Goal: Task Accomplishment & Management: Manage account settings

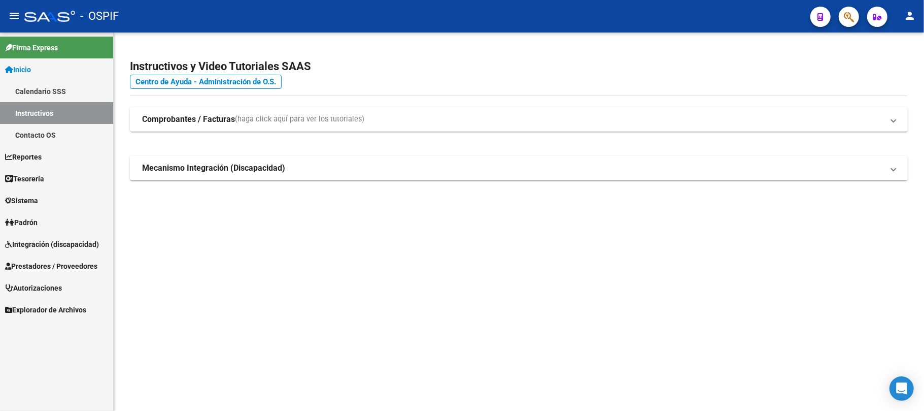
click at [53, 244] on span "Integración (discapacidad)" at bounding box center [52, 244] width 94 height 11
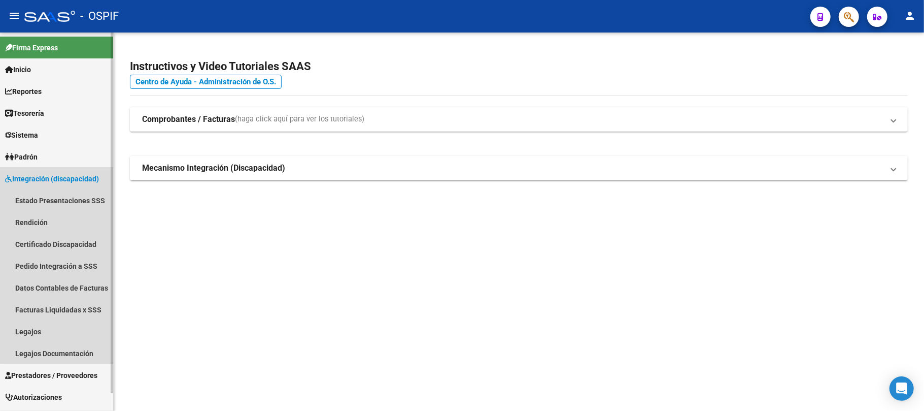
click at [63, 185] on link "Integración (discapacidad)" at bounding box center [56, 179] width 113 height 22
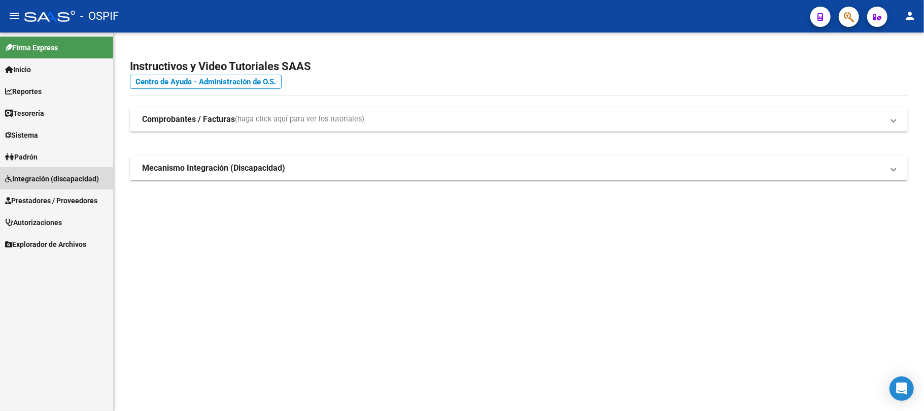
click at [63, 185] on link "Integración (discapacidad)" at bounding box center [56, 179] width 113 height 22
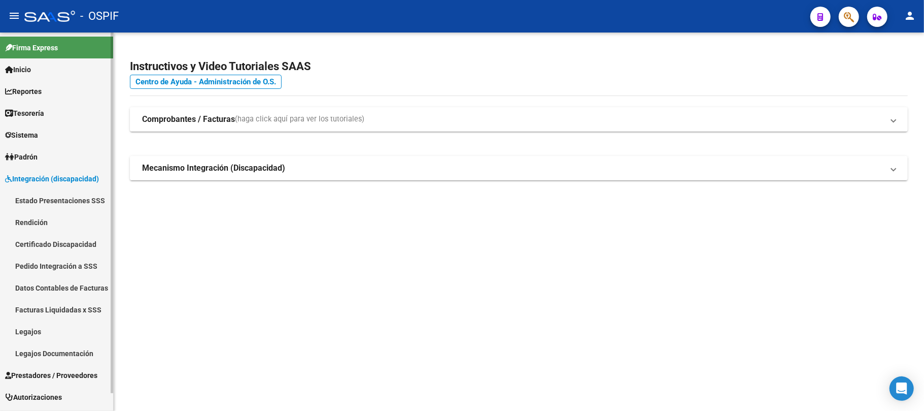
click at [35, 219] on link "Rendición" at bounding box center [56, 222] width 113 height 22
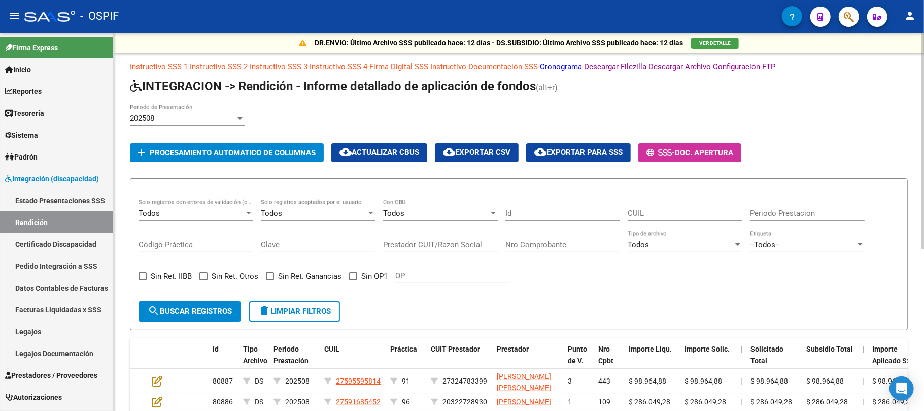
click at [191, 120] on div "202508" at bounding box center [183, 118] width 106 height 9
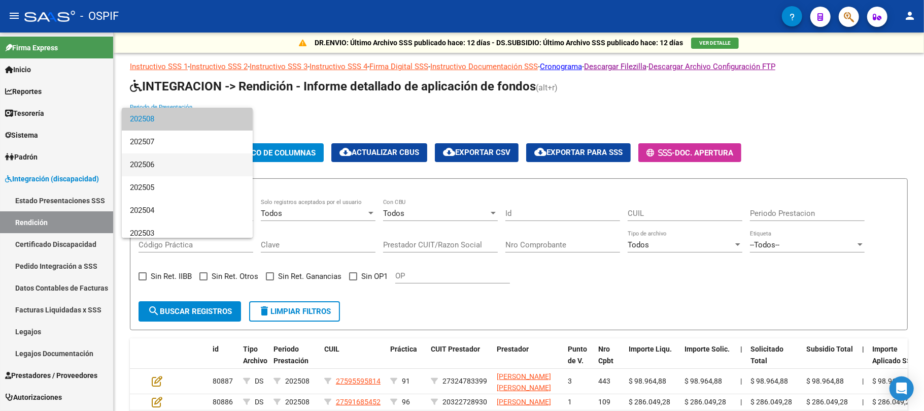
click at [202, 159] on span "202506" at bounding box center [187, 164] width 115 height 23
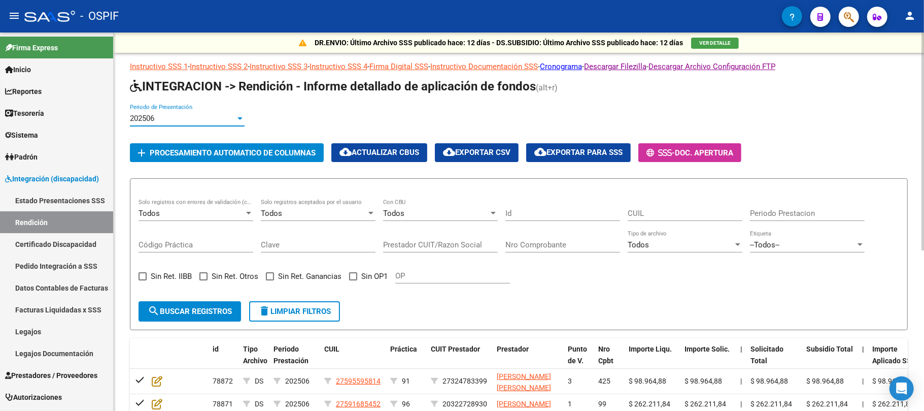
click at [362, 279] on span "Sin OP1" at bounding box center [374, 276] width 26 height 12
click at [353, 280] on input "Sin OP1" at bounding box center [353, 280] width 1 height 1
checkbox input "true"
click at [214, 307] on span "search Buscar registros" at bounding box center [190, 311] width 84 height 9
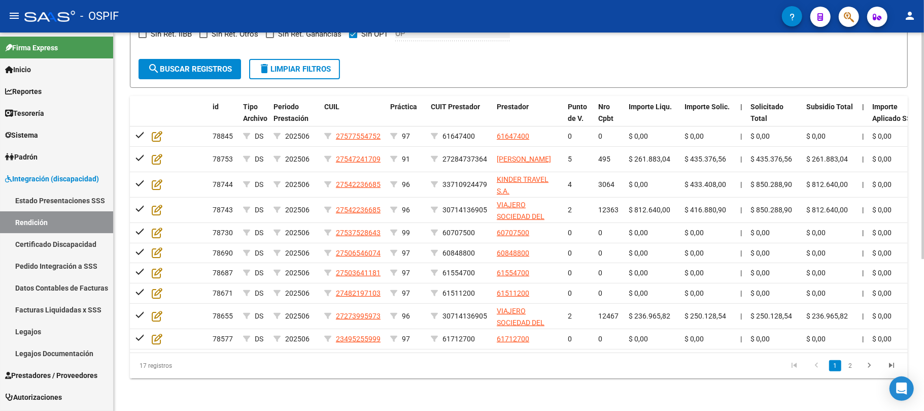
scroll to position [253, 0]
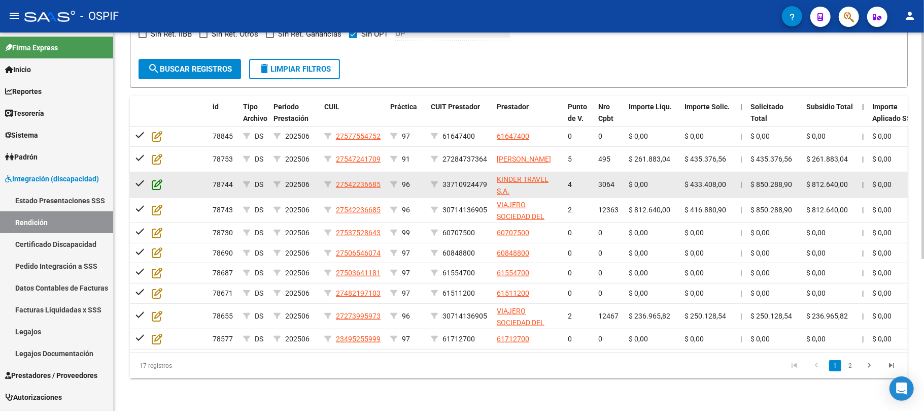
click at [156, 179] on icon at bounding box center [157, 184] width 11 height 11
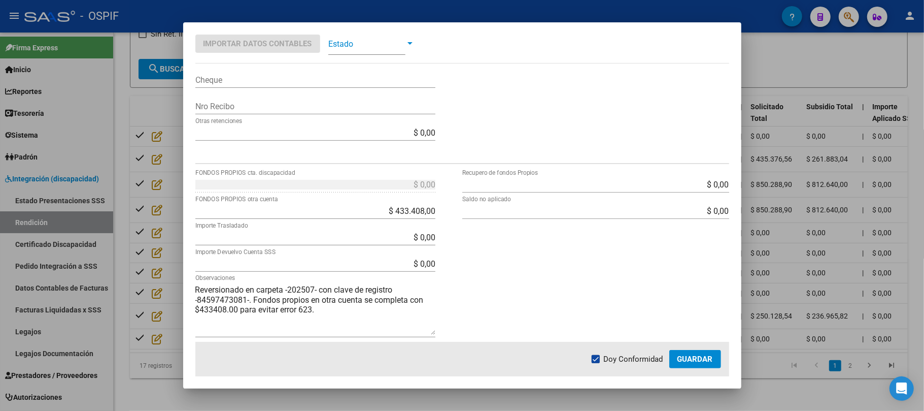
scroll to position [329, 0]
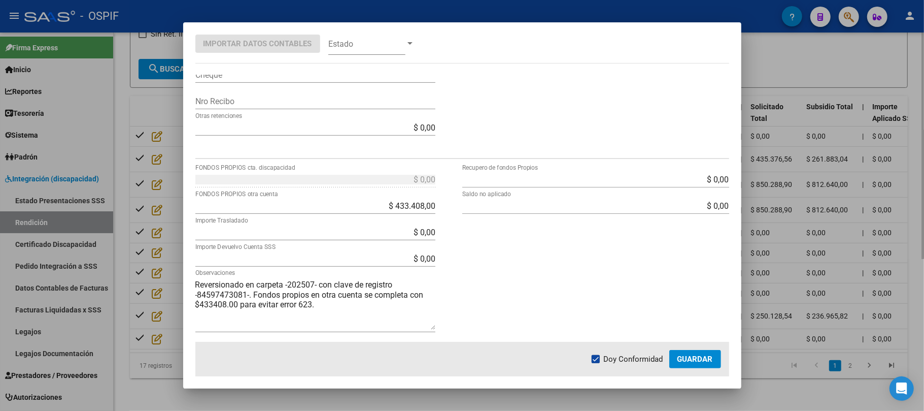
drag, startPoint x: 347, startPoint y: 403, endPoint x: 290, endPoint y: 407, distance: 57.0
click at [348, 403] on div at bounding box center [462, 205] width 924 height 411
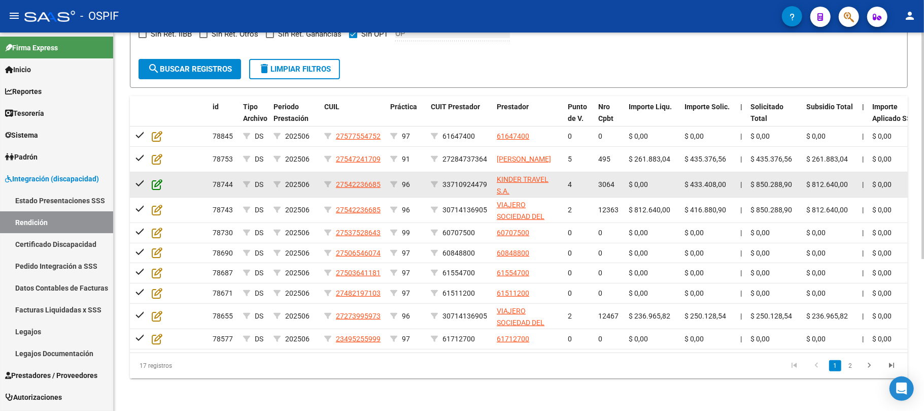
click at [153, 179] on icon at bounding box center [157, 184] width 11 height 11
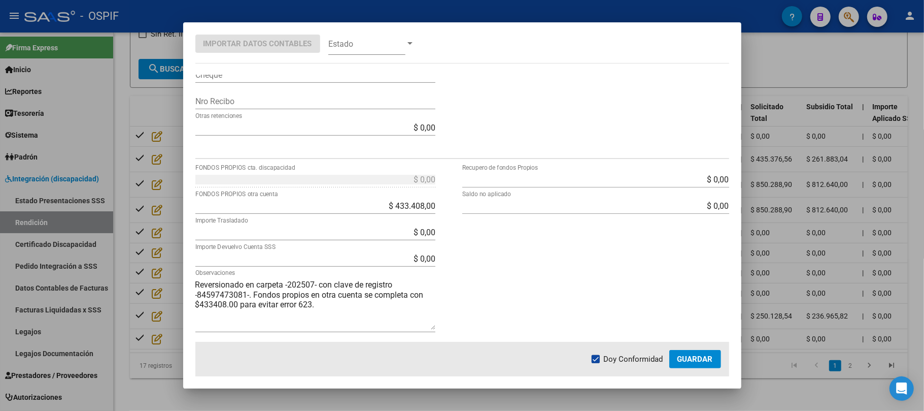
click at [427, 366] on mat-dialog-actions "Doy Conformidad Guardar" at bounding box center [462, 359] width 534 height 35
click at [500, 400] on div at bounding box center [462, 205] width 924 height 411
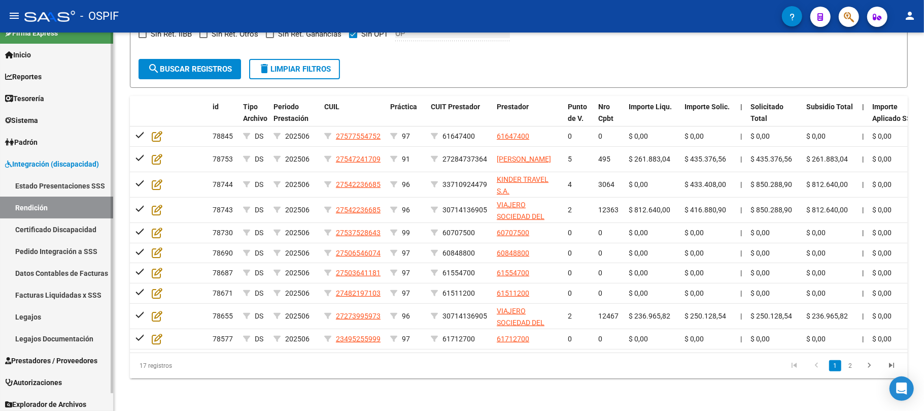
scroll to position [19, 0]
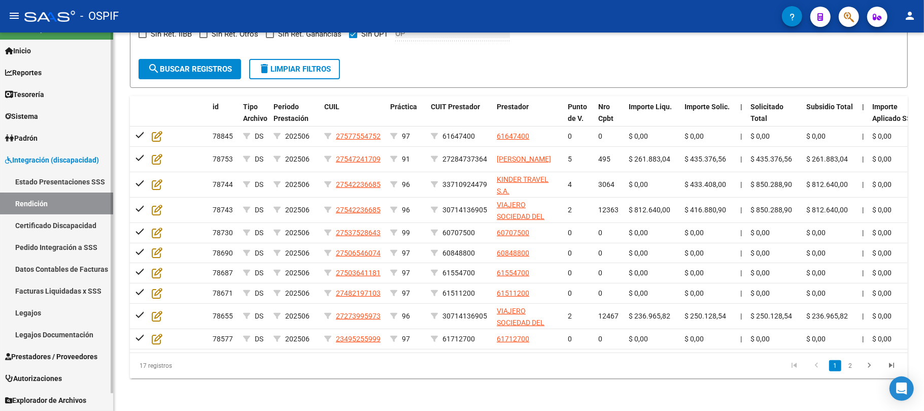
click at [76, 394] on span "Explorador de Archivos" at bounding box center [45, 399] width 81 height 11
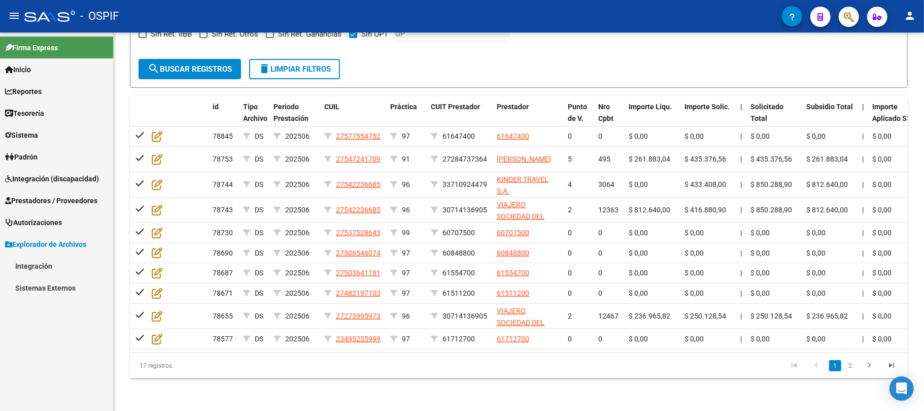
scroll to position [0, 0]
click at [81, 273] on link "Integración" at bounding box center [56, 266] width 113 height 22
click at [52, 331] on link "DS.DEVERR" at bounding box center [56, 331] width 113 height 22
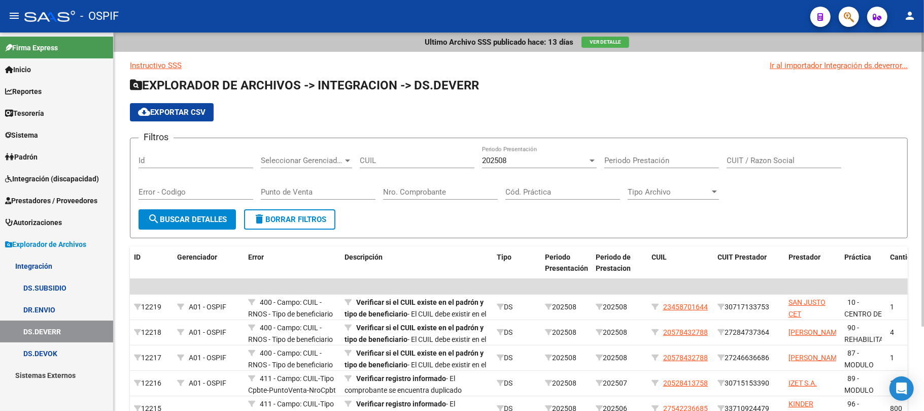
click at [511, 149] on div "202508 Periodo Presentación" at bounding box center [539, 157] width 115 height 22
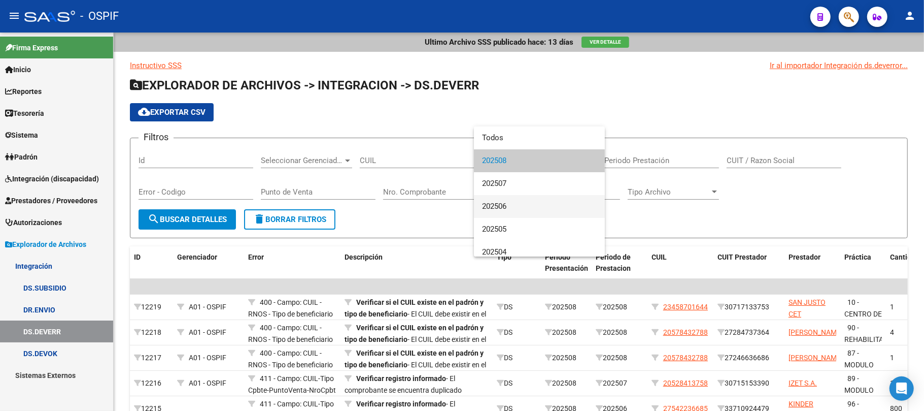
click at [508, 202] on span "202506" at bounding box center [539, 206] width 115 height 23
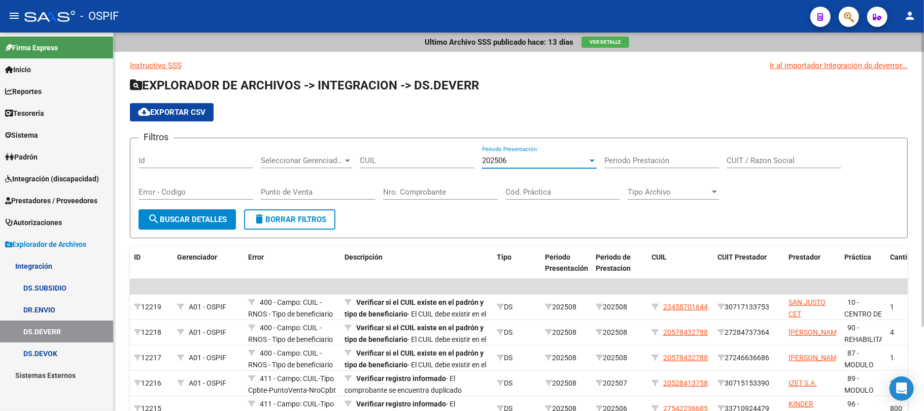
click at [187, 222] on span "search Buscar Detalles" at bounding box center [187, 219] width 79 height 9
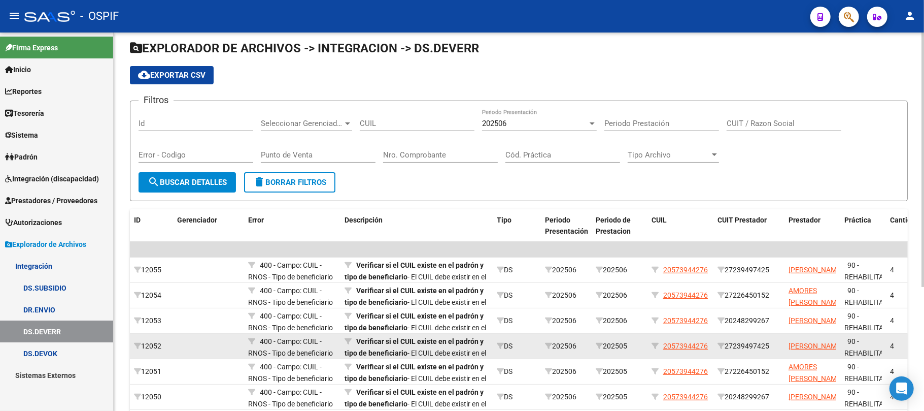
scroll to position [184, 0]
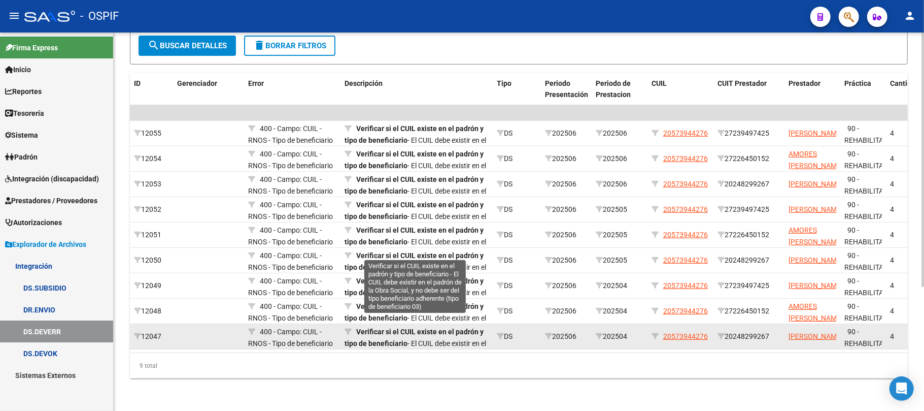
drag, startPoint x: 206, startPoint y: 340, endPoint x: 372, endPoint y: 335, distance: 166.6
click at [372, 342] on datatable-selection "$ 890.683,92 $ 890.683,92 12055 400 - Campo: CUIL - RNOS - Tipo de beneficiario…" at bounding box center [519, 346] width 778 height 9
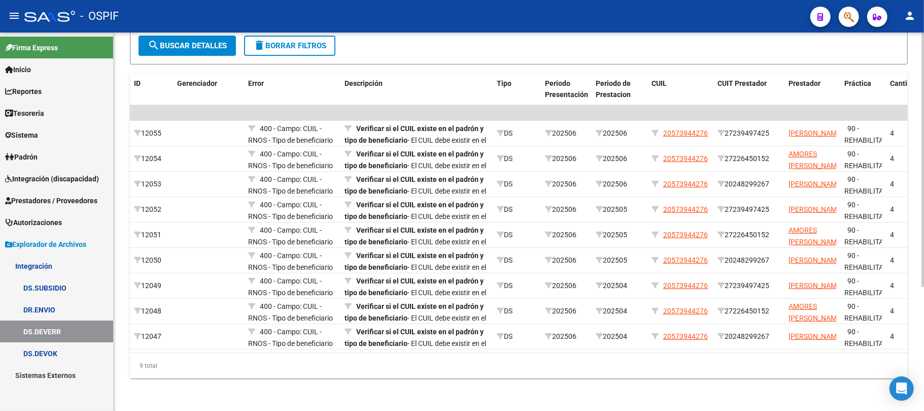
click at [331, 374] on div "9 total" at bounding box center [519, 365] width 778 height 25
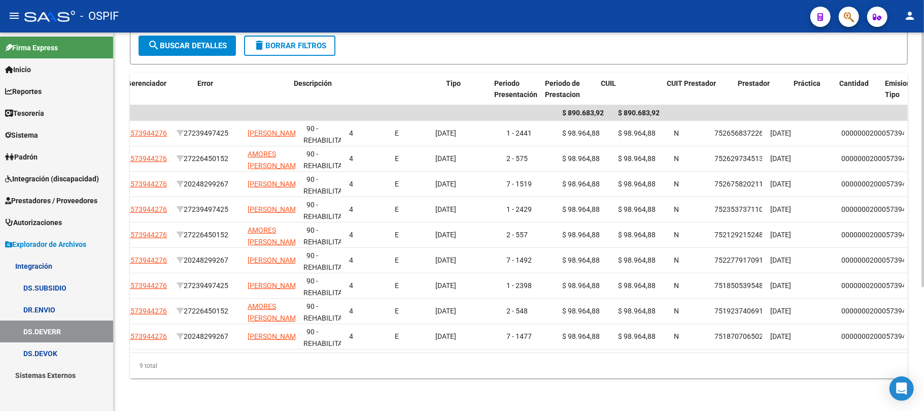
scroll to position [0, 0]
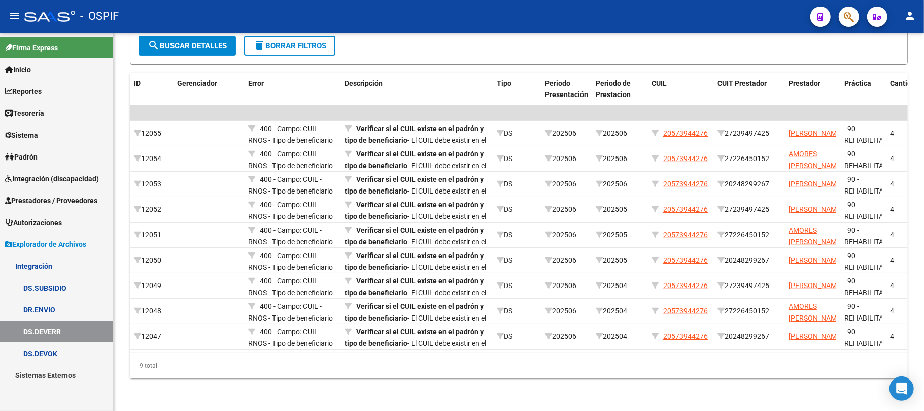
click at [59, 248] on span "Explorador de Archivos" at bounding box center [45, 244] width 81 height 11
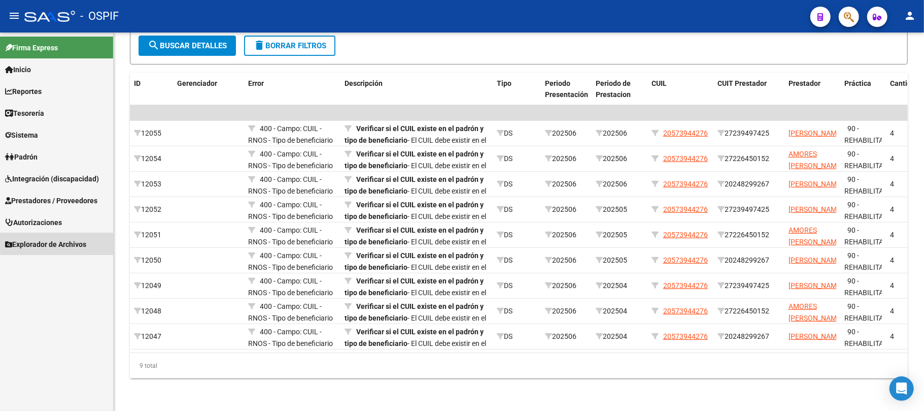
click at [80, 242] on span "Explorador de Archivos" at bounding box center [45, 244] width 81 height 11
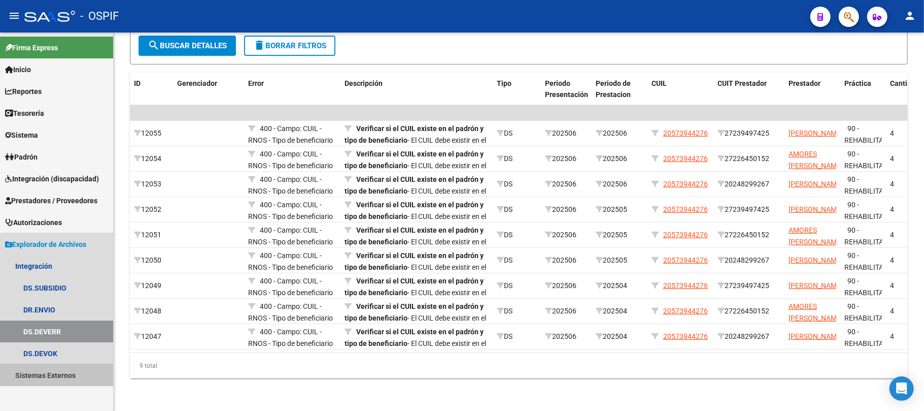
click at [58, 381] on link "Sistemas Externos" at bounding box center [56, 375] width 113 height 22
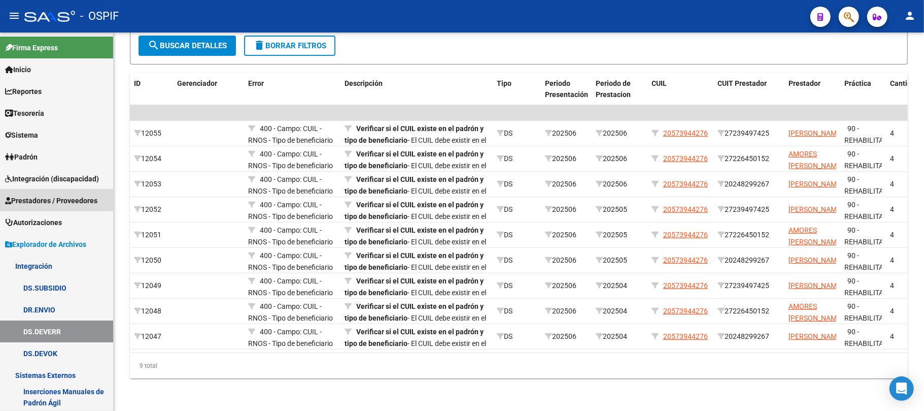
click at [51, 199] on span "Prestadores / Proveedores" at bounding box center [51, 200] width 92 height 11
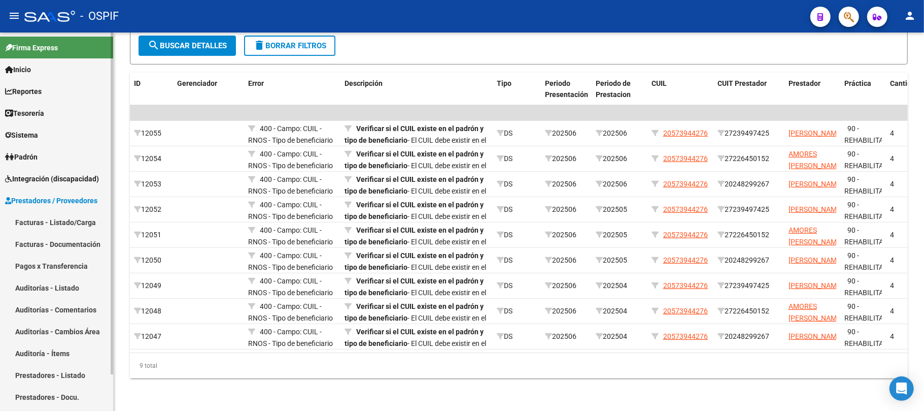
click at [41, 220] on link "Facturas - Listado/Carga" at bounding box center [56, 222] width 113 height 22
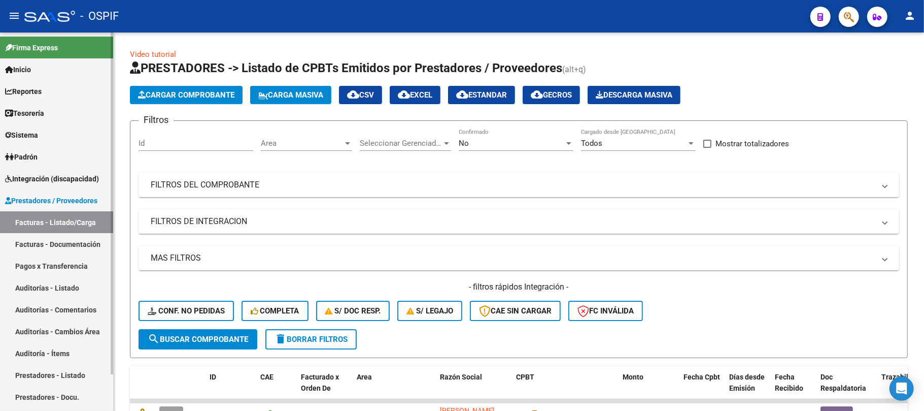
click at [42, 178] on span "Integración (discapacidad)" at bounding box center [52, 178] width 94 height 11
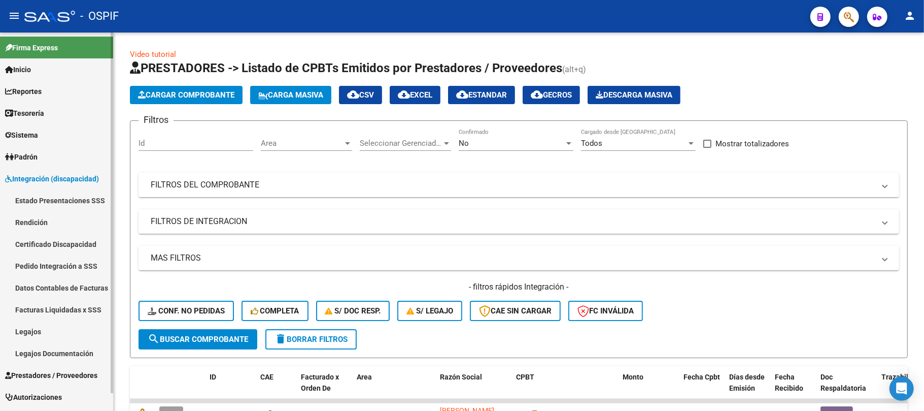
click at [47, 211] on link "Rendición" at bounding box center [56, 222] width 113 height 22
click at [47, 214] on link "Rendición" at bounding box center [56, 222] width 113 height 22
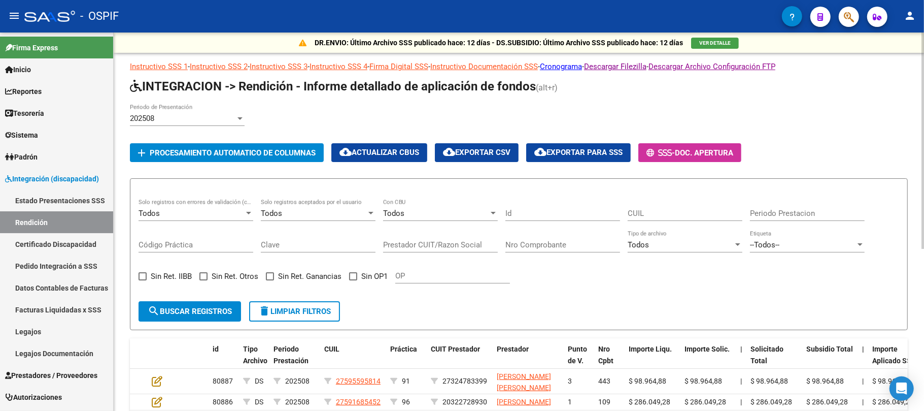
scroll to position [68, 0]
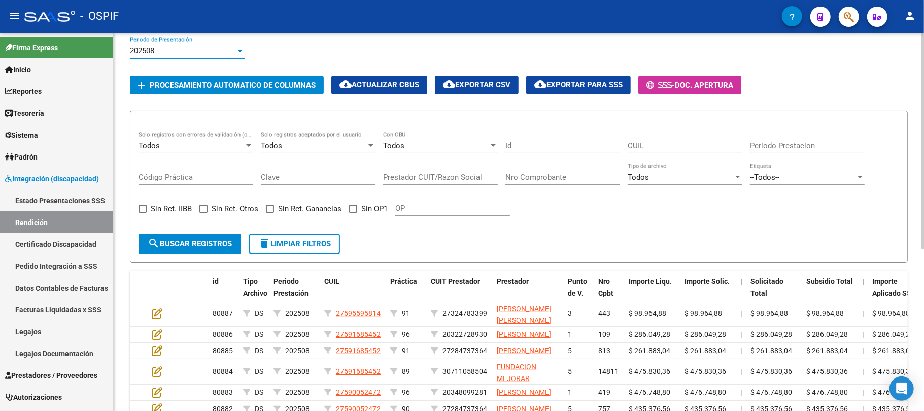
click at [218, 51] on div "202508" at bounding box center [183, 50] width 106 height 9
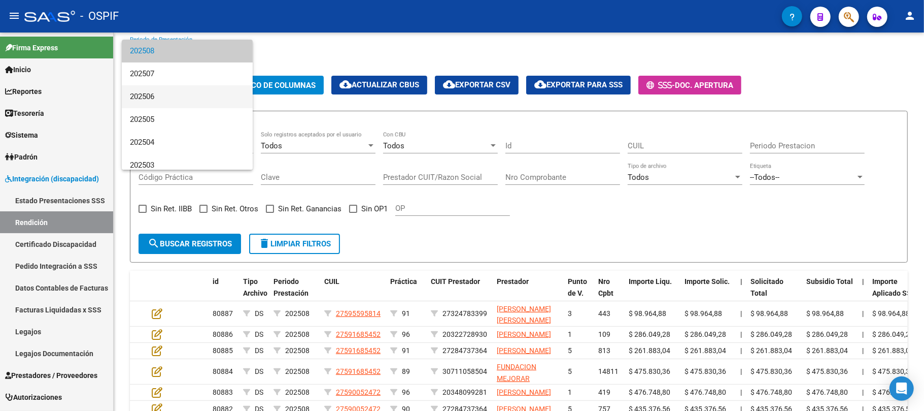
click at [192, 95] on span "202506" at bounding box center [187, 96] width 115 height 23
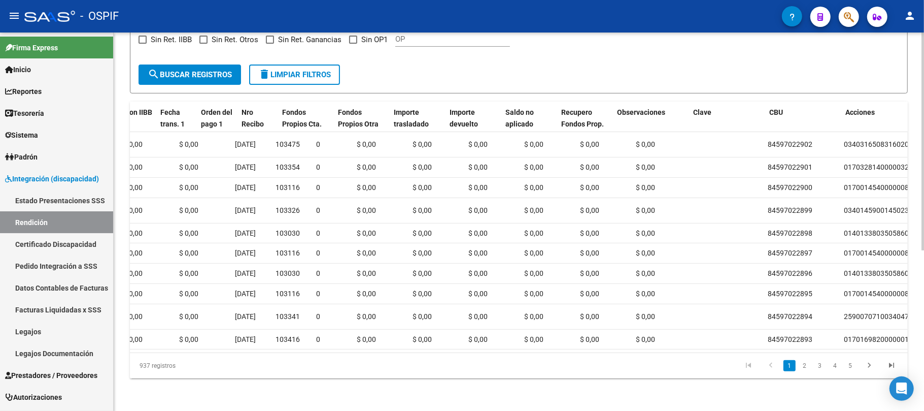
scroll to position [0, 947]
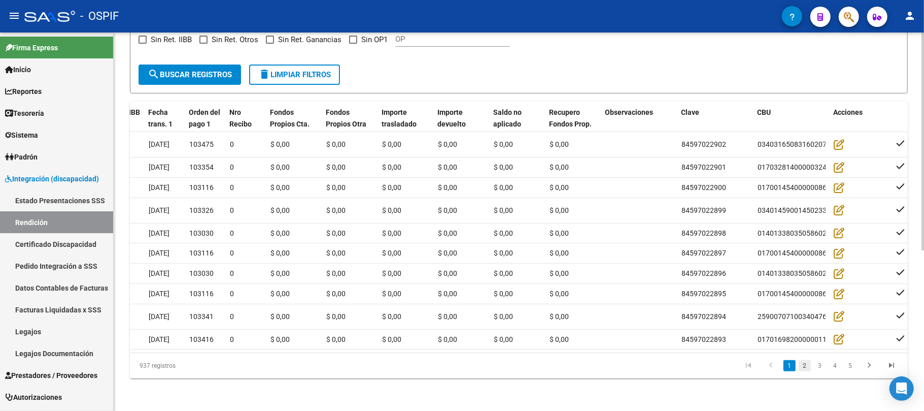
click at [805, 368] on link "2" at bounding box center [805, 365] width 12 height 11
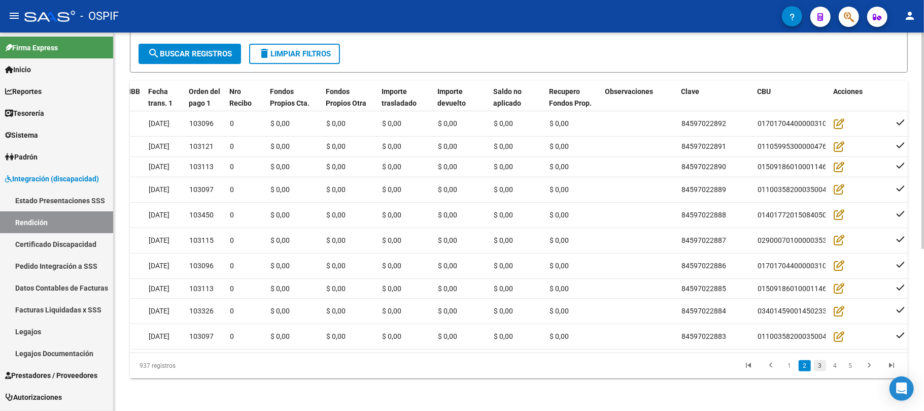
click at [819, 368] on link "3" at bounding box center [820, 365] width 12 height 11
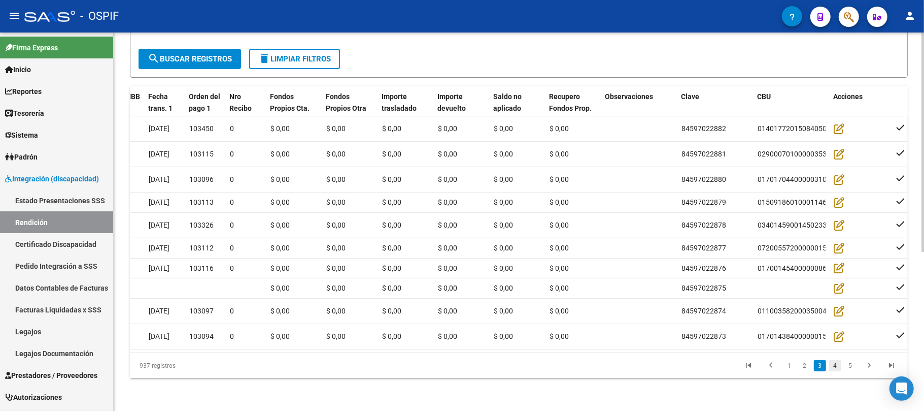
click at [835, 370] on link "4" at bounding box center [836, 365] width 12 height 11
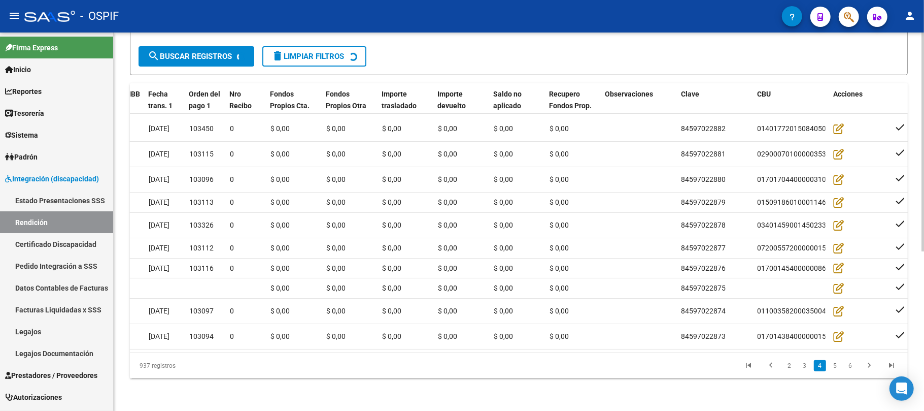
scroll to position [274, 0]
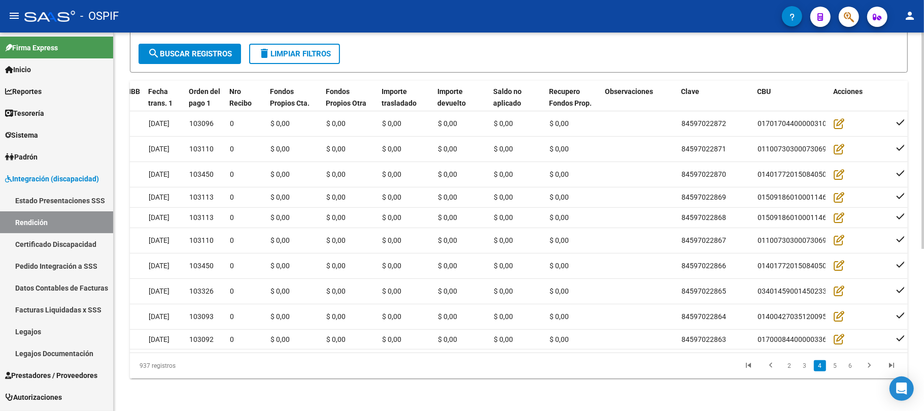
click at [839, 368] on li "5" at bounding box center [835, 365] width 15 height 17
click at [839, 371] on link "5" at bounding box center [836, 365] width 12 height 11
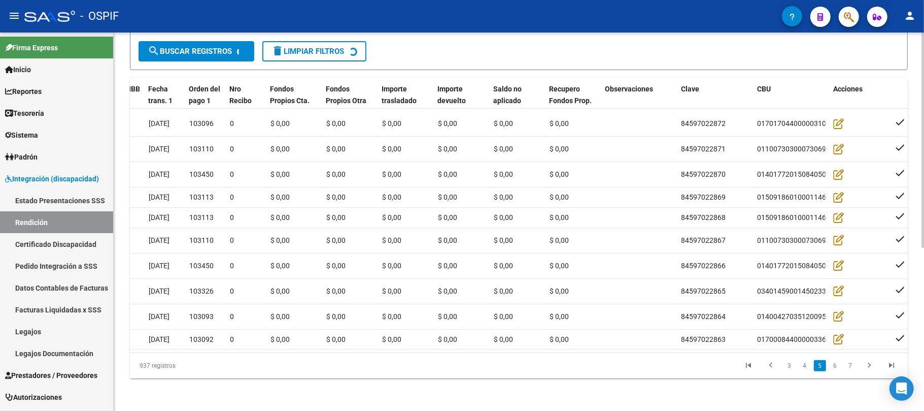
click at [838, 378] on div "937 registros 3 4 5 6 7" at bounding box center [519, 365] width 778 height 25
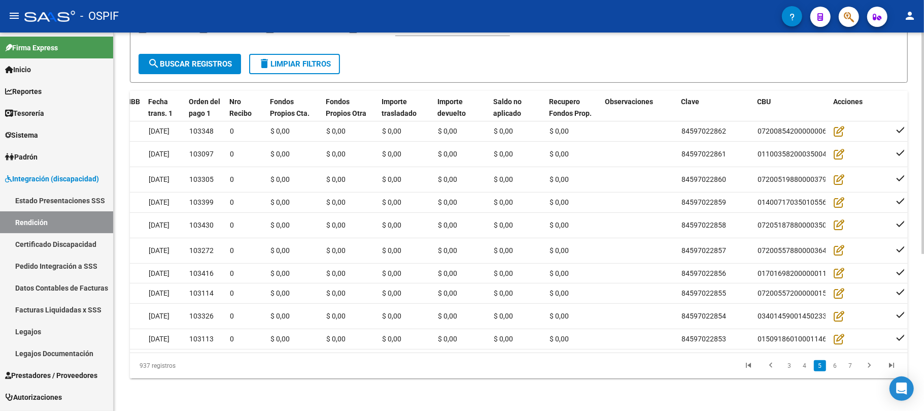
scroll to position [269, 0]
click at [839, 372] on li "6" at bounding box center [835, 365] width 15 height 17
click at [836, 368] on link "6" at bounding box center [836, 365] width 12 height 11
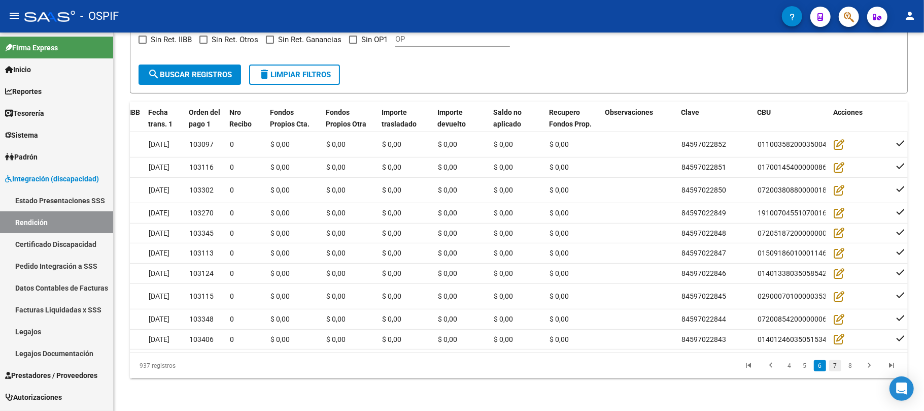
click at [838, 367] on link "7" at bounding box center [836, 365] width 12 height 11
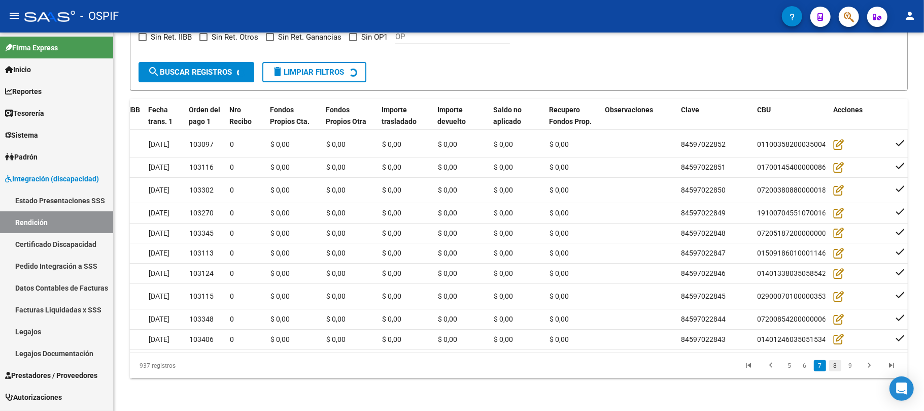
click at [839, 371] on link "8" at bounding box center [836, 365] width 12 height 11
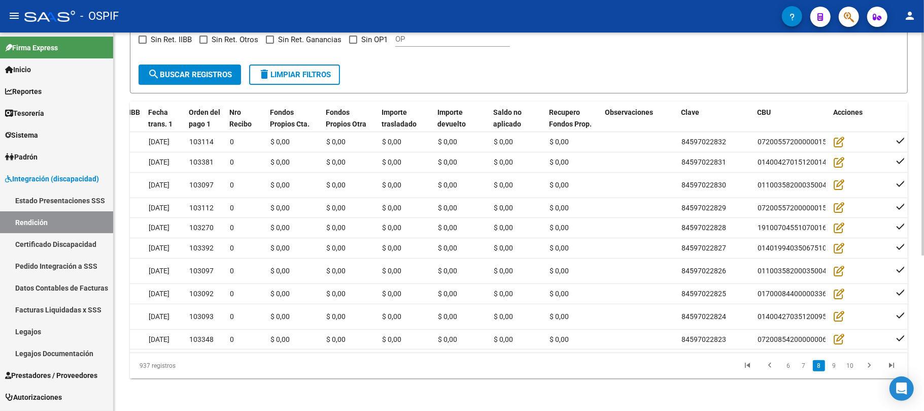
click at [837, 376] on div "937 registros 6 7 8 9 10" at bounding box center [519, 365] width 778 height 25
click at [837, 371] on link "9" at bounding box center [834, 365] width 12 height 11
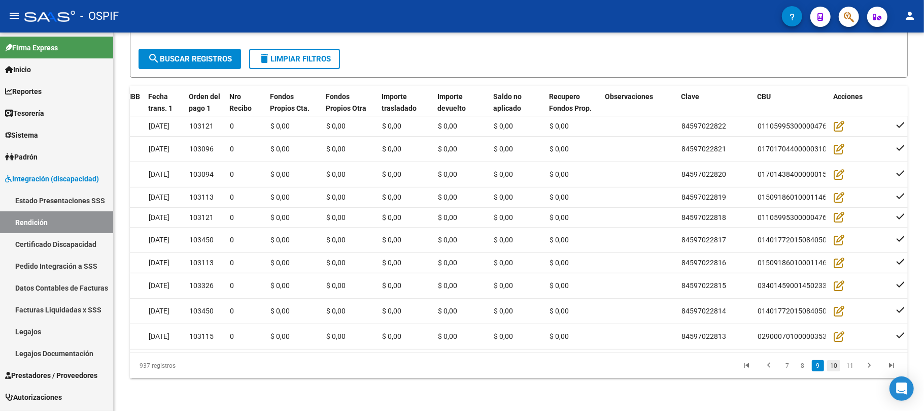
click at [831, 371] on link "10" at bounding box center [833, 365] width 13 height 11
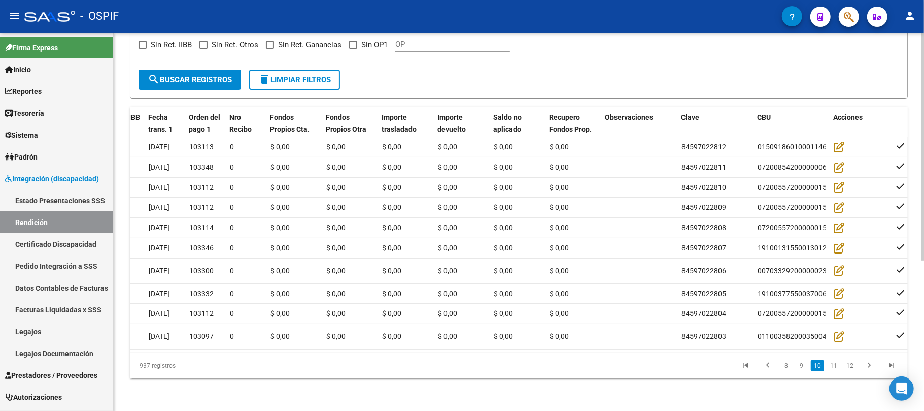
scroll to position [248, 0]
click at [839, 370] on link "11" at bounding box center [833, 365] width 13 height 11
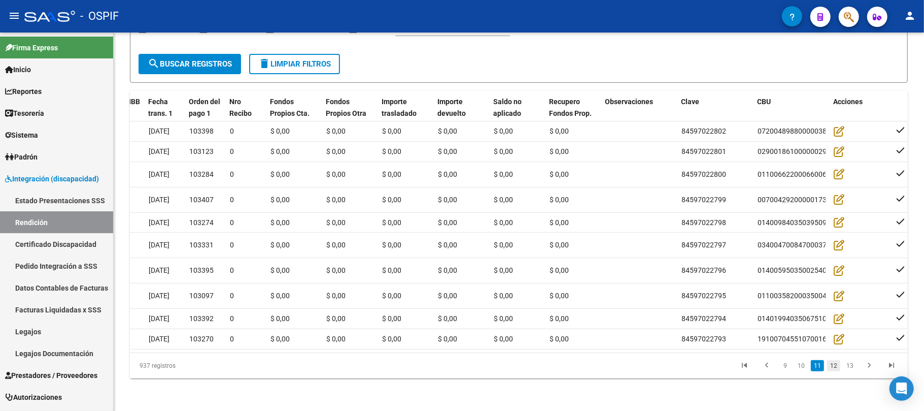
click at [837, 371] on link "12" at bounding box center [833, 365] width 13 height 11
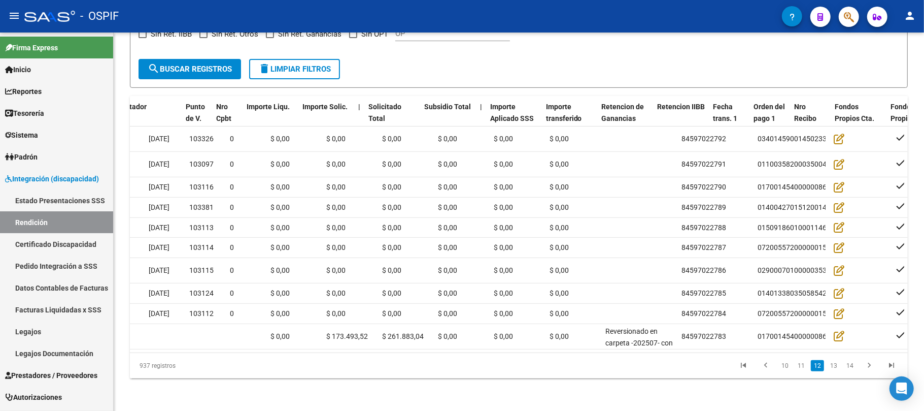
scroll to position [0, 0]
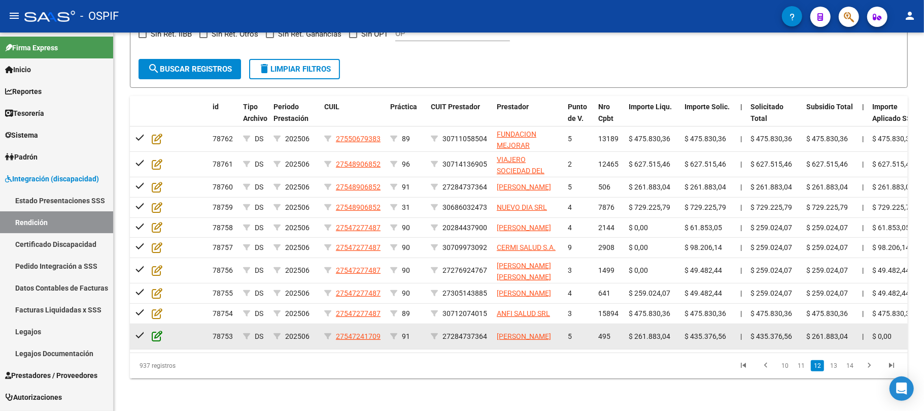
click at [157, 330] on icon at bounding box center [157, 335] width 11 height 11
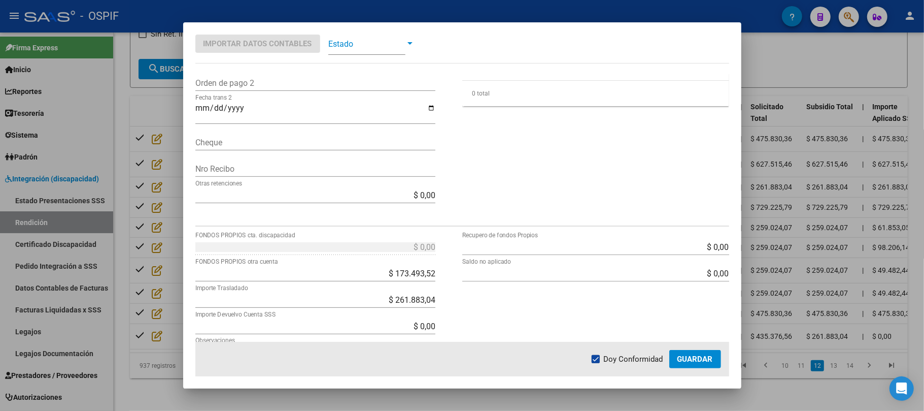
scroll to position [58, 0]
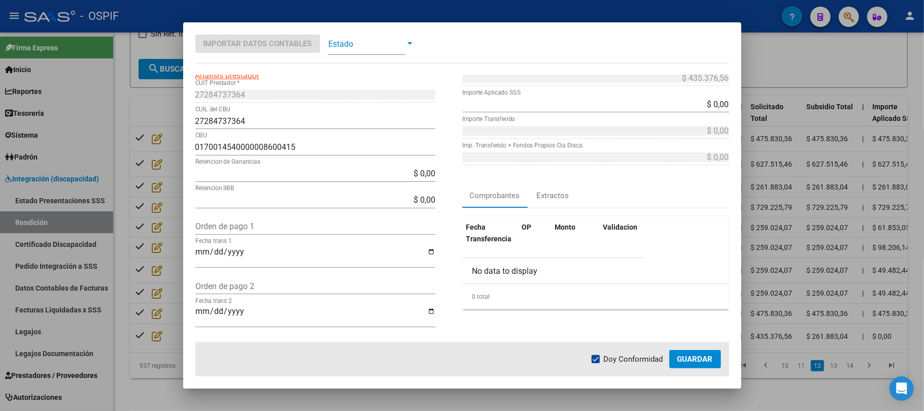
click at [795, 379] on div at bounding box center [462, 205] width 924 height 411
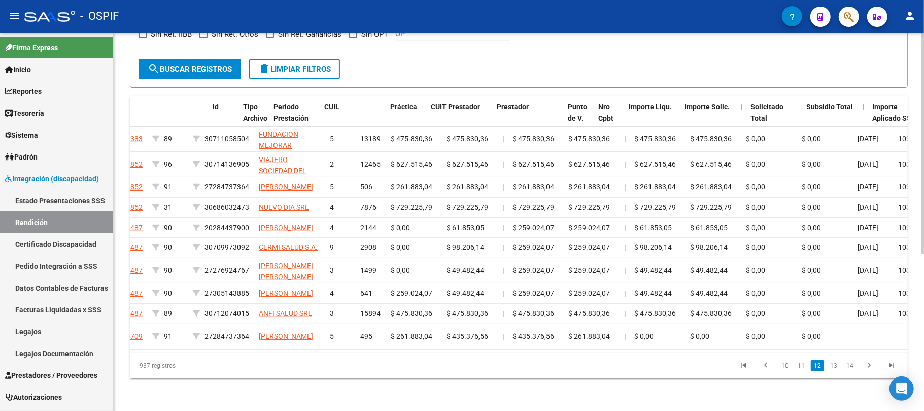
scroll to position [0, 0]
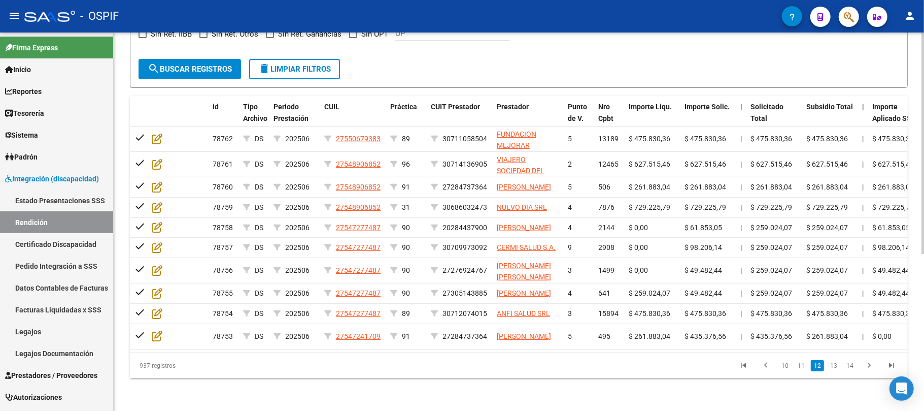
click at [207, 64] on span "search Buscar registros" at bounding box center [190, 68] width 84 height 9
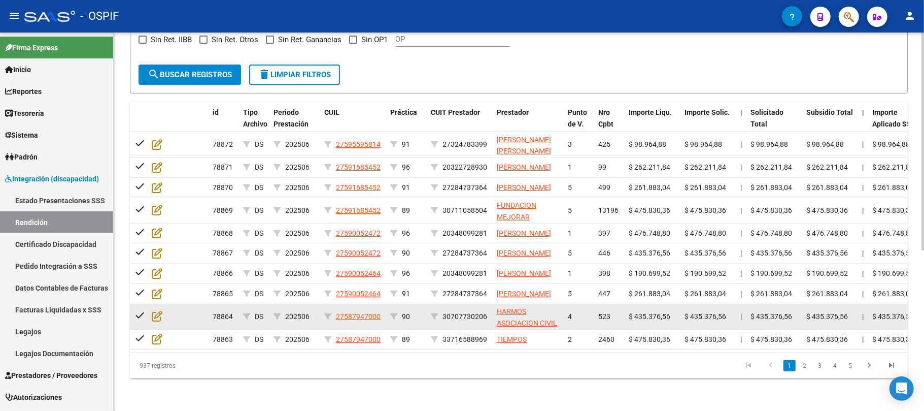
scroll to position [279, 0]
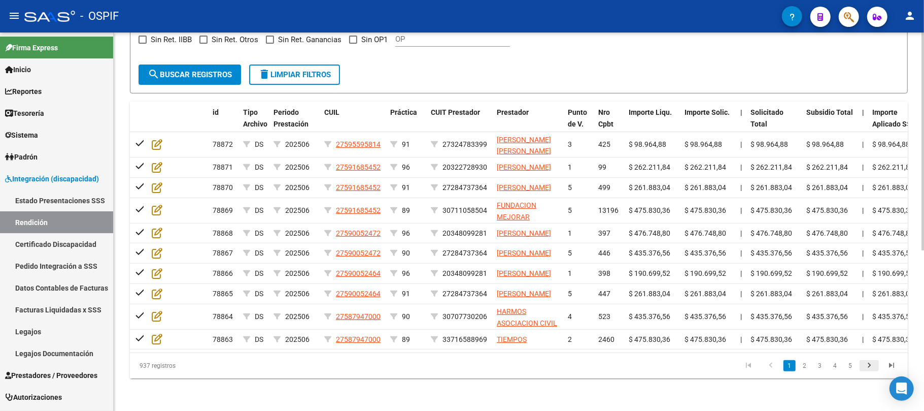
click at [860, 369] on link "go to next page" at bounding box center [869, 365] width 19 height 11
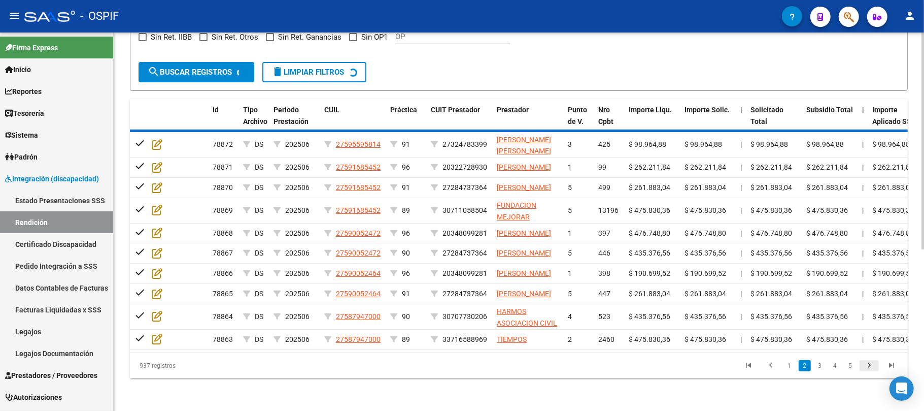
scroll to position [279, 0]
click at [882, 362] on div "937 registros 1 2 3 4 5" at bounding box center [519, 365] width 778 height 25
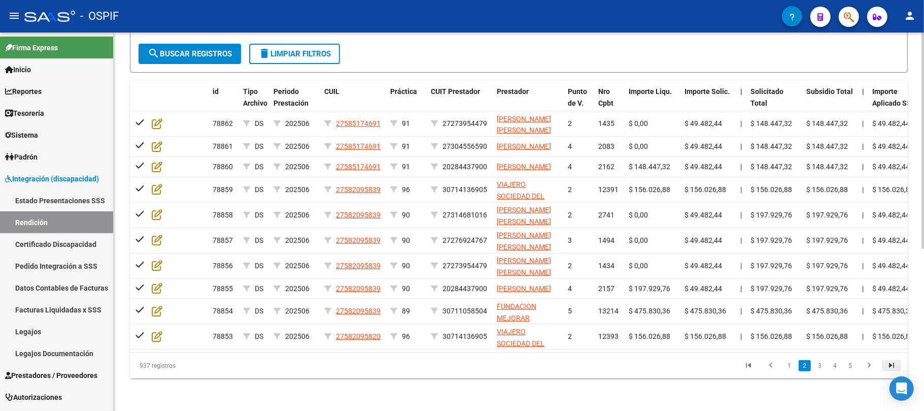
click at [885, 370] on icon "go to last page" at bounding box center [891, 366] width 13 height 12
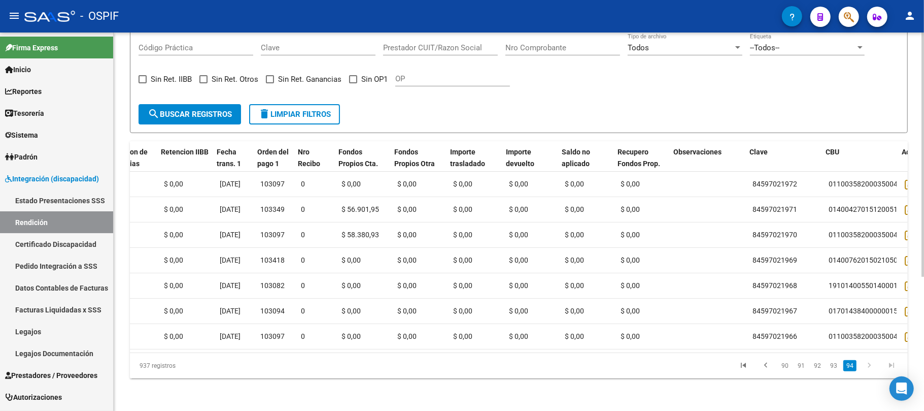
scroll to position [0, 879]
click at [833, 364] on link "93" at bounding box center [833, 365] width 13 height 11
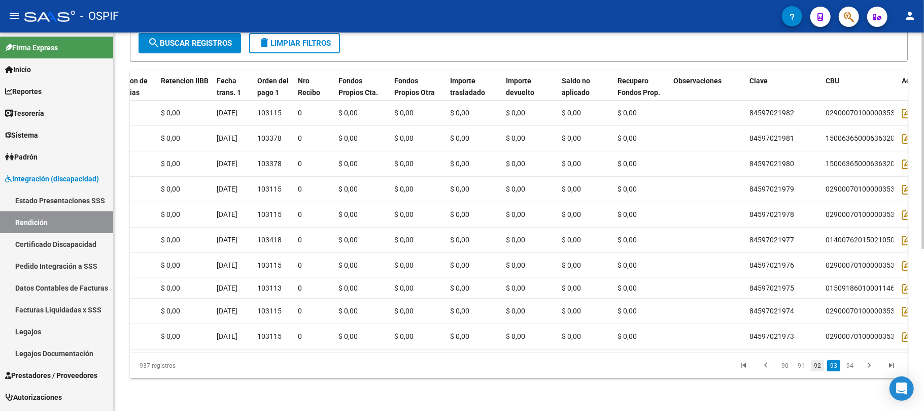
click at [817, 371] on link "92" at bounding box center [817, 365] width 13 height 11
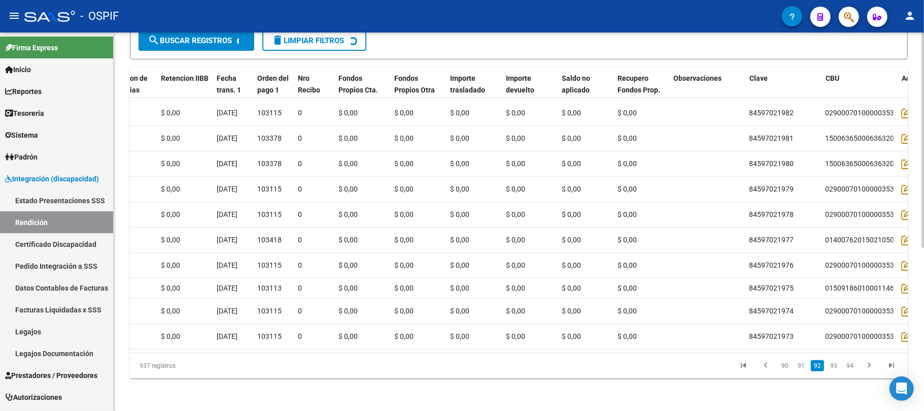
scroll to position [276, 0]
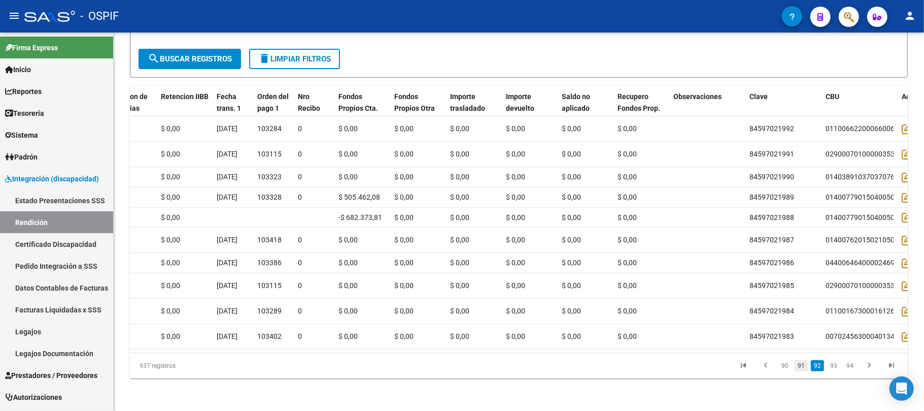
click at [805, 371] on link "91" at bounding box center [801, 365] width 13 height 11
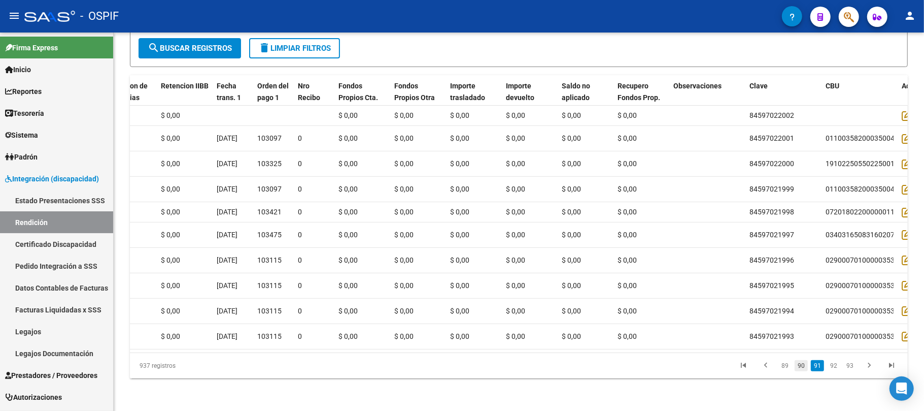
scroll to position [273, 0]
click at [799, 358] on li "90" at bounding box center [801, 365] width 16 height 17
drag, startPoint x: 800, startPoint y: 360, endPoint x: 801, endPoint y: 366, distance: 5.6
click at [801, 360] on link "90" at bounding box center [801, 365] width 13 height 11
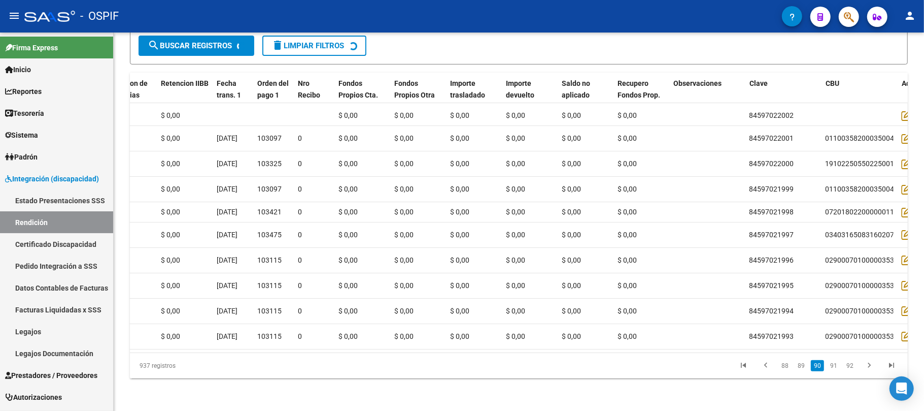
click at [801, 366] on div "937 registros 88 89 90 91 92" at bounding box center [519, 365] width 778 height 25
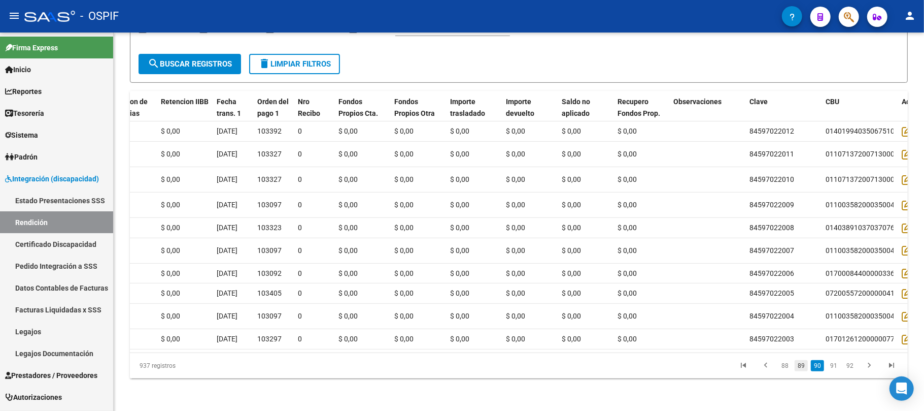
click at [799, 364] on link "89" at bounding box center [801, 365] width 13 height 11
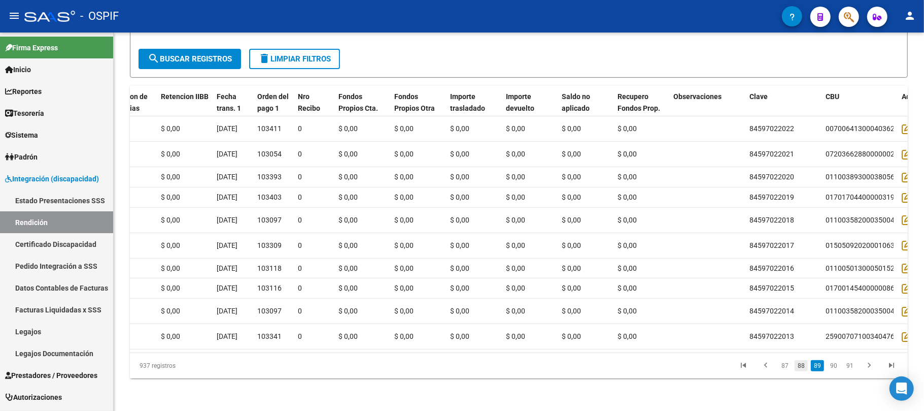
click at [797, 366] on link "88" at bounding box center [801, 365] width 13 height 11
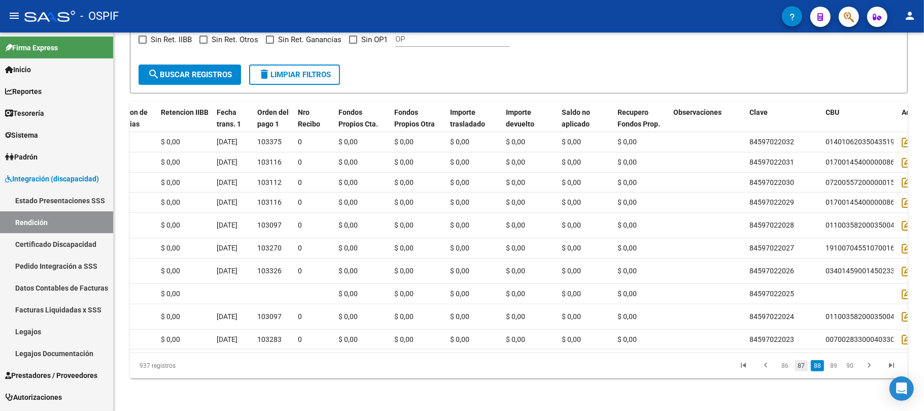
click at [805, 362] on link "87" at bounding box center [801, 365] width 13 height 11
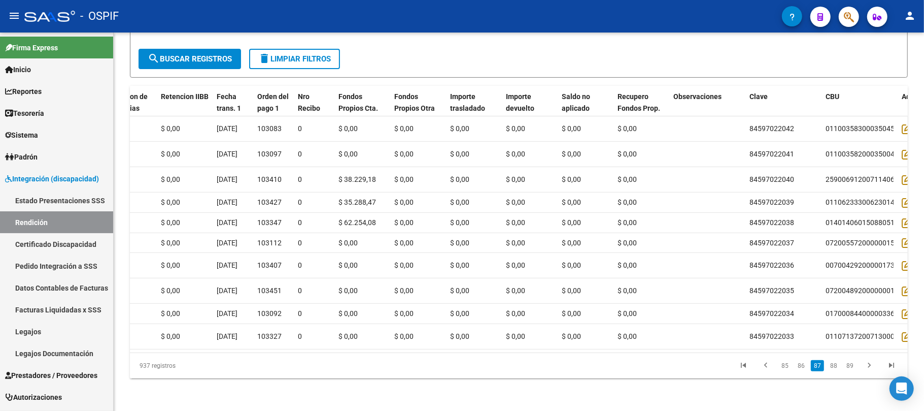
scroll to position [273, 0]
click at [805, 368] on link "86" at bounding box center [801, 365] width 13 height 11
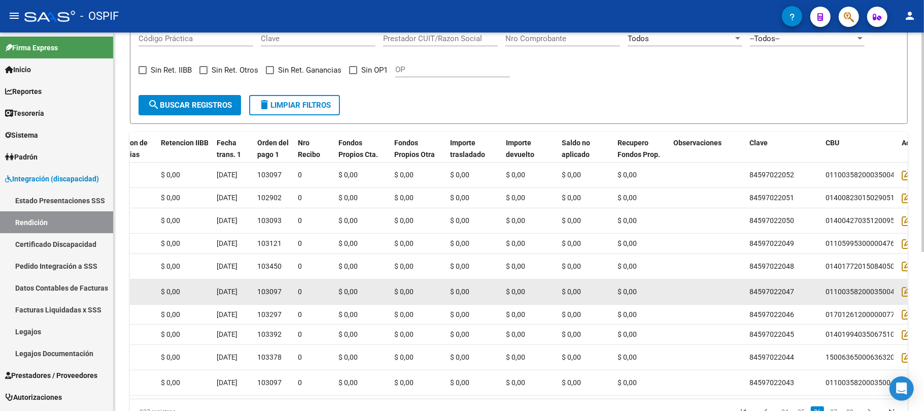
scroll to position [139, 0]
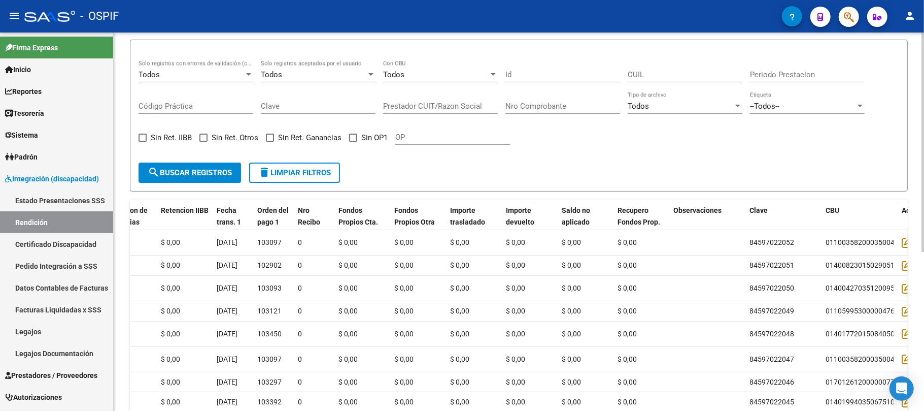
click at [681, 107] on div "Todos" at bounding box center [681, 106] width 106 height 9
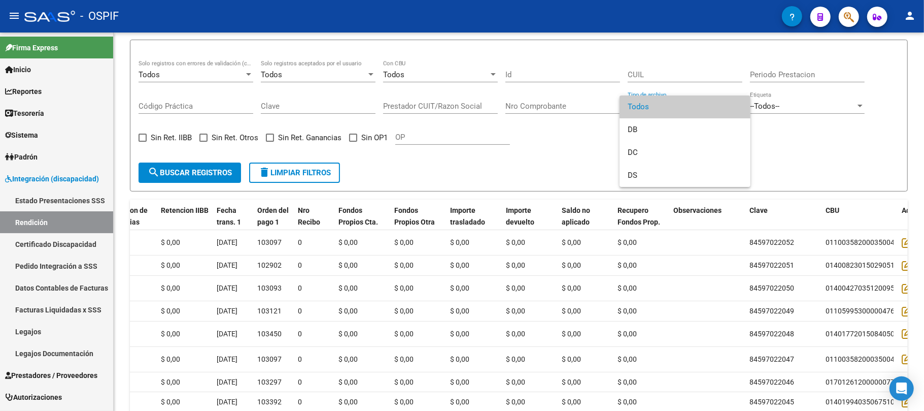
click at [821, 137] on div at bounding box center [462, 205] width 924 height 411
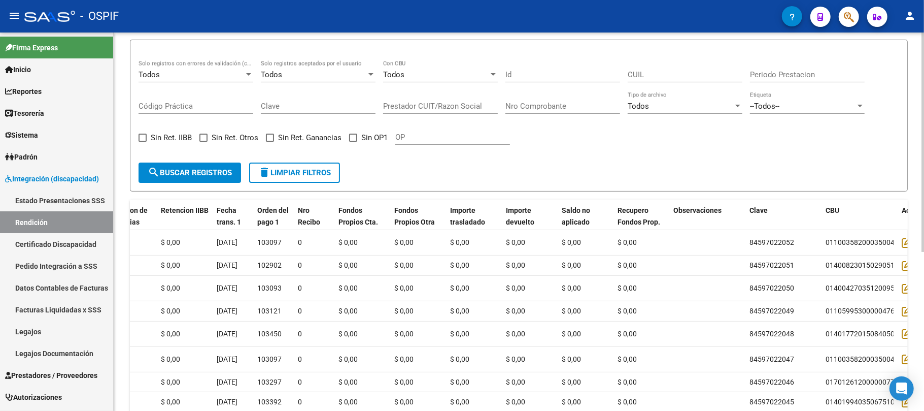
click at [176, 104] on input "Código Práctica" at bounding box center [196, 106] width 115 height 9
click at [736, 73] on input "CUIL" at bounding box center [685, 74] width 115 height 9
click at [359, 107] on input "Clave" at bounding box center [318, 106] width 115 height 9
click at [572, 110] on input "Nro Comprobante" at bounding box center [563, 106] width 115 height 9
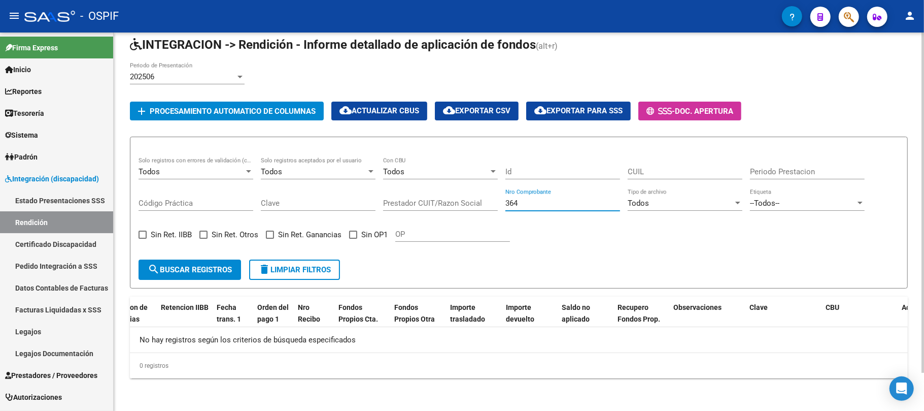
scroll to position [42, 0]
type input "364"
drag, startPoint x: 625, startPoint y: 189, endPoint x: 608, endPoint y: 197, distance: 19.5
click at [620, 192] on div "Todos Solo registros con errores de validación (control 623 instructivo de rend…" at bounding box center [519, 204] width 761 height 94
click at [598, 202] on input "364" at bounding box center [563, 202] width 115 height 9
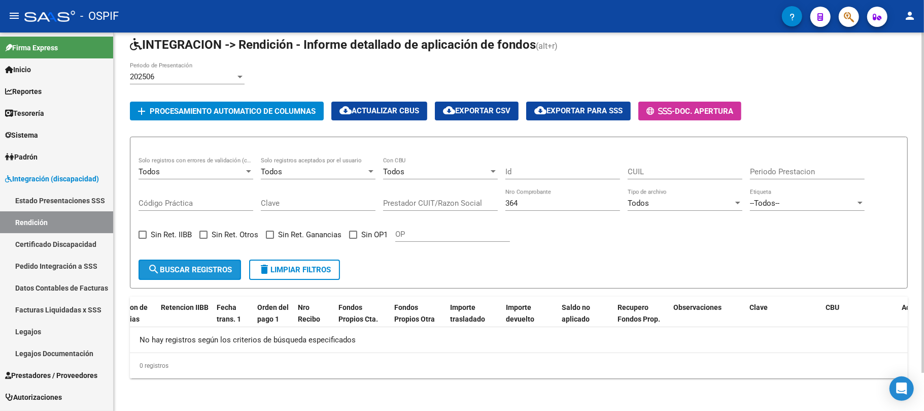
click at [204, 272] on span "search Buscar registros" at bounding box center [190, 269] width 84 height 9
drag, startPoint x: 526, startPoint y: 199, endPoint x: 455, endPoint y: 194, distance: 71.8
click at [457, 194] on div "Todos Solo registros con errores de validación (control 623 instructivo de rend…" at bounding box center [519, 204] width 761 height 94
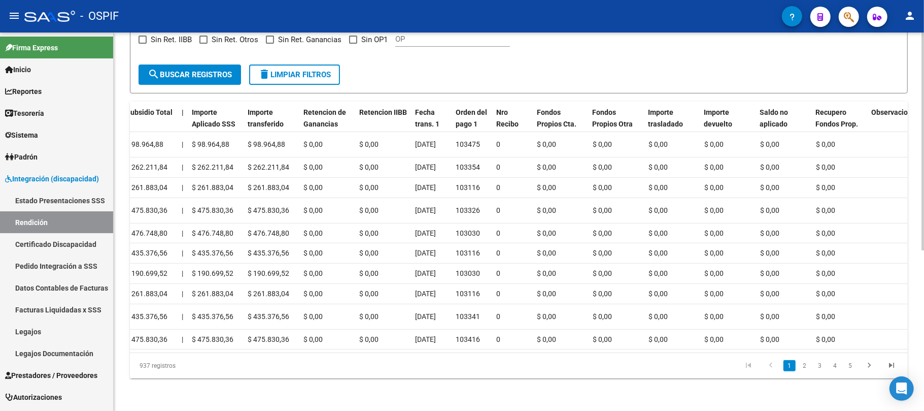
scroll to position [0, 947]
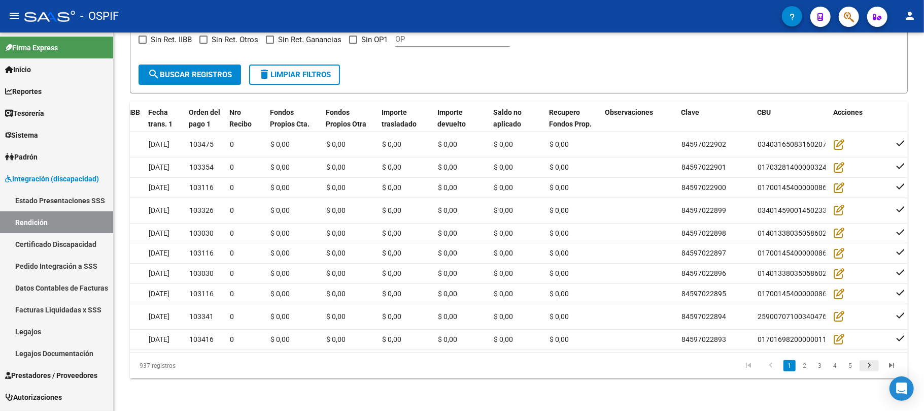
click at [860, 370] on link "go to next page" at bounding box center [869, 365] width 19 height 11
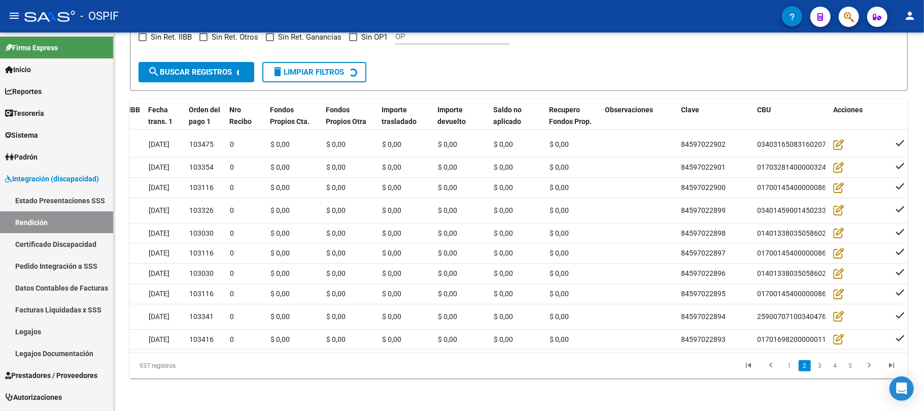
click at [850, 370] on div "937 registros 1 2 3 4 5" at bounding box center [519, 365] width 778 height 25
click at [849, 371] on link "5" at bounding box center [851, 365] width 12 height 11
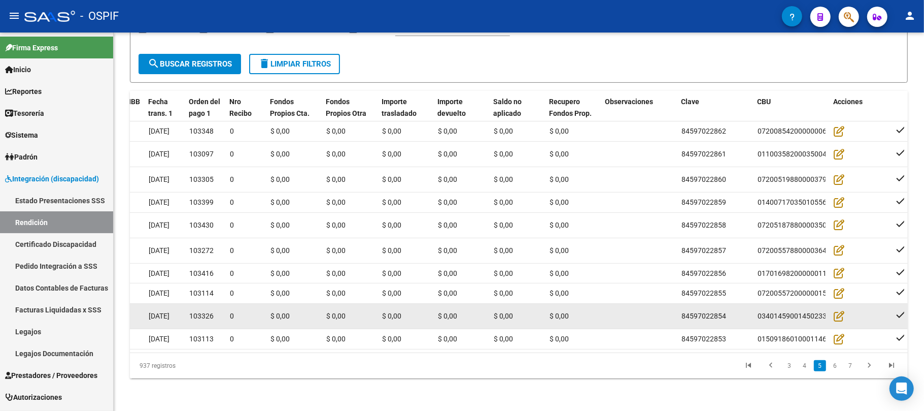
scroll to position [0, 0]
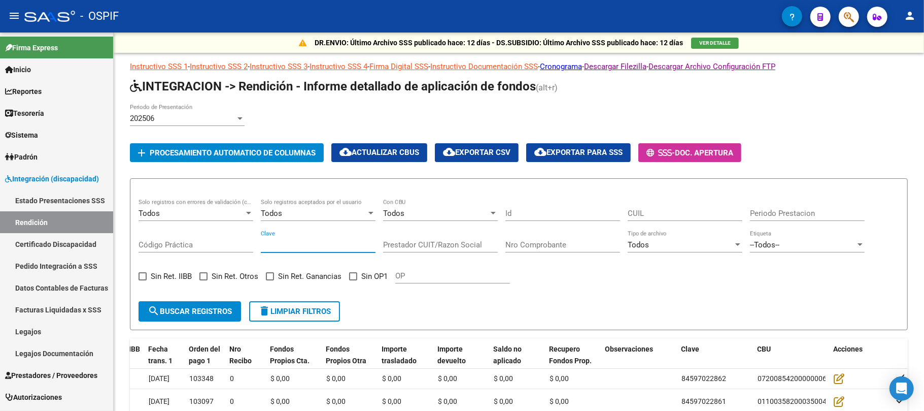
click at [292, 248] on input "Clave" at bounding box center [318, 244] width 115 height 9
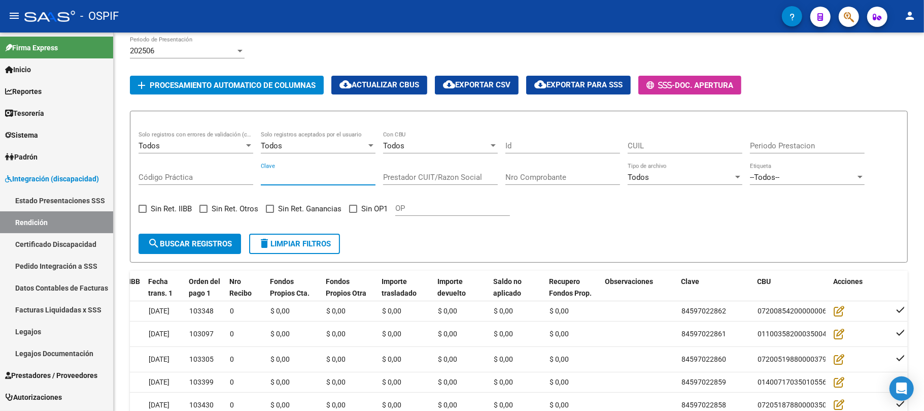
drag, startPoint x: 309, startPoint y: 169, endPoint x: 305, endPoint y: 179, distance: 11.4
click at [307, 173] on div "Clave" at bounding box center [318, 174] width 115 height 22
click at [305, 179] on input "Clave" at bounding box center [318, 177] width 115 height 9
click at [325, 173] on input "Clave" at bounding box center [318, 177] width 115 height 9
click at [324, 187] on div "Clave" at bounding box center [318, 178] width 115 height 31
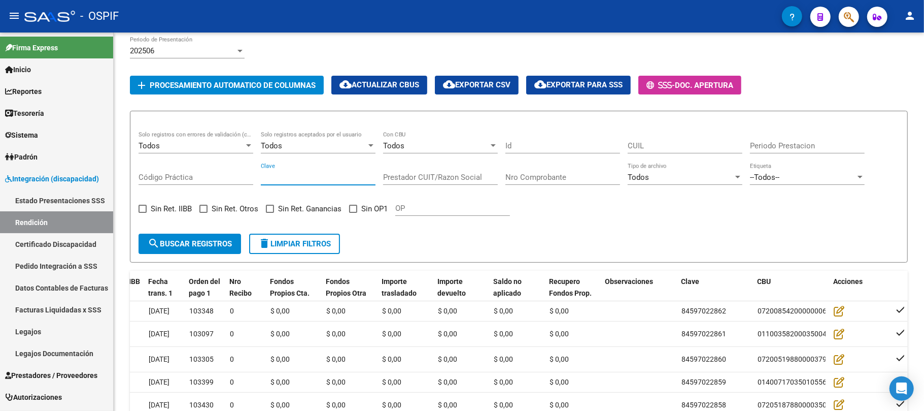
click at [324, 187] on div "Clave" at bounding box center [318, 178] width 115 height 31
click at [620, 243] on form "Todos Solo registros con errores de validación (control 623 instructivo de rend…" at bounding box center [519, 187] width 778 height 152
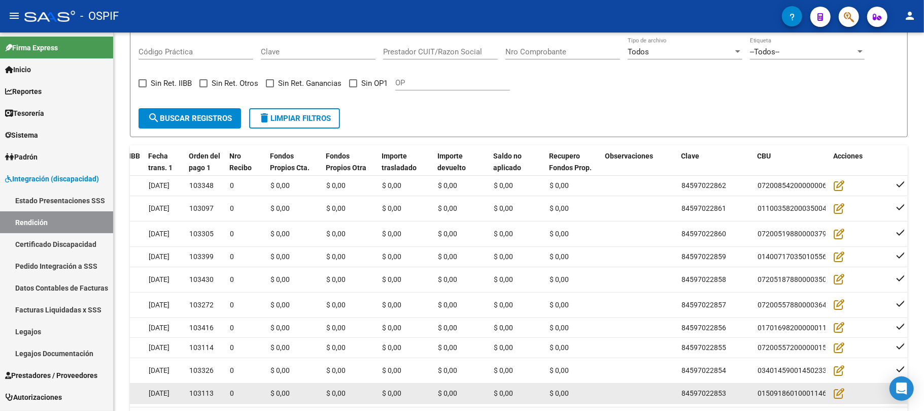
scroll to position [269, 0]
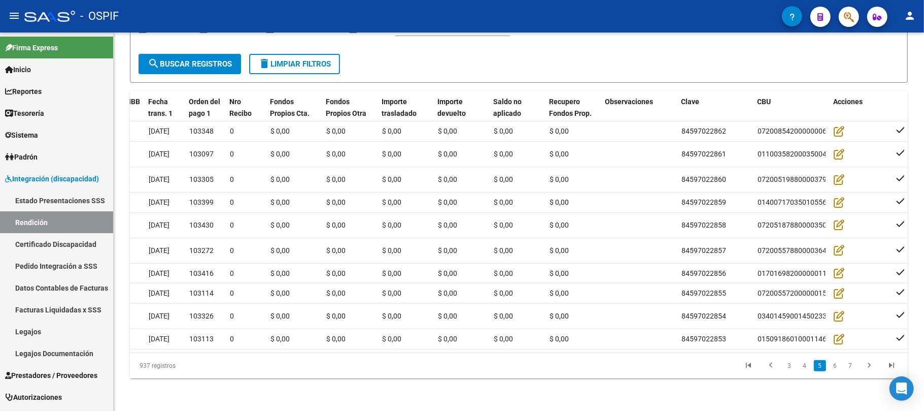
click at [577, 348] on div "id Tipo Archivo Periodo Prestación CUIL Práctica CUIT Prestador Prestador Punto…" at bounding box center [519, 234] width 778 height 287
click at [536, 362] on datatable-pager "3 4 5 6 7" at bounding box center [596, 365] width 614 height 17
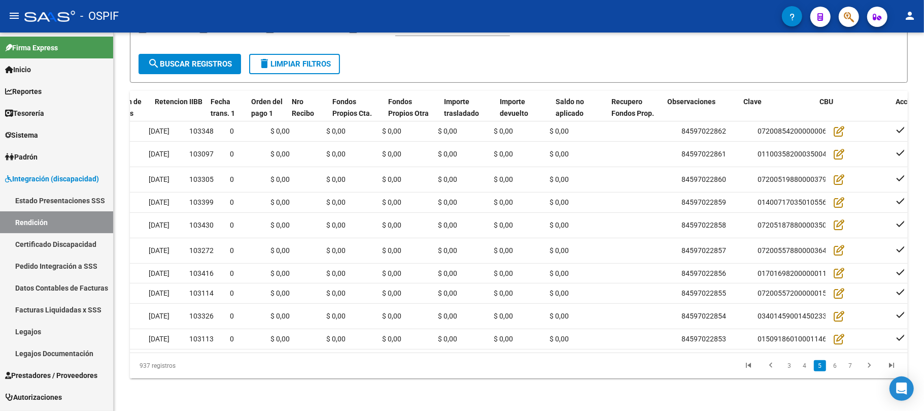
scroll to position [0, 885]
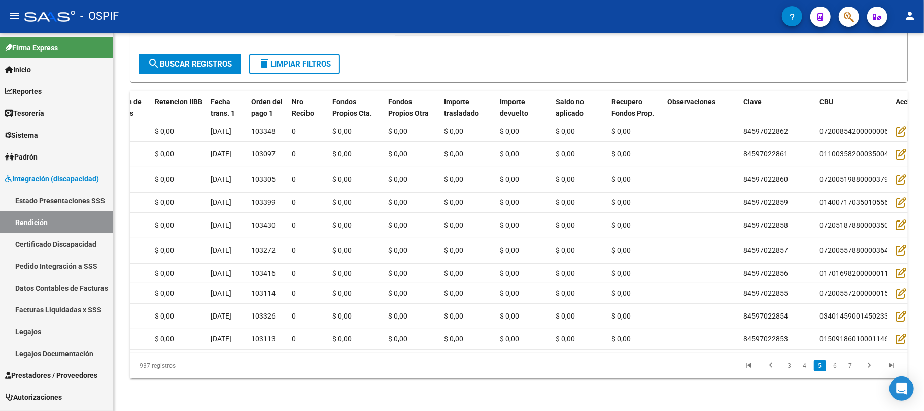
click at [537, 354] on div "937 registros 3 4 5 6 7" at bounding box center [519, 365] width 778 height 25
click at [434, 356] on div "937 registros 3 4 5 6 7" at bounding box center [519, 365] width 778 height 25
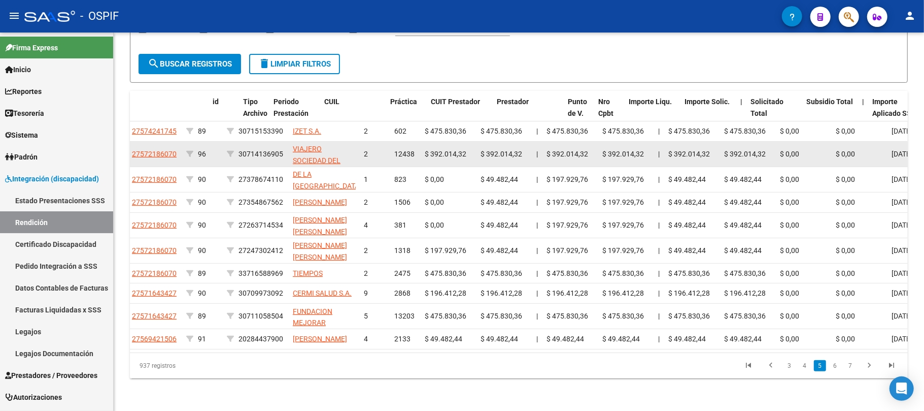
scroll to position [0, 0]
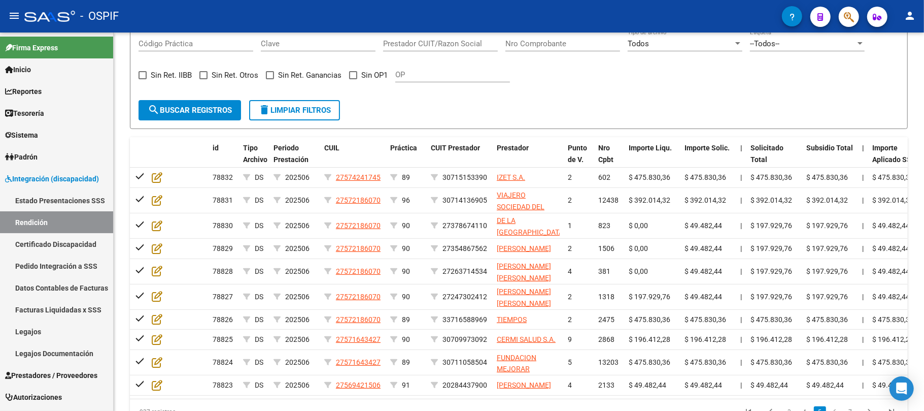
click at [307, 118] on button "delete Limpiar filtros" at bounding box center [294, 110] width 91 height 20
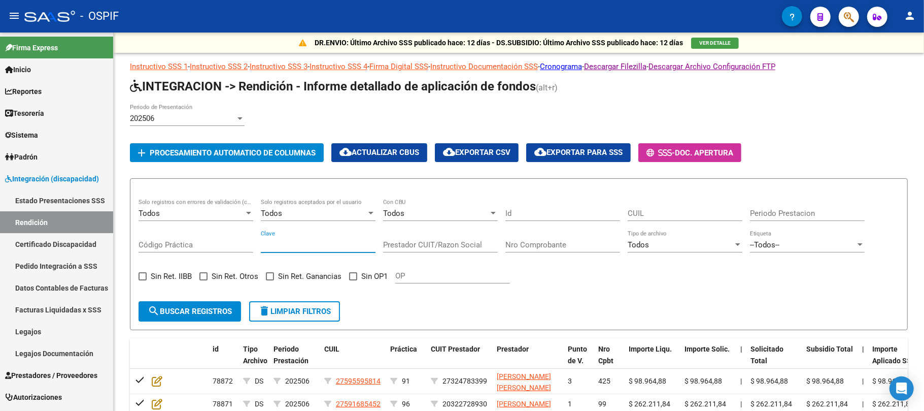
click at [329, 242] on input "Clave" at bounding box center [318, 244] width 115 height 9
click at [915, 258] on div "DR.ENVIO: Último Archivo SSS publicado hace: 12 días - DS.SUBSIDIO: Último Arch…" at bounding box center [519, 339] width 811 height 615
click at [43, 380] on span "Prestadores / Proveedores" at bounding box center [51, 375] width 92 height 11
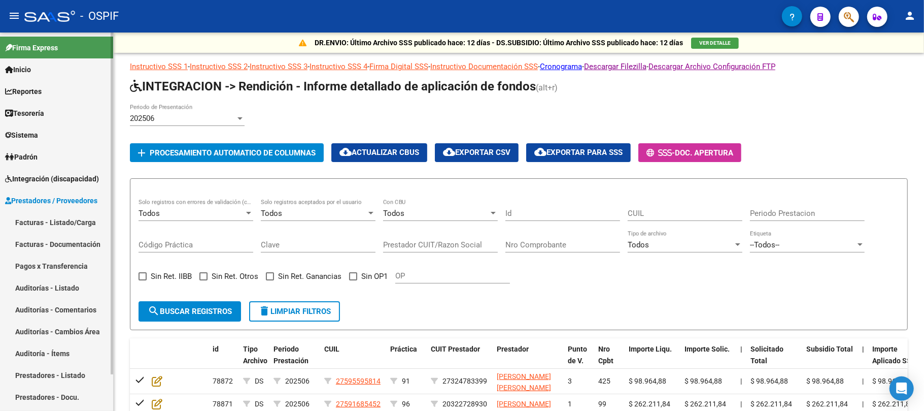
scroll to position [41, 0]
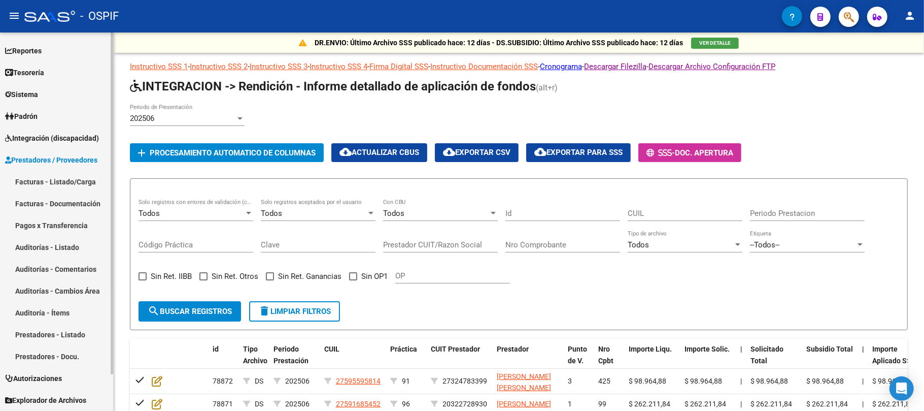
click at [32, 177] on link "Facturas - Listado/Carga" at bounding box center [56, 182] width 113 height 22
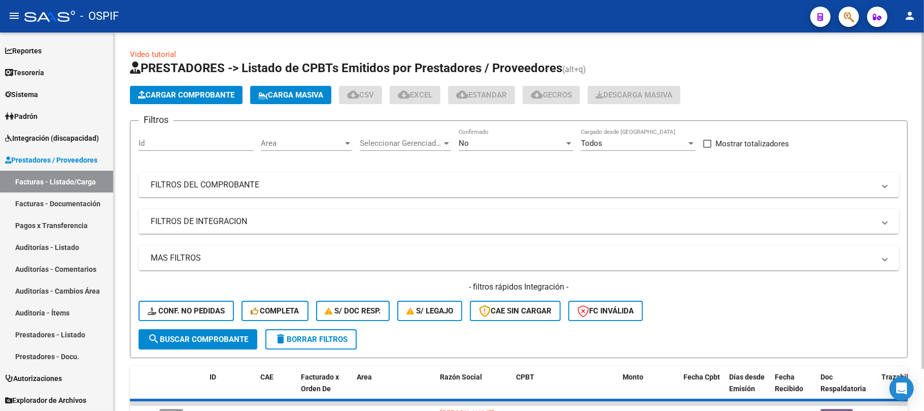
click at [319, 186] on mat-panel-title "FILTROS DEL COMPROBANTE" at bounding box center [513, 184] width 724 height 11
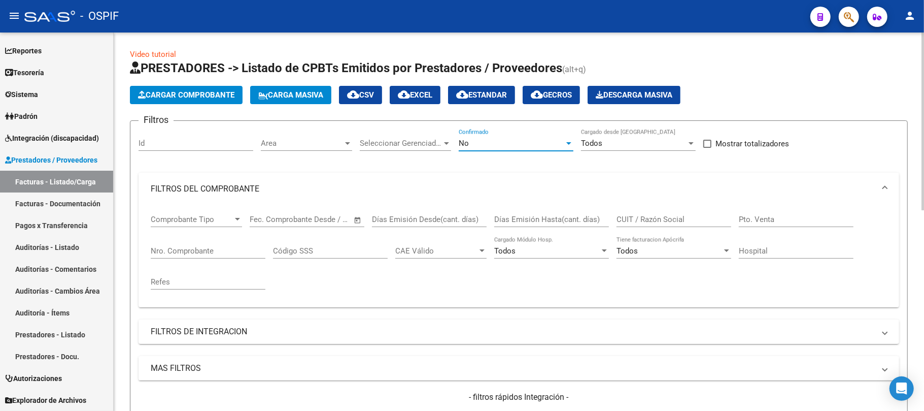
click at [513, 141] on div "No" at bounding box center [512, 143] width 106 height 9
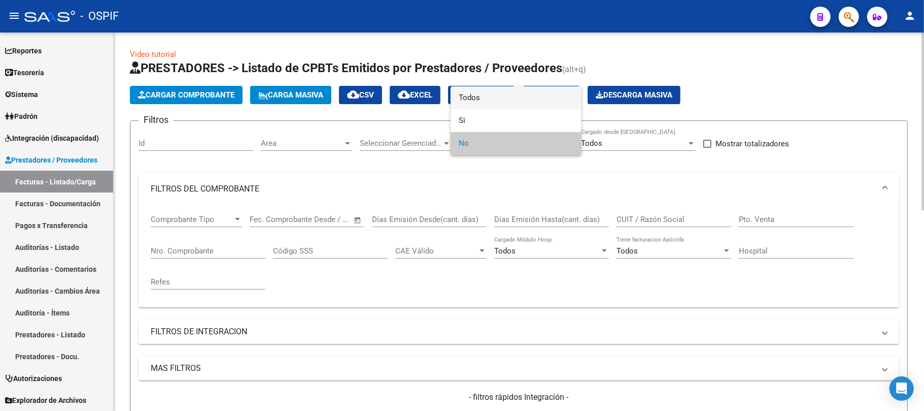
click at [488, 101] on span "Todos" at bounding box center [516, 97] width 115 height 23
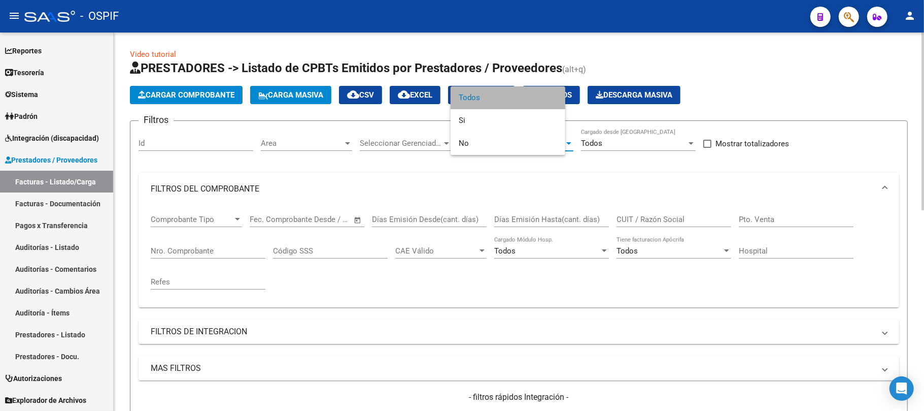
click at [676, 226] on div "CUIT / Razón Social" at bounding box center [674, 216] width 115 height 22
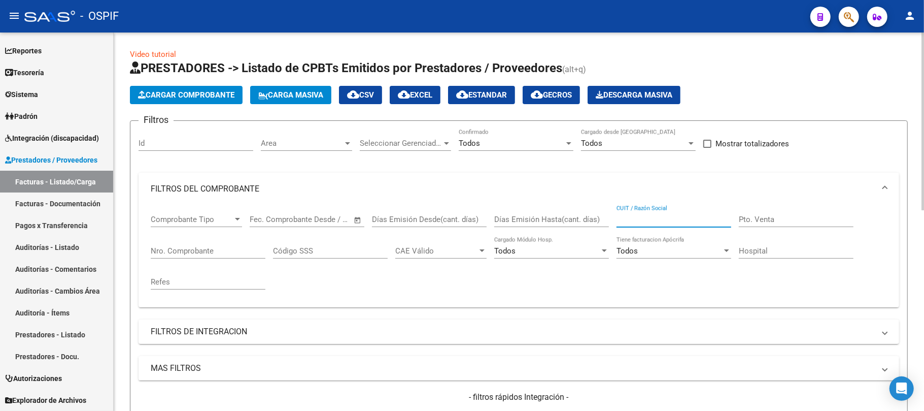
click at [681, 222] on input "CUIT / Razón Social" at bounding box center [674, 219] width 115 height 9
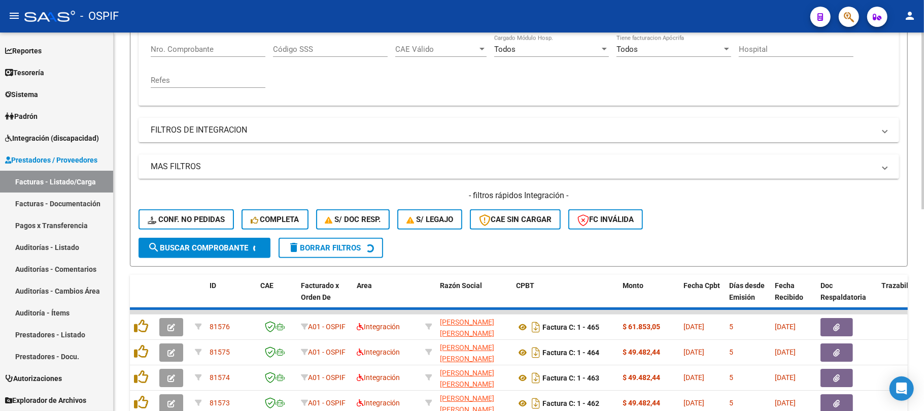
scroll to position [203, 0]
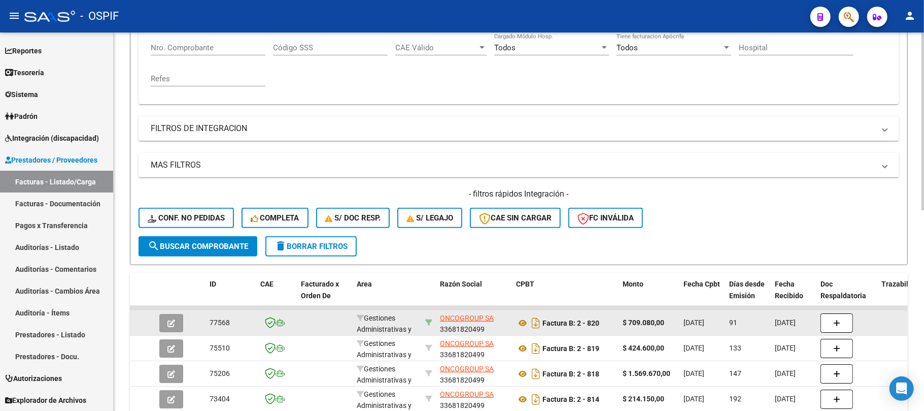
click at [428, 323] on icon at bounding box center [428, 322] width 7 height 7
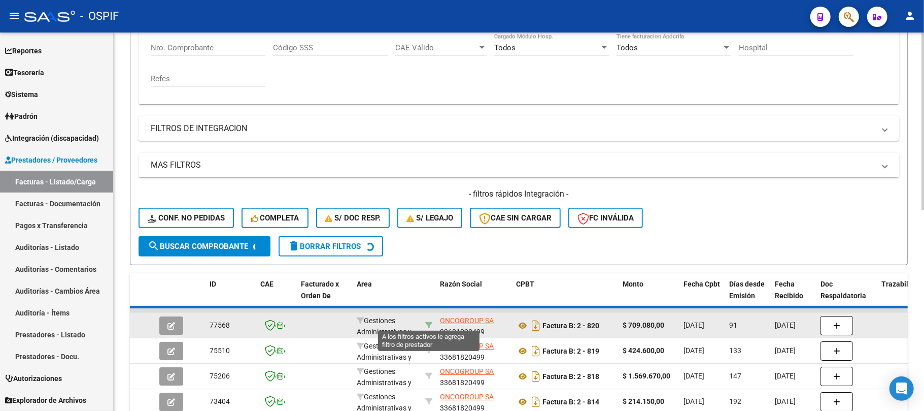
type input "33681820499"
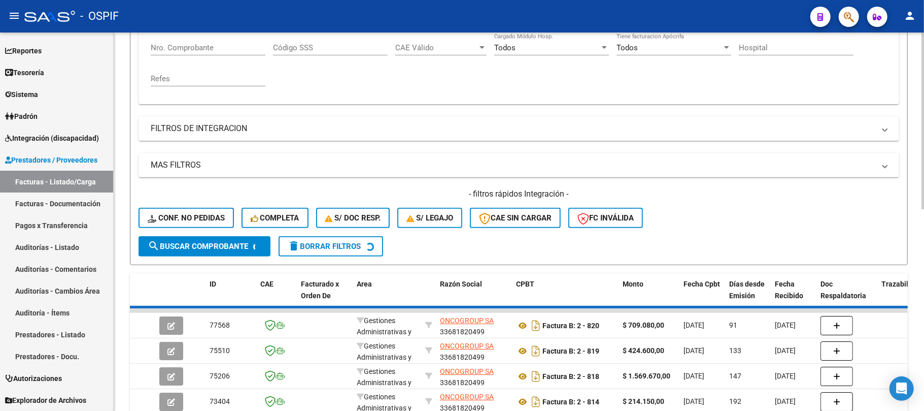
scroll to position [271, 0]
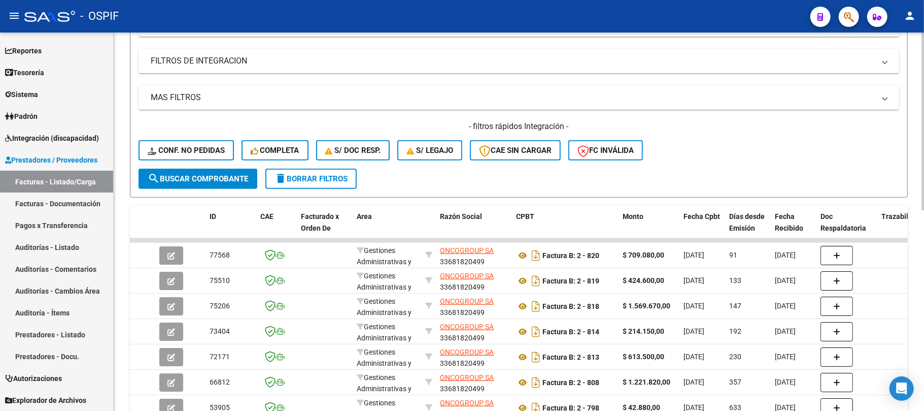
click at [308, 179] on span "delete Borrar Filtros" at bounding box center [311, 178] width 73 height 9
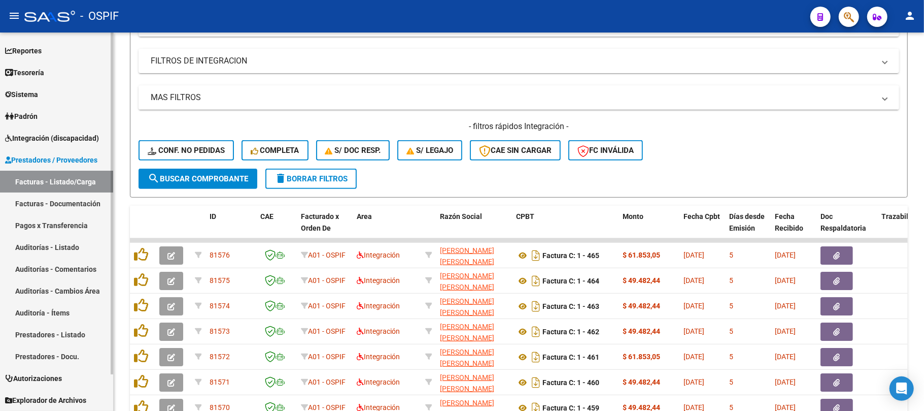
click at [50, 137] on span "Integración (discapacidad)" at bounding box center [52, 137] width 94 height 11
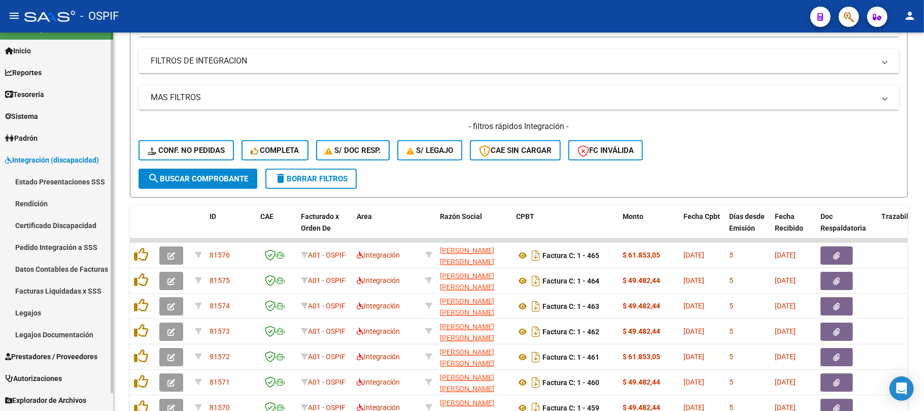
click at [49, 180] on link "Estado Presentaciones SSS" at bounding box center [56, 182] width 113 height 22
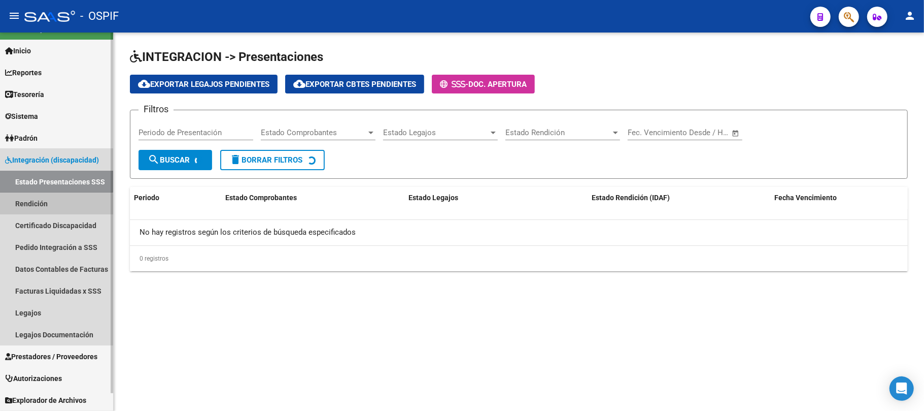
click at [48, 210] on link "Rendición" at bounding box center [56, 203] width 113 height 22
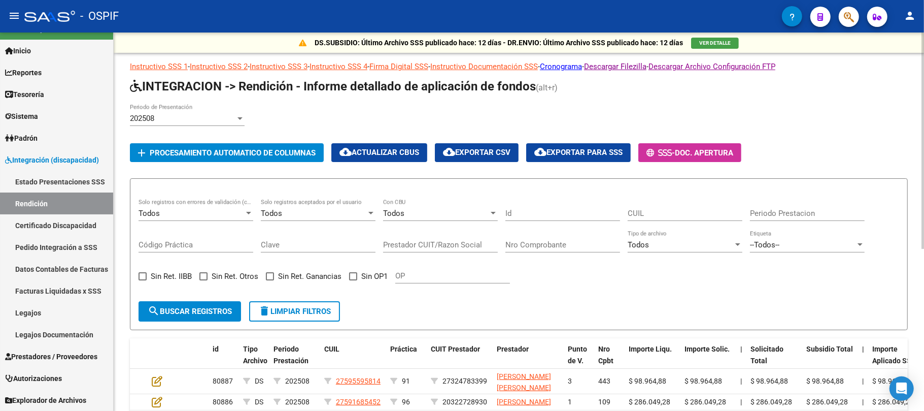
click at [180, 105] on div "202508 Periodo de Presentación" at bounding box center [187, 115] width 115 height 22
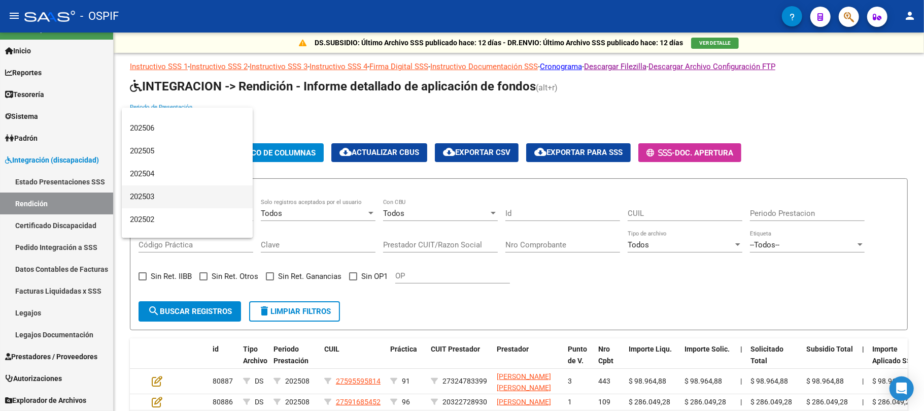
scroll to position [68, 0]
click at [179, 179] on span "202502" at bounding box center [187, 188] width 115 height 23
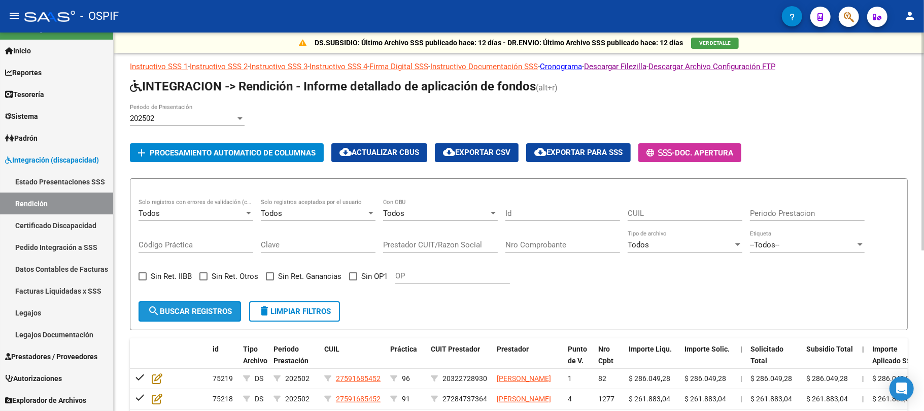
click at [202, 306] on button "search Buscar registros" at bounding box center [190, 311] width 103 height 20
click at [378, 279] on span "Sin OP1" at bounding box center [374, 276] width 26 height 12
click at [353, 280] on input "Sin OP1" at bounding box center [353, 280] width 1 height 1
checkbox input "true"
click at [202, 310] on span "search Buscar registros" at bounding box center [190, 311] width 84 height 9
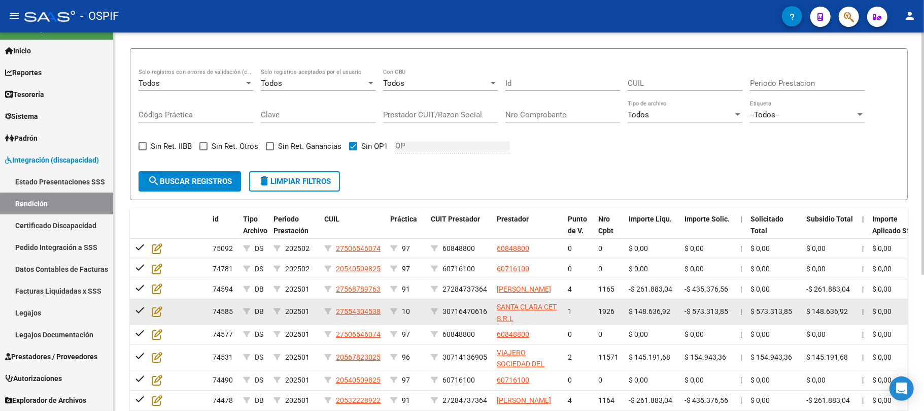
scroll to position [135, 0]
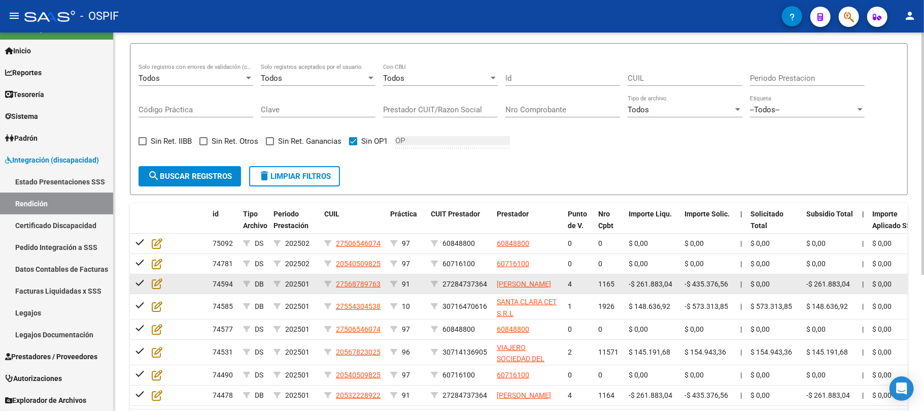
click at [609, 286] on span "1165" at bounding box center [607, 284] width 16 height 8
click at [610, 286] on span "1165" at bounding box center [607, 284] width 16 height 8
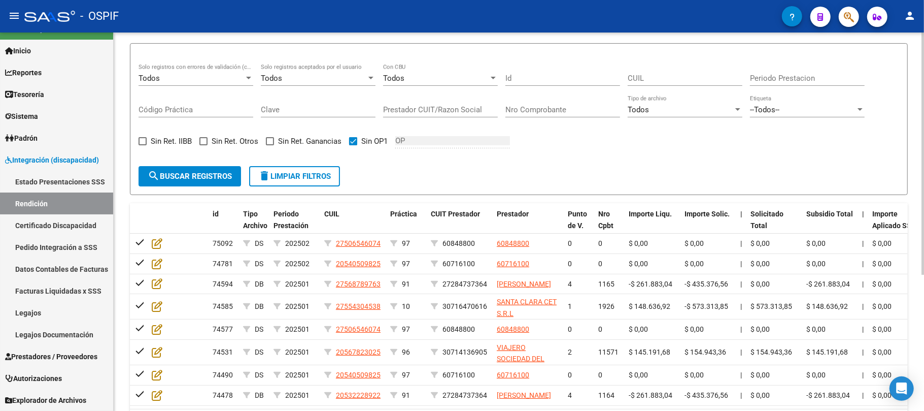
click at [685, 114] on div "Todos Tipo de archivo" at bounding box center [685, 106] width 115 height 22
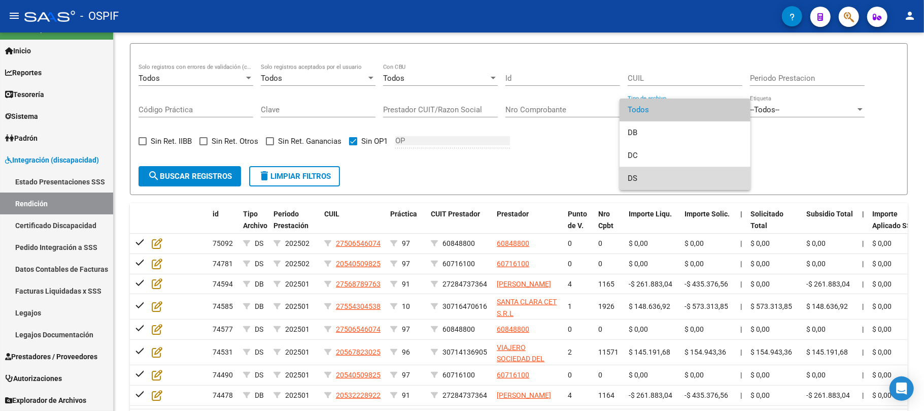
click at [650, 177] on span "DS" at bounding box center [685, 178] width 115 height 23
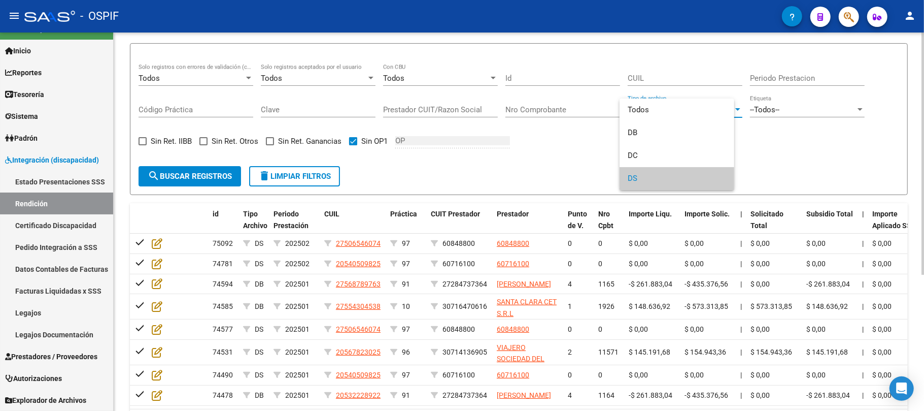
click at [163, 189] on form "Todos Solo registros con errores de validación (control 623 instructivo de rend…" at bounding box center [519, 119] width 778 height 152
click at [165, 180] on span "search Buscar registros" at bounding box center [190, 176] width 84 height 9
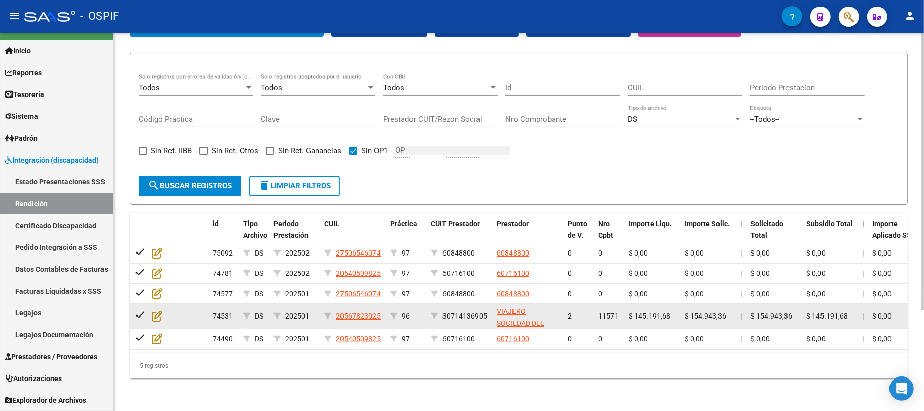
click at [606, 312] on span "11571" at bounding box center [609, 316] width 20 height 8
copy span "11571"
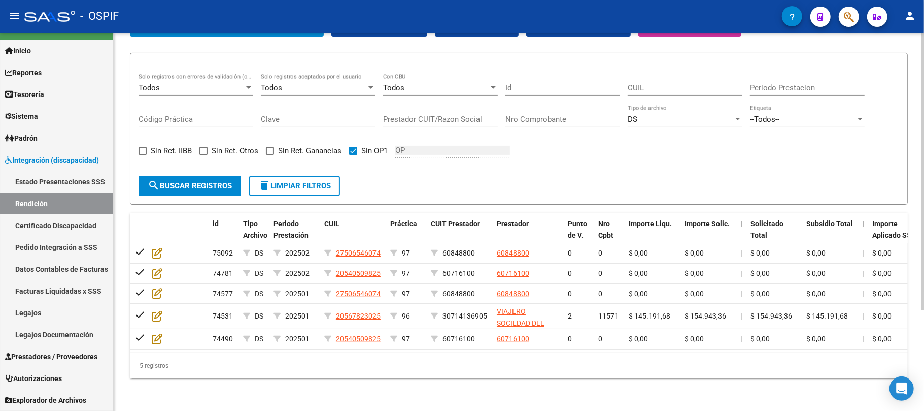
click at [261, 364] on div "5 registros" at bounding box center [519, 365] width 778 height 25
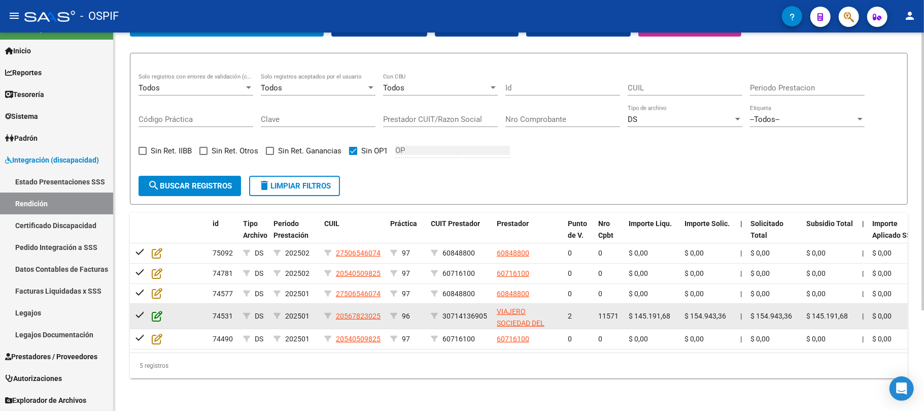
click at [154, 310] on icon at bounding box center [157, 315] width 11 height 11
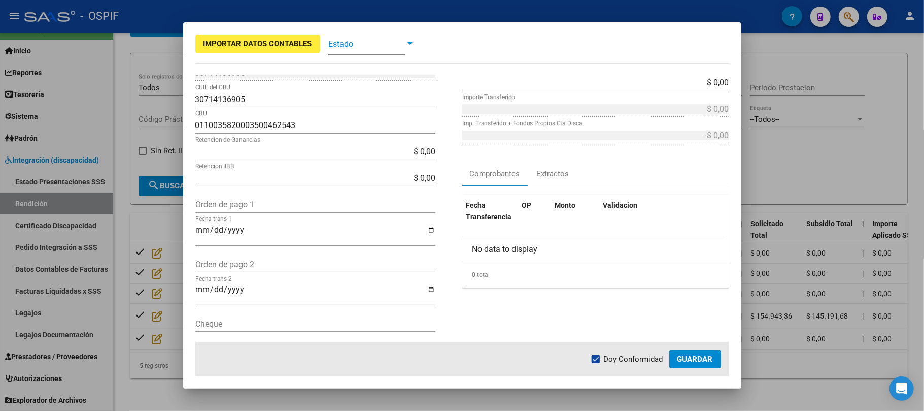
scroll to position [329, 0]
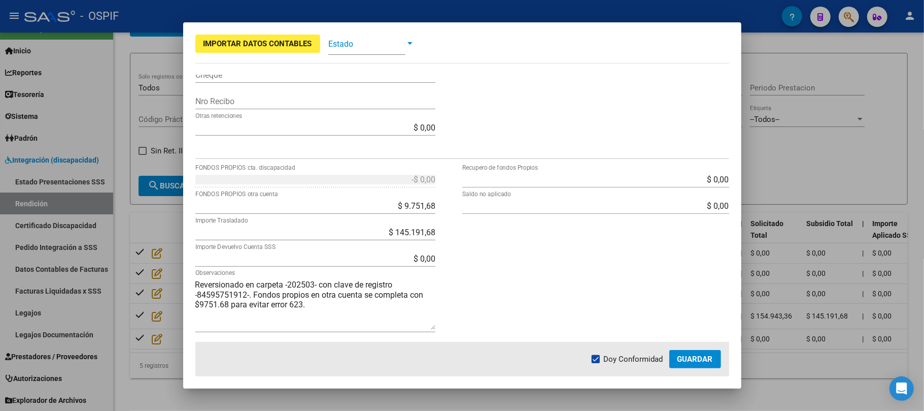
click at [379, 325] on textarea "Reversionado en carpeta -202503- con clave de registro -84595751912-. Fondos pr…" at bounding box center [315, 304] width 240 height 51
click at [379, 312] on textarea "Reversionado en carpeta -202503- con clave de registro -84595751912-. Fondos pr…" at bounding box center [315, 304] width 240 height 51
click at [428, 219] on div "$ 9.751,68 FONDOS PROPIOS otra cuenta" at bounding box center [315, 210] width 240 height 26
click at [502, 262] on div "$ 0,00 Recupero de fondos Propios $ 0,00 Saldo no aplicado" at bounding box center [595, 256] width 267 height 171
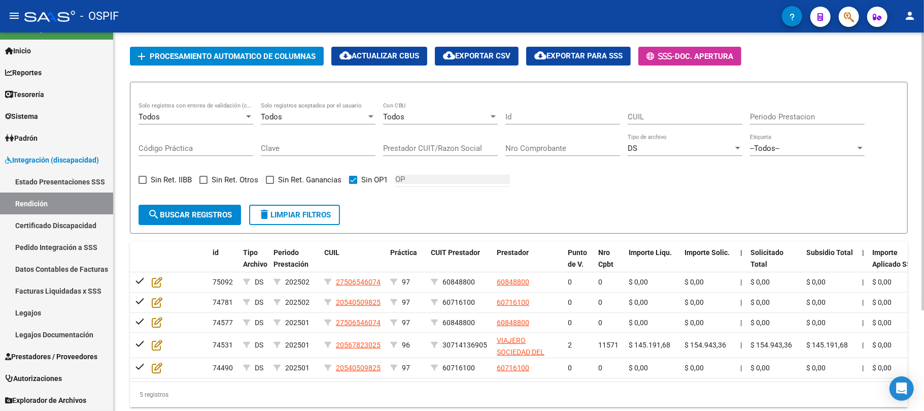
scroll to position [68, 0]
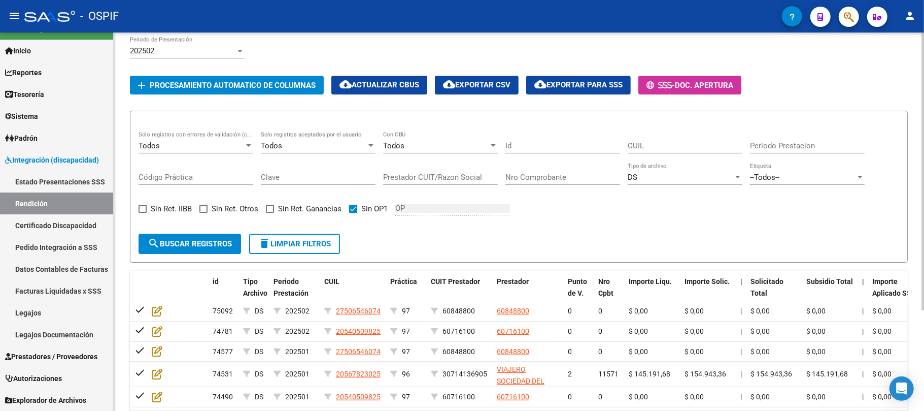
click at [202, 51] on div "202502" at bounding box center [183, 50] width 106 height 9
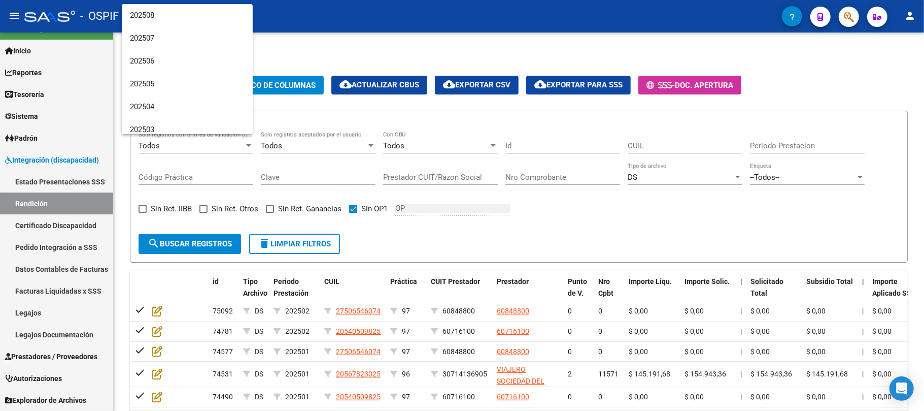
scroll to position [102, 0]
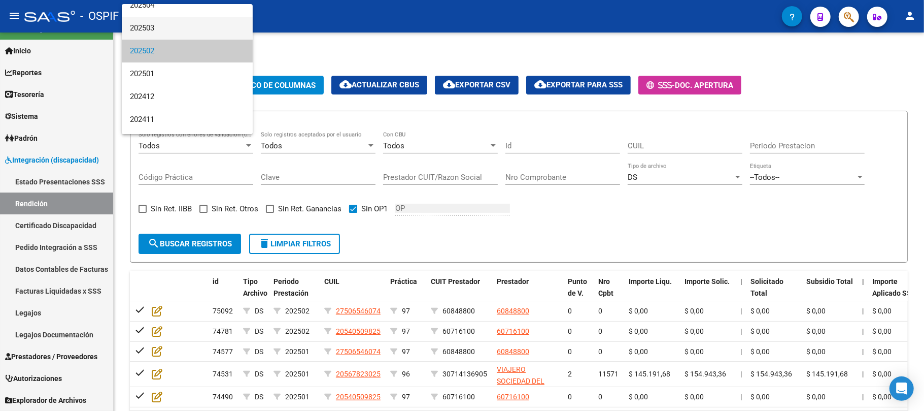
click at [207, 29] on span "202503" at bounding box center [187, 28] width 115 height 23
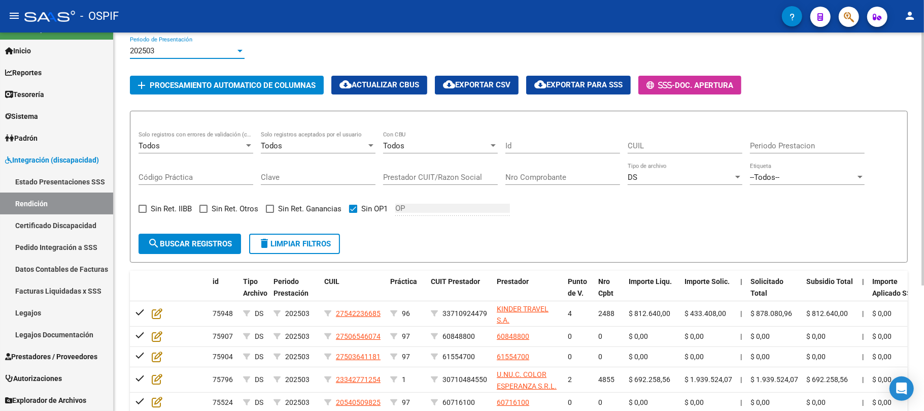
click at [220, 238] on button "search Buscar registros" at bounding box center [190, 244] width 103 height 20
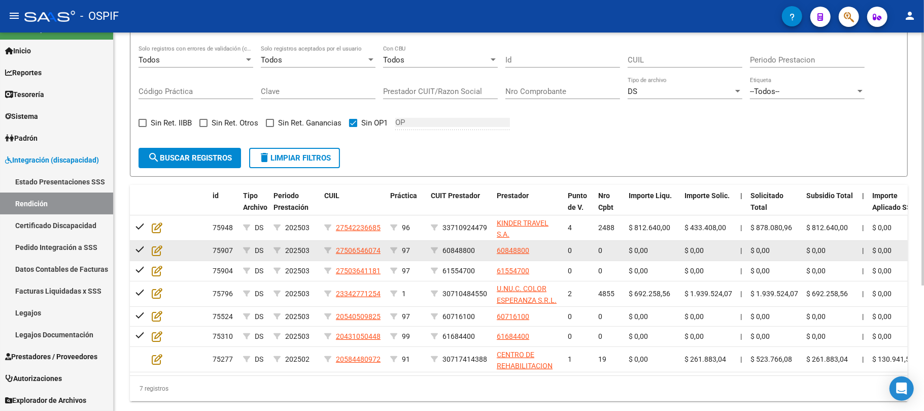
scroll to position [187, 0]
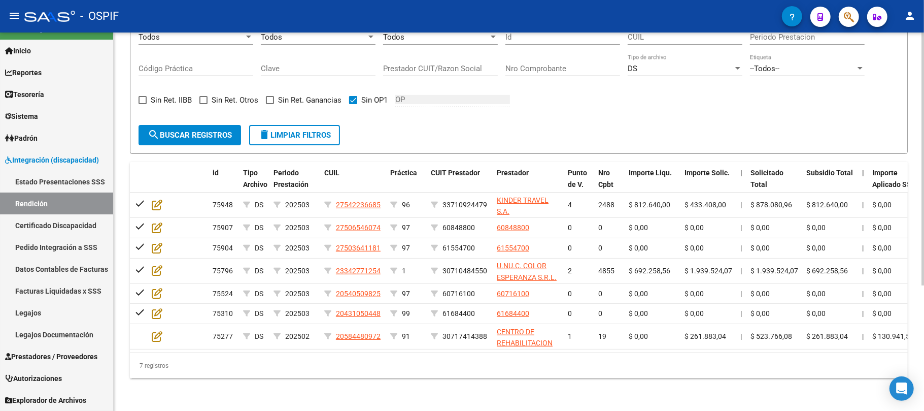
click at [283, 368] on div "7 registros" at bounding box center [519, 365] width 778 height 25
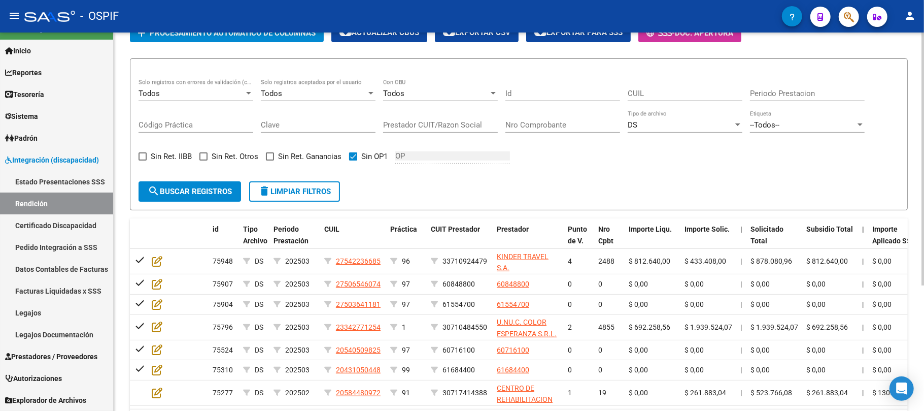
click at [196, 182] on button "search Buscar registros" at bounding box center [190, 191] width 103 height 20
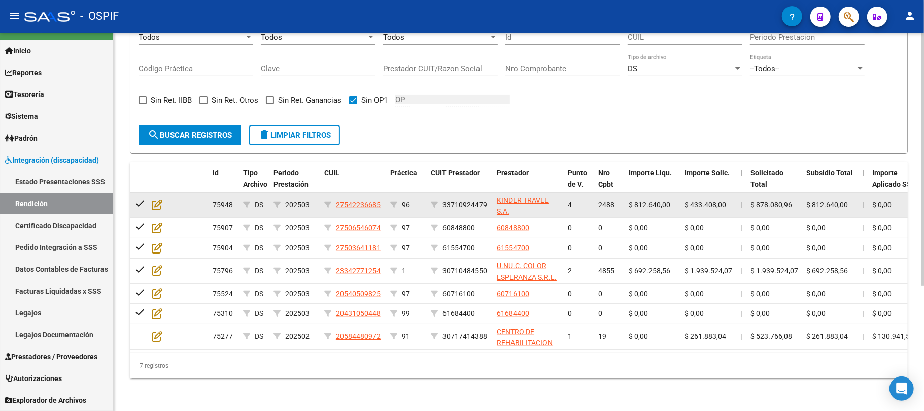
scroll to position [187, 0]
click at [602, 201] on span "2488" at bounding box center [607, 205] width 16 height 8
copy span "2488"
click at [161, 199] on icon at bounding box center [157, 204] width 11 height 11
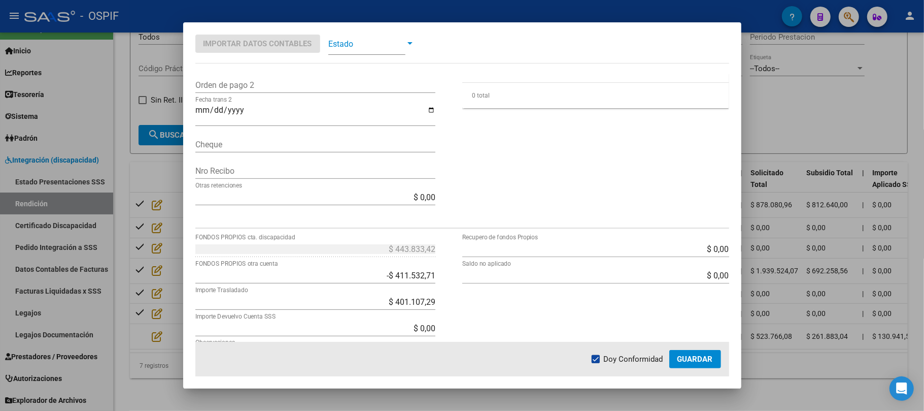
scroll to position [329, 0]
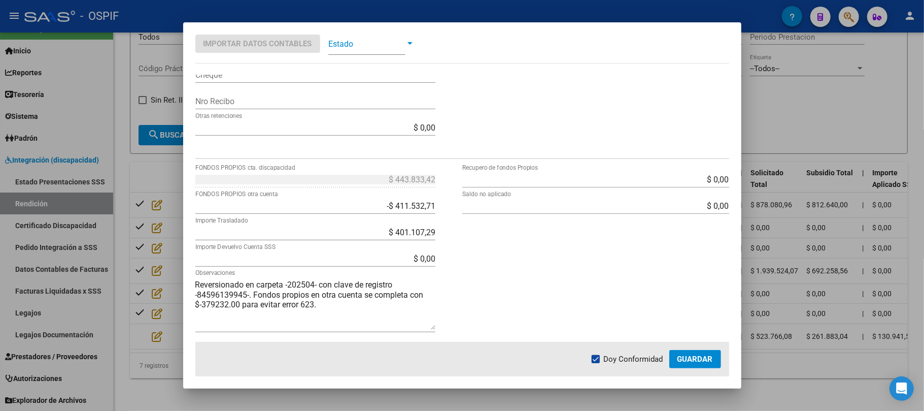
click at [446, 405] on div at bounding box center [462, 205] width 924 height 411
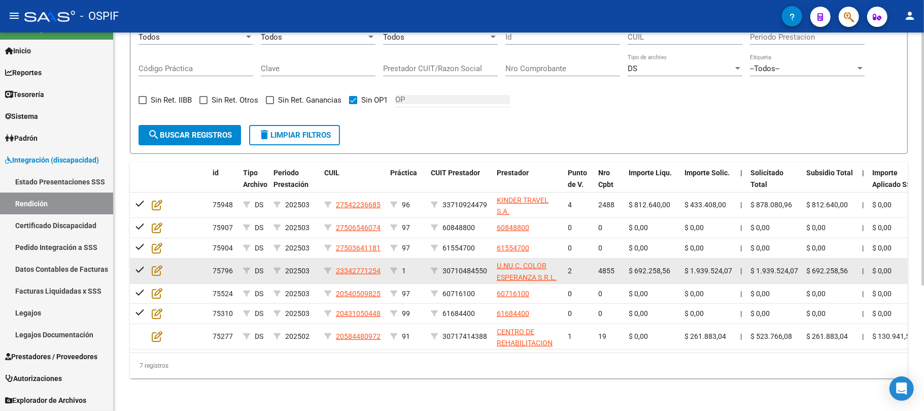
click at [613, 267] on span "4855" at bounding box center [607, 271] width 16 height 8
click at [605, 267] on span "4855" at bounding box center [607, 271] width 16 height 8
copy span "4855"
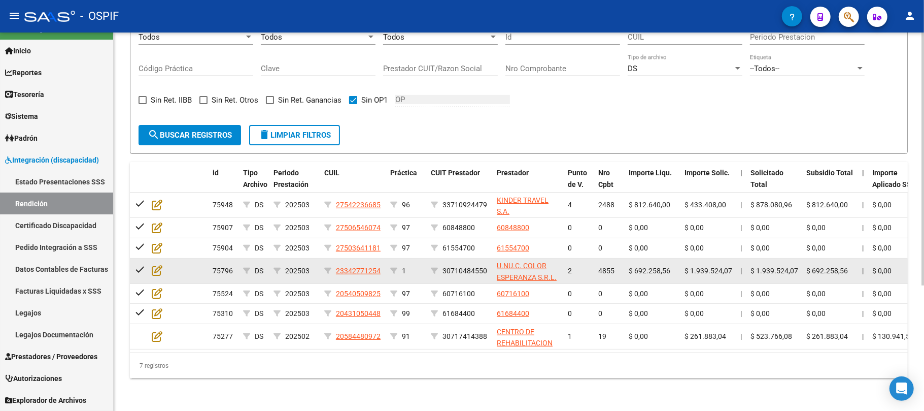
click at [149, 260] on datatable-body-cell at bounding box center [166, 270] width 36 height 25
click at [161, 264] on icon at bounding box center [157, 269] width 11 height 11
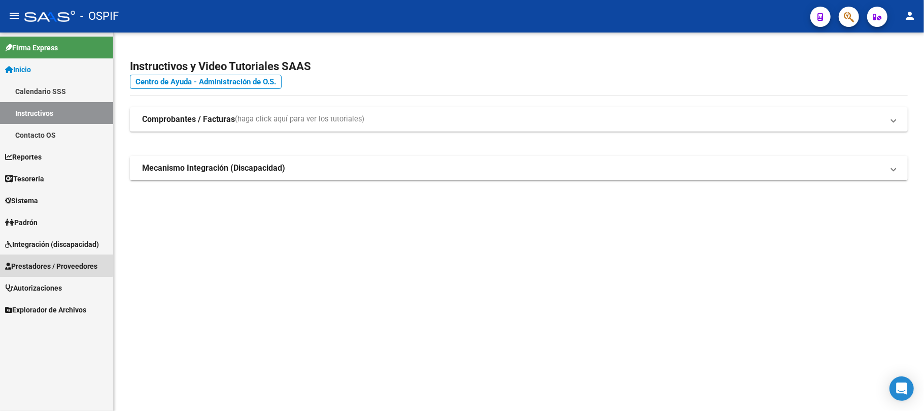
click at [45, 258] on link "Prestadores / Proveedores" at bounding box center [56, 266] width 113 height 22
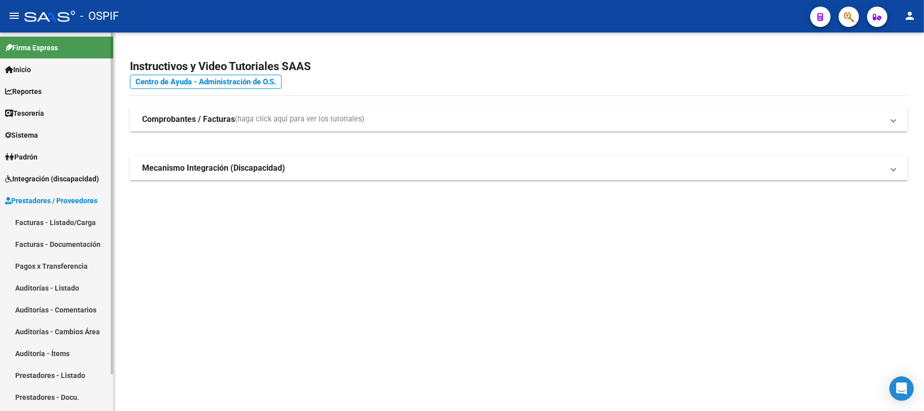
click at [83, 218] on link "Facturas - Listado/Carga" at bounding box center [56, 222] width 113 height 22
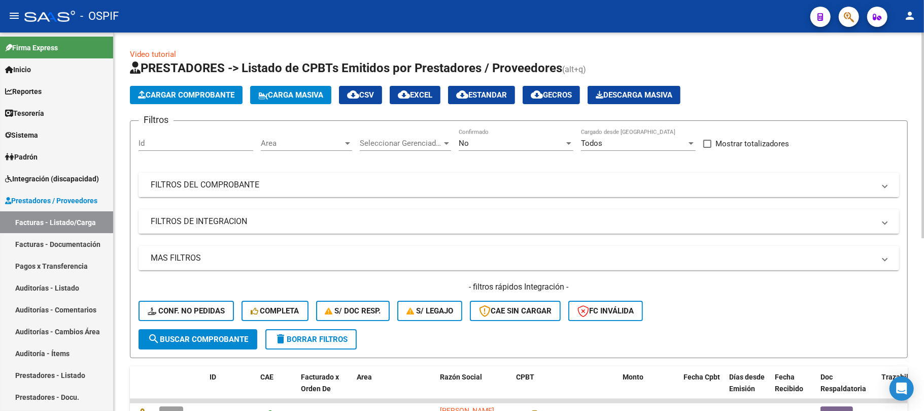
click at [308, 178] on mat-expansion-panel-header "FILTROS DEL COMPROBANTE" at bounding box center [519, 185] width 761 height 24
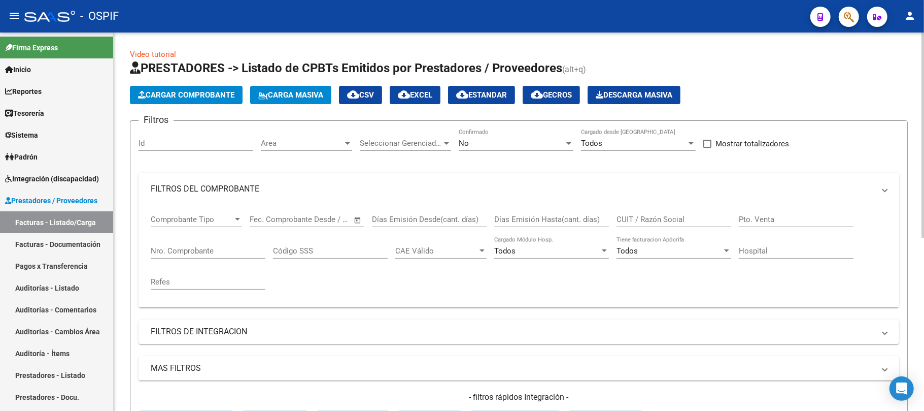
click at [522, 146] on div "No" at bounding box center [512, 143] width 106 height 9
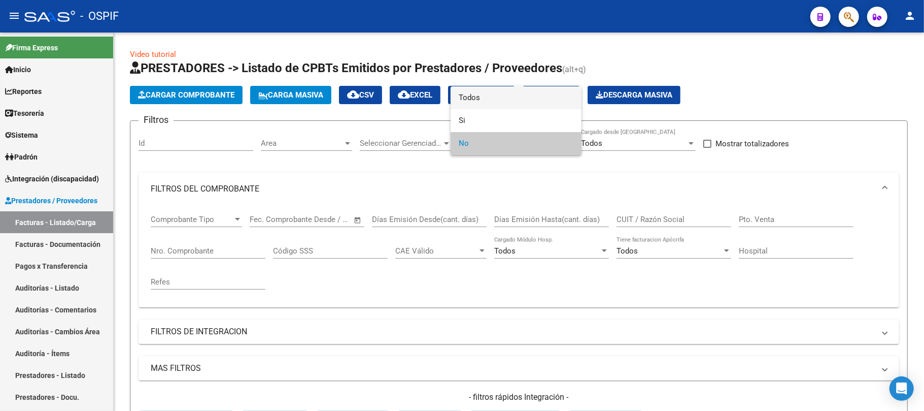
click at [484, 102] on span "Todos" at bounding box center [516, 97] width 115 height 23
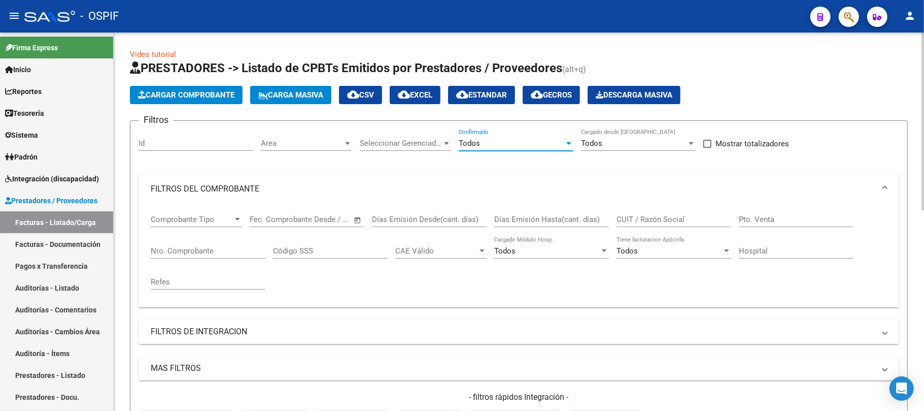
click at [241, 254] on input "Nro. Comprobante" at bounding box center [208, 250] width 115 height 9
paste input "2488"
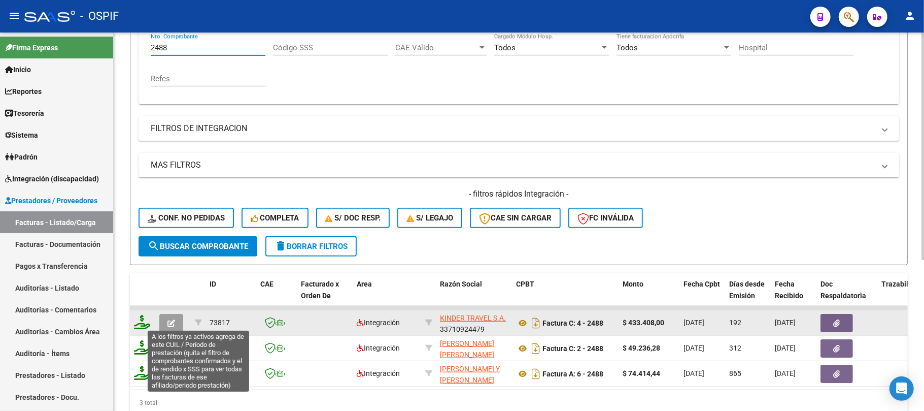
click at [163, 332] on datatable-body-cell at bounding box center [173, 322] width 36 height 25
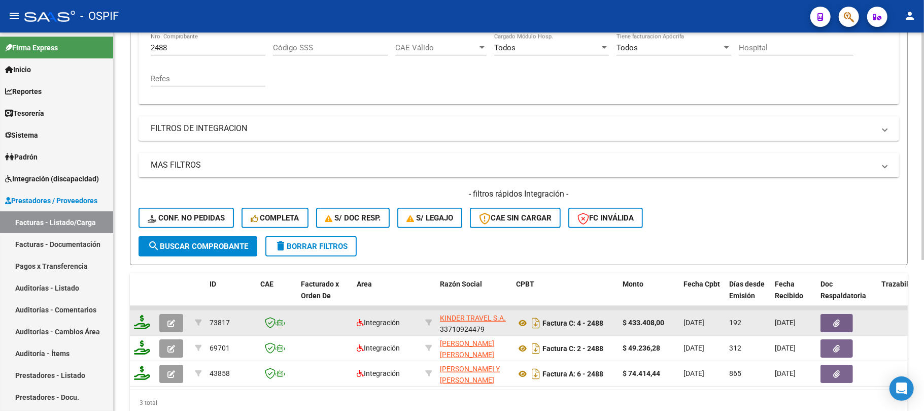
click at [179, 326] on button "button" at bounding box center [171, 323] width 24 height 18
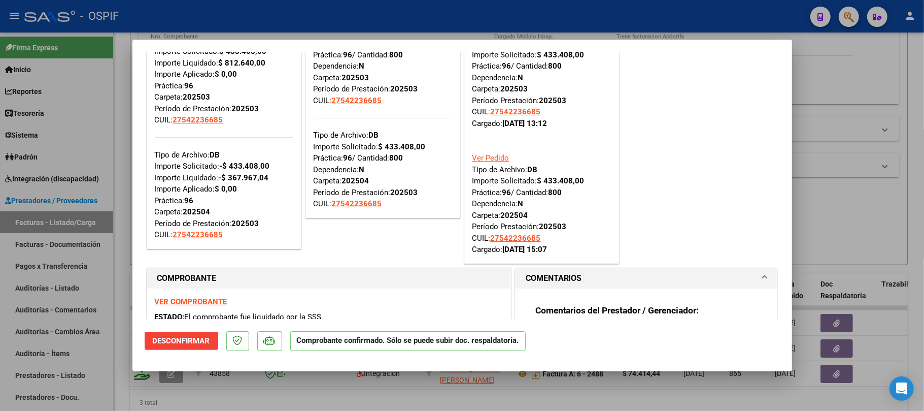
scroll to position [135, 0]
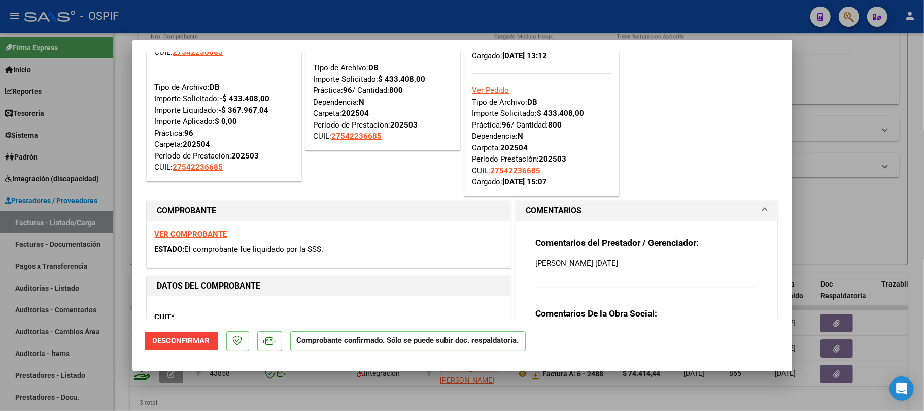
click at [515, 380] on div at bounding box center [462, 205] width 924 height 411
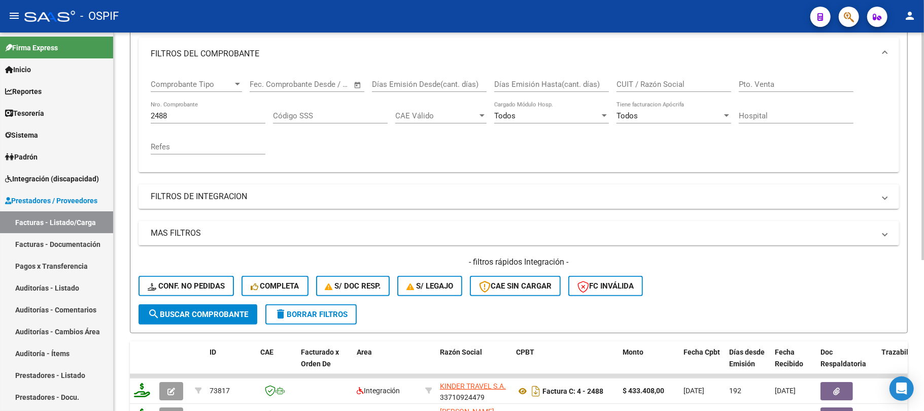
click at [65, 114] on mat-sidenav-container "Firma Express Inicio Calendario SSS Instructivos Contacto OS Reportes Egresos D…" at bounding box center [462, 221] width 924 height 378
paste input "4855"
type input "4855"
click at [230, 314] on span "search Buscar Comprobante" at bounding box center [198, 314] width 101 height 9
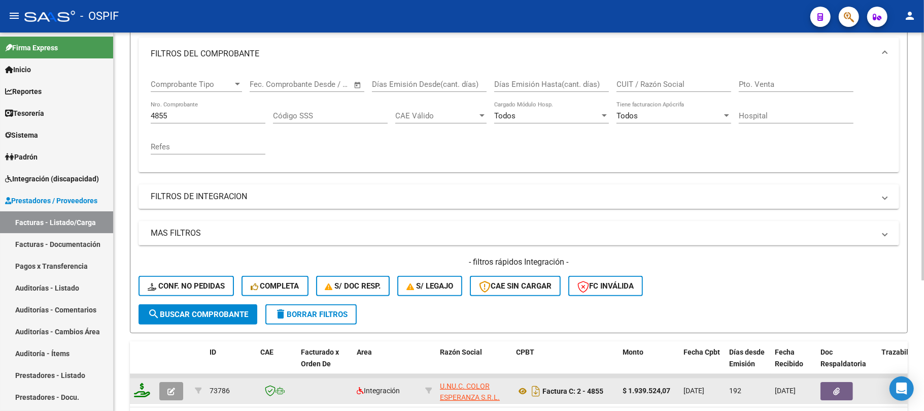
click at [175, 388] on icon "button" at bounding box center [172, 391] width 8 height 8
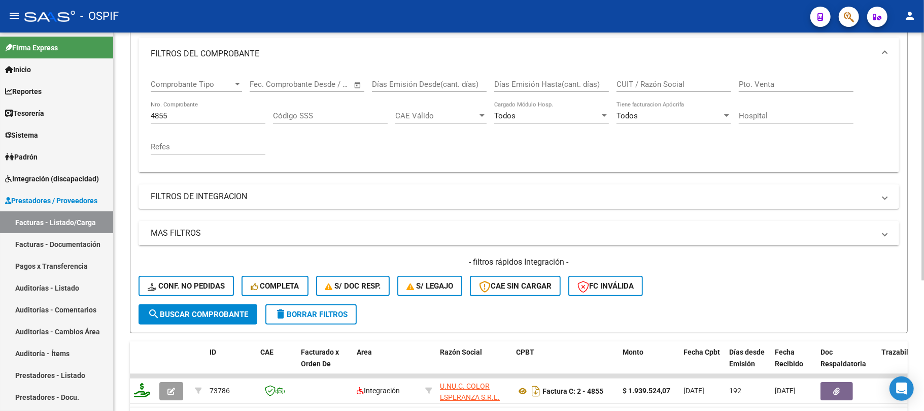
click at [305, 318] on button "delete Borrar Filtros" at bounding box center [311, 314] width 91 height 20
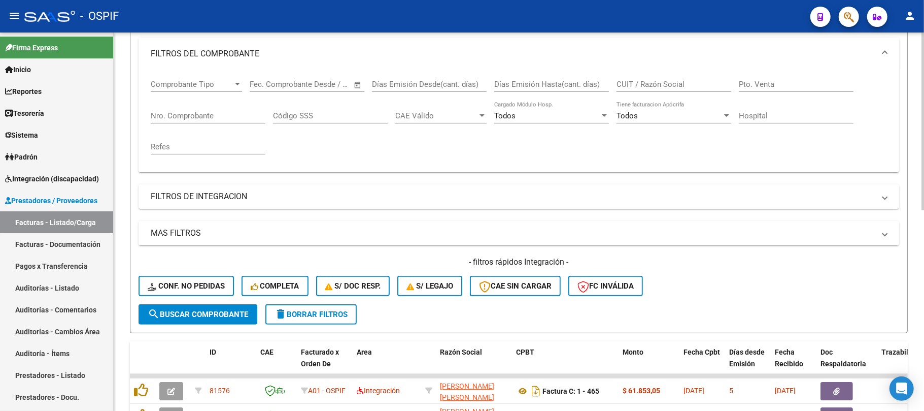
click at [219, 61] on mat-expansion-panel-header "FILTROS DEL COMPROBANTE" at bounding box center [519, 54] width 761 height 32
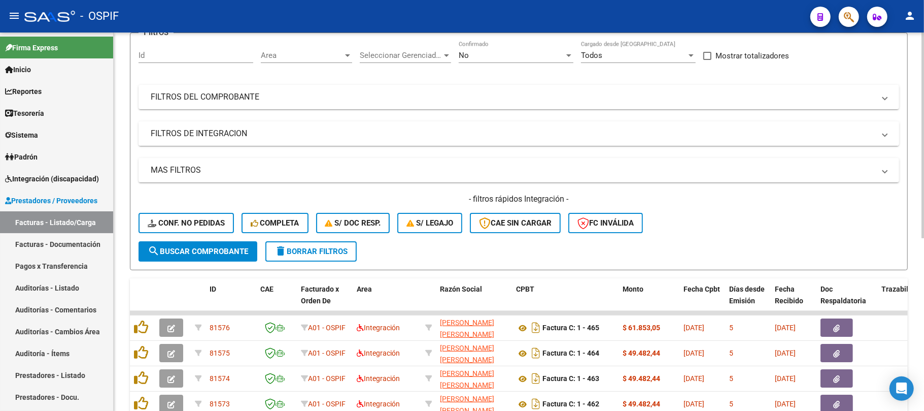
scroll to position [68, 0]
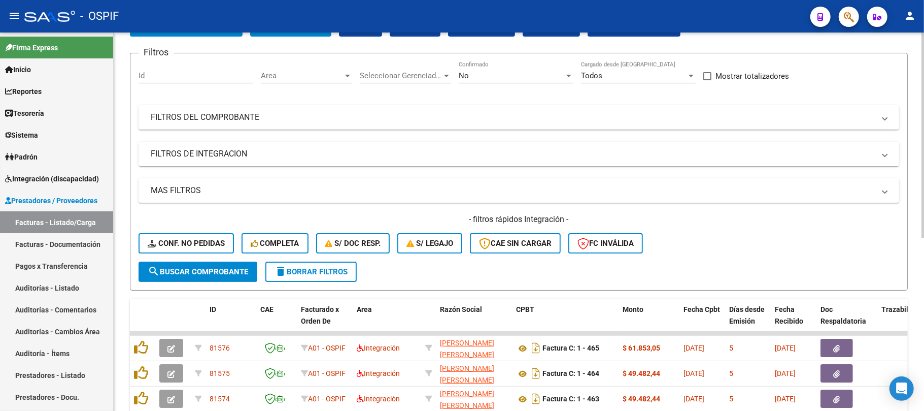
click at [291, 269] on span "delete Borrar Filtros" at bounding box center [311, 271] width 73 height 9
click at [333, 267] on span "delete Borrar Filtros" at bounding box center [311, 271] width 73 height 9
click at [258, 157] on mat-panel-title "FILTROS DE INTEGRACION" at bounding box center [513, 153] width 724 height 11
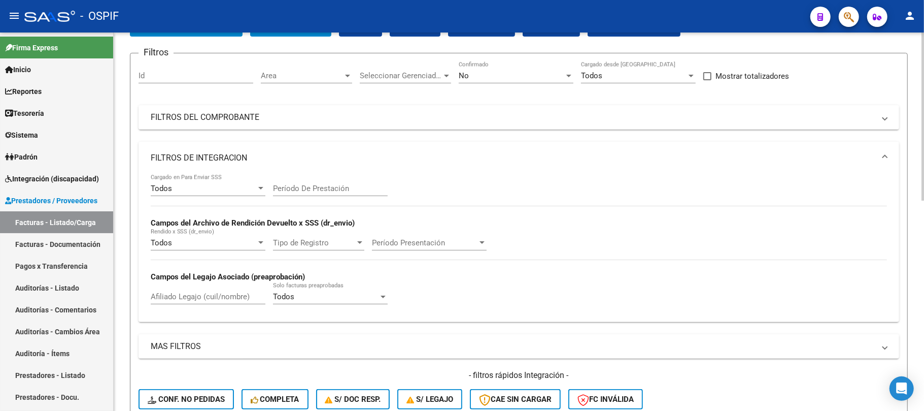
click at [303, 185] on input "Período De Prestación" at bounding box center [330, 188] width 115 height 9
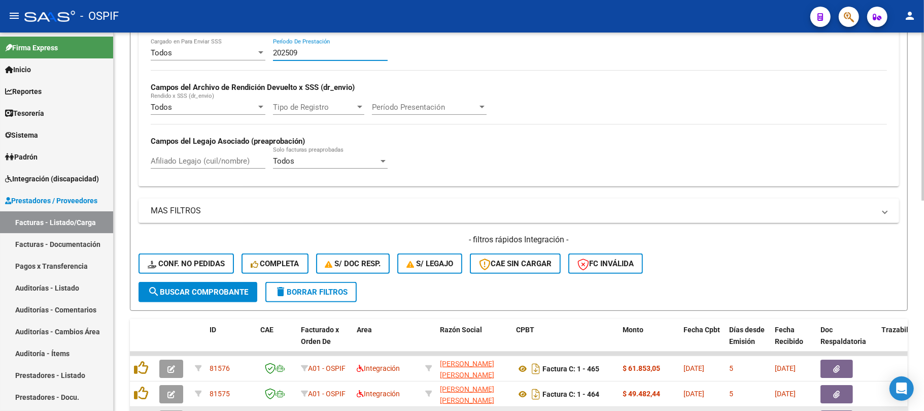
type input "202509"
click at [228, 297] on button "search Buscar Comprobante" at bounding box center [198, 292] width 119 height 20
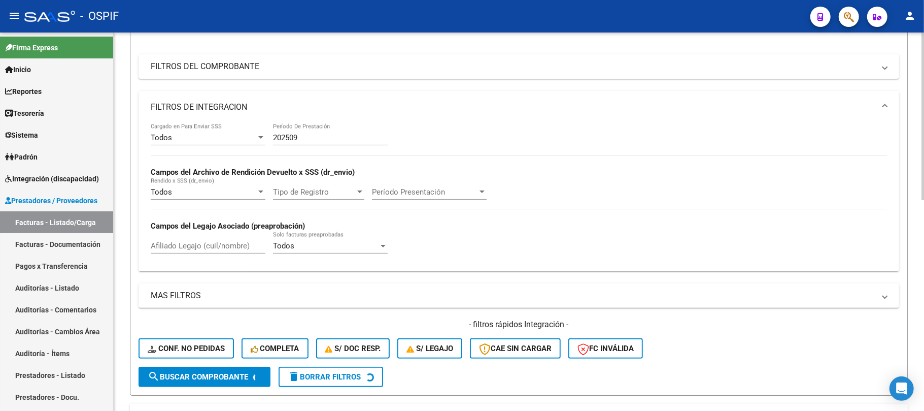
scroll to position [68, 0]
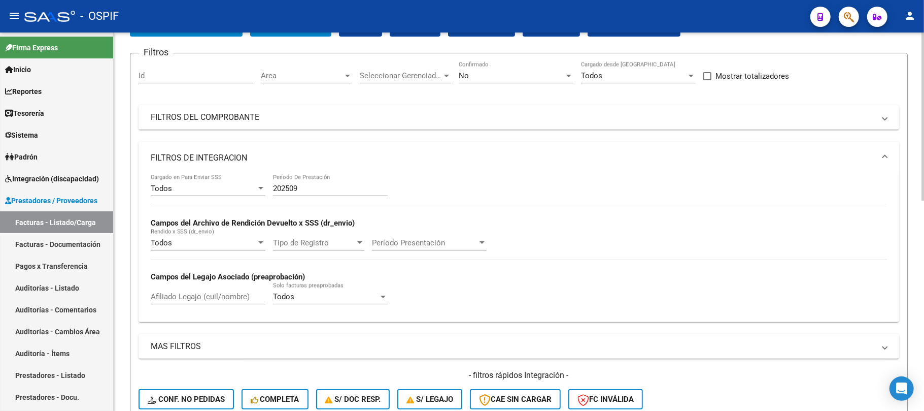
click at [214, 151] on mat-expansion-panel-header "FILTROS DE INTEGRACION" at bounding box center [519, 158] width 761 height 32
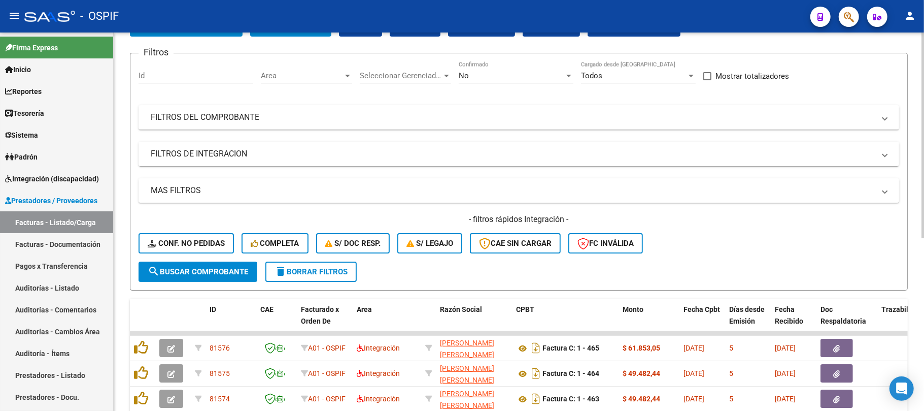
click at [224, 181] on mat-expansion-panel-header "MAS FILTROS" at bounding box center [519, 190] width 761 height 24
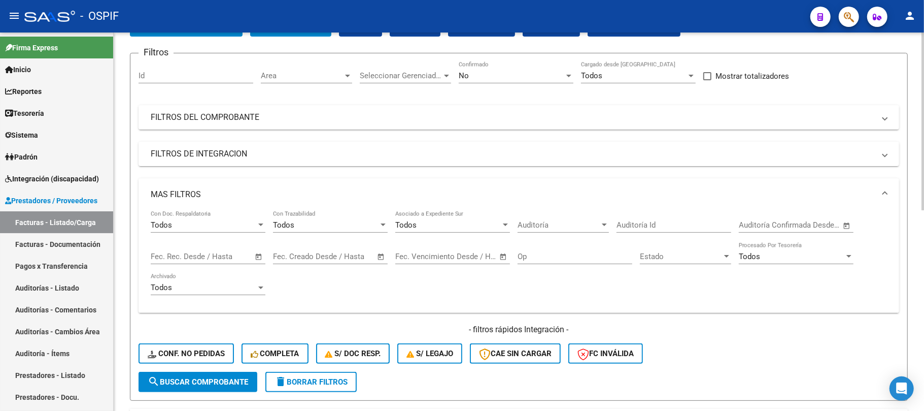
click at [252, 254] on span "Open calendar" at bounding box center [259, 257] width 24 height 24
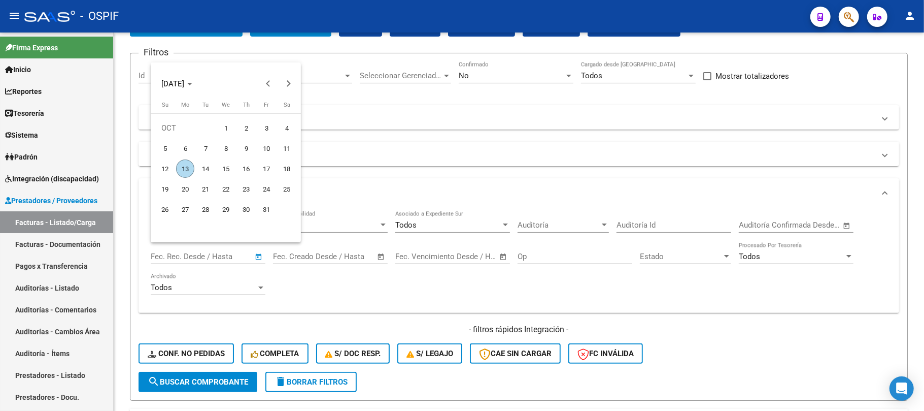
click at [171, 144] on span "5" at bounding box center [165, 148] width 18 height 18
type input "05/10/2025"
click at [181, 147] on span "6" at bounding box center [185, 148] width 18 height 18
type input "06/10/2025"
click at [232, 384] on span "search Buscar Comprobante" at bounding box center [198, 381] width 101 height 9
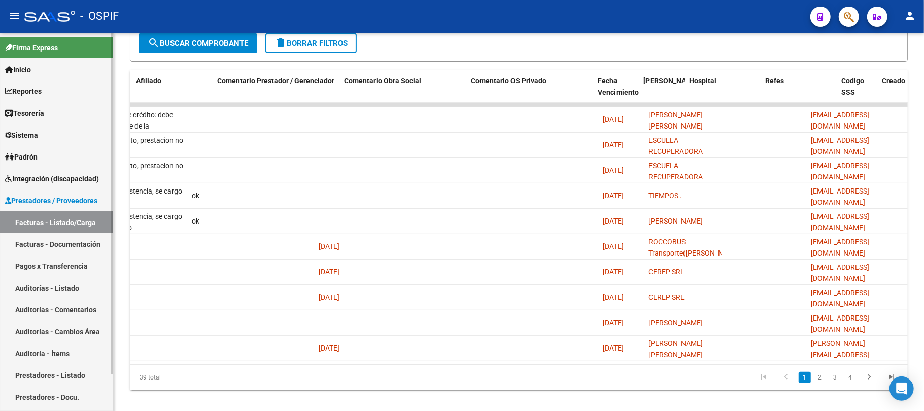
scroll to position [0, 0]
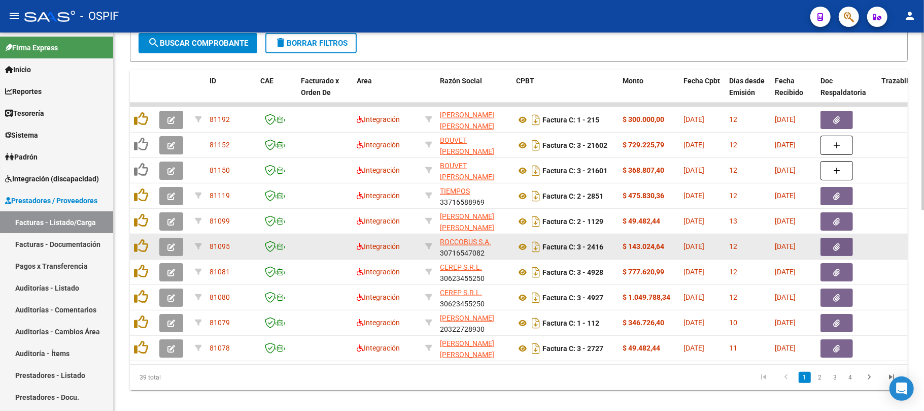
click at [173, 240] on button "button" at bounding box center [171, 247] width 24 height 18
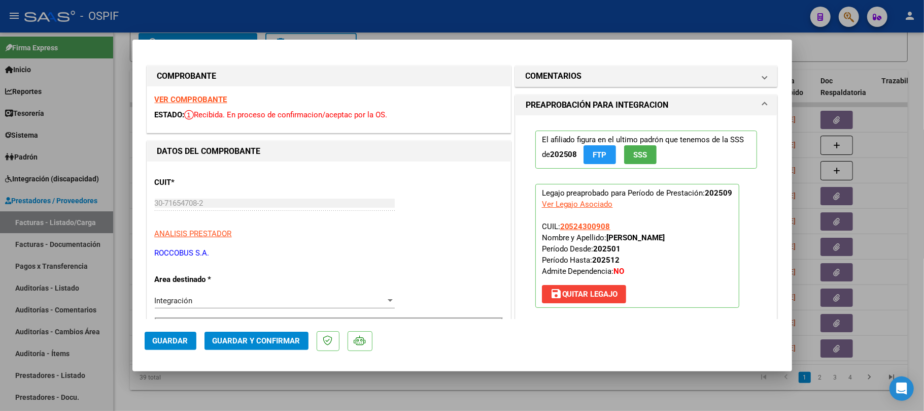
click at [237, 339] on span "Guardar y Confirmar" at bounding box center [257, 340] width 88 height 9
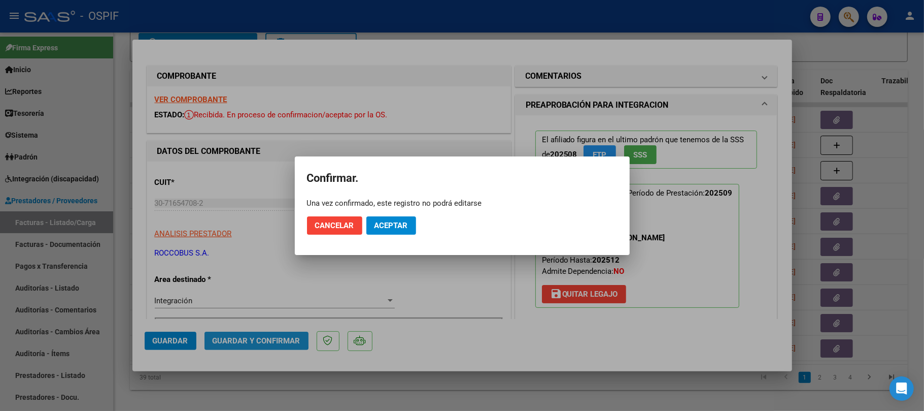
click at [388, 224] on span "Aceptar" at bounding box center [392, 225] width 34 height 9
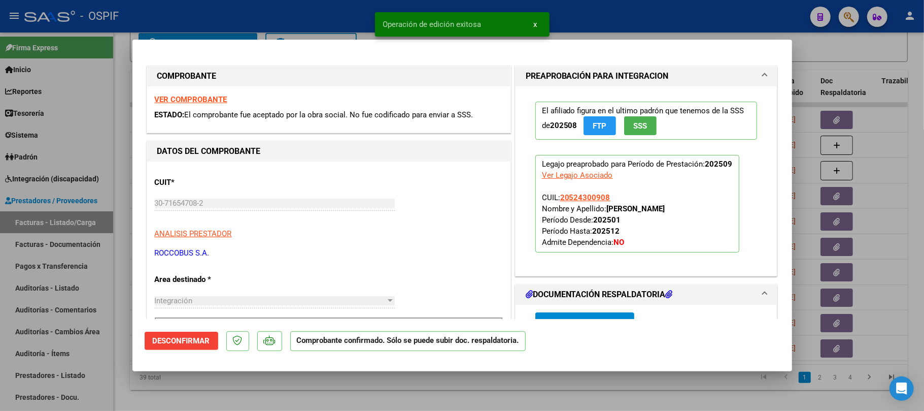
drag, startPoint x: 238, startPoint y: 371, endPoint x: 243, endPoint y: 379, distance: 9.3
click at [240, 370] on mat-dialog-container "COMPROBANTE VER COMPROBANTE ESTADO: El comprobante fue aceptado por la obra soc…" at bounding box center [462, 205] width 660 height 331
click at [245, 382] on div at bounding box center [462, 205] width 924 height 411
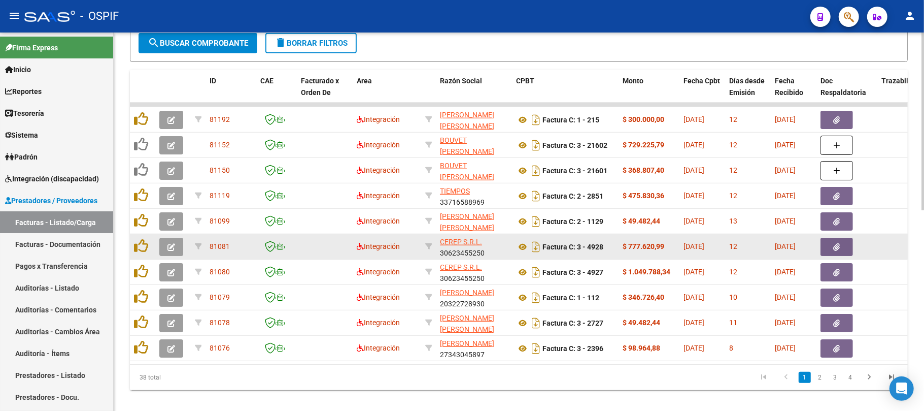
click at [174, 253] on button "button" at bounding box center [171, 247] width 24 height 18
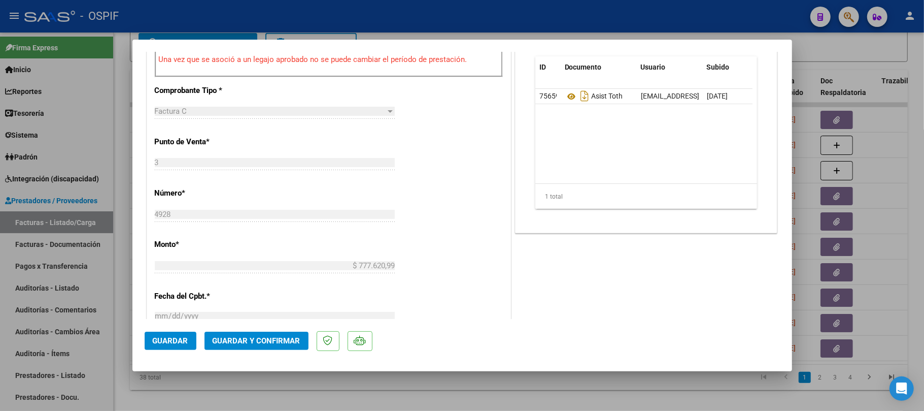
scroll to position [72, 0]
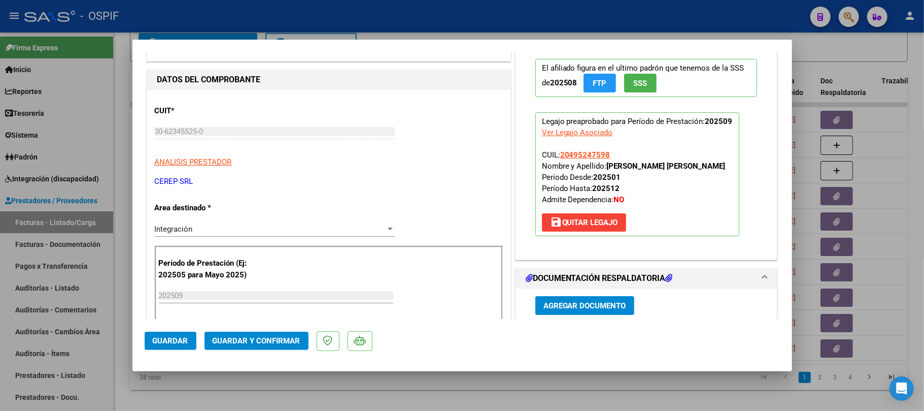
click at [297, 336] on span "Guardar y Confirmar" at bounding box center [257, 340] width 88 height 9
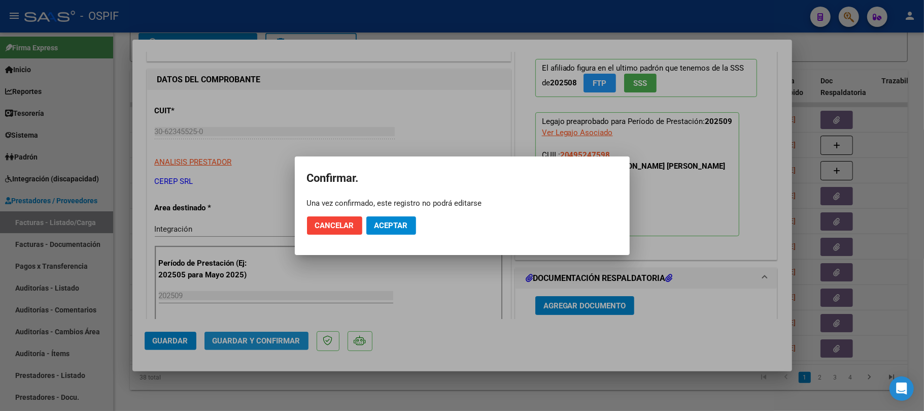
click at [386, 226] on span "Aceptar" at bounding box center [392, 225] width 34 height 9
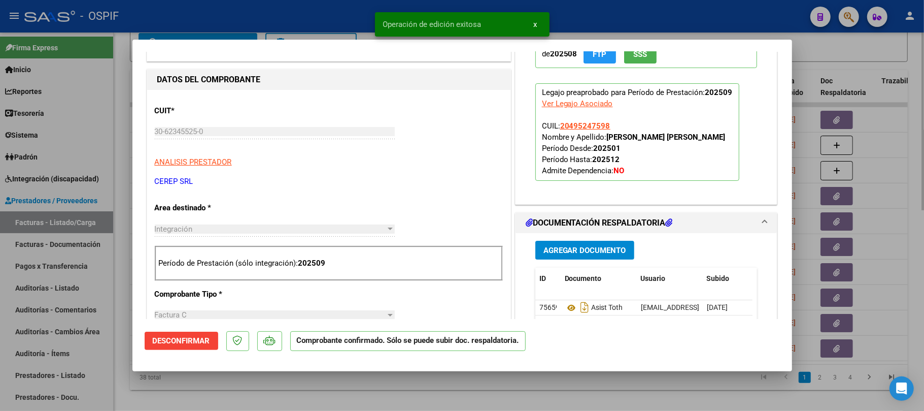
click at [420, 400] on div at bounding box center [462, 205] width 924 height 411
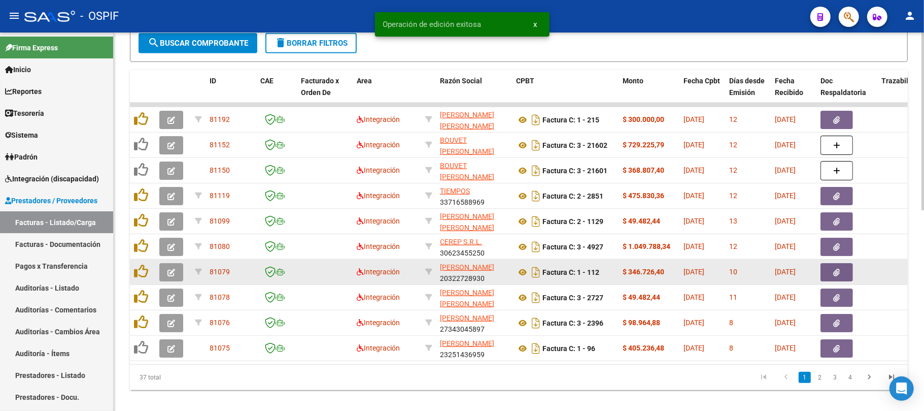
click at [167, 273] on button "button" at bounding box center [171, 272] width 24 height 18
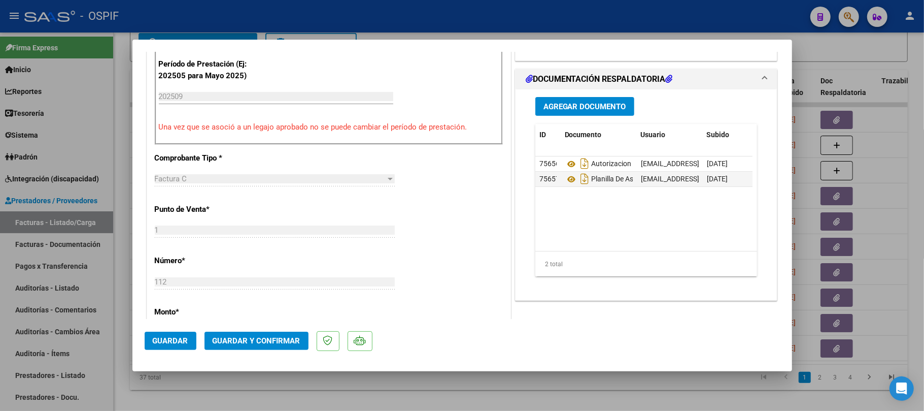
scroll to position [0, 0]
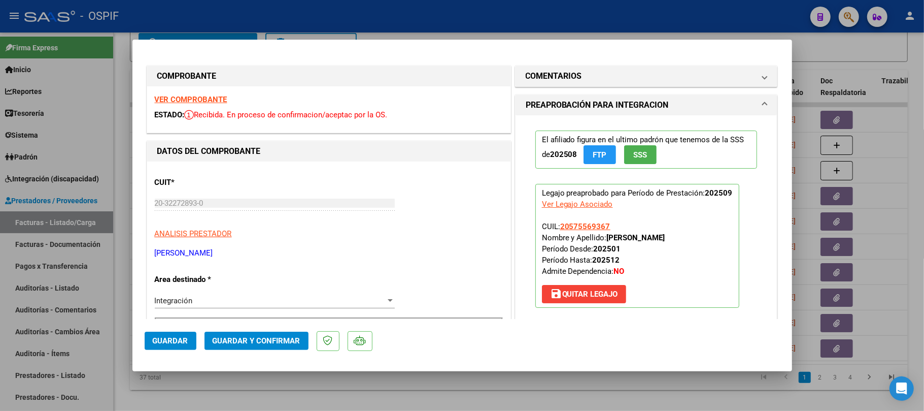
click at [273, 344] on span "Guardar y Confirmar" at bounding box center [257, 340] width 88 height 9
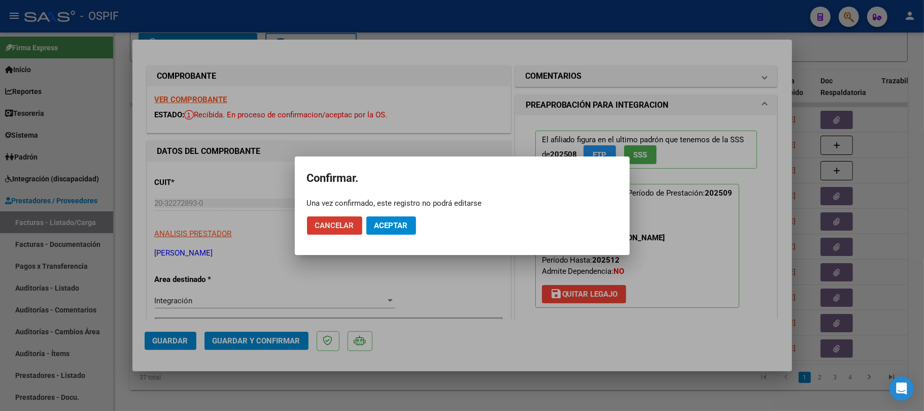
click at [392, 236] on mat-dialog-actions "Cancelar Aceptar" at bounding box center [462, 225] width 311 height 35
click at [392, 234] on button "Aceptar" at bounding box center [392, 225] width 50 height 18
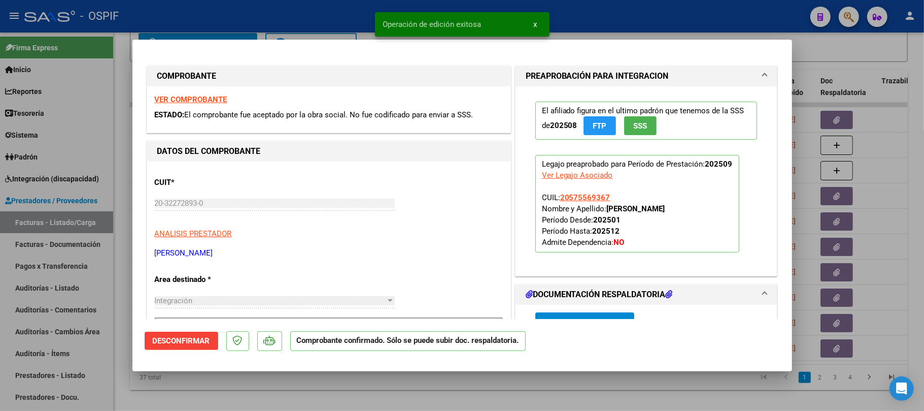
click at [334, 407] on div at bounding box center [462, 205] width 924 height 411
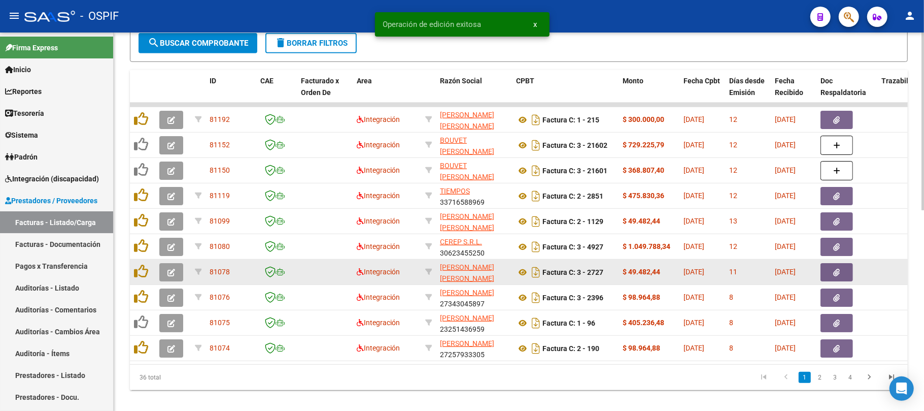
click at [177, 279] on button "button" at bounding box center [171, 272] width 24 height 18
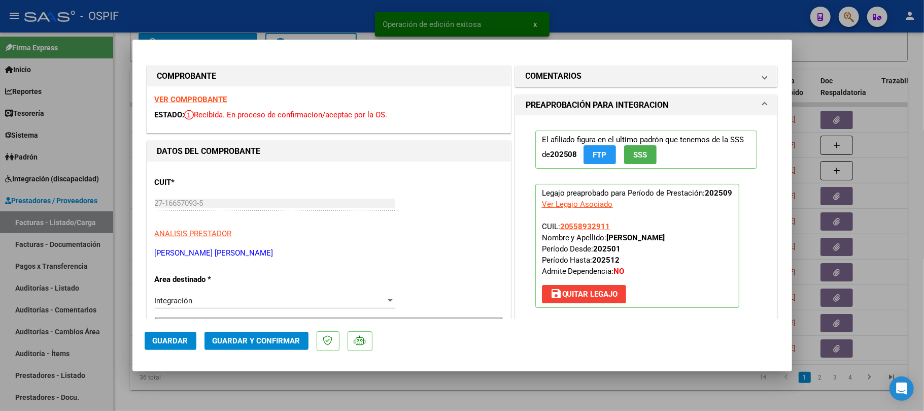
scroll to position [135, 0]
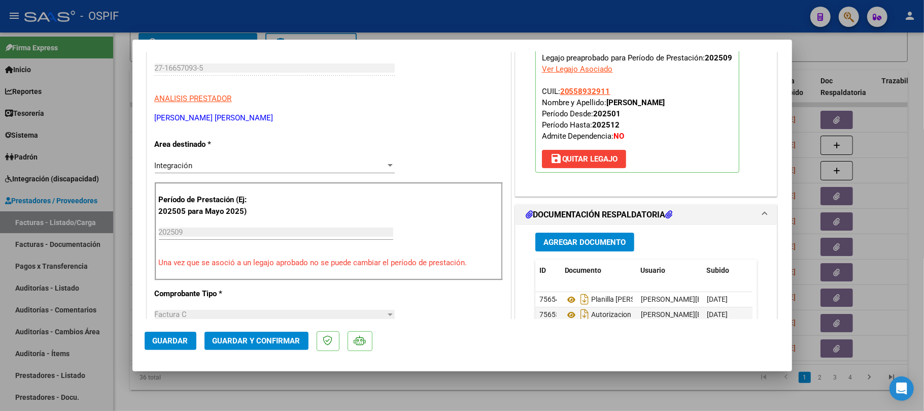
click at [242, 344] on span "Guardar y Confirmar" at bounding box center [257, 340] width 88 height 9
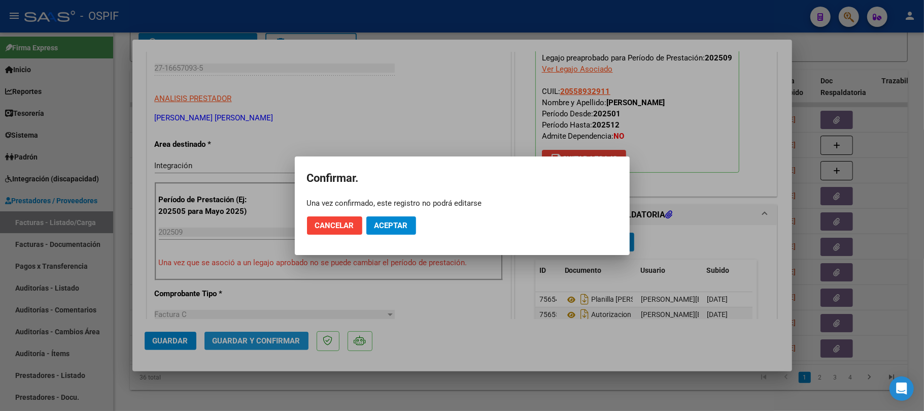
click at [395, 230] on button "Aceptar" at bounding box center [392, 225] width 50 height 18
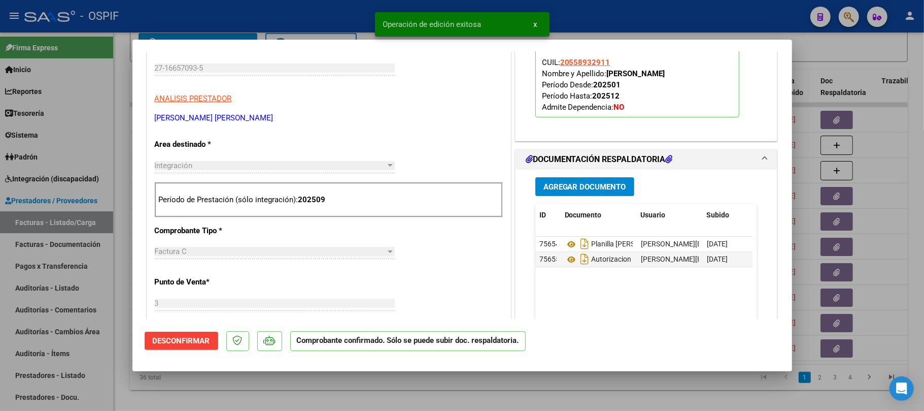
click at [441, 396] on div at bounding box center [462, 205] width 924 height 411
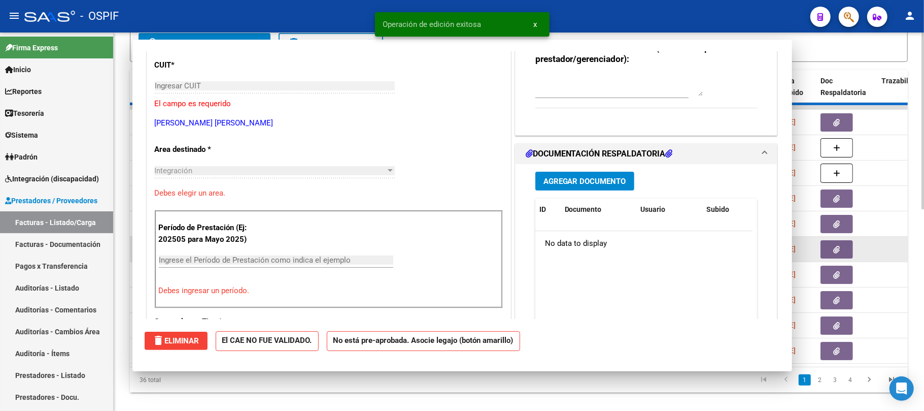
scroll to position [0, 0]
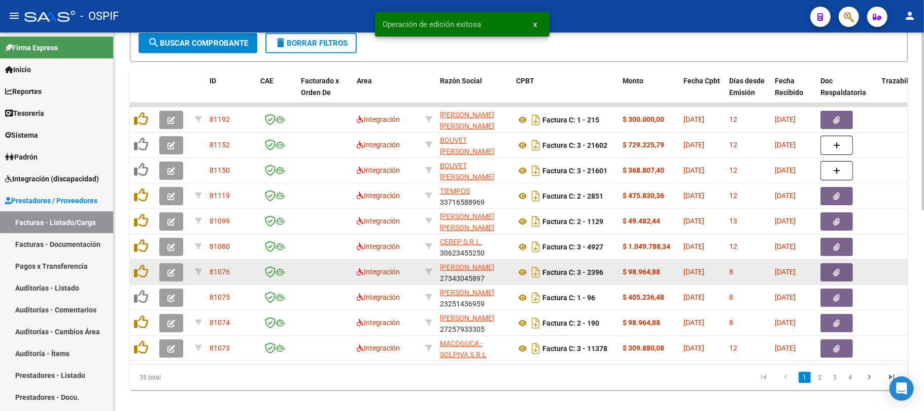
click at [167, 269] on button "button" at bounding box center [171, 272] width 24 height 18
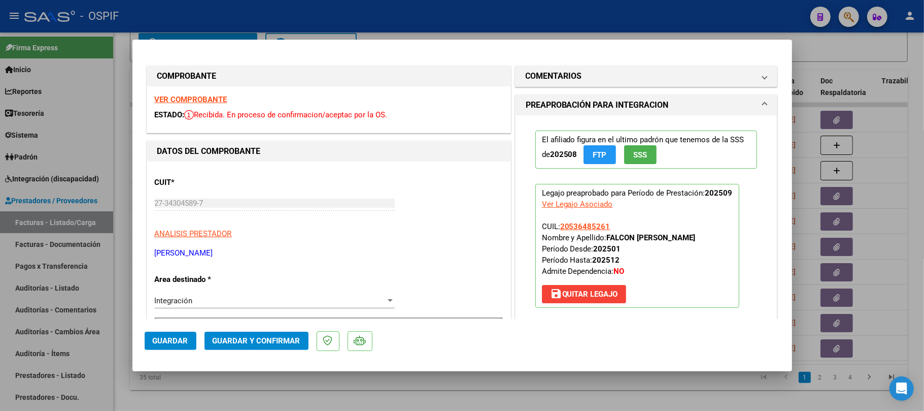
click at [273, 338] on span "Guardar y Confirmar" at bounding box center [257, 340] width 88 height 9
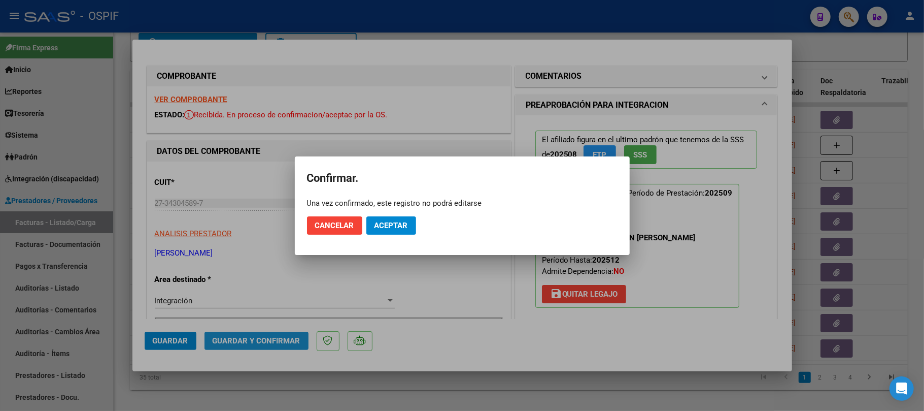
click at [390, 237] on mat-dialog-actions "Cancelar Aceptar" at bounding box center [462, 225] width 311 height 35
click at [392, 234] on button "Aceptar" at bounding box center [392, 225] width 50 height 18
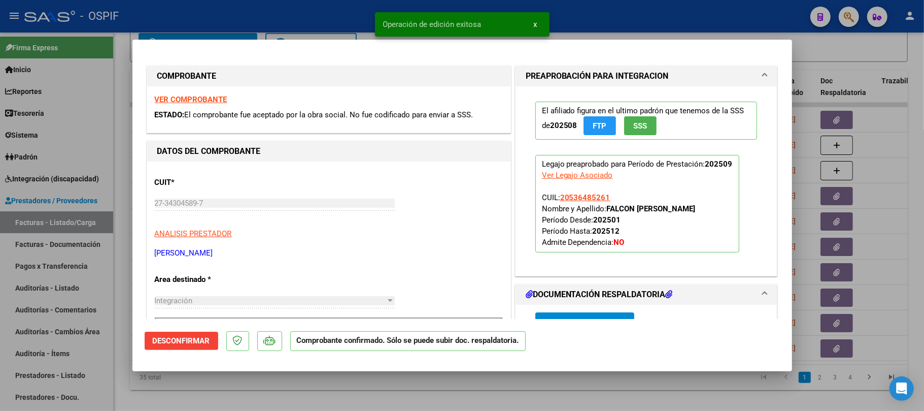
click at [352, 382] on div at bounding box center [462, 205] width 924 height 411
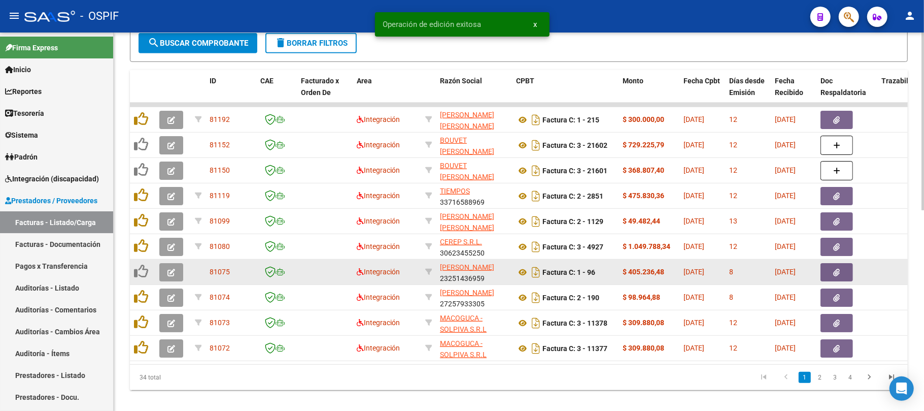
click at [172, 272] on icon "button" at bounding box center [172, 273] width 8 height 8
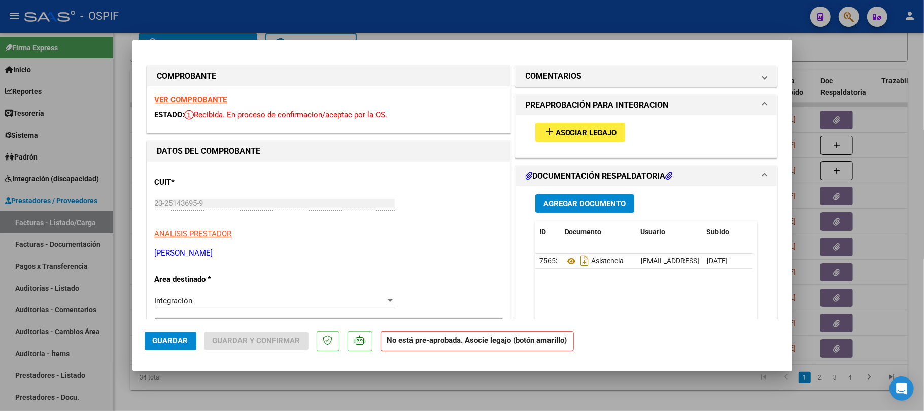
click at [576, 135] on span "Asociar Legajo" at bounding box center [586, 132] width 61 height 9
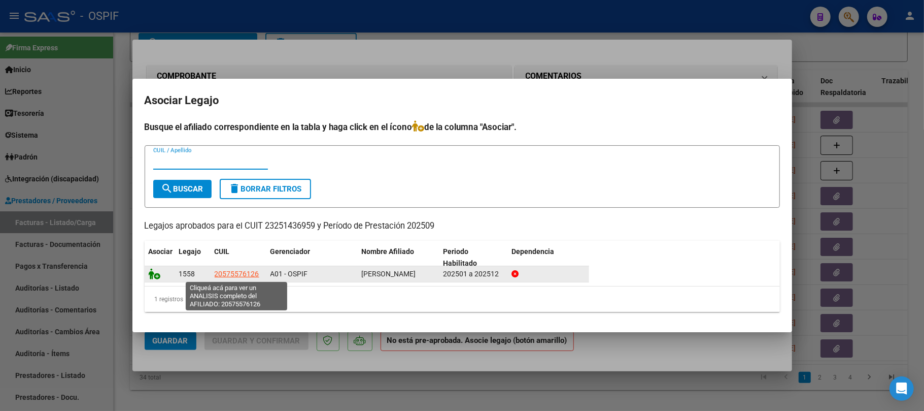
click at [153, 275] on icon at bounding box center [155, 273] width 12 height 11
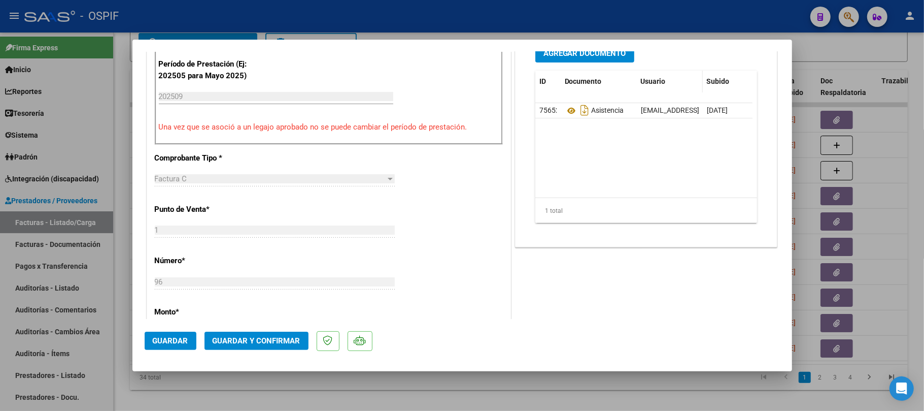
scroll to position [203, 0]
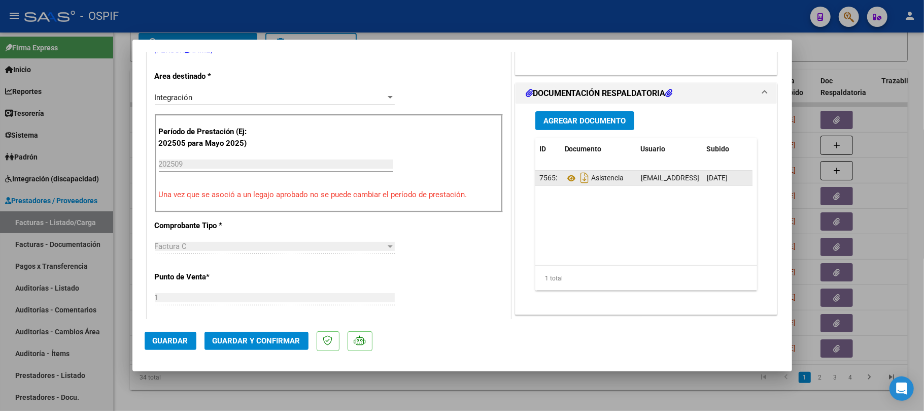
click at [655, 180] on span "marcelojaviersuarez@hotmail.com - MARCELO JAVIER SUAREZ" at bounding box center [727, 178] width 172 height 8
copy span "marcelojaviersuarez@hotmail.com - MARCELO JAVIER SUAREZ"
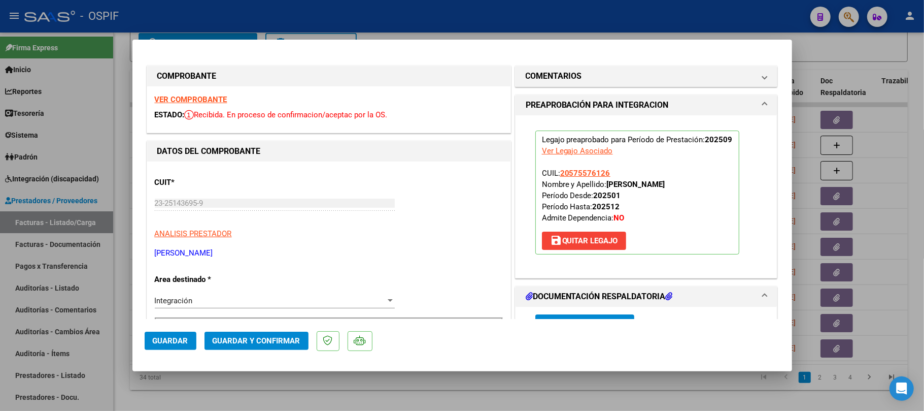
click at [285, 342] on span "Guardar y Confirmar" at bounding box center [257, 340] width 88 height 9
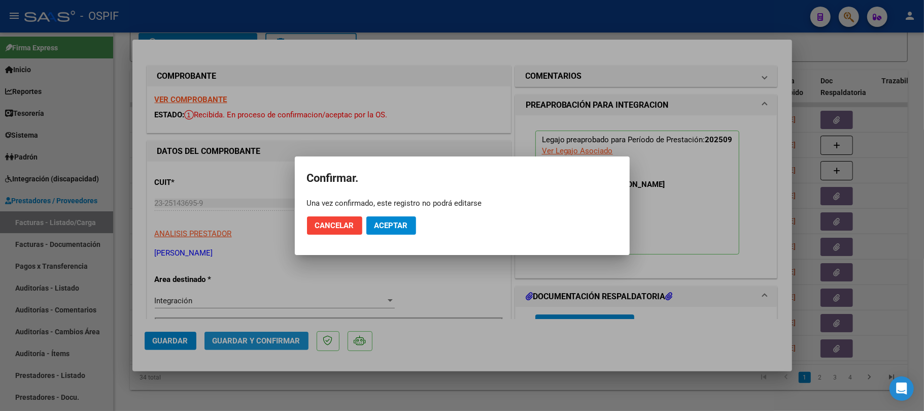
click at [382, 225] on span "Aceptar" at bounding box center [392, 225] width 34 height 9
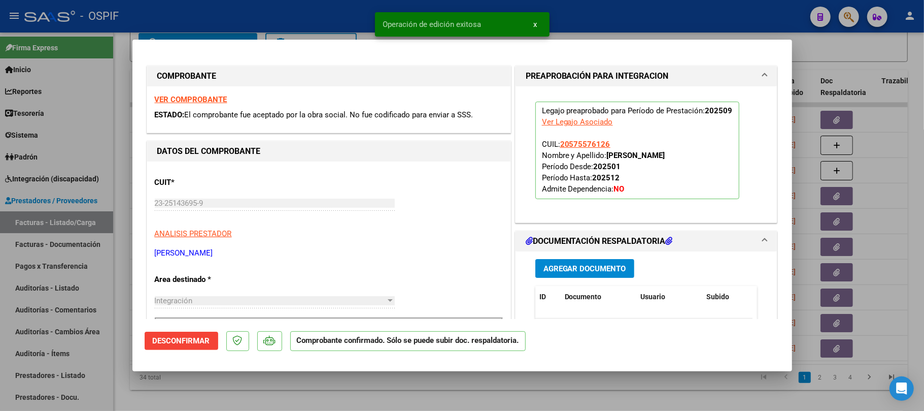
click at [324, 391] on div at bounding box center [462, 205] width 924 height 411
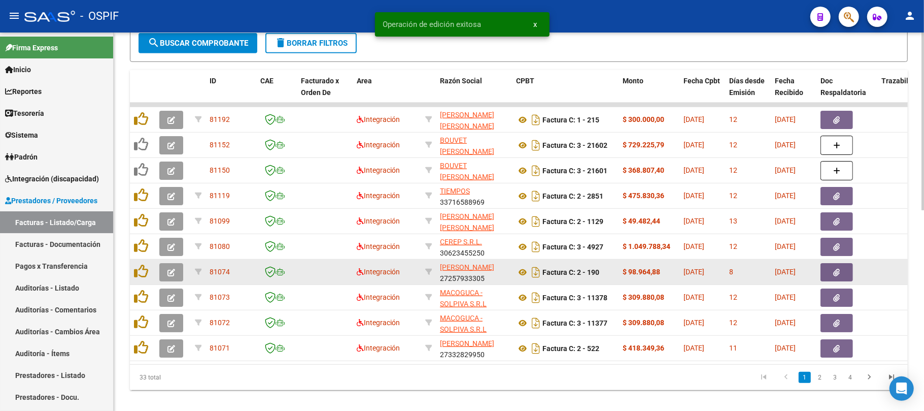
click at [169, 269] on icon "button" at bounding box center [172, 273] width 8 height 8
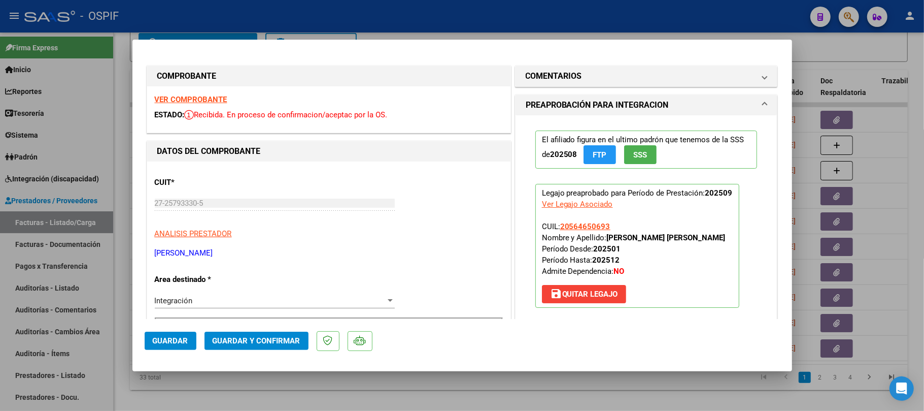
click at [274, 338] on span "Guardar y Confirmar" at bounding box center [257, 340] width 88 height 9
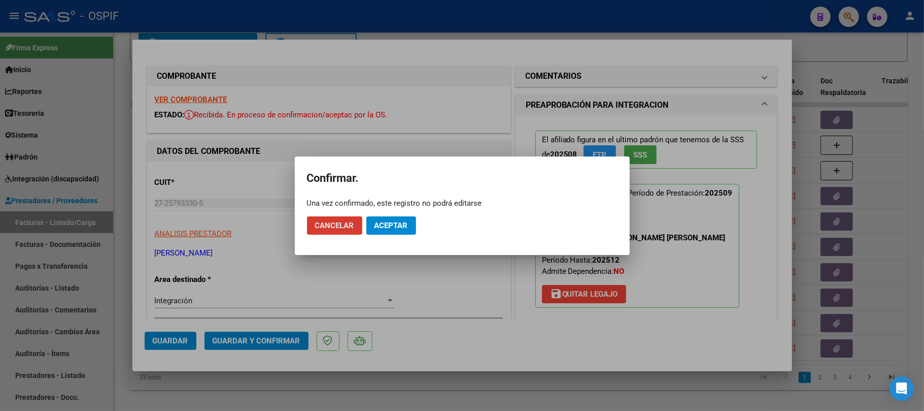
click at [405, 225] on span "Aceptar" at bounding box center [392, 225] width 34 height 9
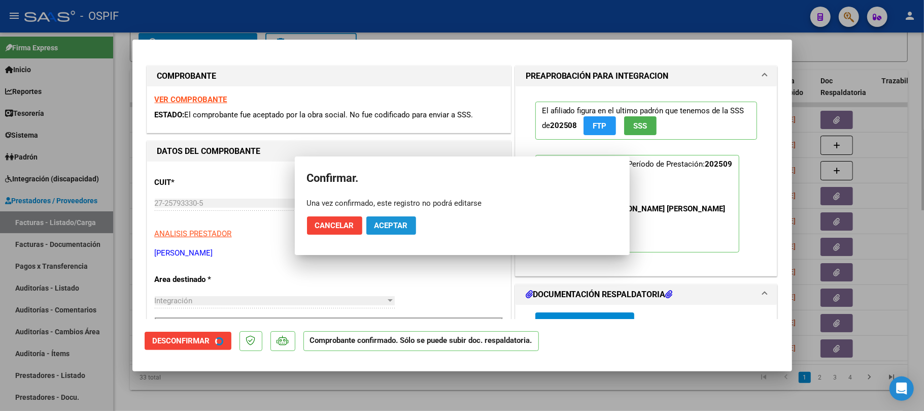
click at [419, 393] on div at bounding box center [462, 205] width 924 height 411
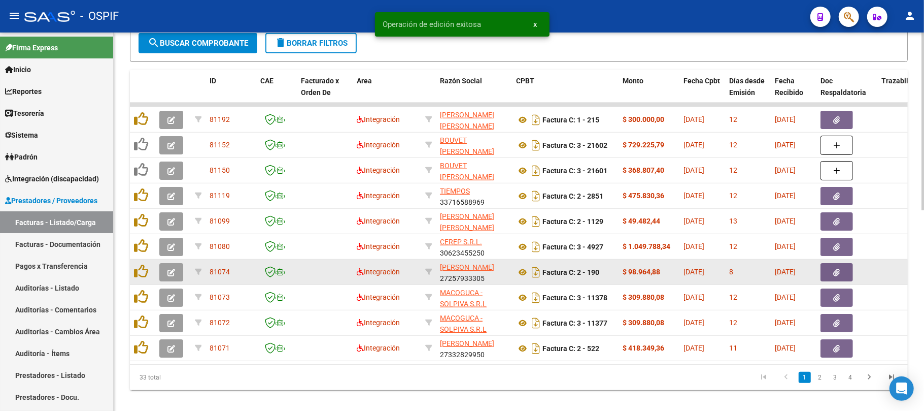
click at [177, 273] on button "button" at bounding box center [171, 272] width 24 height 18
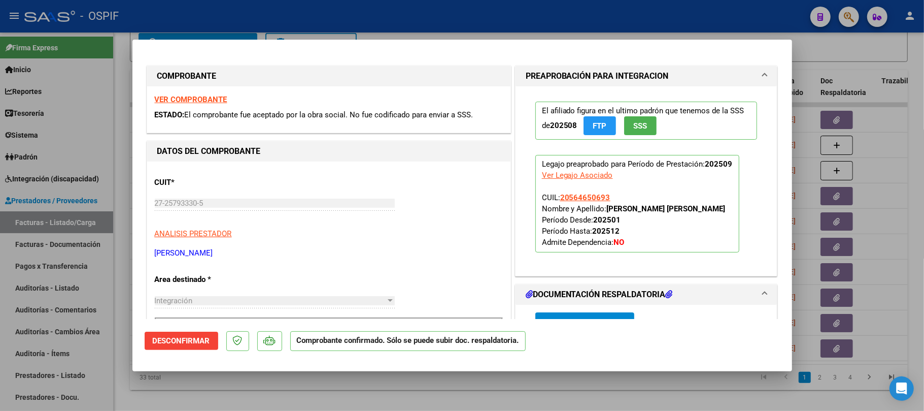
click at [321, 384] on div at bounding box center [462, 205] width 924 height 411
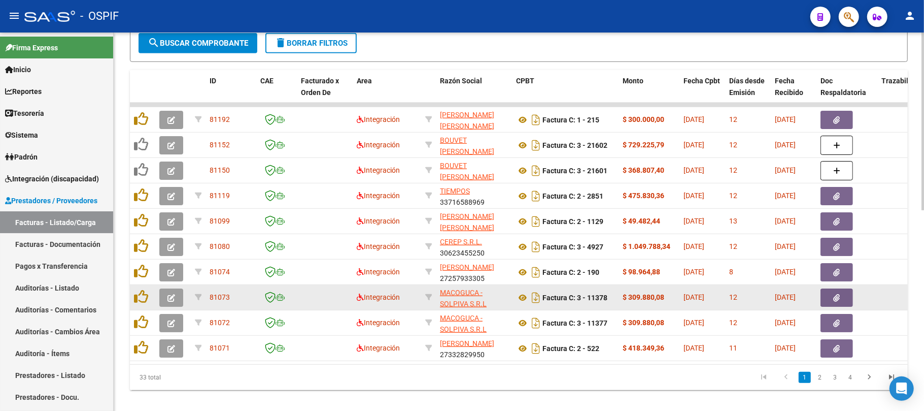
click at [177, 297] on button "button" at bounding box center [171, 297] width 24 height 18
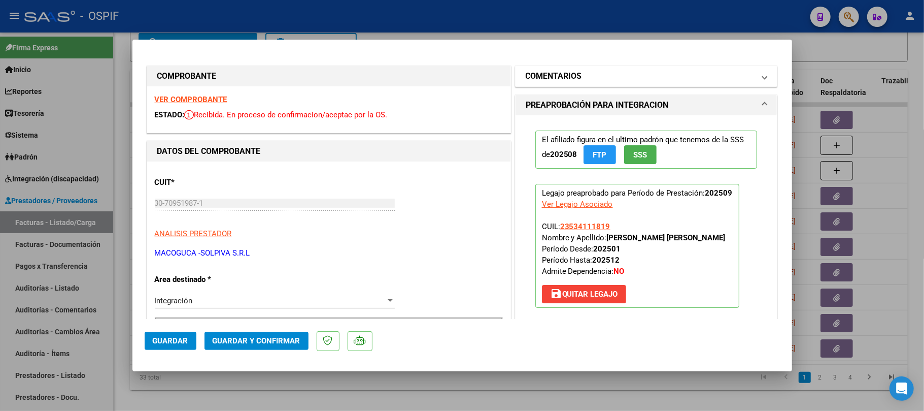
click at [558, 84] on mat-expansion-panel-header "COMENTARIOS" at bounding box center [647, 76] width 262 height 20
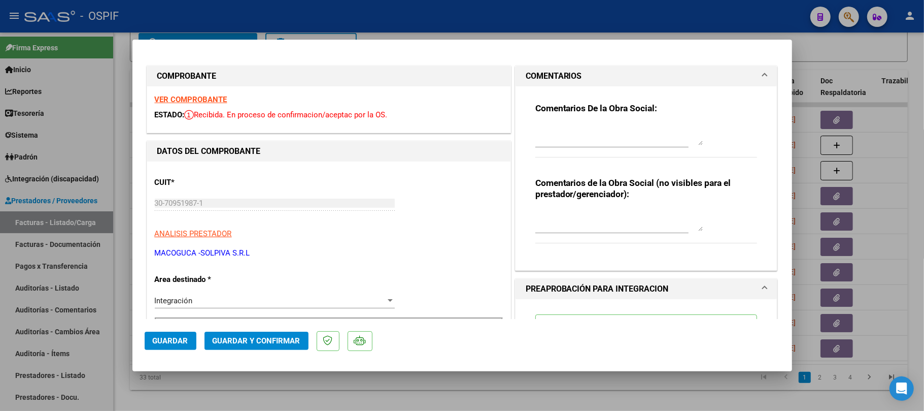
click at [585, 143] on textarea at bounding box center [620, 135] width 168 height 20
paste textarea "agregar en la factura (por manuscrito o digital) DNI correcto ya que se indicó …"
type textarea "agregar en la factura (por manuscrito o digital) DNI correcto ya que se indicó …"
click at [583, 222] on textarea at bounding box center [620, 221] width 168 height 20
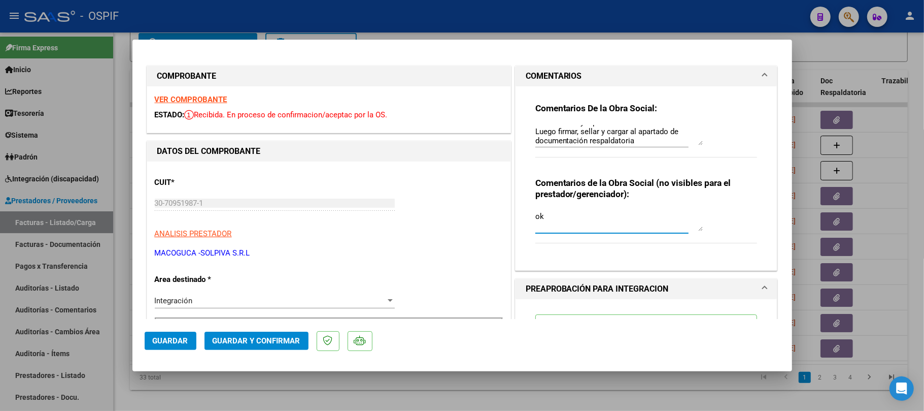
type textarea "ok"
click at [184, 340] on span "Guardar" at bounding box center [171, 340] width 36 height 9
click at [189, 344] on button "Guardar" at bounding box center [171, 341] width 52 height 18
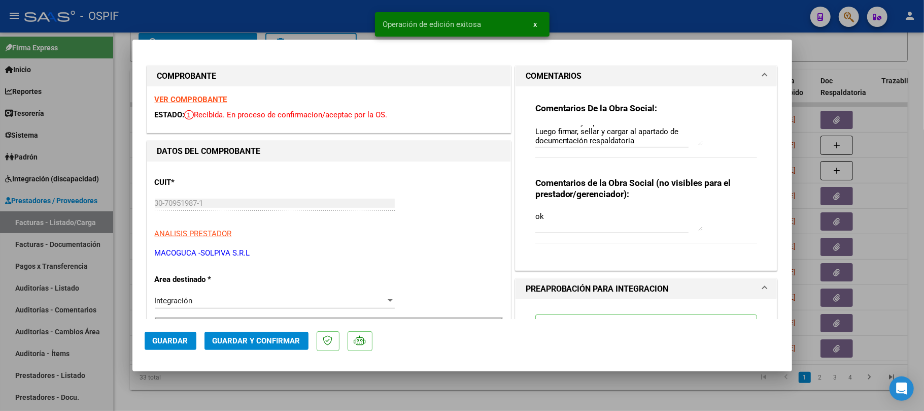
click at [189, 393] on div at bounding box center [462, 205] width 924 height 411
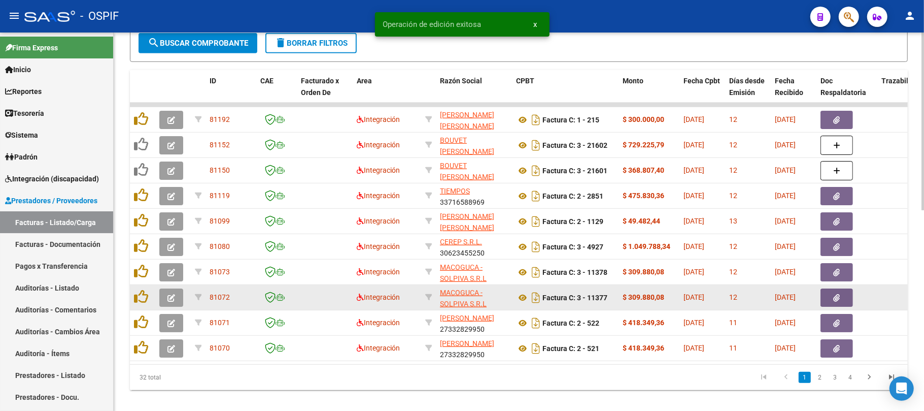
click at [169, 301] on button "button" at bounding box center [171, 297] width 24 height 18
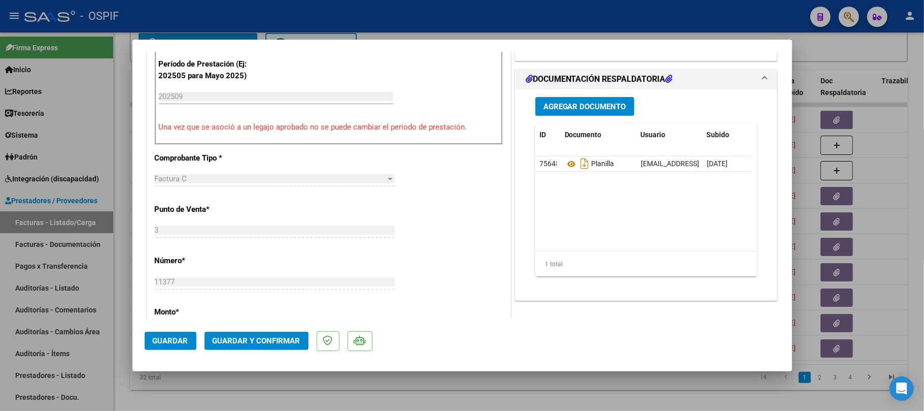
scroll to position [4, 0]
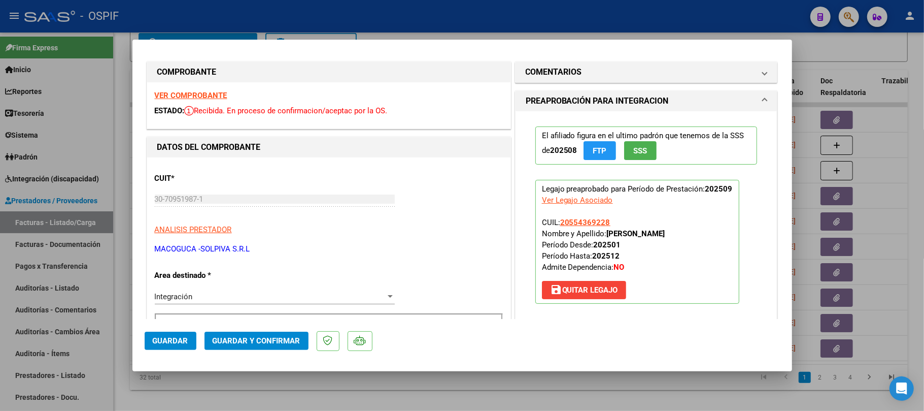
click at [283, 347] on button "Guardar y Confirmar" at bounding box center [257, 341] width 104 height 18
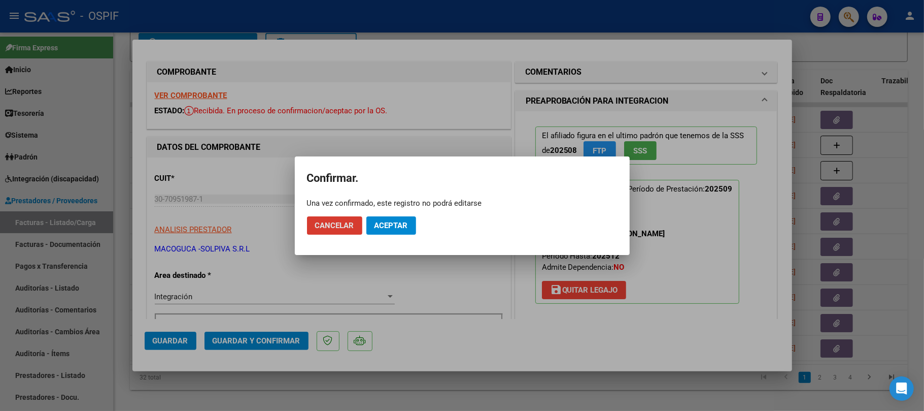
click at [405, 222] on span "Aceptar" at bounding box center [392, 225] width 34 height 9
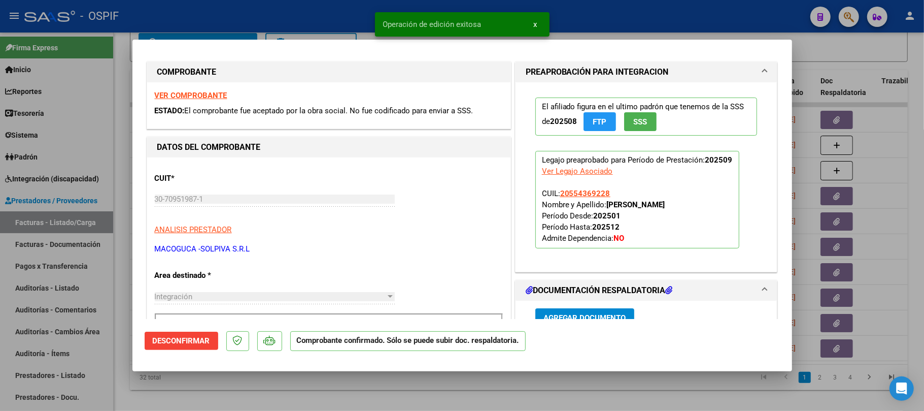
click at [350, 390] on div at bounding box center [462, 205] width 924 height 411
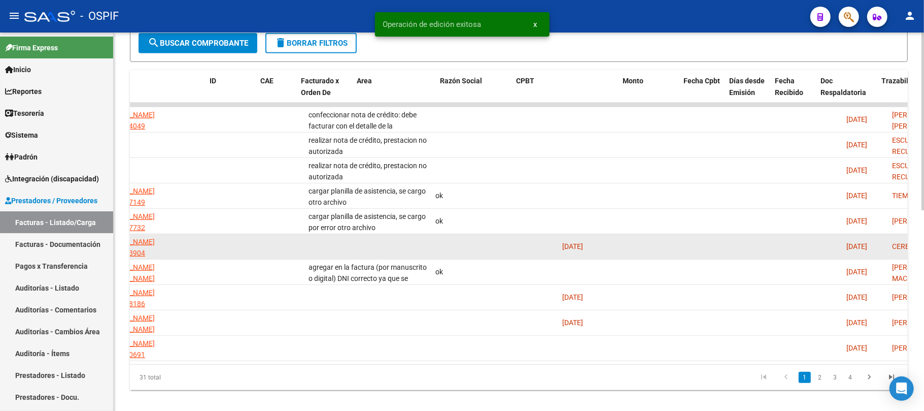
scroll to position [0, 0]
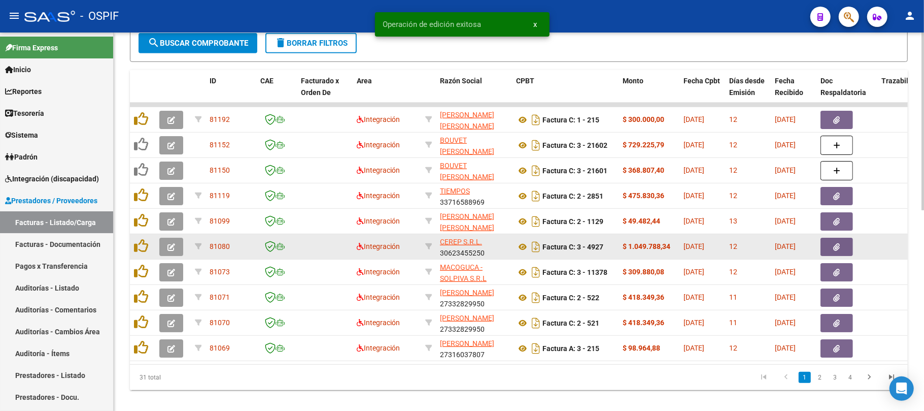
click at [167, 243] on button "button" at bounding box center [171, 247] width 24 height 18
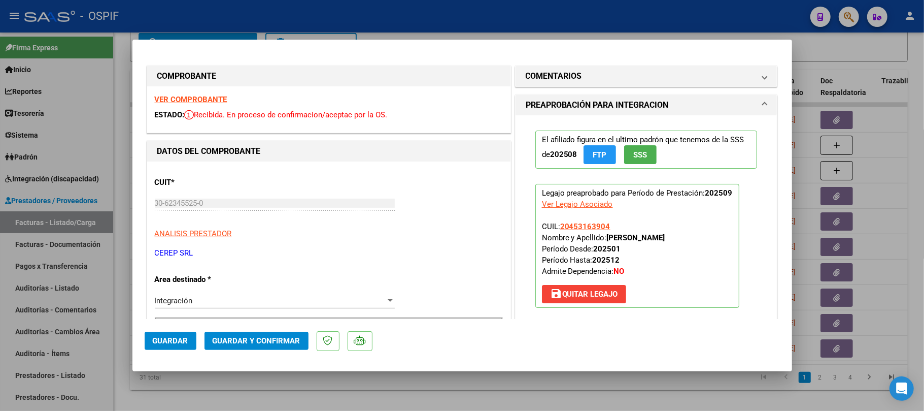
click at [244, 331] on mat-dialog-actions "Guardar Guardar y Confirmar" at bounding box center [463, 339] width 636 height 40
click at [239, 345] on button "Guardar y Confirmar" at bounding box center [257, 341] width 104 height 18
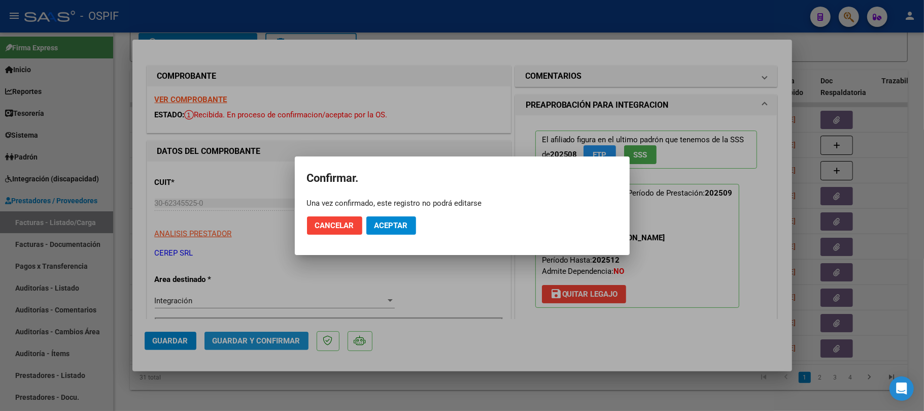
click at [387, 218] on button "Aceptar" at bounding box center [392, 225] width 50 height 18
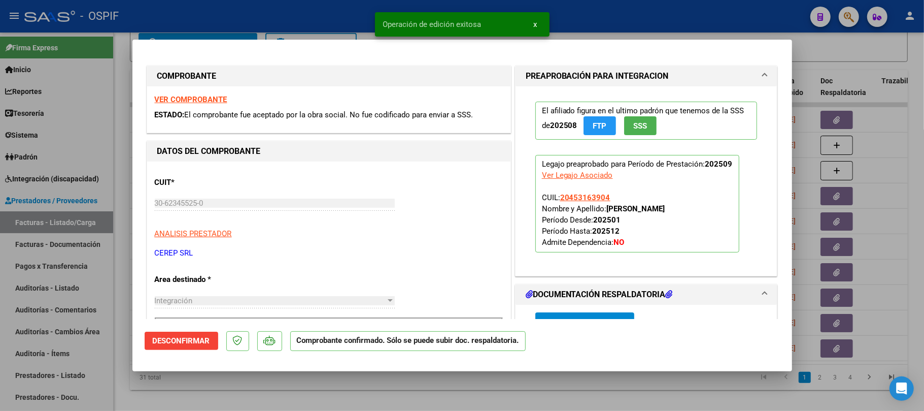
click at [456, 399] on div at bounding box center [462, 205] width 924 height 411
type input "$ 0,00"
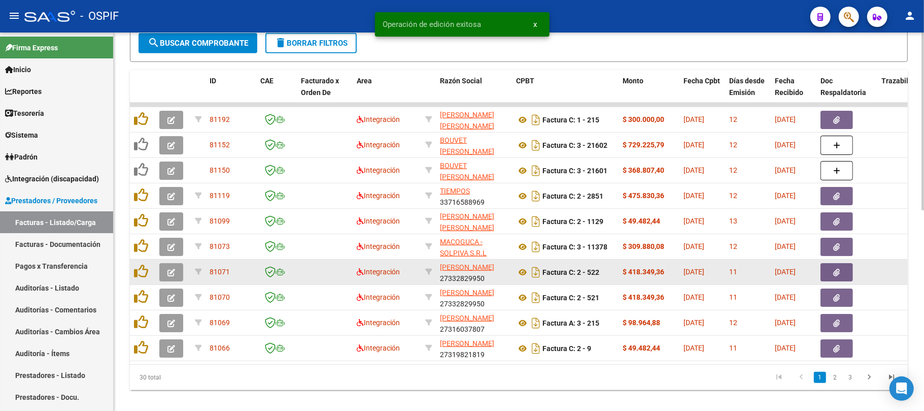
click at [173, 270] on icon "button" at bounding box center [172, 273] width 8 height 8
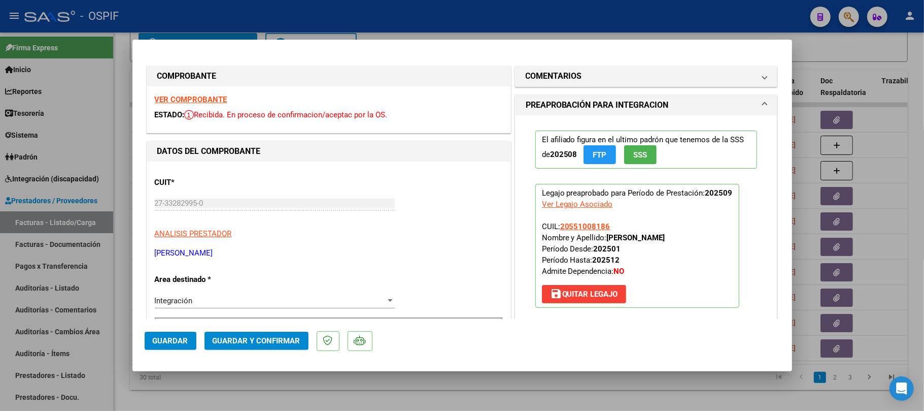
click at [262, 348] on button "Guardar y Confirmar" at bounding box center [257, 341] width 104 height 18
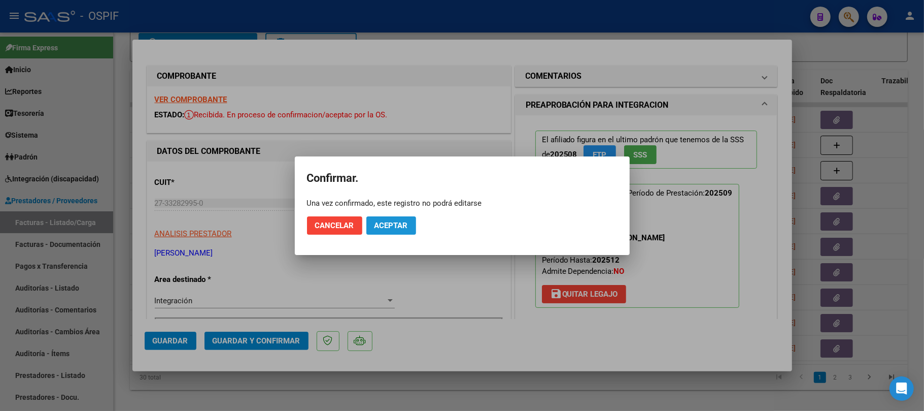
click at [392, 230] on button "Aceptar" at bounding box center [392, 225] width 50 height 18
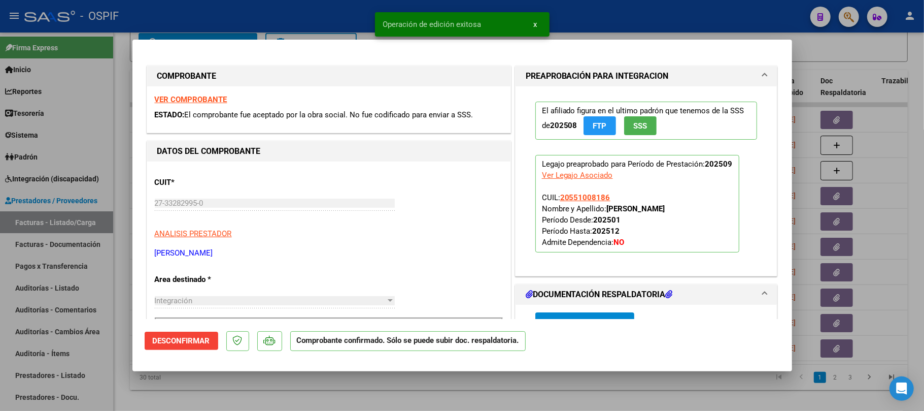
drag, startPoint x: 427, startPoint y: 398, endPoint x: 451, endPoint y: 264, distance: 136.1
click at [428, 396] on div at bounding box center [462, 205] width 924 height 411
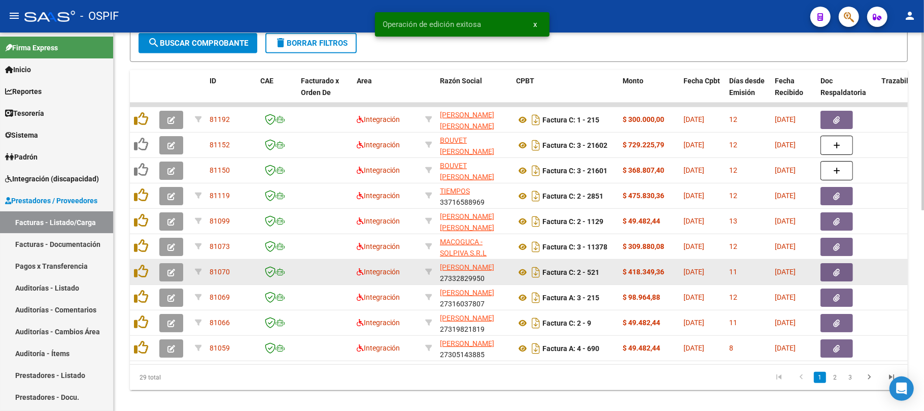
click at [176, 270] on button "button" at bounding box center [171, 272] width 24 height 18
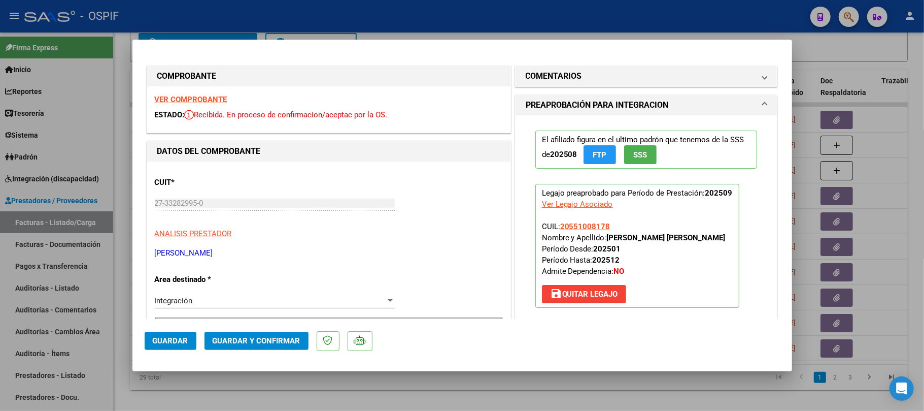
click at [260, 338] on span "Guardar y Confirmar" at bounding box center [257, 340] width 88 height 9
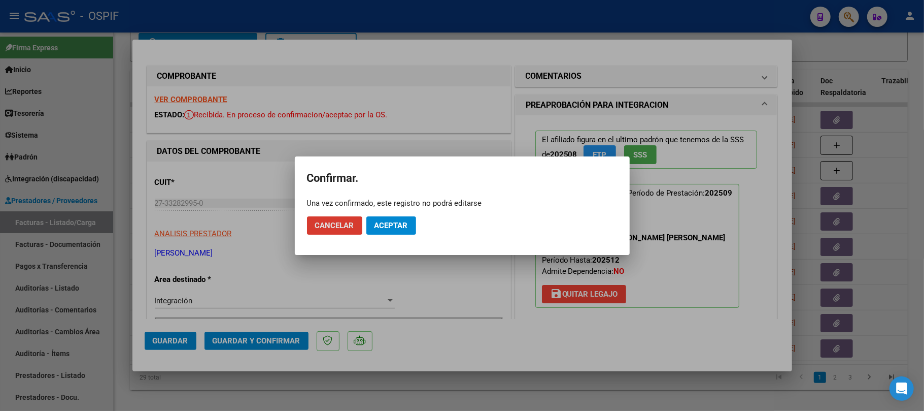
click at [388, 221] on span "Aceptar" at bounding box center [392, 225] width 34 height 9
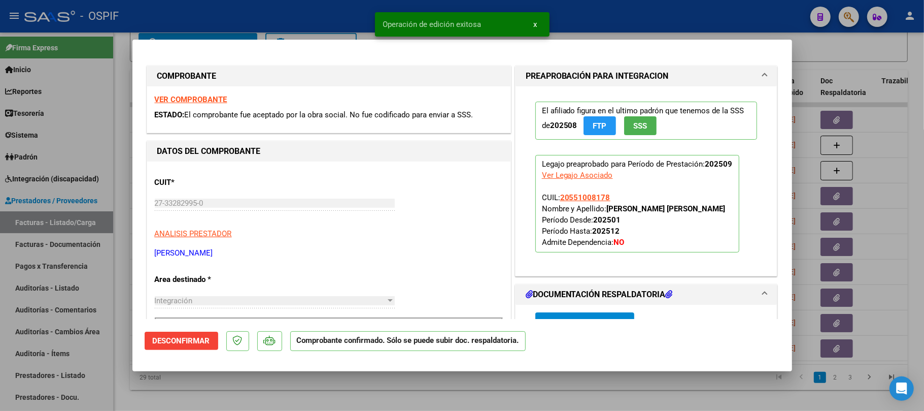
click at [367, 394] on div at bounding box center [462, 205] width 924 height 411
type input "$ 0,00"
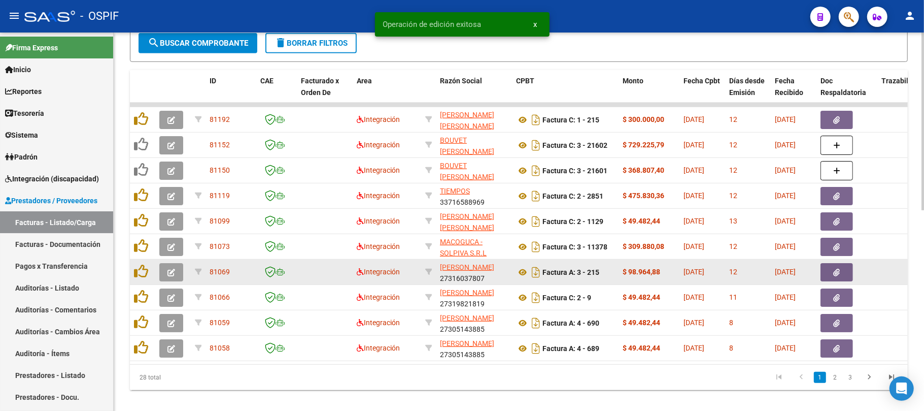
click at [174, 276] on button "button" at bounding box center [171, 272] width 24 height 18
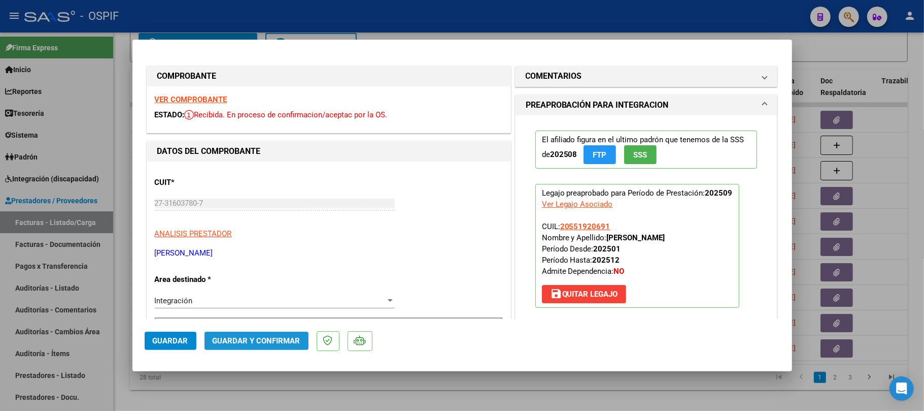
click at [266, 342] on span "Guardar y Confirmar" at bounding box center [257, 340] width 88 height 9
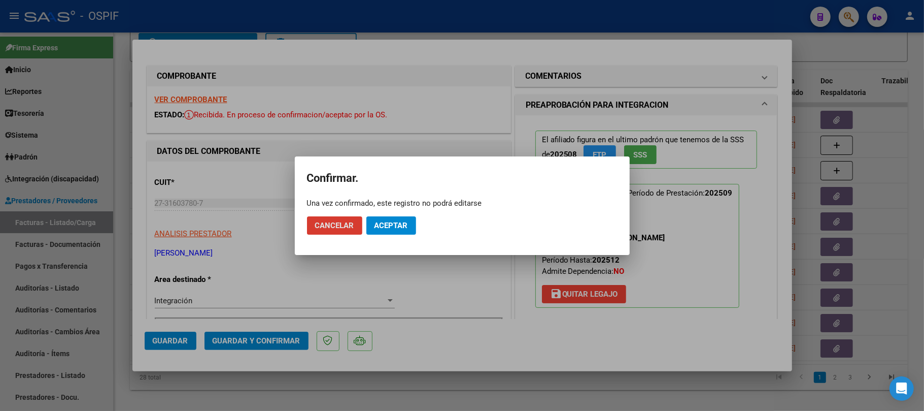
click at [396, 224] on span "Aceptar" at bounding box center [392, 225] width 34 height 9
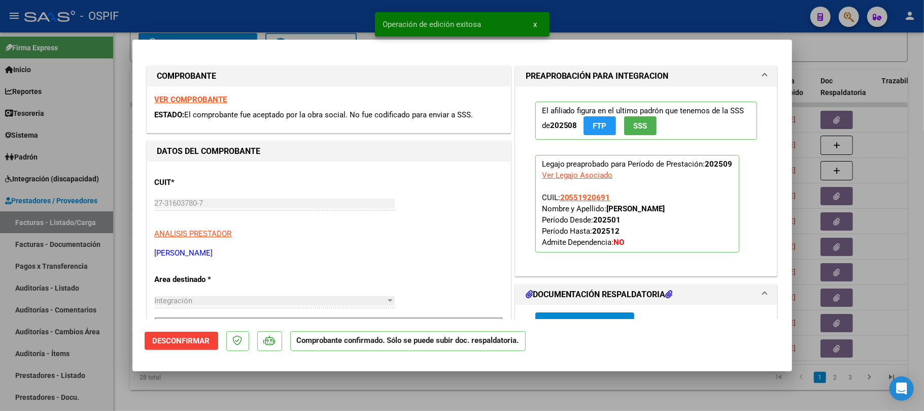
click at [349, 396] on div at bounding box center [462, 205] width 924 height 411
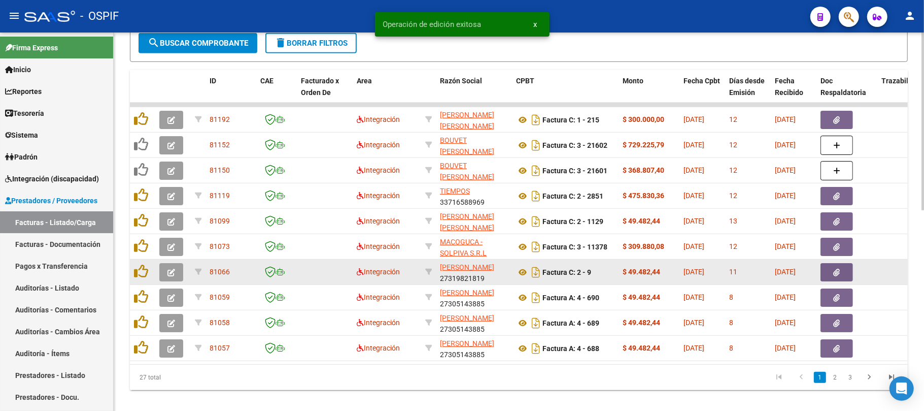
click at [175, 271] on icon "button" at bounding box center [172, 273] width 8 height 8
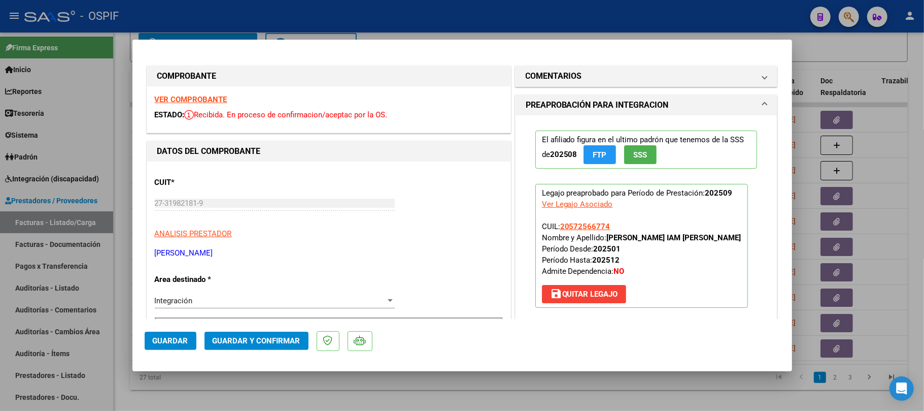
click at [259, 332] on mat-dialog-actions "Guardar Guardar y Confirmar" at bounding box center [463, 339] width 636 height 40
click at [257, 340] on span "Guardar y Confirmar" at bounding box center [257, 340] width 88 height 9
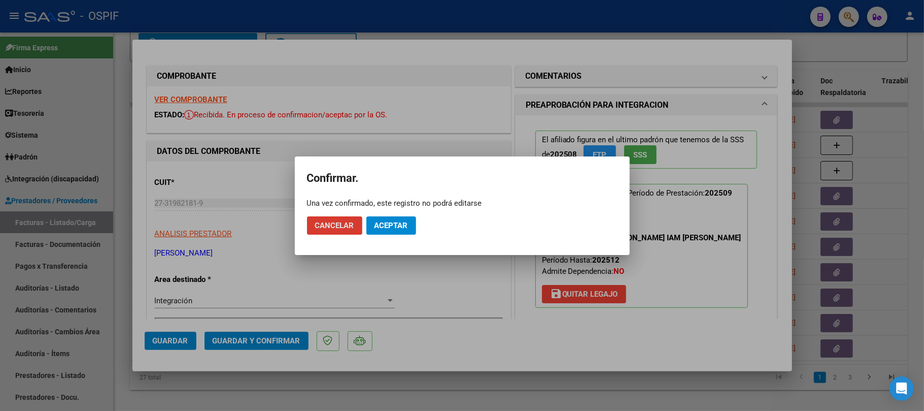
click at [375, 219] on button "Aceptar" at bounding box center [392, 225] width 50 height 18
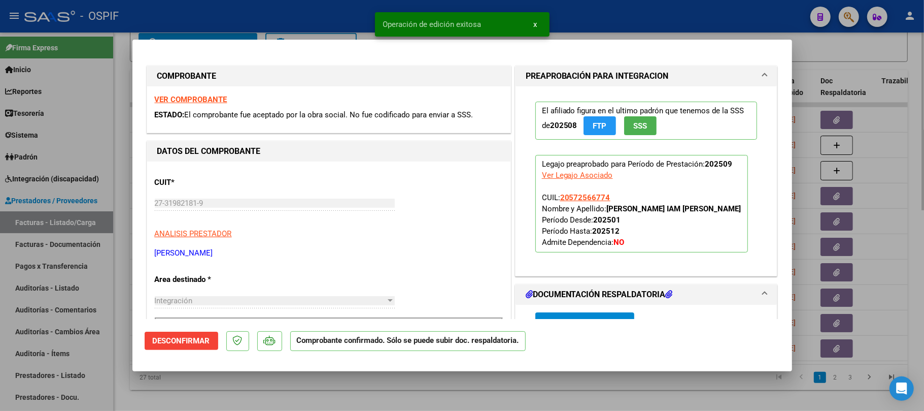
drag, startPoint x: 445, startPoint y: 382, endPoint x: 441, endPoint y: 389, distance: 7.9
click at [444, 382] on div at bounding box center [462, 205] width 924 height 411
type input "$ 0,00"
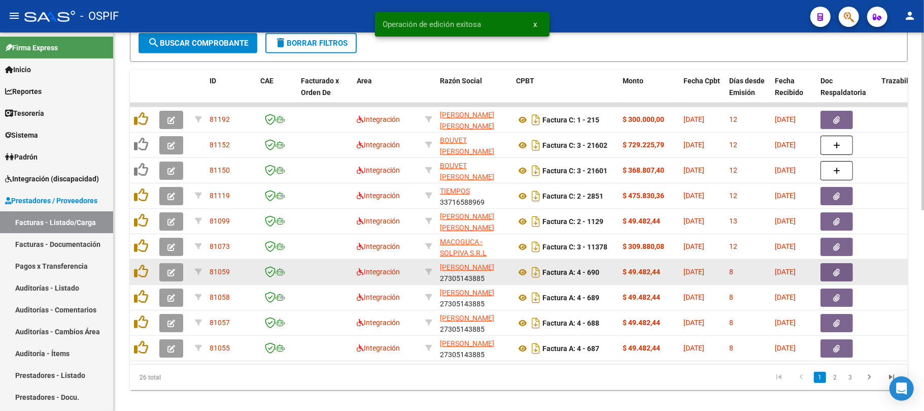
click at [163, 269] on button "button" at bounding box center [171, 272] width 24 height 18
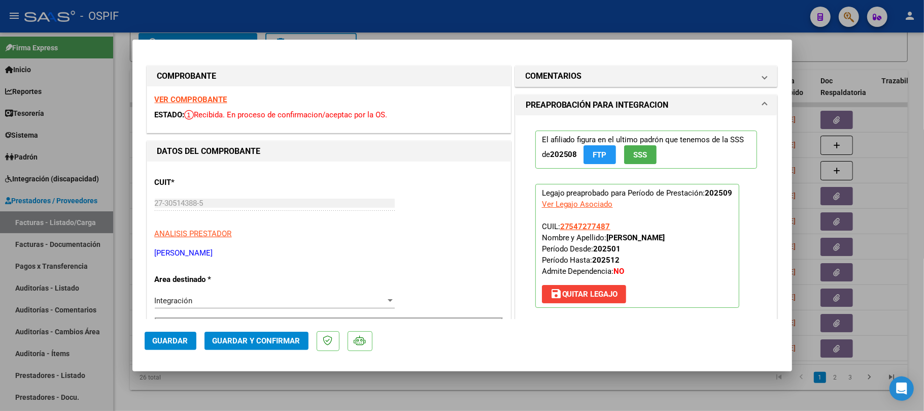
click at [262, 342] on span "Guardar y Confirmar" at bounding box center [257, 340] width 88 height 9
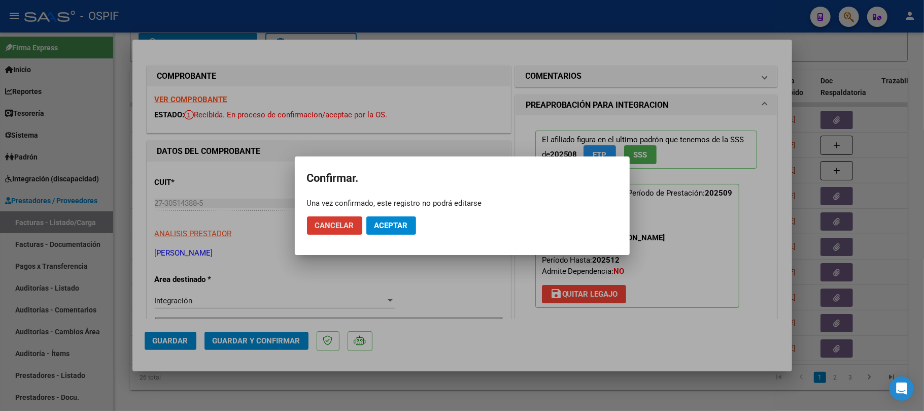
click at [409, 218] on button "Aceptar" at bounding box center [392, 225] width 50 height 18
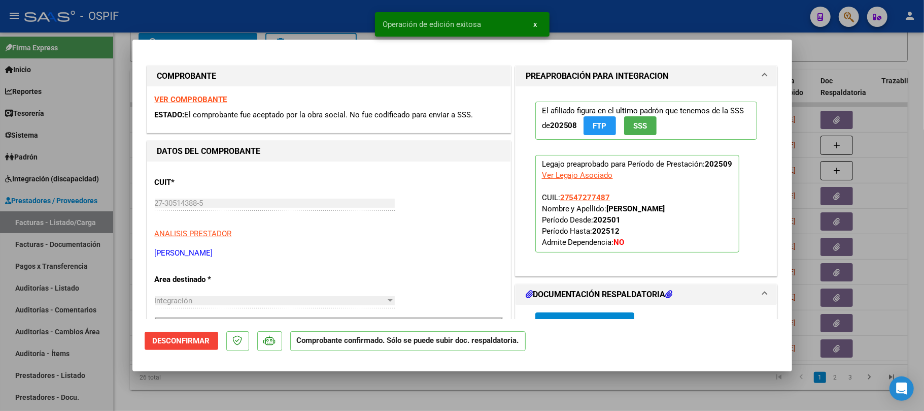
click at [440, 380] on div at bounding box center [462, 205] width 924 height 411
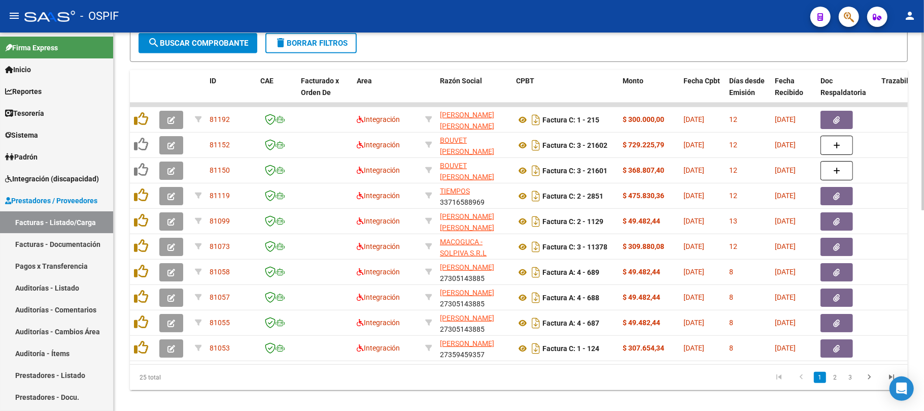
click at [296, 362] on datatable-body "81192 Integración CAINZOS GISELA CECILIA 27270718294 Factura C: 1 - 215 $ 300.0…" at bounding box center [519, 233] width 778 height 261
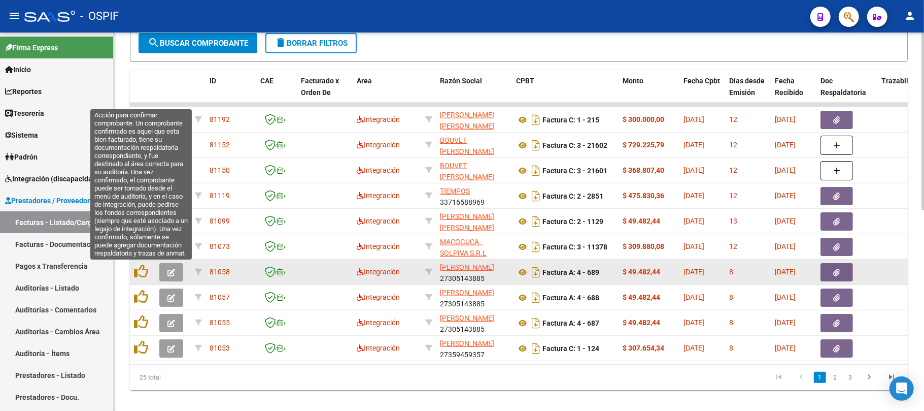
click at [161, 271] on button "button" at bounding box center [171, 272] width 24 height 18
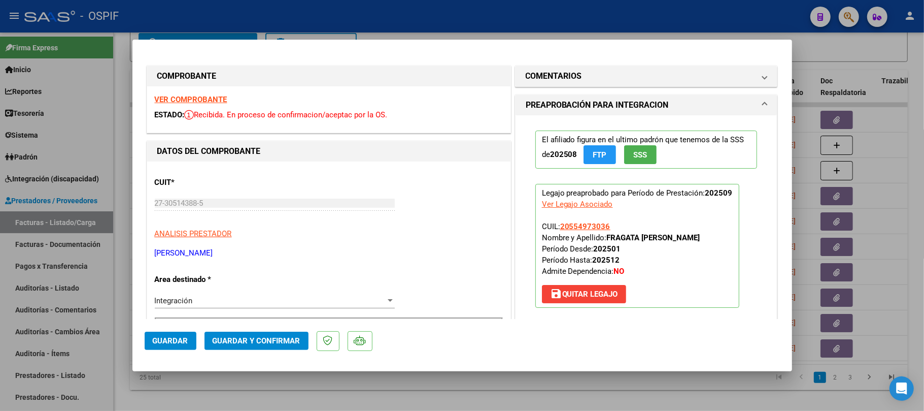
click at [246, 334] on button "Guardar y Confirmar" at bounding box center [257, 341] width 104 height 18
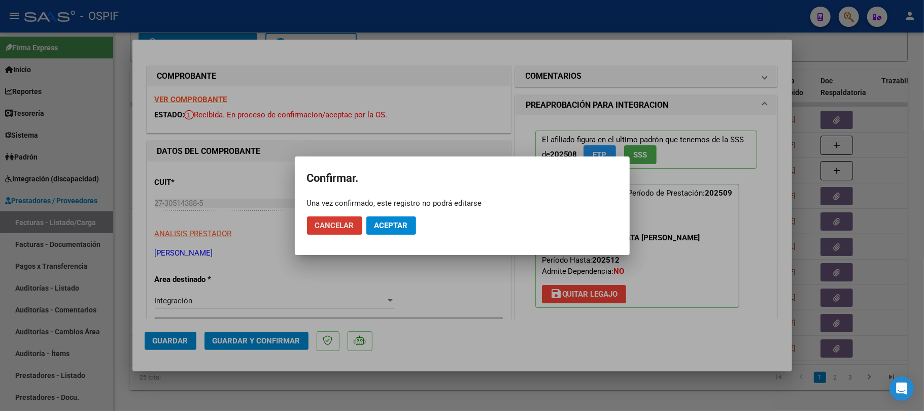
click at [381, 230] on button "Aceptar" at bounding box center [392, 225] width 50 height 18
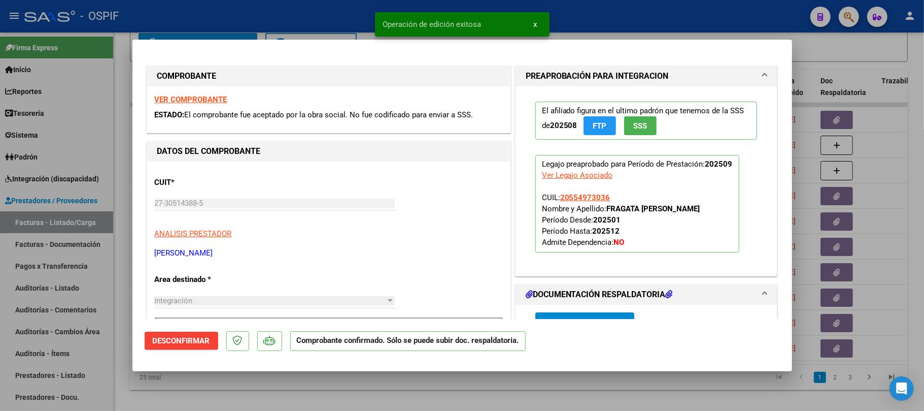
click at [347, 399] on div at bounding box center [462, 205] width 924 height 411
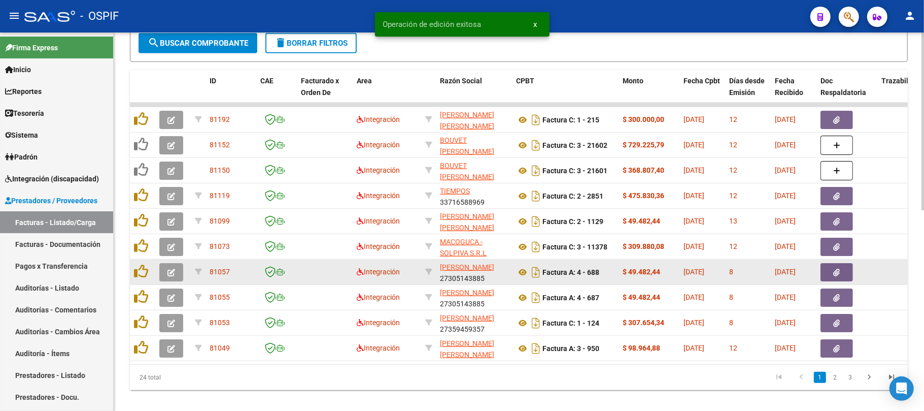
click at [174, 268] on span "button" at bounding box center [172, 272] width 8 height 9
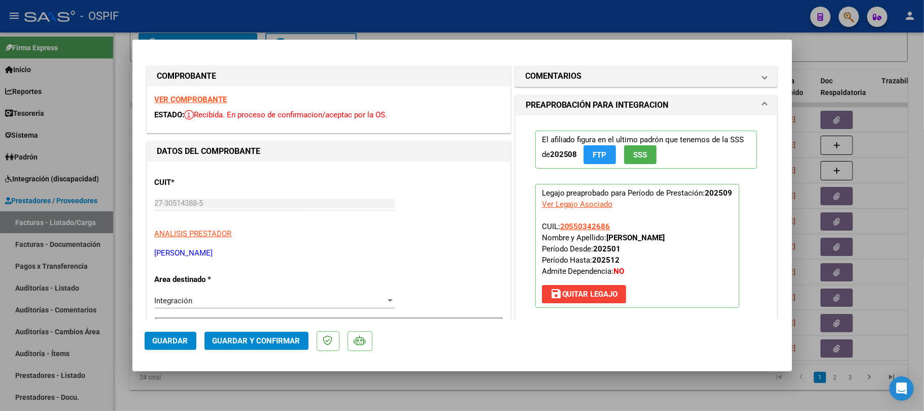
scroll to position [135, 0]
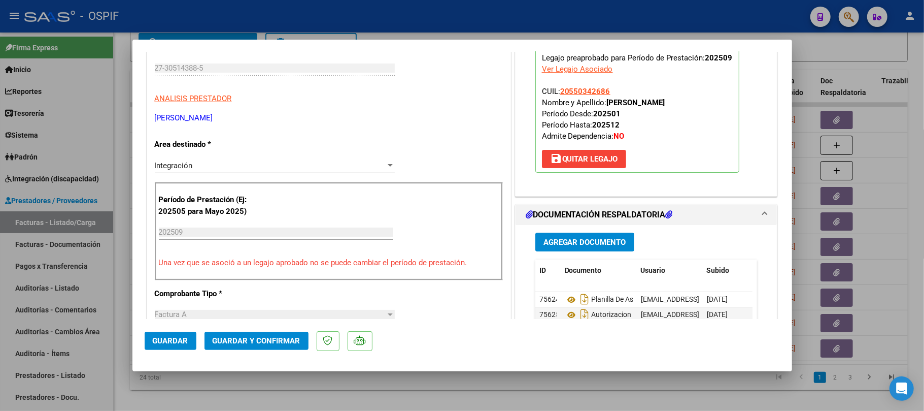
click at [279, 336] on span "Guardar y Confirmar" at bounding box center [257, 340] width 88 height 9
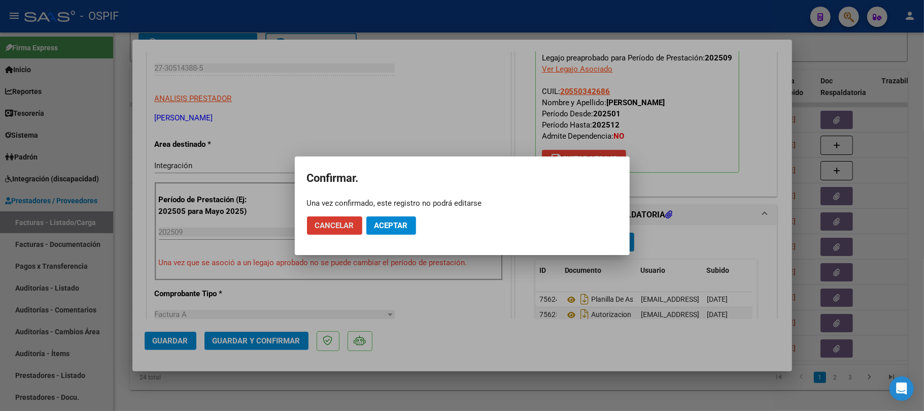
click at [405, 226] on span "Aceptar" at bounding box center [392, 225] width 34 height 9
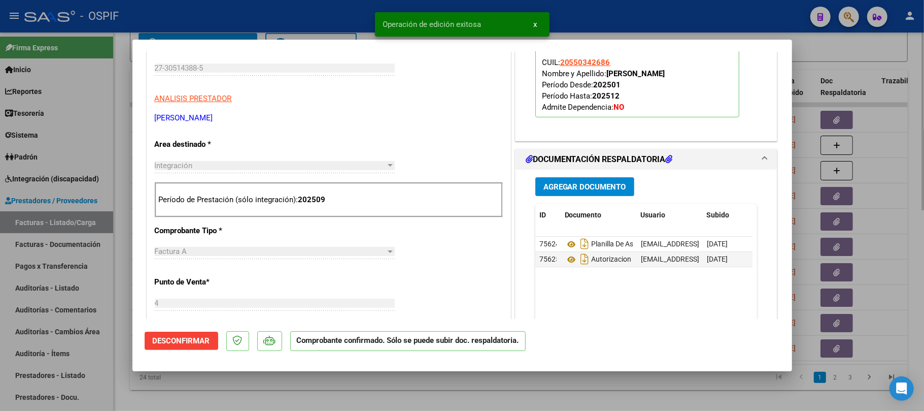
drag, startPoint x: 400, startPoint y: 399, endPoint x: 407, endPoint y: 394, distance: 8.7
click at [399, 400] on div at bounding box center [462, 205] width 924 height 411
type input "$ 0,00"
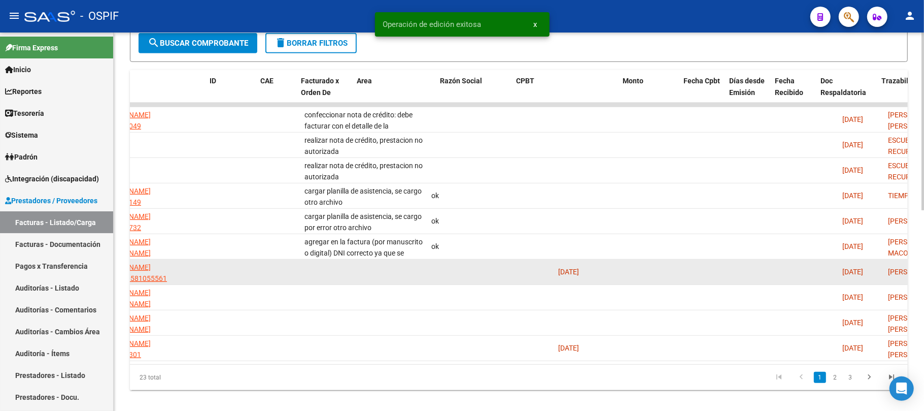
scroll to position [0, 0]
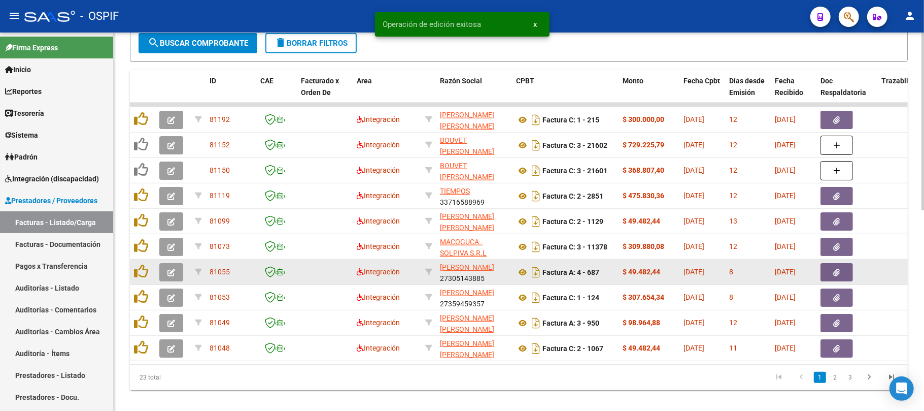
click at [177, 271] on button "button" at bounding box center [171, 272] width 24 height 18
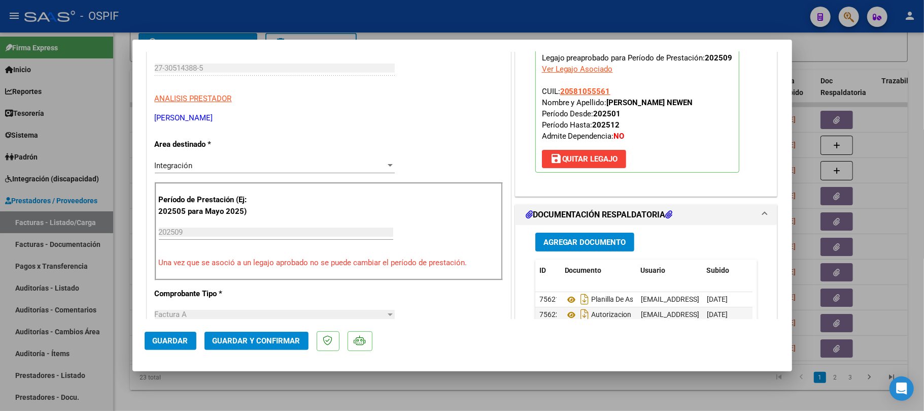
scroll to position [203, 0]
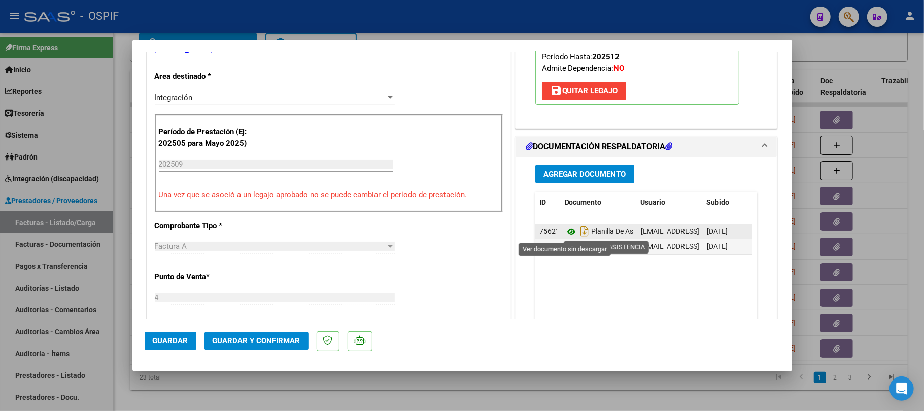
click at [567, 230] on icon at bounding box center [571, 231] width 13 height 12
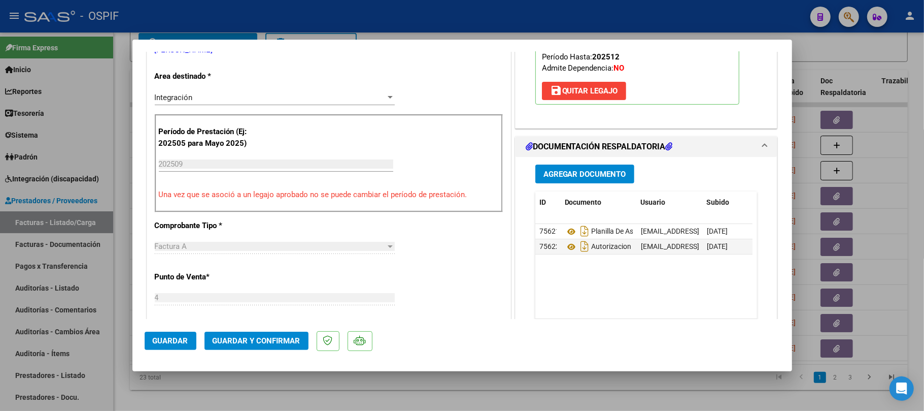
click at [266, 336] on span "Guardar y Confirmar" at bounding box center [257, 340] width 88 height 9
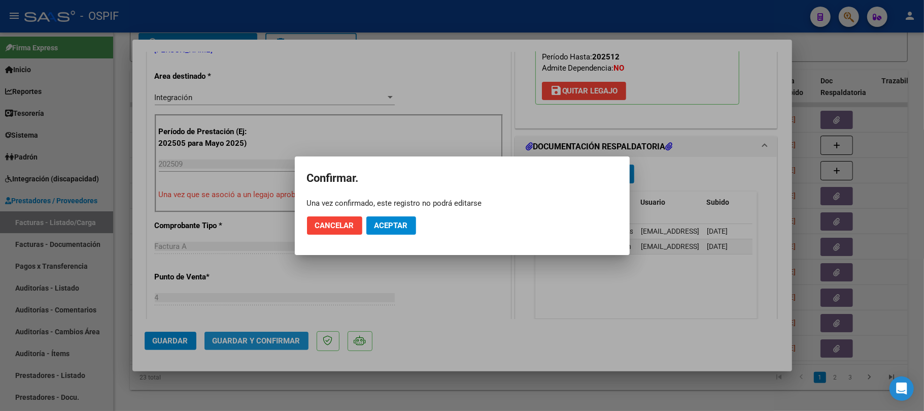
click at [399, 218] on button "Aceptar" at bounding box center [392, 225] width 50 height 18
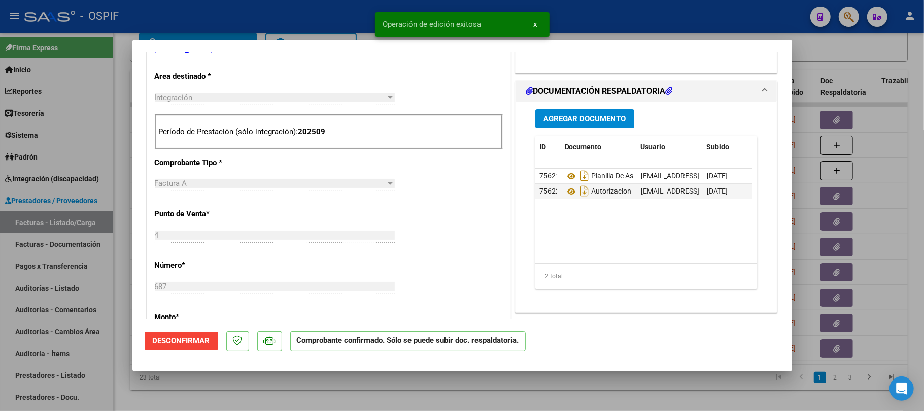
click at [547, 396] on div at bounding box center [462, 205] width 924 height 411
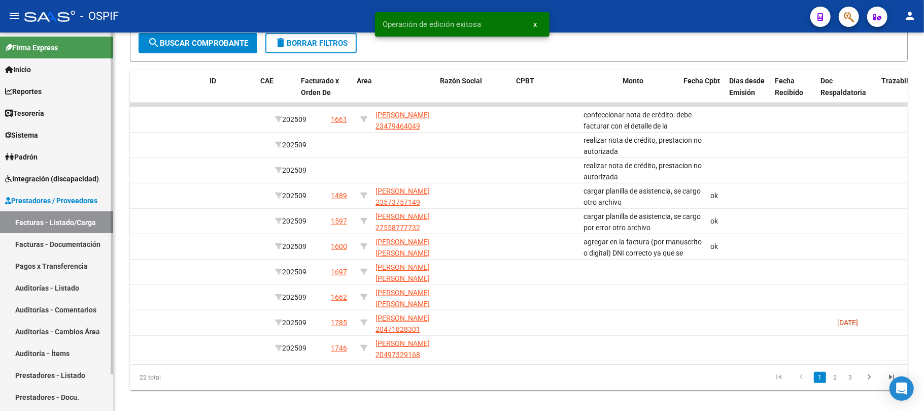
scroll to position [0, 0]
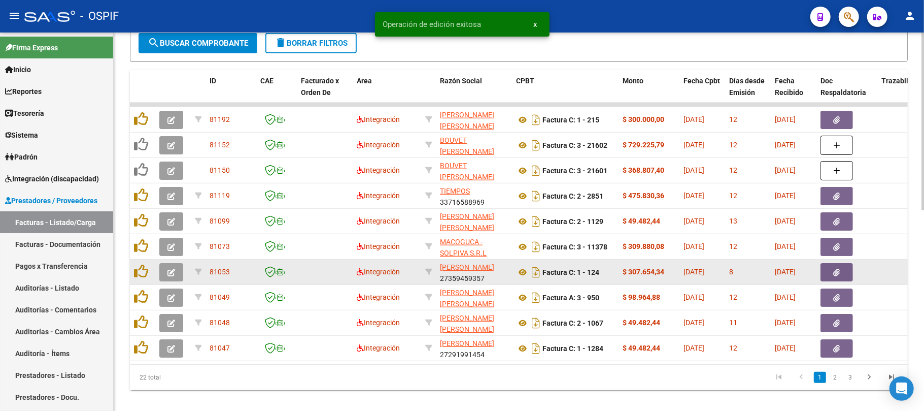
click at [164, 269] on button "button" at bounding box center [171, 272] width 24 height 18
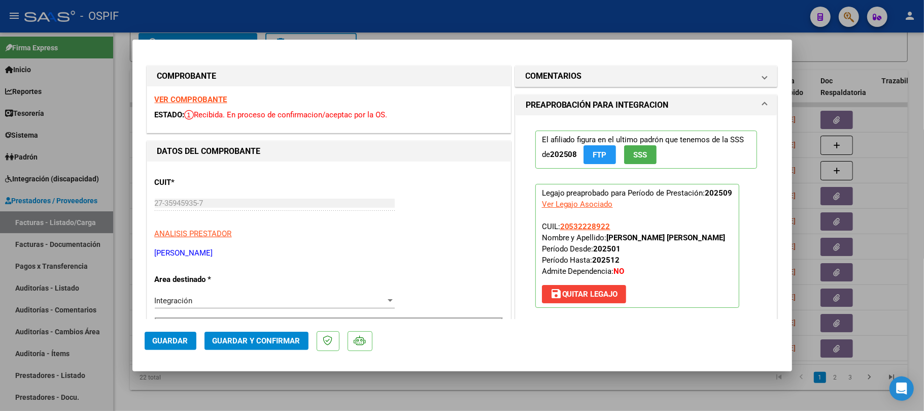
click at [294, 334] on button "Guardar y Confirmar" at bounding box center [257, 341] width 104 height 18
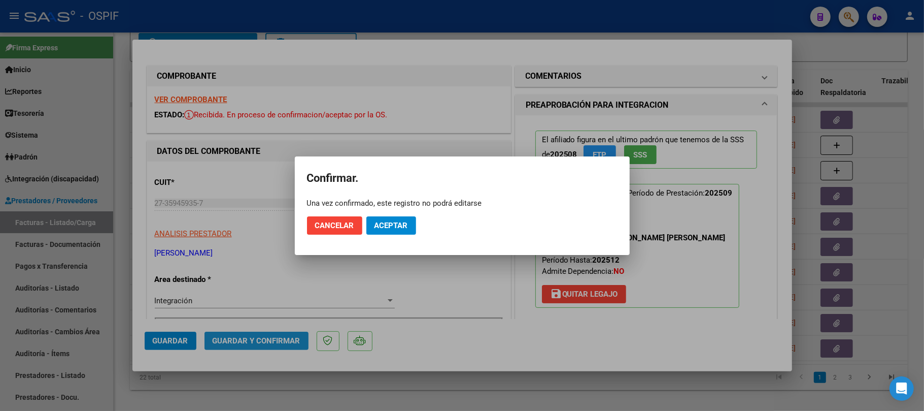
click at [399, 234] on button "Aceptar" at bounding box center [392, 225] width 50 height 18
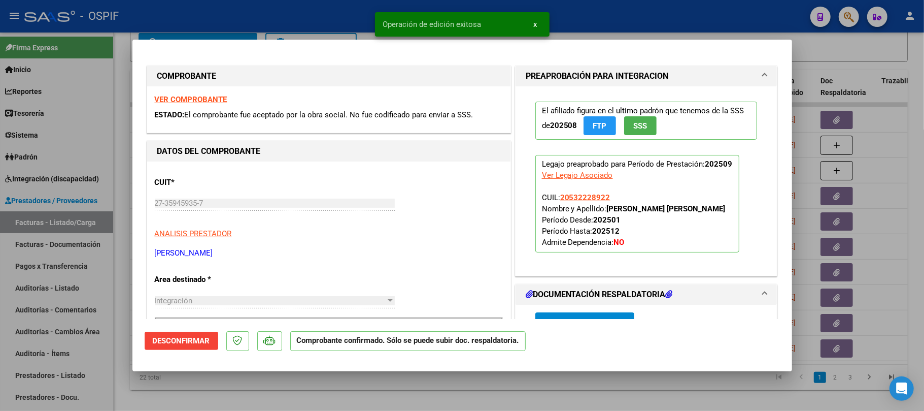
click at [343, 395] on div at bounding box center [462, 205] width 924 height 411
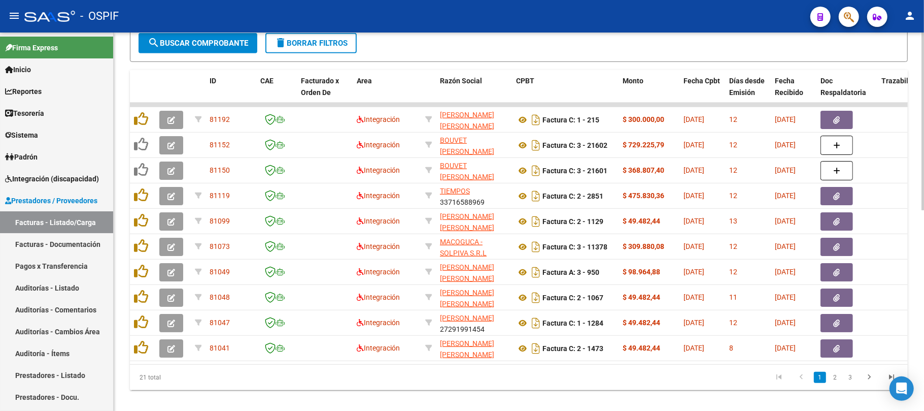
drag, startPoint x: 337, startPoint y: 362, endPoint x: 679, endPoint y: 362, distance: 341.7
click at [679, 362] on datatable-body "81192 Integración CAINZOS GISELA CECILIA 27270718294 Factura C: 1 - 215 $ 300.0…" at bounding box center [519, 233] width 778 height 261
click at [667, 376] on div "21 total 1 2 3" at bounding box center [519, 376] width 778 height 25
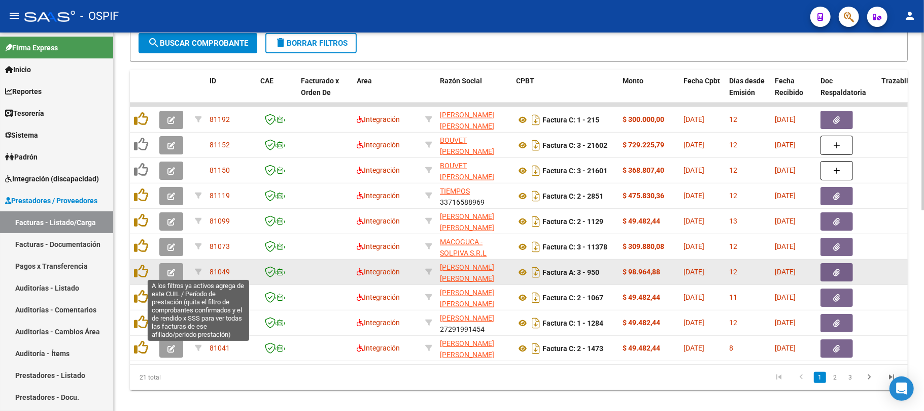
click at [174, 277] on button "button" at bounding box center [171, 272] width 24 height 18
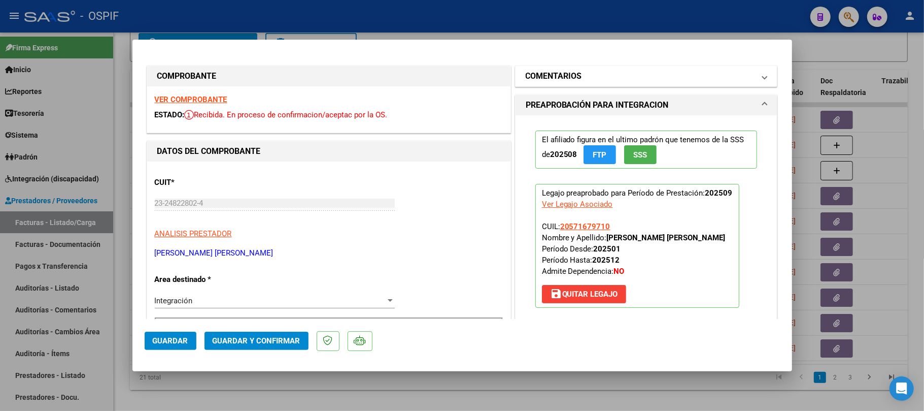
click at [601, 84] on mat-expansion-panel-header "COMENTARIOS" at bounding box center [647, 76] width 262 height 20
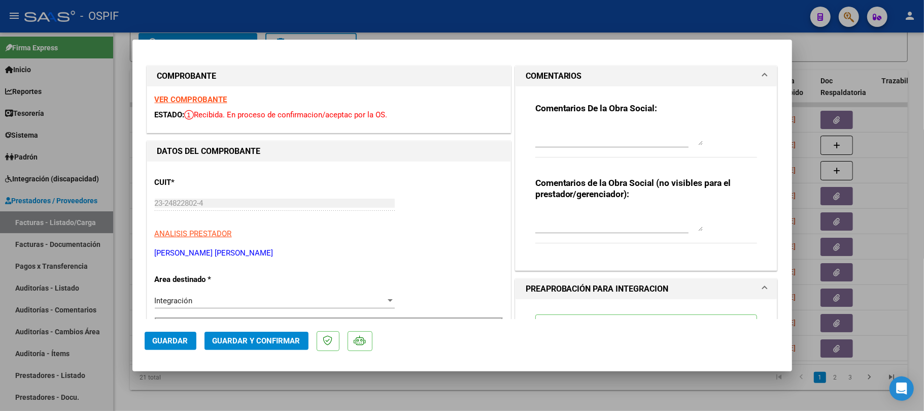
click at [588, 132] on textarea at bounding box center [620, 135] width 168 height 20
click at [657, 140] on textarea "realizar nota de crédito: se facturaron 8 sesiones, la autorización indica 4 se…" at bounding box center [620, 135] width 168 height 20
type textarea "realizar nota de crédito: se facturaron 8 sesiones, la autorización indica 4 se…"
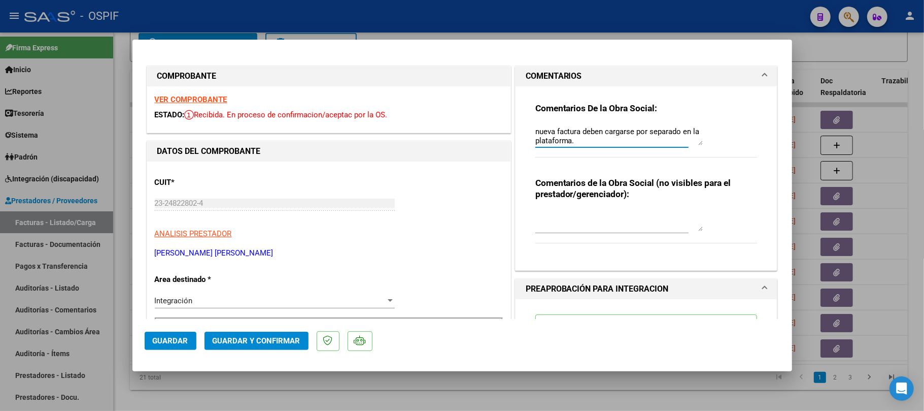
click at [187, 334] on button "Guardar" at bounding box center [171, 341] width 52 height 18
click at [177, 340] on span "Guardar" at bounding box center [171, 340] width 36 height 9
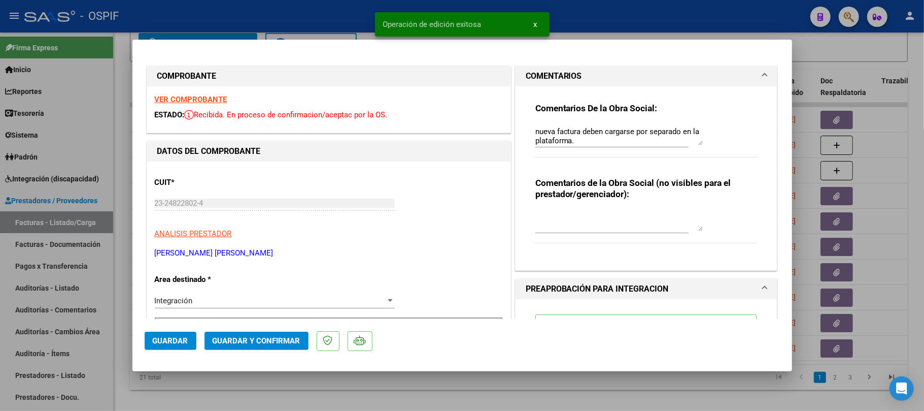
click at [372, 394] on div at bounding box center [462, 205] width 924 height 411
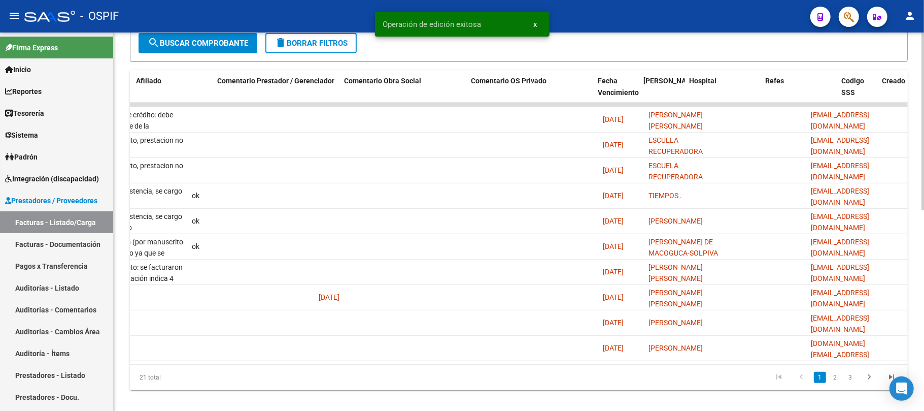
scroll to position [0, 1560]
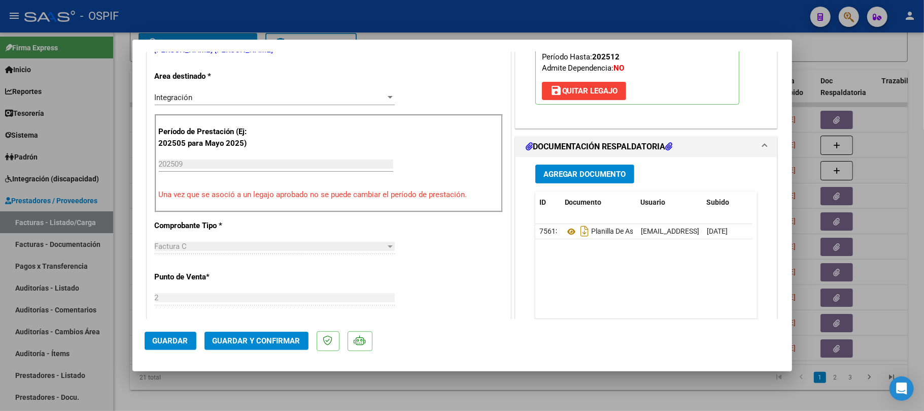
scroll to position [0, 0]
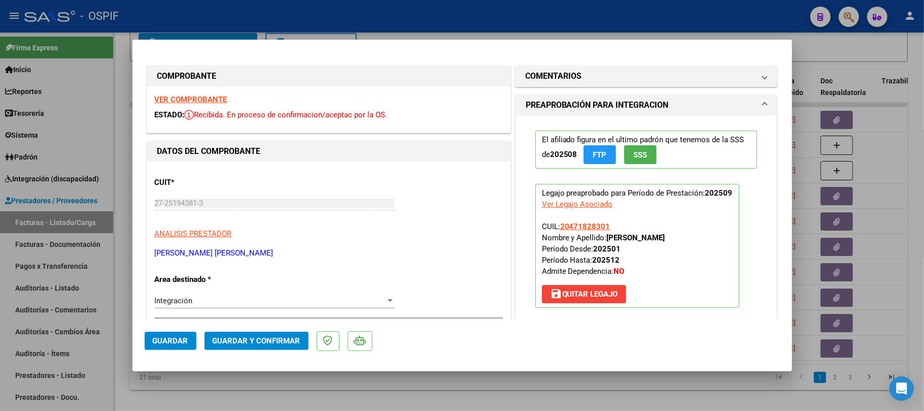
click at [287, 337] on span "Guardar y Confirmar" at bounding box center [257, 340] width 88 height 9
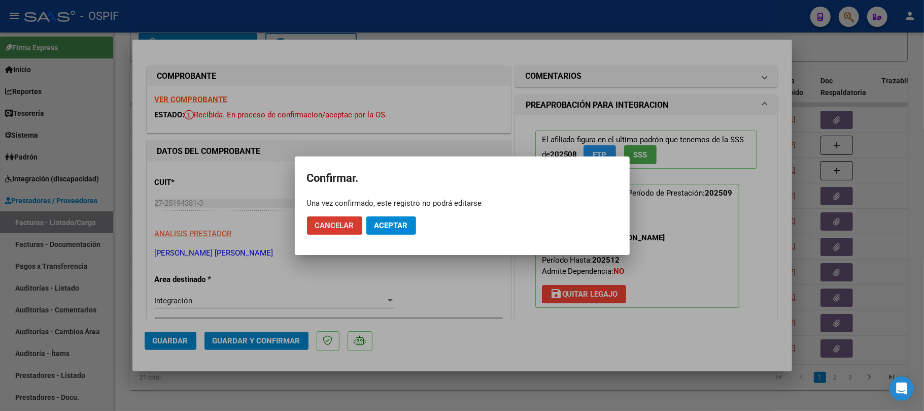
click at [392, 226] on span "Aceptar" at bounding box center [392, 225] width 34 height 9
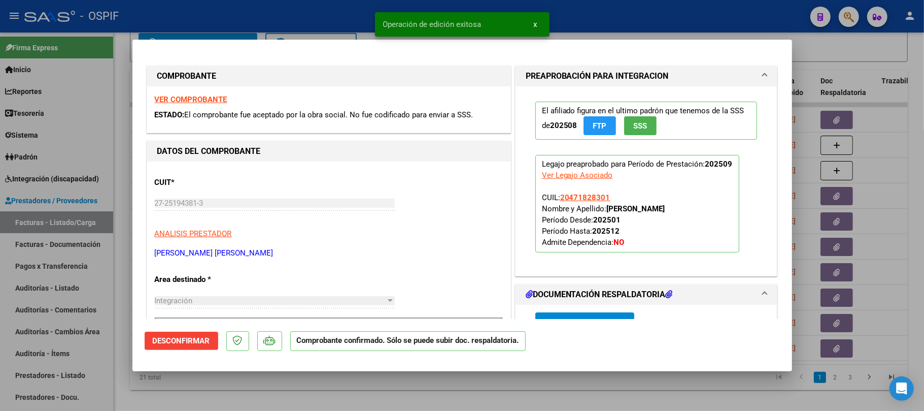
click at [244, 380] on div at bounding box center [462, 205] width 924 height 411
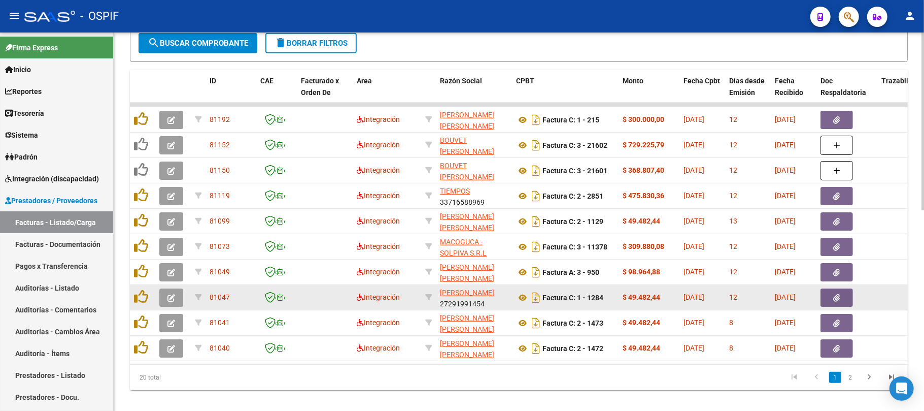
click at [177, 301] on button "button" at bounding box center [171, 297] width 24 height 18
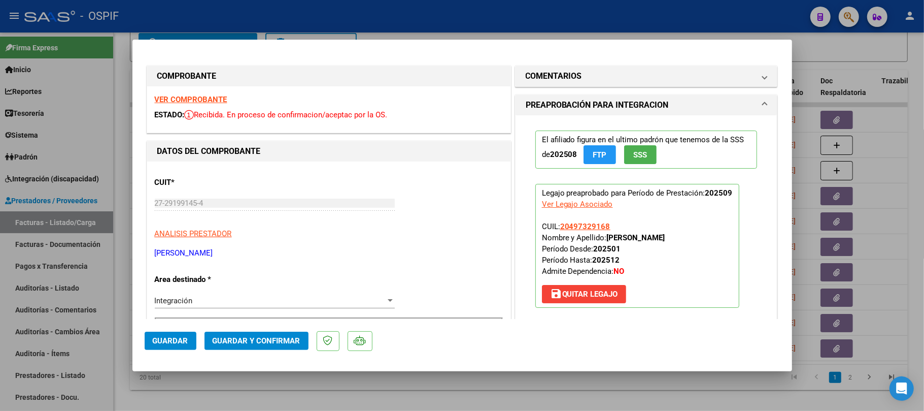
click at [279, 343] on span "Guardar y Confirmar" at bounding box center [257, 340] width 88 height 9
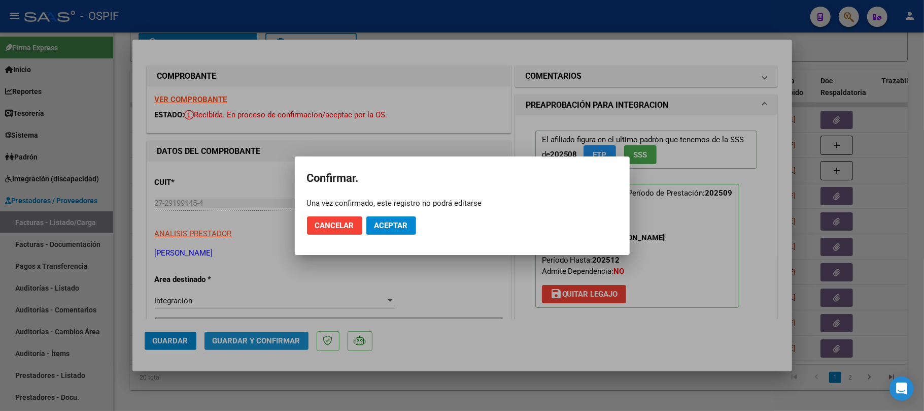
click at [394, 229] on span "Aceptar" at bounding box center [392, 225] width 34 height 9
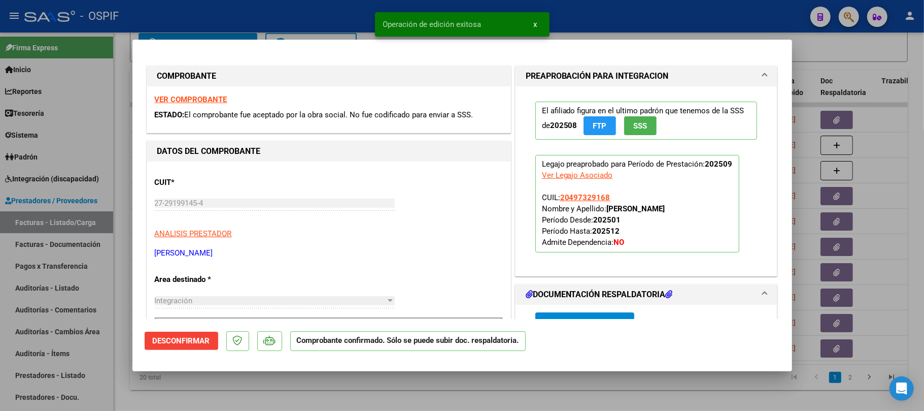
click at [272, 383] on div at bounding box center [462, 205] width 924 height 411
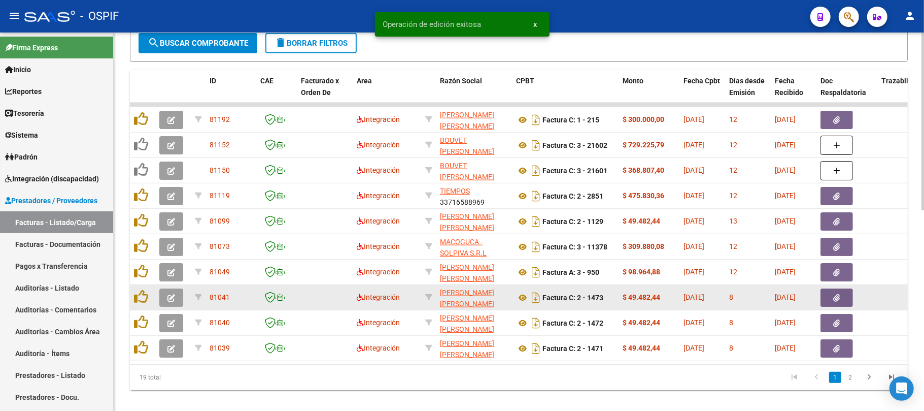
click at [171, 295] on icon "button" at bounding box center [172, 298] width 8 height 8
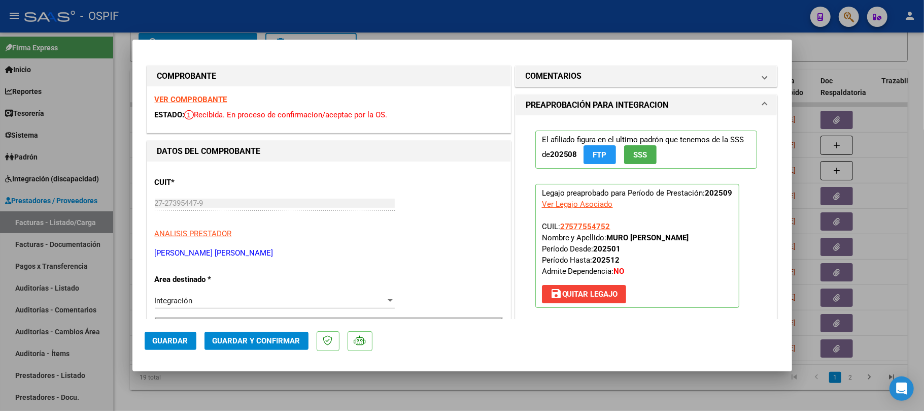
click at [243, 342] on span "Guardar y Confirmar" at bounding box center [257, 340] width 88 height 9
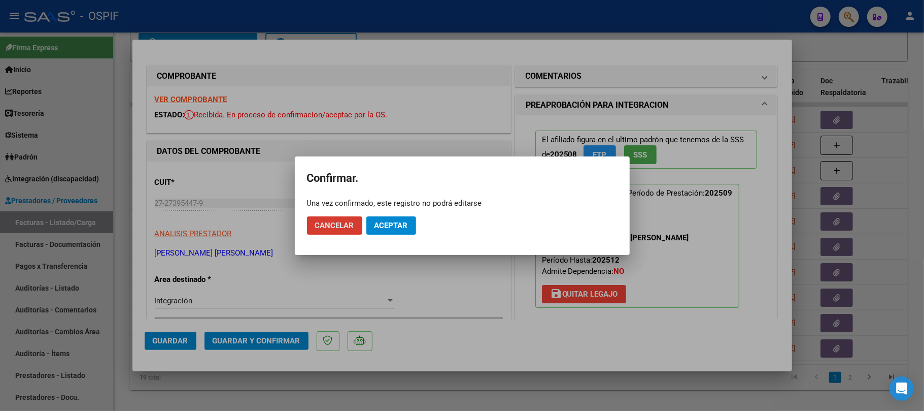
click at [404, 230] on button "Aceptar" at bounding box center [392, 225] width 50 height 18
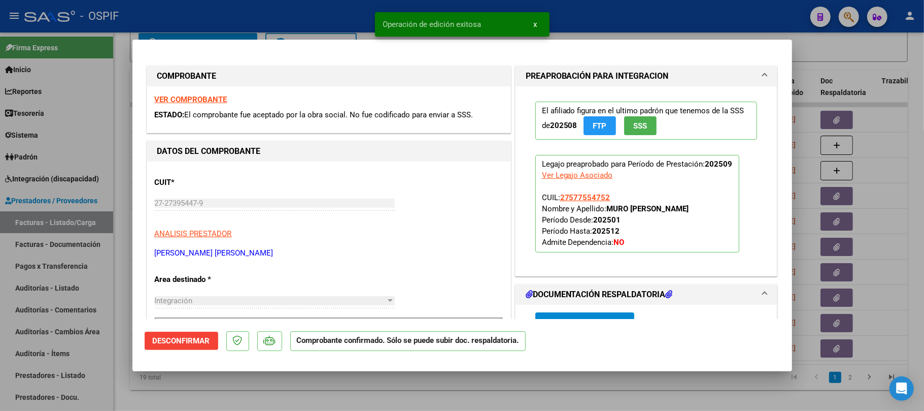
click at [382, 389] on div at bounding box center [462, 205] width 924 height 411
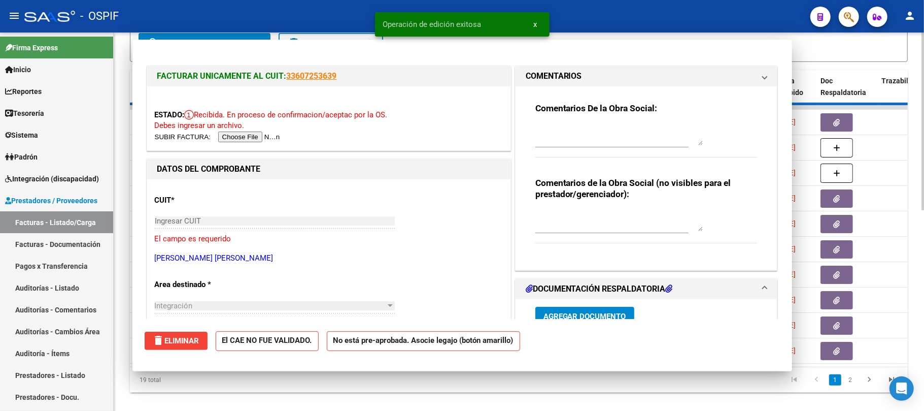
type input "$ 0,00"
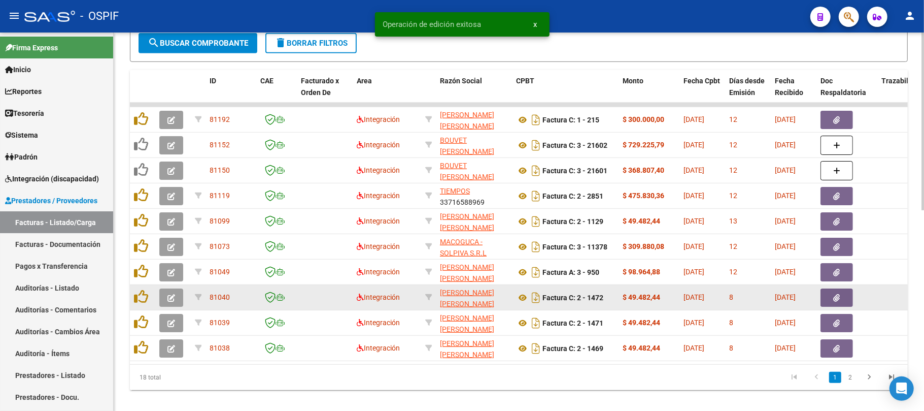
click at [167, 303] on button "button" at bounding box center [171, 297] width 24 height 18
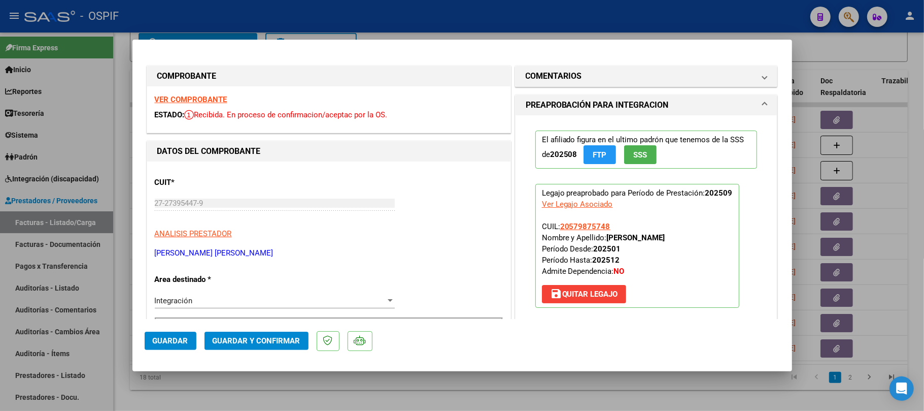
click at [277, 344] on span "Guardar y Confirmar" at bounding box center [257, 340] width 88 height 9
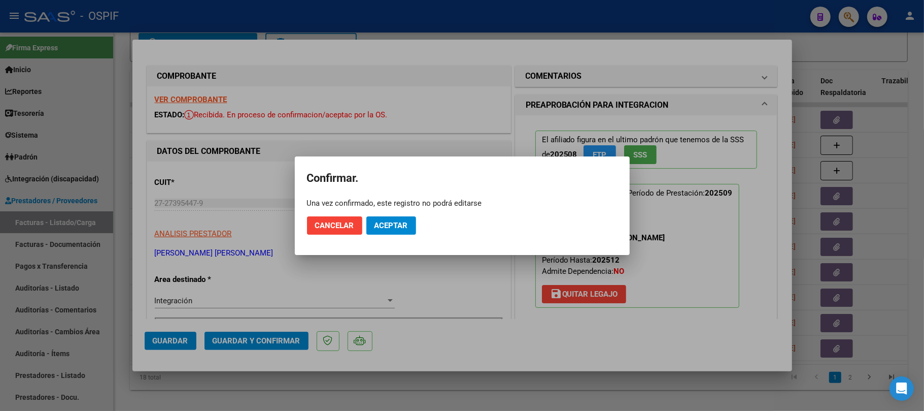
click at [420, 217] on mat-dialog-actions "Cancelar Aceptar" at bounding box center [462, 225] width 311 height 35
click at [409, 232] on button "Aceptar" at bounding box center [392, 225] width 50 height 18
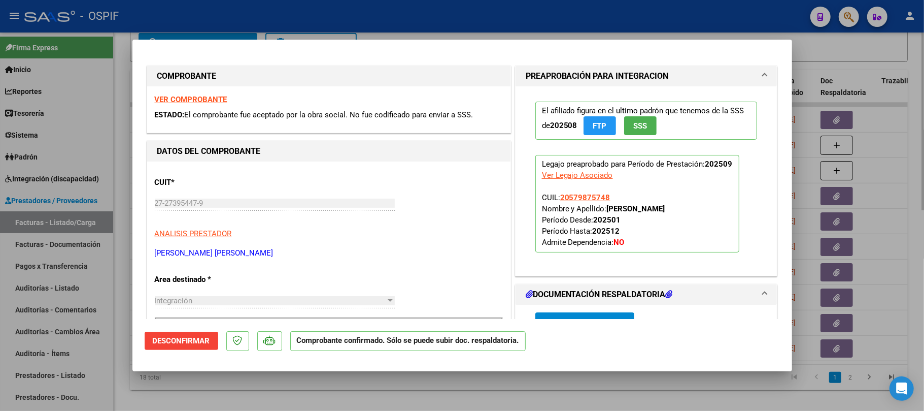
drag, startPoint x: 518, startPoint y: 386, endPoint x: 519, endPoint y: 377, distance: 9.7
click at [517, 386] on div at bounding box center [462, 205] width 924 height 411
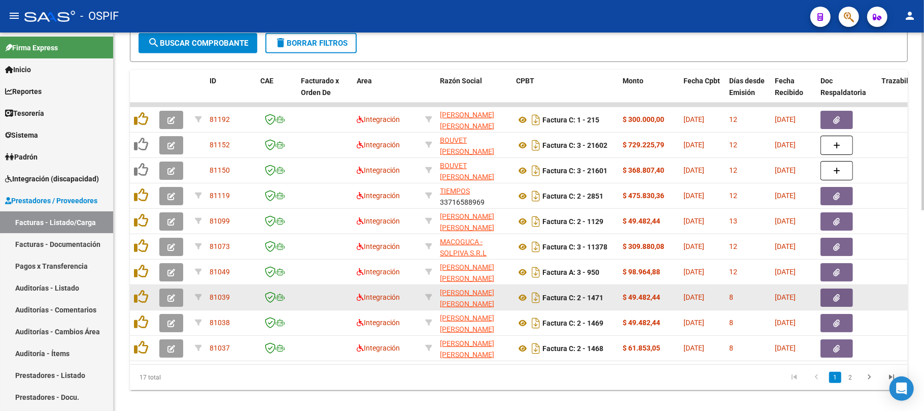
click at [179, 296] on button "button" at bounding box center [171, 297] width 24 height 18
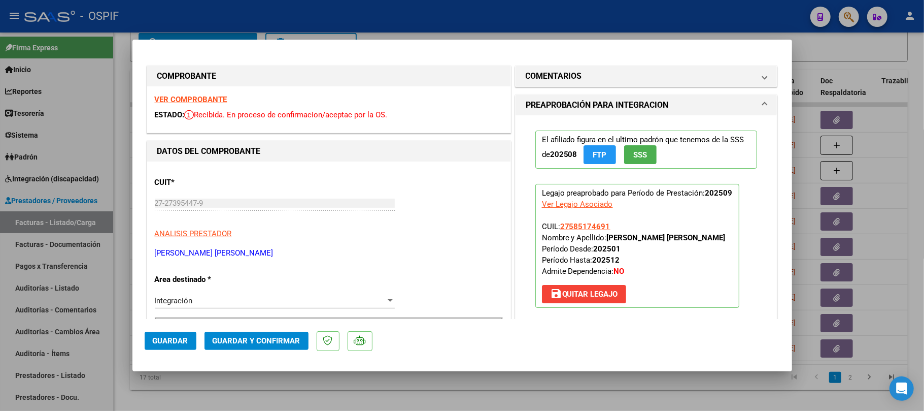
click at [272, 337] on span "Guardar y Confirmar" at bounding box center [257, 340] width 88 height 9
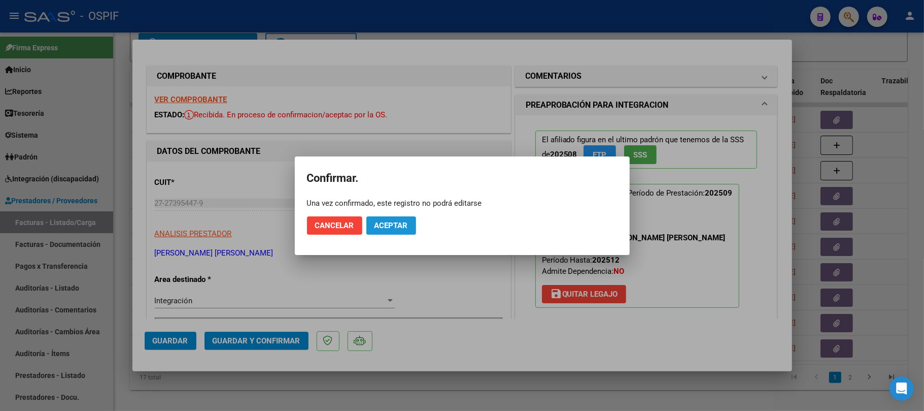
click at [397, 224] on span "Aceptar" at bounding box center [392, 225] width 34 height 9
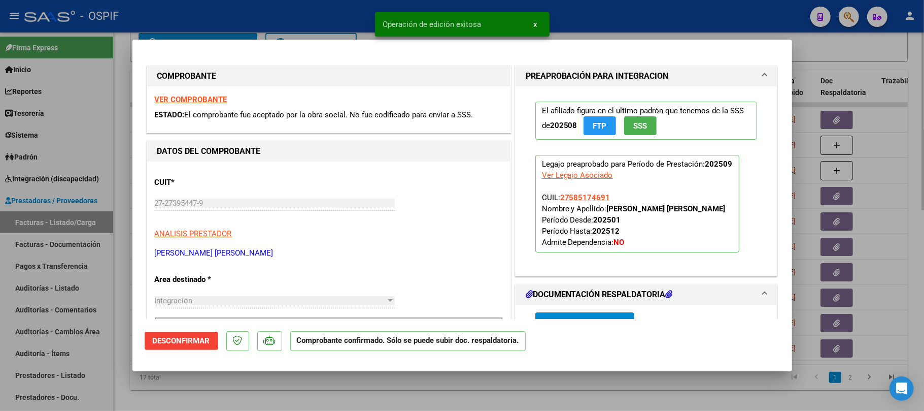
click at [346, 382] on div at bounding box center [462, 205] width 924 height 411
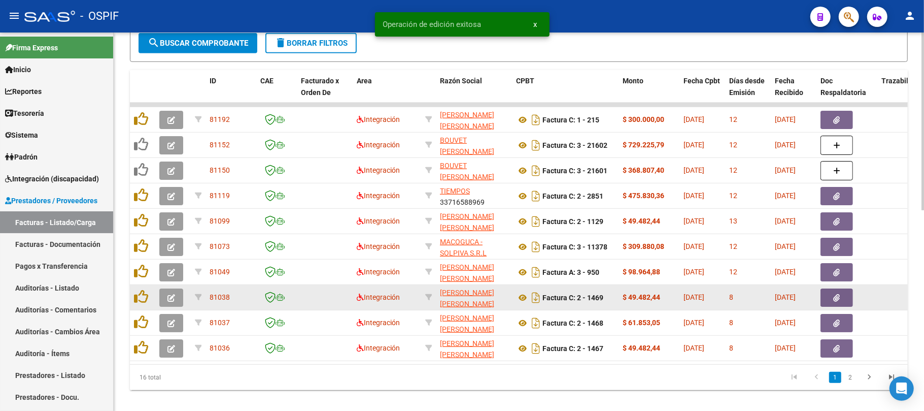
click at [168, 295] on icon "button" at bounding box center [172, 298] width 8 height 8
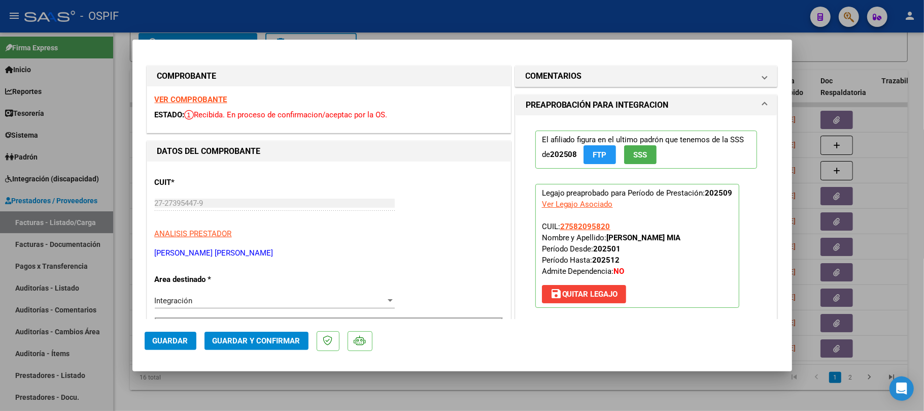
click at [259, 340] on span "Guardar y Confirmar" at bounding box center [257, 340] width 88 height 9
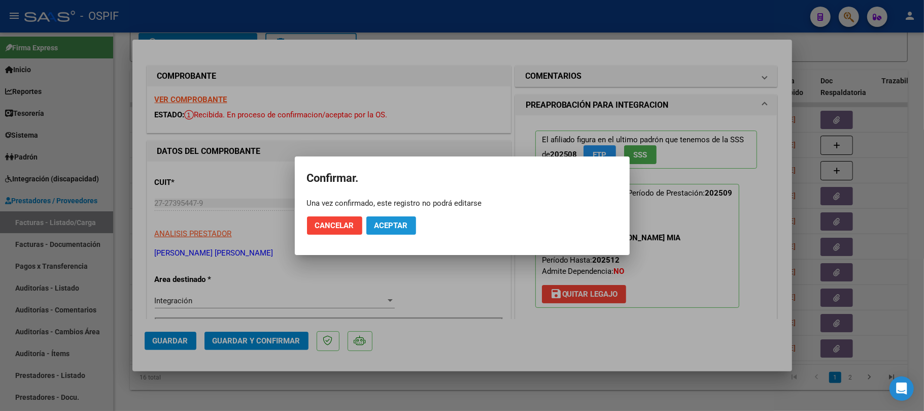
click at [392, 228] on span "Aceptar" at bounding box center [392, 225] width 34 height 9
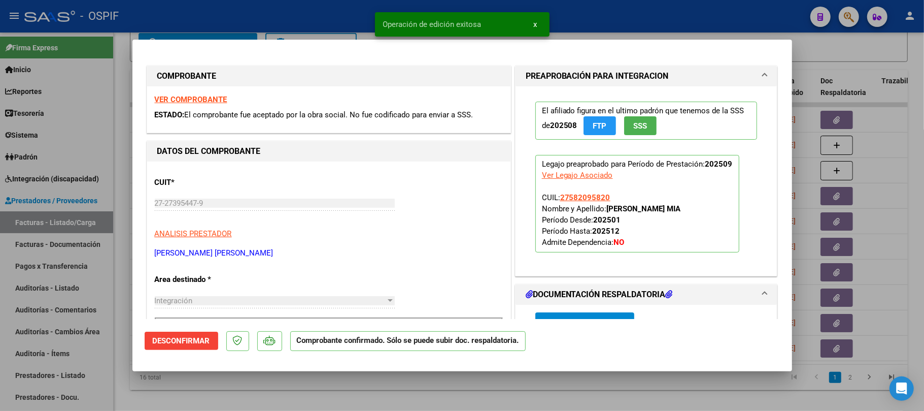
click at [348, 384] on div at bounding box center [462, 205] width 924 height 411
type input "$ 0,00"
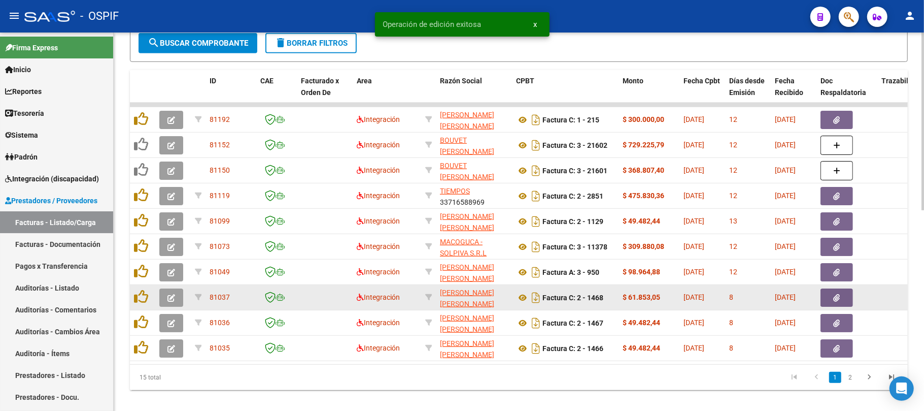
click at [171, 297] on icon "button" at bounding box center [172, 298] width 8 height 8
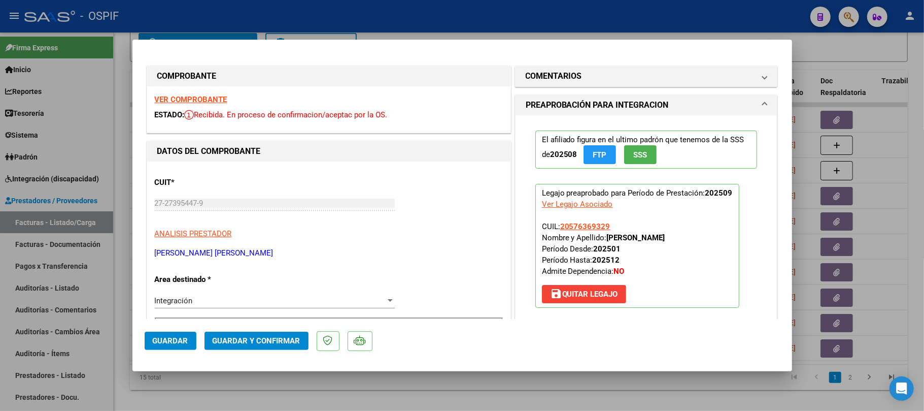
click at [263, 344] on span "Guardar y Confirmar" at bounding box center [257, 340] width 88 height 9
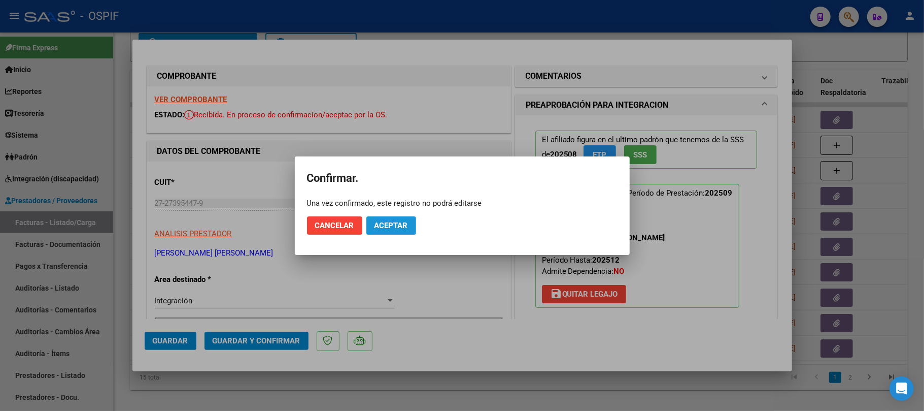
click at [381, 227] on span "Aceptar" at bounding box center [392, 225] width 34 height 9
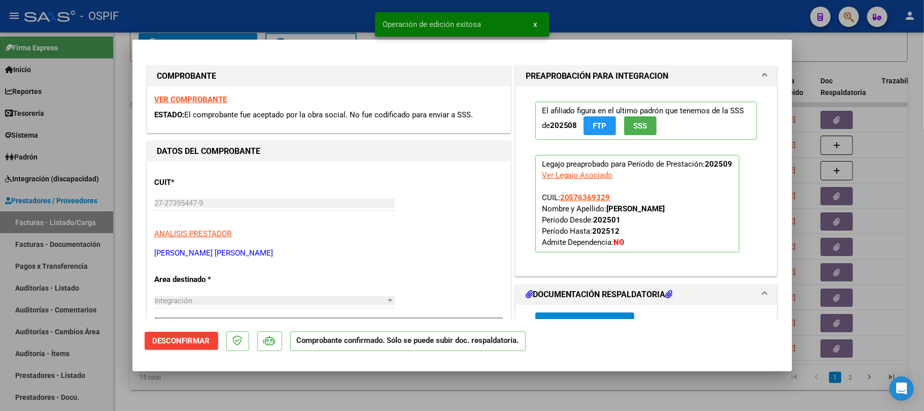
click at [332, 391] on div at bounding box center [462, 205] width 924 height 411
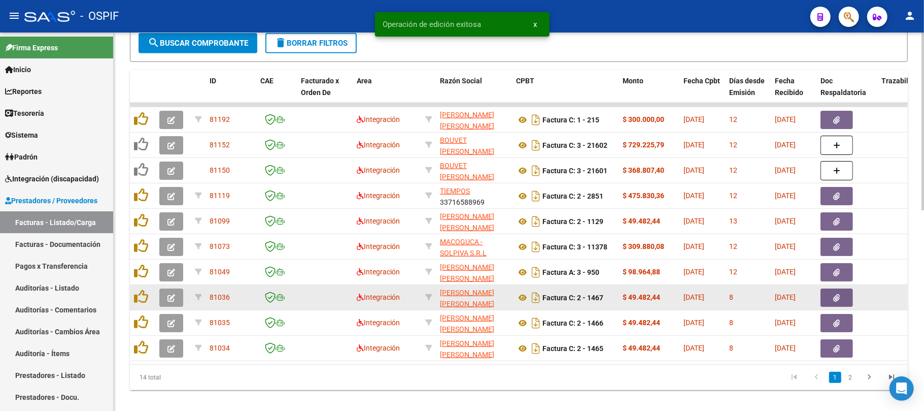
click at [169, 294] on icon "button" at bounding box center [172, 298] width 8 height 8
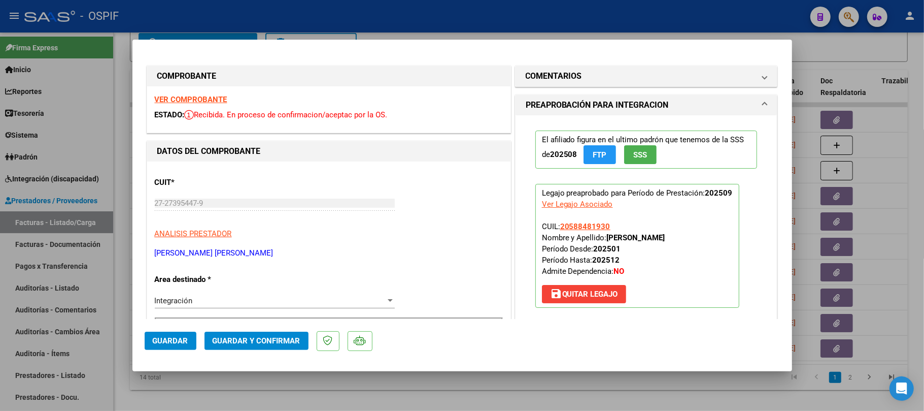
click at [277, 332] on button "Guardar y Confirmar" at bounding box center [257, 341] width 104 height 18
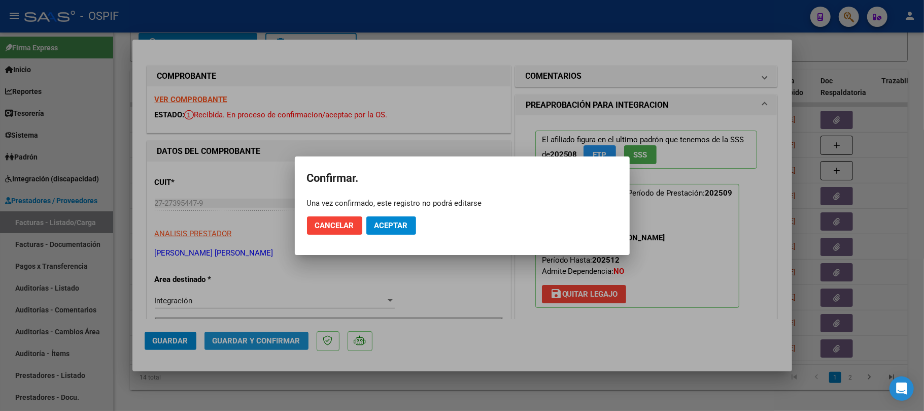
click at [383, 221] on span "Aceptar" at bounding box center [392, 225] width 34 height 9
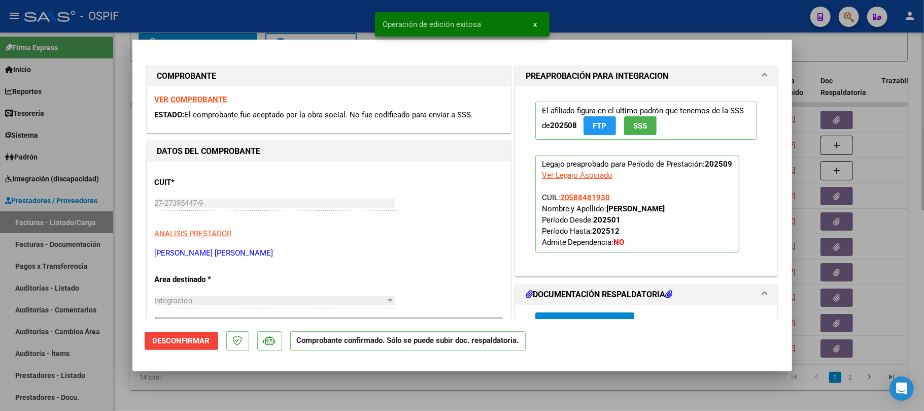
click at [349, 386] on div at bounding box center [462, 205] width 924 height 411
type input "$ 0,00"
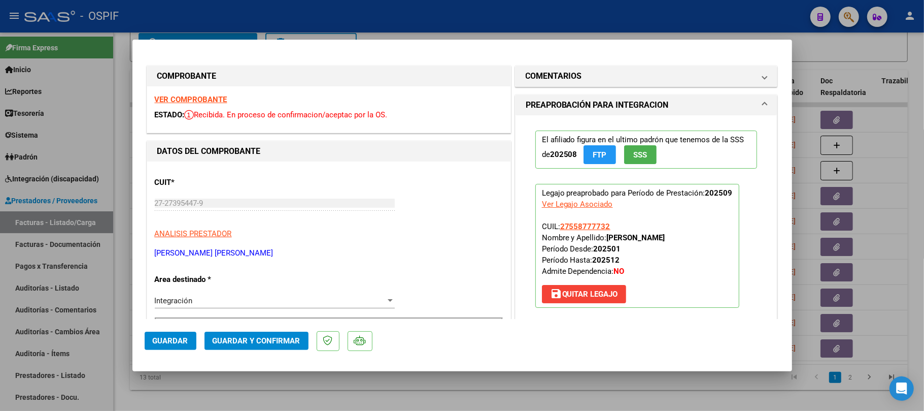
click at [299, 328] on mat-dialog-actions "Guardar Guardar y Confirmar" at bounding box center [463, 339] width 636 height 40
click at [289, 340] on span "Guardar y Confirmar" at bounding box center [257, 340] width 88 height 9
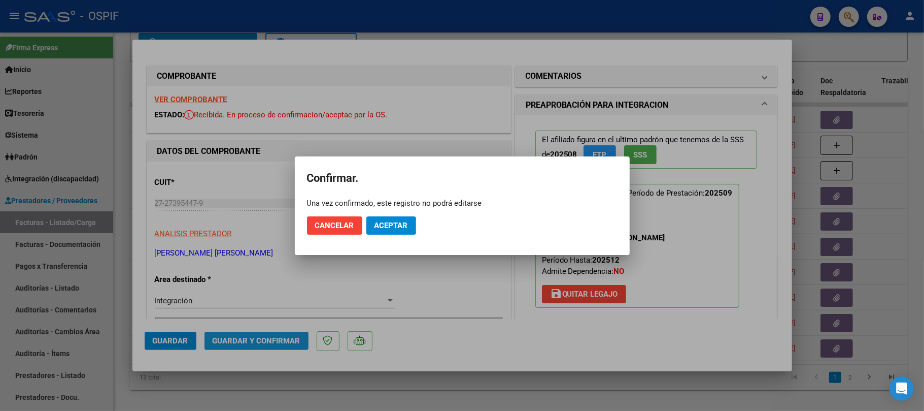
click at [374, 211] on mat-dialog-actions "Cancelar Aceptar" at bounding box center [462, 225] width 311 height 35
click at [380, 221] on span "Aceptar" at bounding box center [392, 225] width 34 height 9
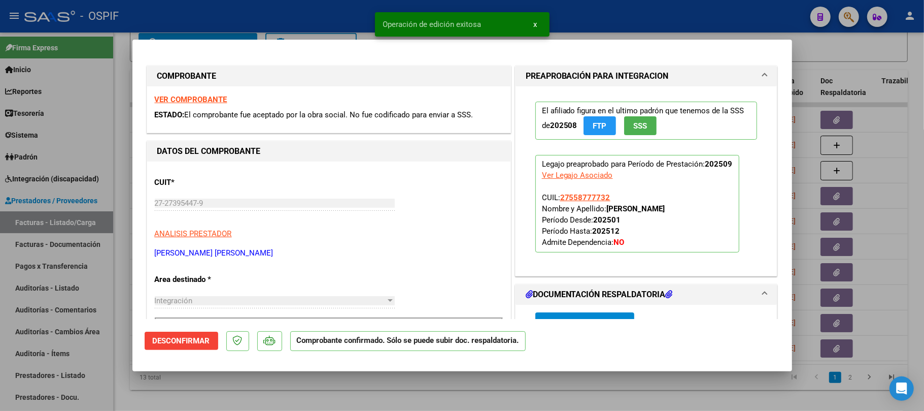
click at [502, 382] on div at bounding box center [462, 205] width 924 height 411
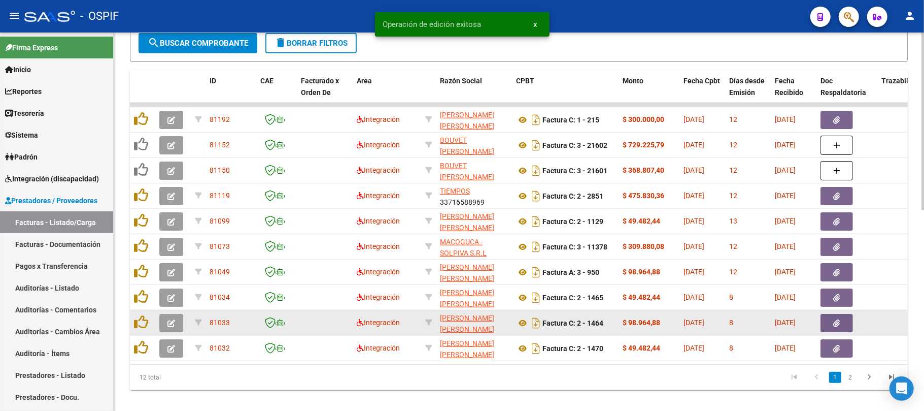
click at [165, 299] on button "button" at bounding box center [171, 297] width 24 height 18
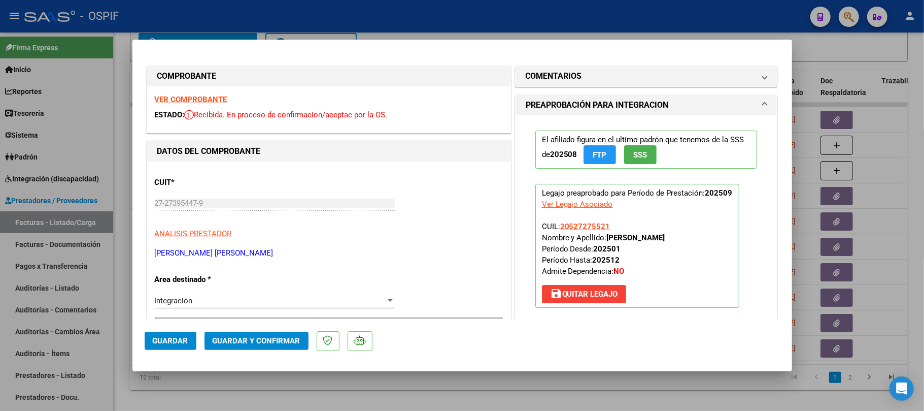
click at [252, 340] on span "Guardar y Confirmar" at bounding box center [257, 340] width 88 height 9
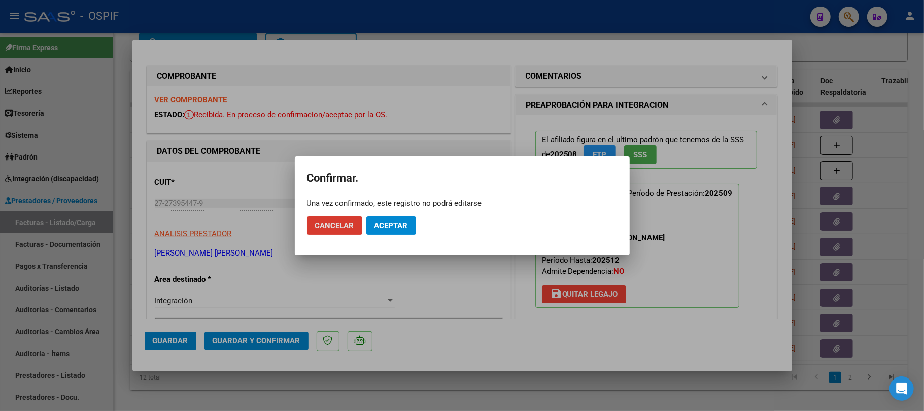
click at [385, 221] on span "Aceptar" at bounding box center [392, 225] width 34 height 9
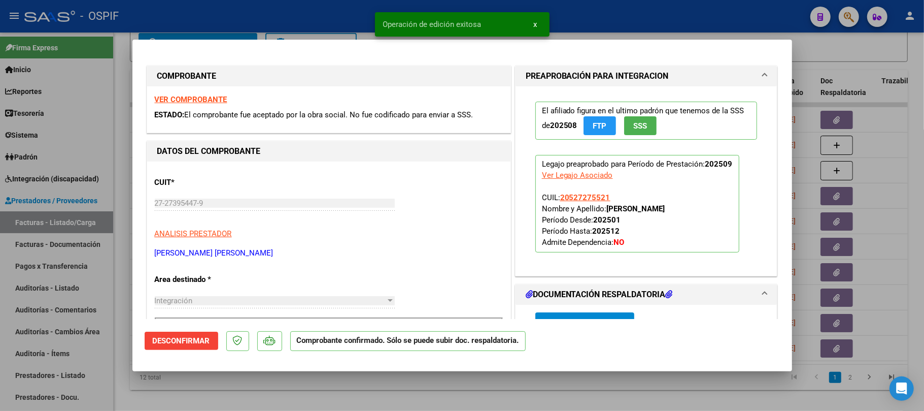
click at [263, 396] on div at bounding box center [462, 205] width 924 height 411
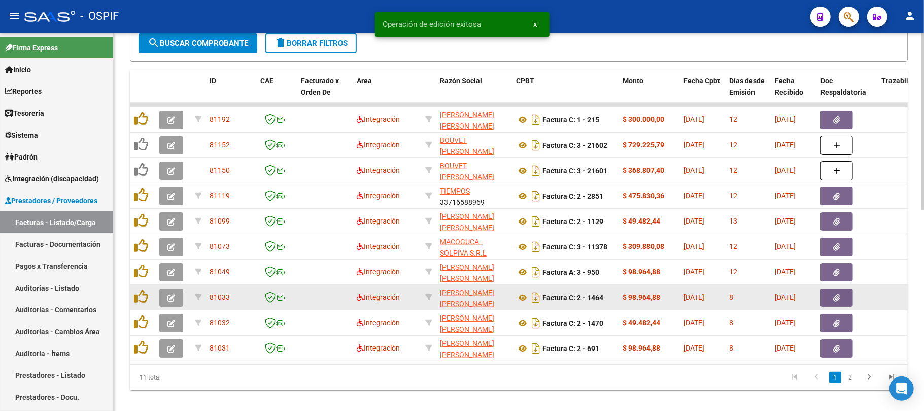
click at [168, 295] on icon "button" at bounding box center [172, 298] width 8 height 8
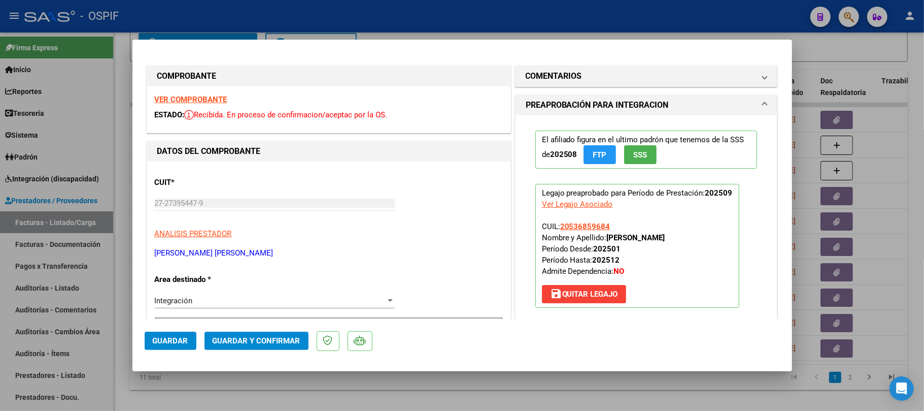
click at [259, 342] on span "Guardar y Confirmar" at bounding box center [257, 340] width 88 height 9
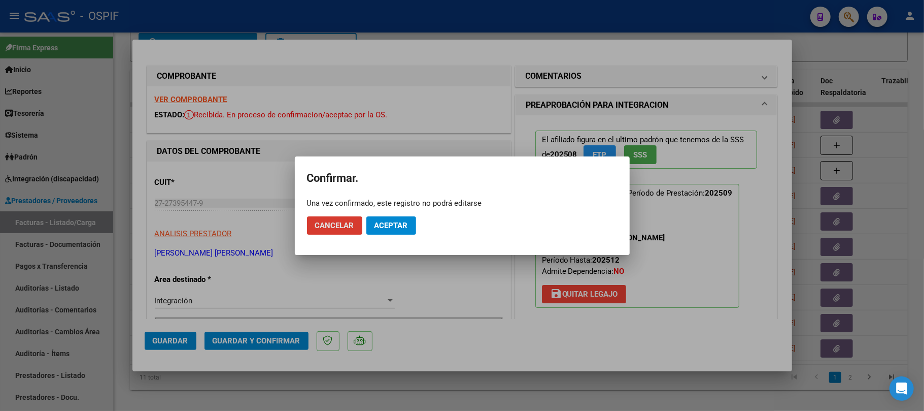
click at [384, 228] on span "Aceptar" at bounding box center [392, 225] width 34 height 9
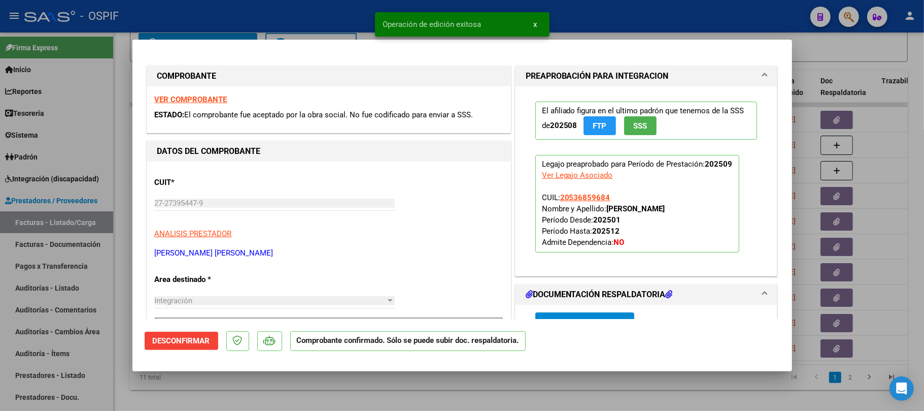
click at [313, 385] on div at bounding box center [462, 205] width 924 height 411
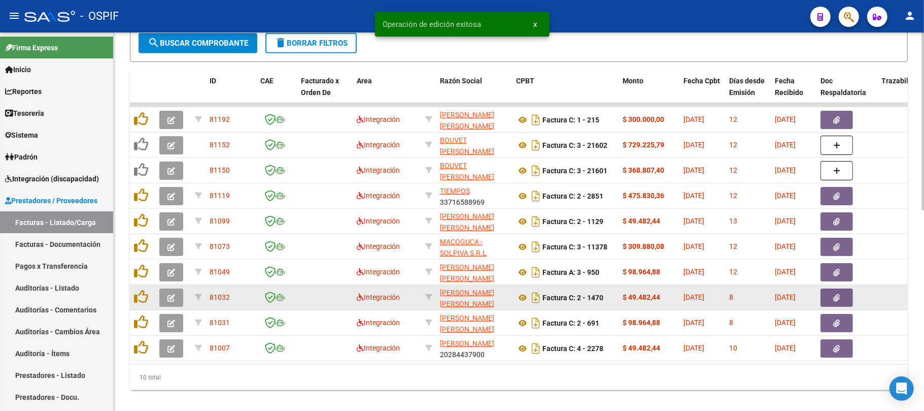
click at [170, 296] on icon "button" at bounding box center [172, 298] width 8 height 8
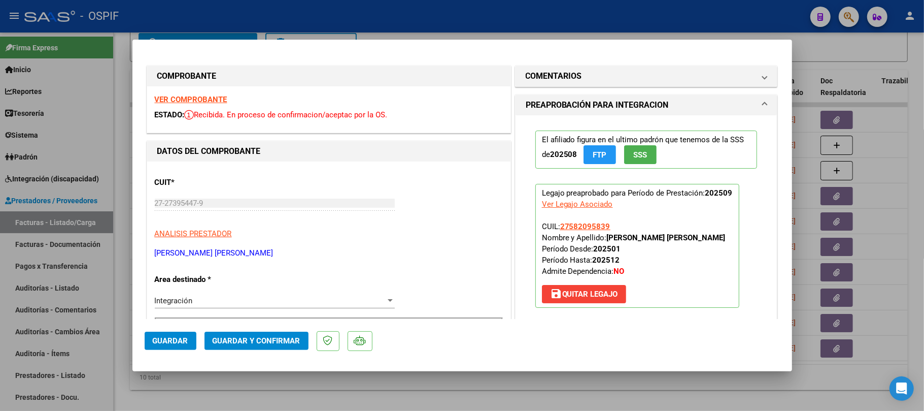
click at [252, 340] on span "Guardar y Confirmar" at bounding box center [257, 340] width 88 height 9
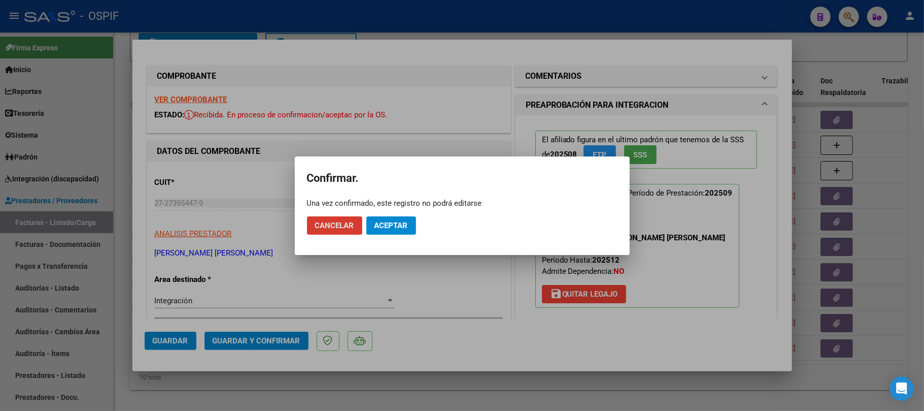
click at [393, 221] on span "Aceptar" at bounding box center [392, 225] width 34 height 9
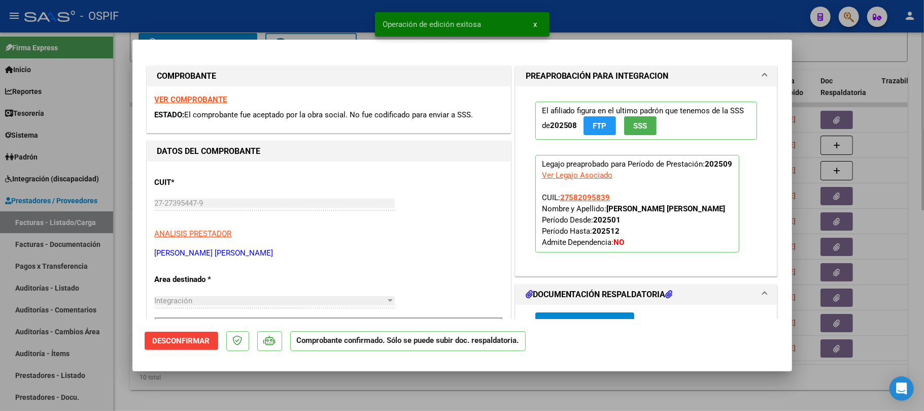
click at [390, 395] on div at bounding box center [462, 205] width 924 height 411
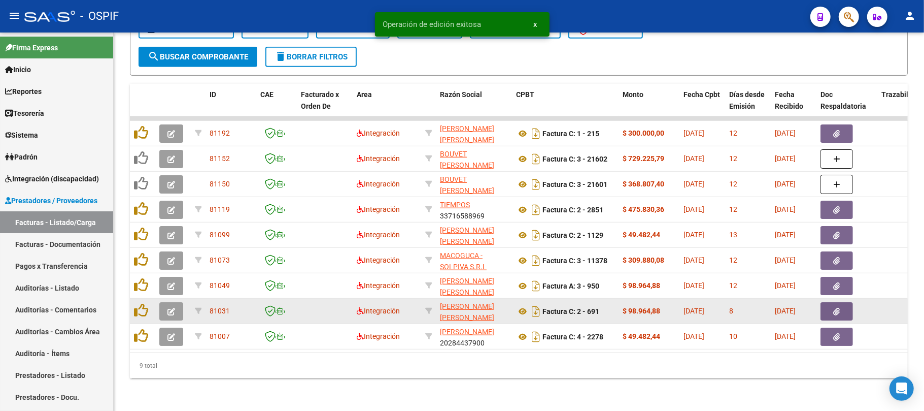
click at [172, 308] on icon "button" at bounding box center [172, 312] width 8 height 8
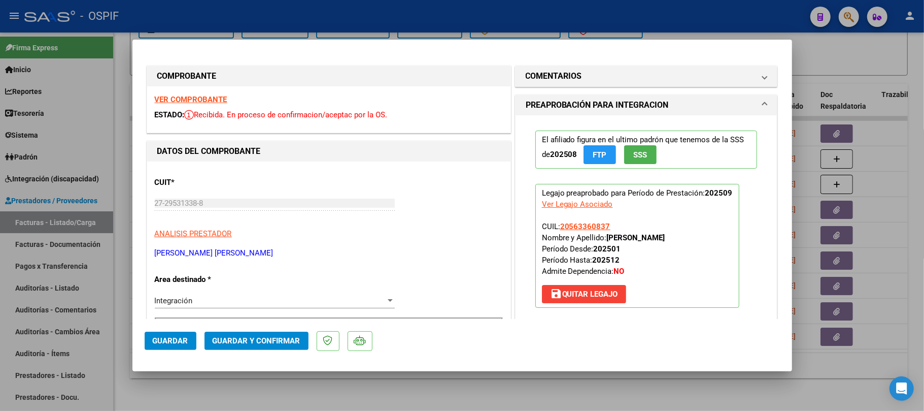
scroll to position [203, 0]
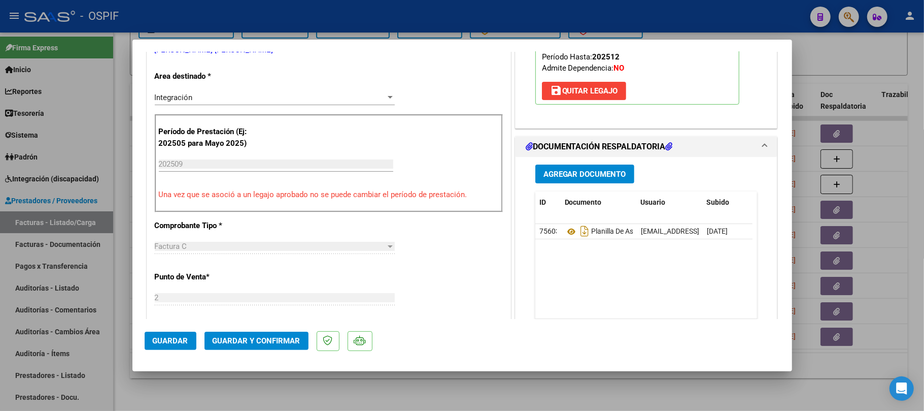
click at [287, 335] on button "Guardar y Confirmar" at bounding box center [257, 341] width 104 height 18
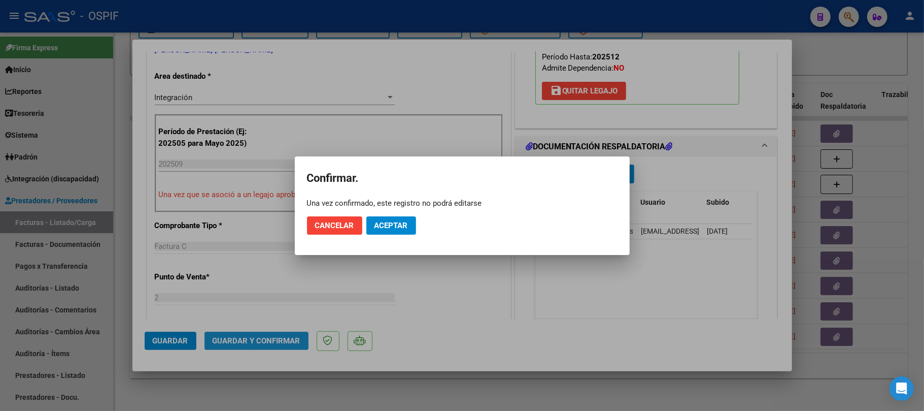
click at [392, 234] on button "Aceptar" at bounding box center [392, 225] width 50 height 18
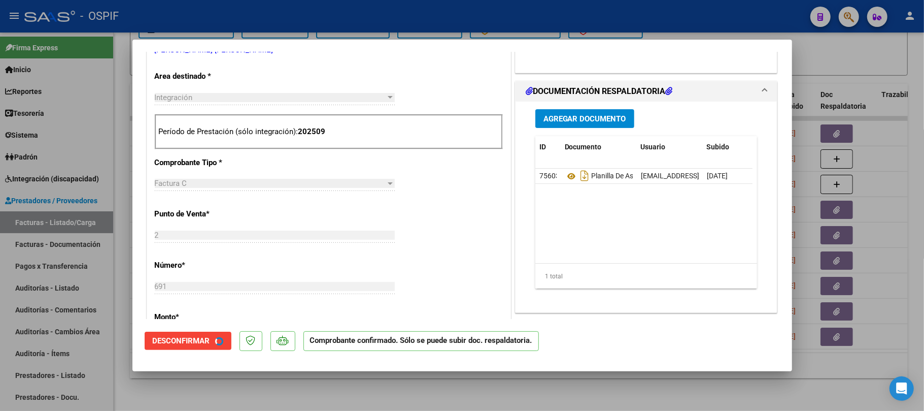
click at [431, 384] on div at bounding box center [462, 205] width 924 height 411
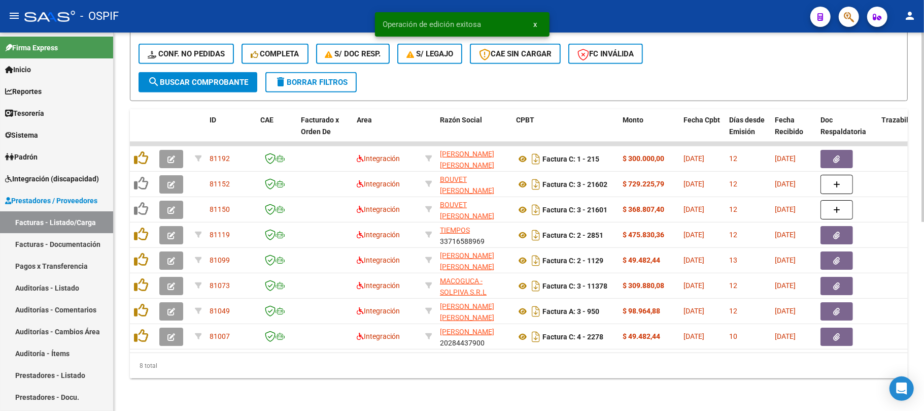
scroll to position [377, 0]
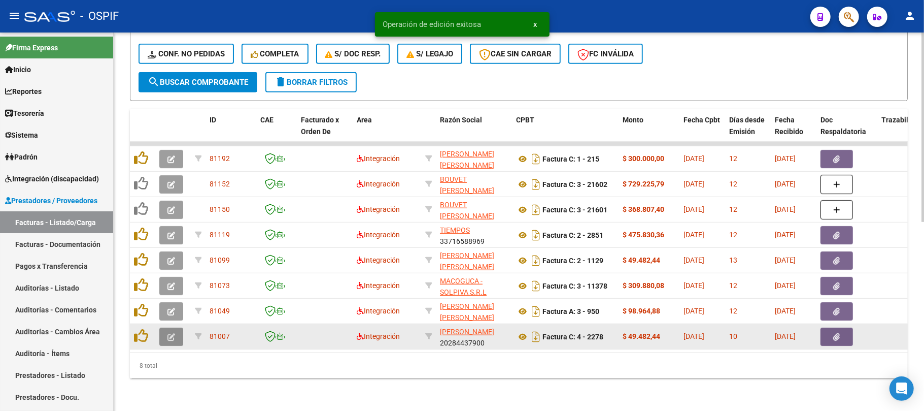
click at [169, 333] on icon "button" at bounding box center [172, 337] width 8 height 8
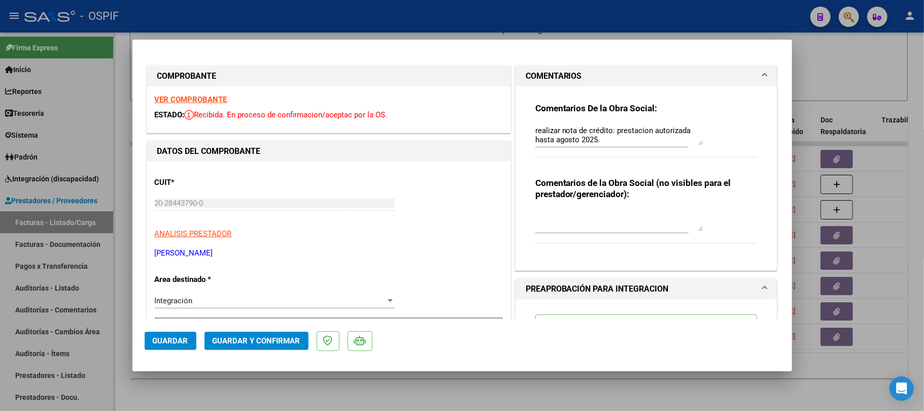
scroll to position [406, 0]
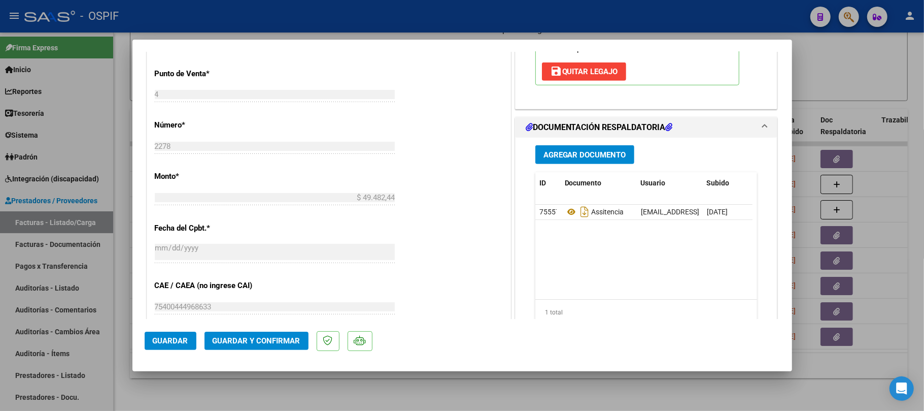
click at [834, 353] on div at bounding box center [462, 205] width 924 height 411
type input "$ 0,00"
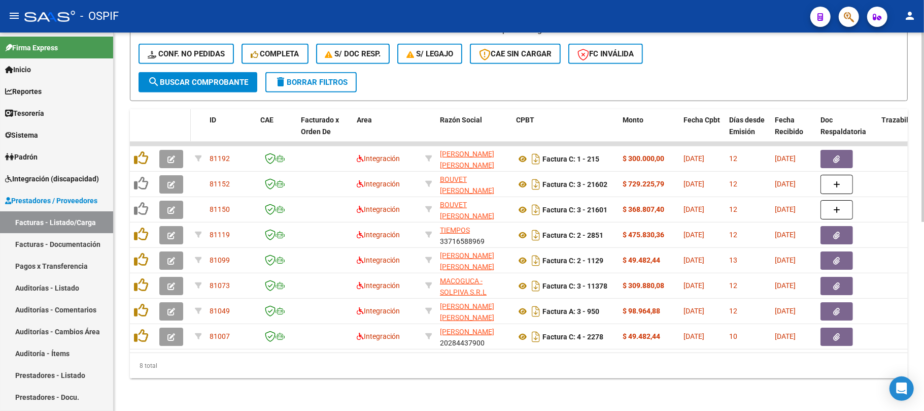
scroll to position [242, 0]
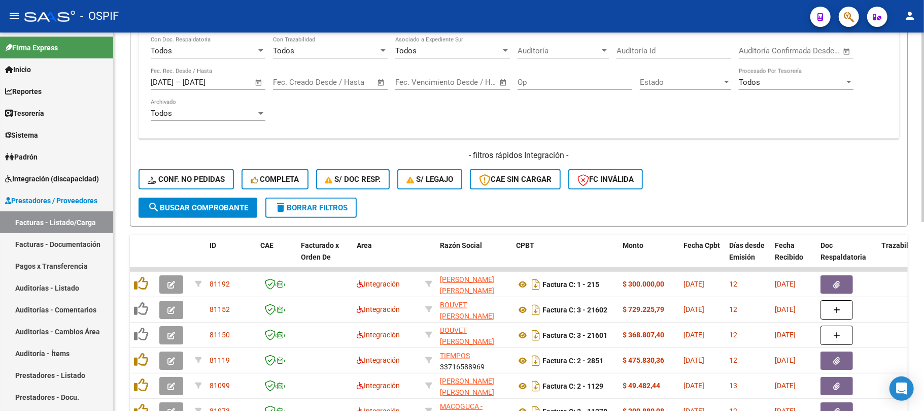
click at [260, 82] on span "Open calendar" at bounding box center [259, 83] width 24 height 24
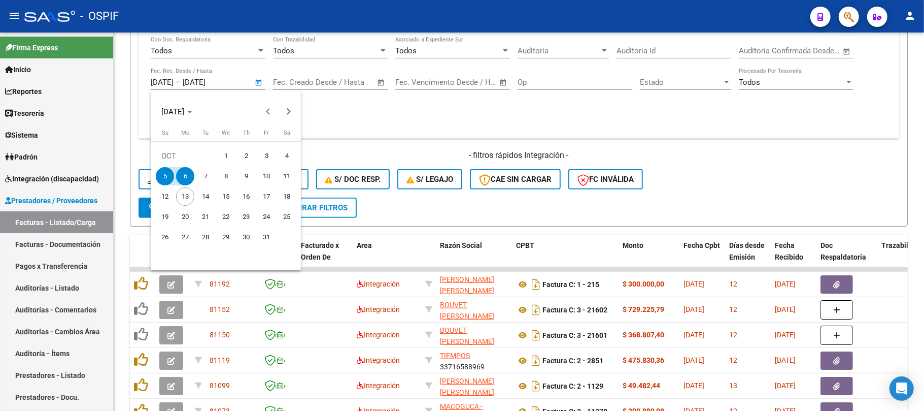
click at [205, 176] on span "7" at bounding box center [205, 176] width 18 height 18
type input "07/10/2025"
click at [268, 176] on span "10" at bounding box center [266, 176] width 18 height 18
type input "10/10/2025"
click at [219, 203] on span "search Buscar Comprobante" at bounding box center [198, 207] width 101 height 9
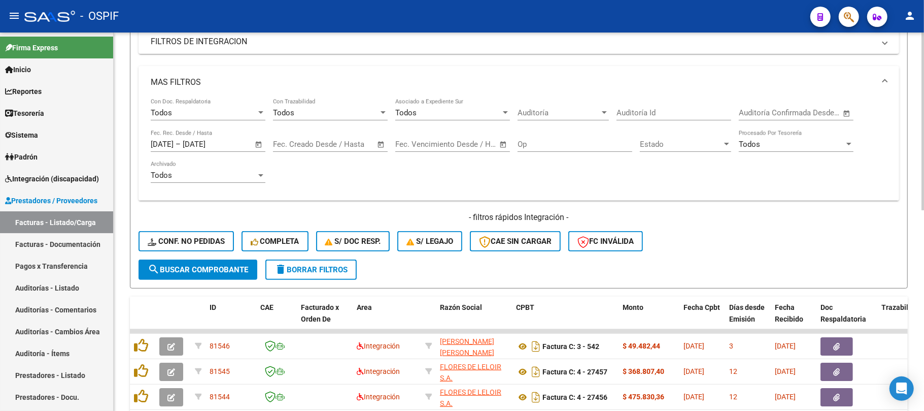
scroll to position [157, 0]
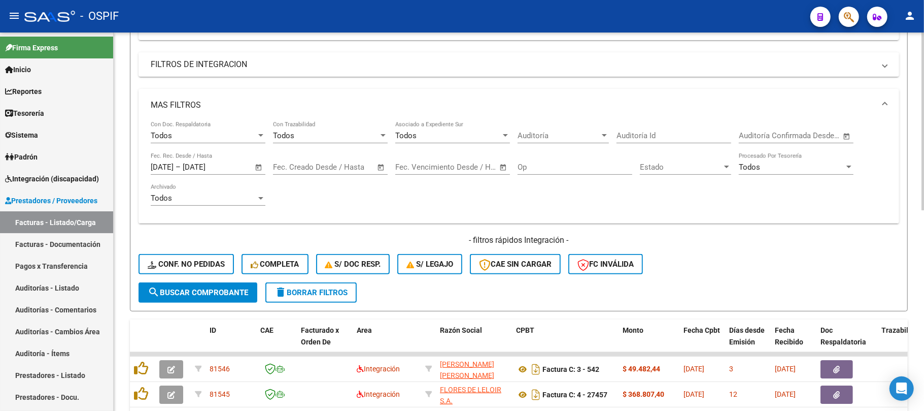
click at [258, 163] on span "Open calendar" at bounding box center [259, 167] width 24 height 24
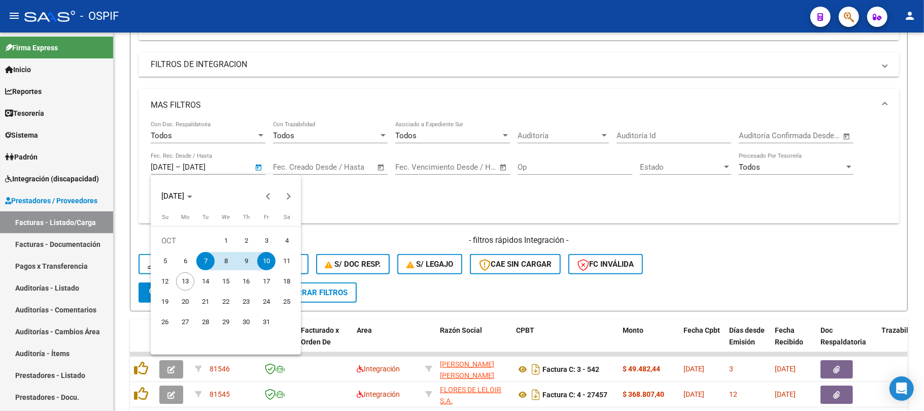
click at [202, 263] on span "7" at bounding box center [205, 261] width 18 height 18
click at [242, 264] on span "9" at bounding box center [246, 261] width 18 height 18
type input "[DATE]"
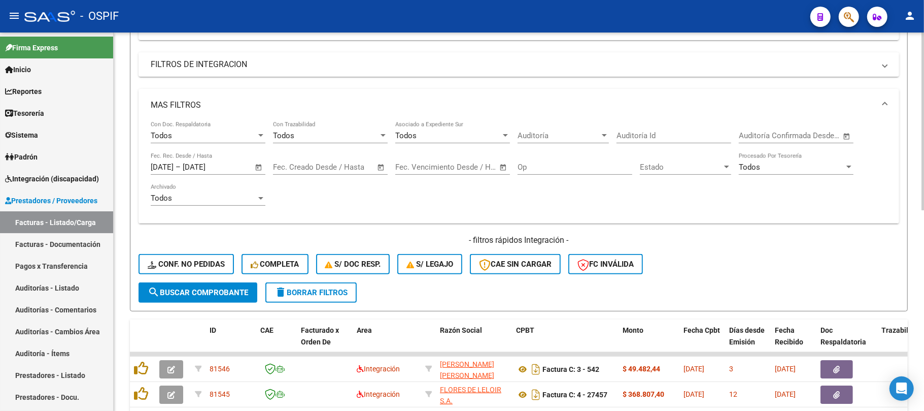
click at [214, 303] on form "Filtros Id Area Area Seleccionar Gerenciador Seleccionar Gerenciador No Confirm…" at bounding box center [519, 137] width 778 height 348
click at [216, 296] on button "search Buscar Comprobante" at bounding box center [198, 292] width 119 height 20
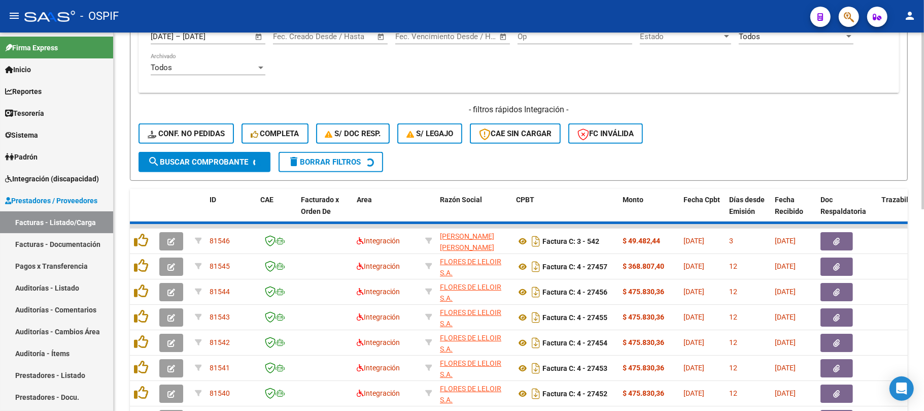
scroll to position [427, 0]
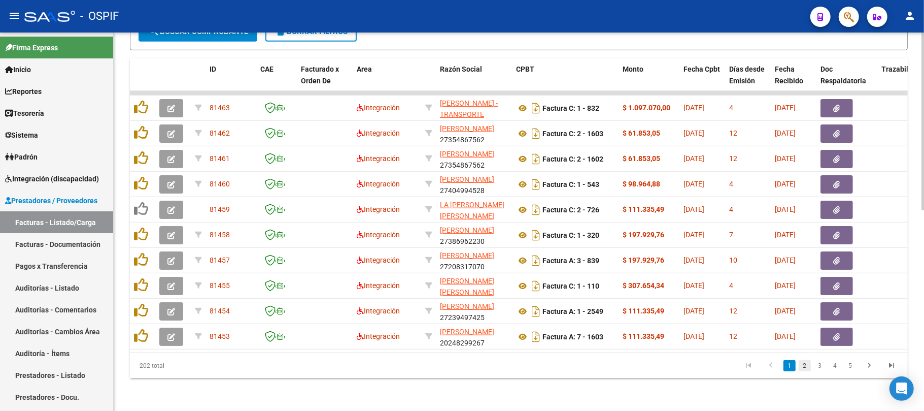
click at [805, 369] on link "2" at bounding box center [805, 365] width 12 height 11
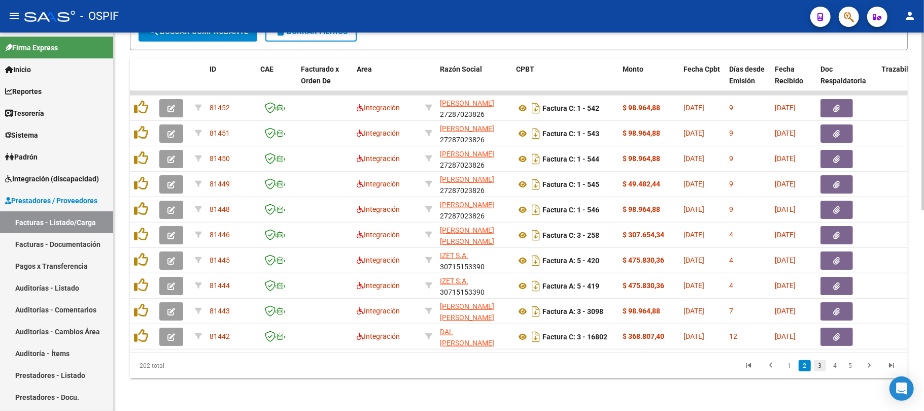
click at [822, 367] on link "3" at bounding box center [820, 365] width 12 height 11
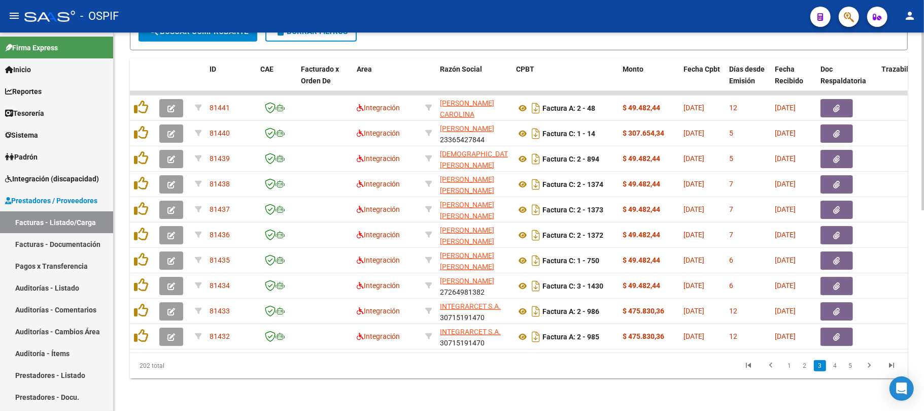
click at [822, 367] on link "3" at bounding box center [820, 365] width 12 height 11
click at [830, 366] on link "4" at bounding box center [836, 365] width 12 height 11
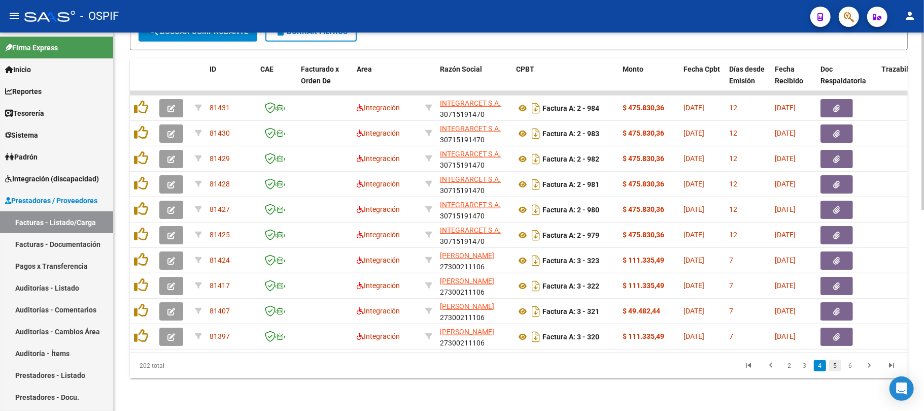
click at [835, 364] on link "5" at bounding box center [836, 365] width 12 height 11
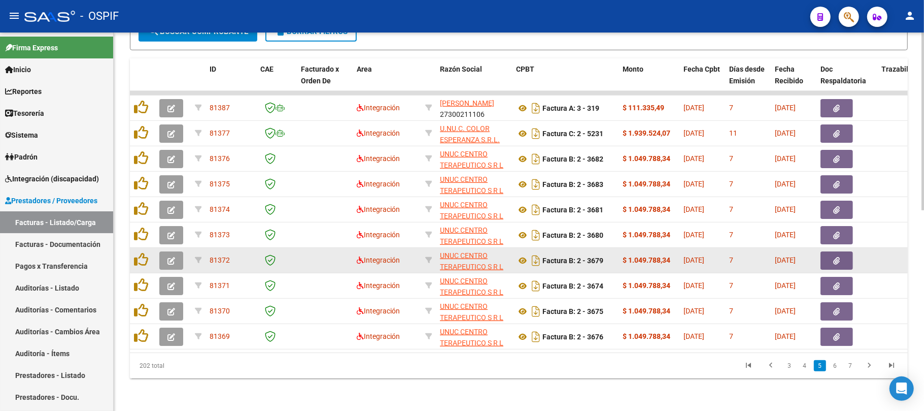
click at [437, 248] on datatable-body-cell "UNUC CENTRO TERAPEUTICO S R L 30707146911" at bounding box center [474, 260] width 76 height 25
copy span "UNUC CENTRO TERAPEUTICO S R L"
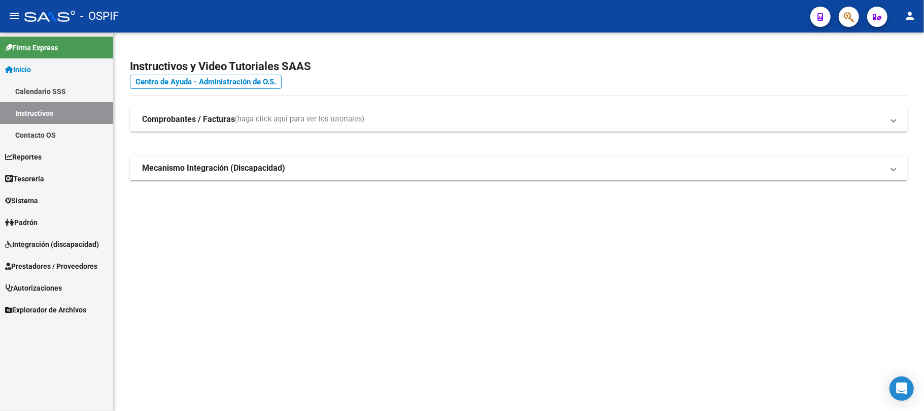
click at [46, 260] on span "Prestadores / Proveedores" at bounding box center [51, 265] width 92 height 11
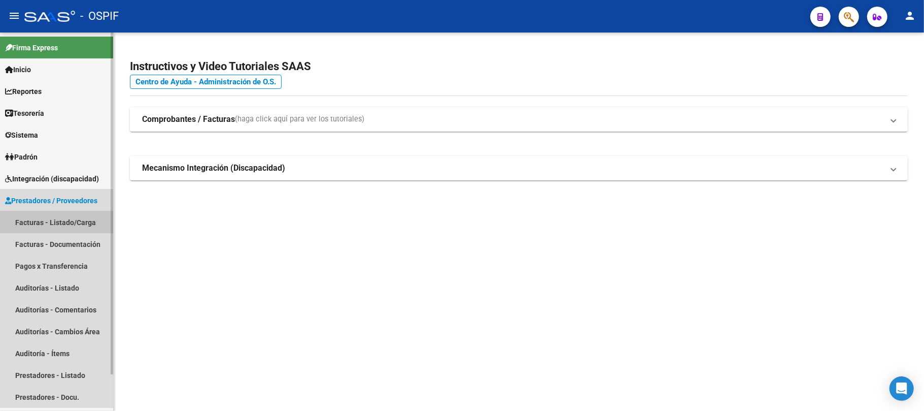
click at [64, 214] on link "Facturas - Listado/Carga" at bounding box center [56, 222] width 113 height 22
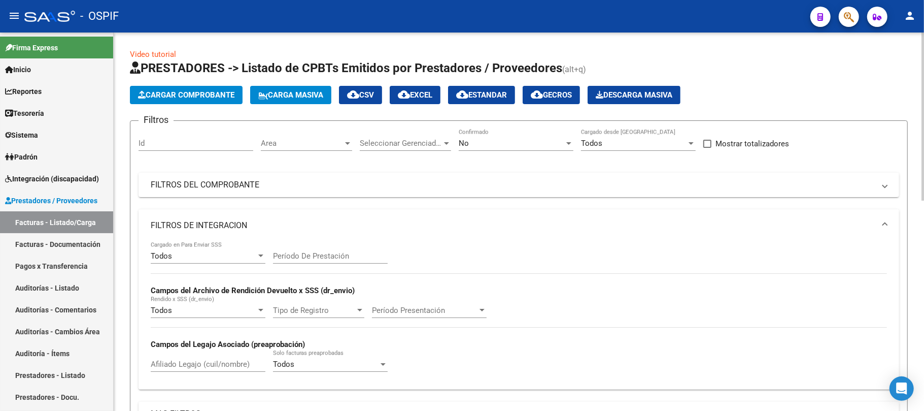
click at [297, 257] on input "Período De Prestación" at bounding box center [330, 255] width 115 height 9
type input "202509"
click at [285, 221] on mat-panel-title "FILTROS DE INTEGRACION" at bounding box center [513, 225] width 724 height 11
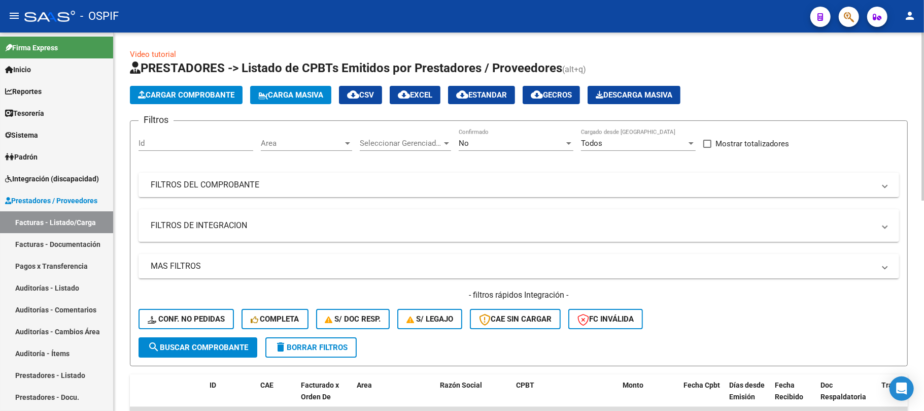
click at [294, 184] on mat-panel-title "FILTROS DEL COMPROBANTE" at bounding box center [513, 184] width 724 height 11
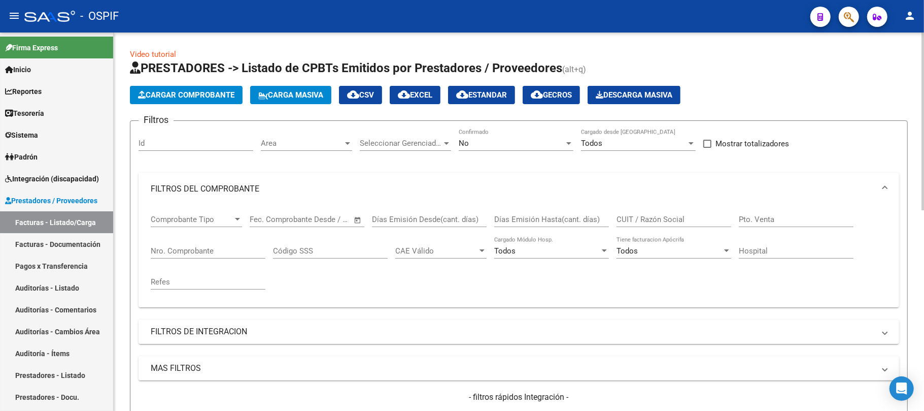
click at [641, 216] on input "CUIT / Razón Social" at bounding box center [674, 219] width 115 height 9
paste input "UNUC CENTRO TERAPEUTICO S R L"
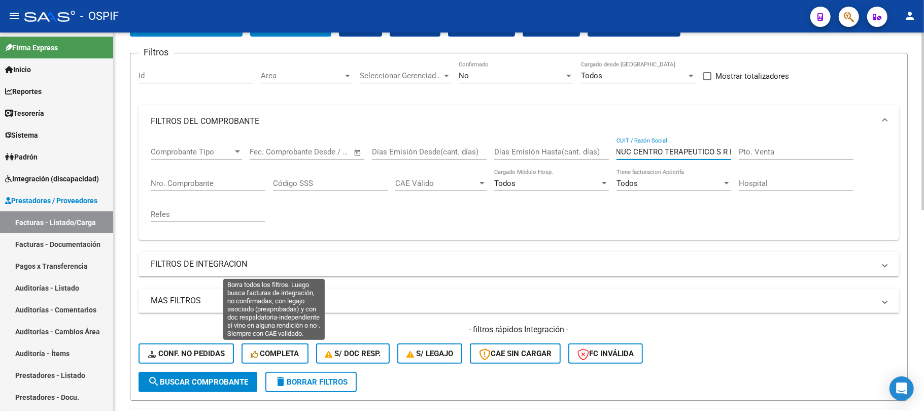
type input "UNUC CENTRO TERAPEUTICO S R L"
click at [250, 374] on button "search Buscar Comprobante" at bounding box center [198, 382] width 119 height 20
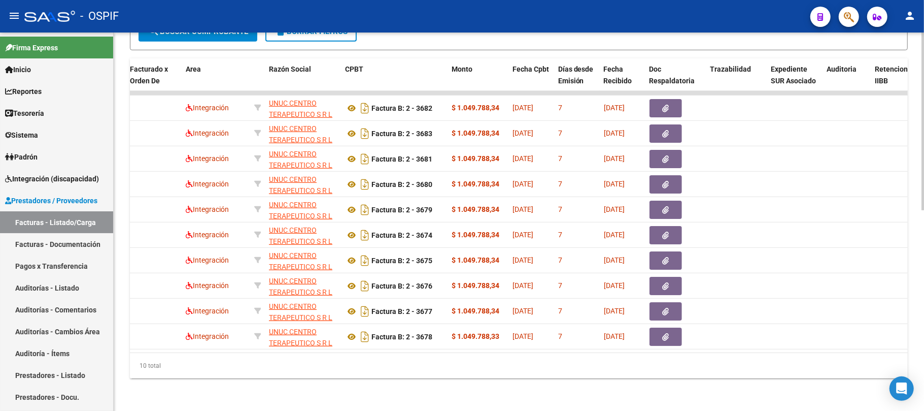
scroll to position [0, 0]
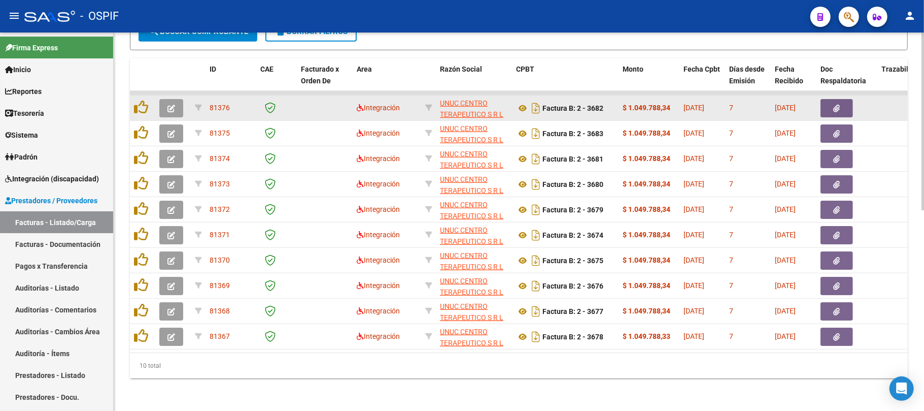
click at [183, 99] on button "button" at bounding box center [171, 108] width 24 height 18
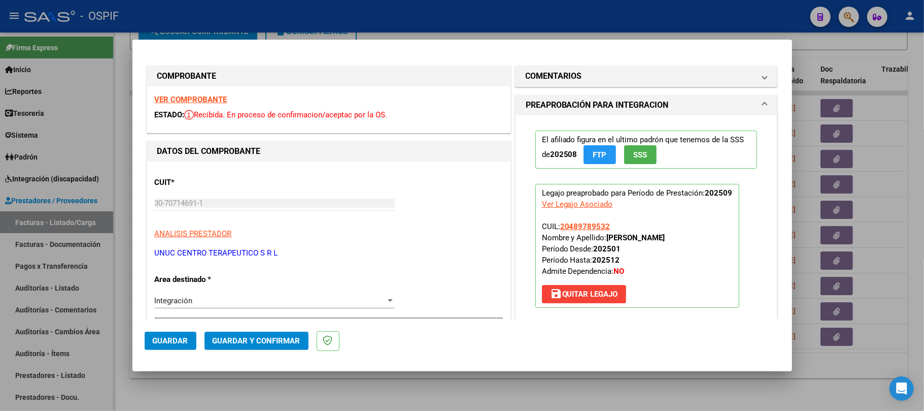
click at [254, 346] on button "Guardar y Confirmar" at bounding box center [257, 341] width 104 height 18
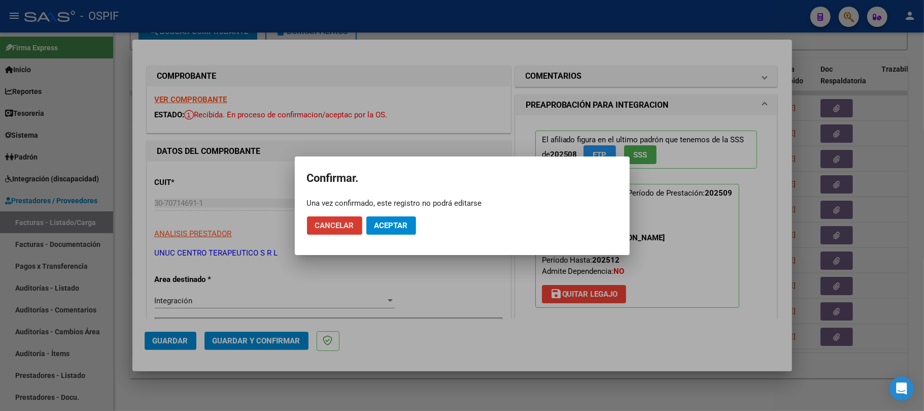
click at [387, 221] on span "Aceptar" at bounding box center [392, 225] width 34 height 9
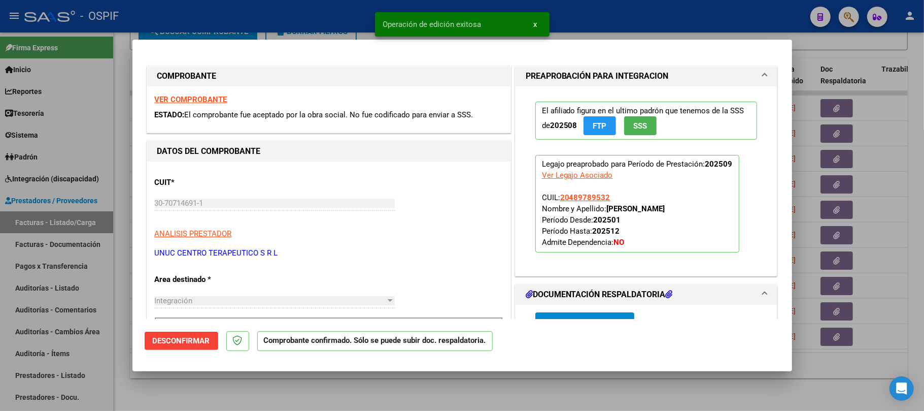
click at [353, 401] on div at bounding box center [462, 205] width 924 height 411
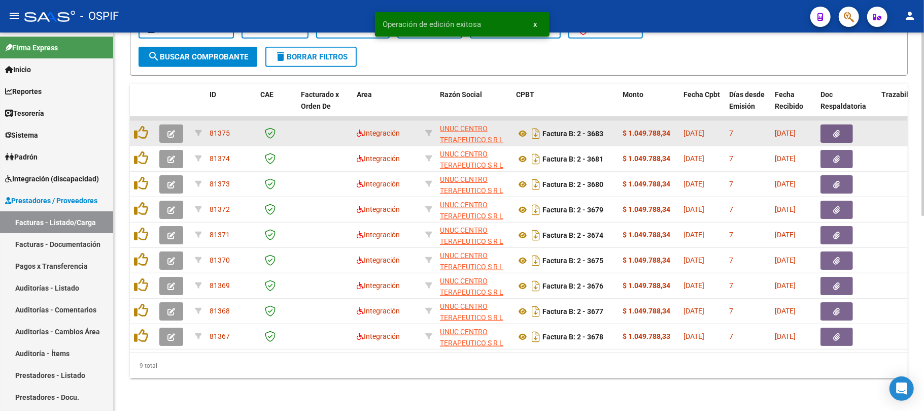
click at [183, 124] on button "button" at bounding box center [171, 133] width 24 height 18
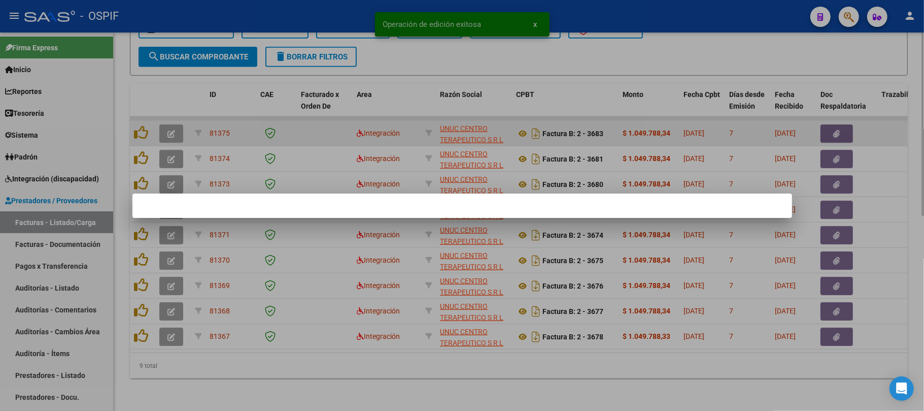
click at [169, 126] on div at bounding box center [462, 205] width 924 height 411
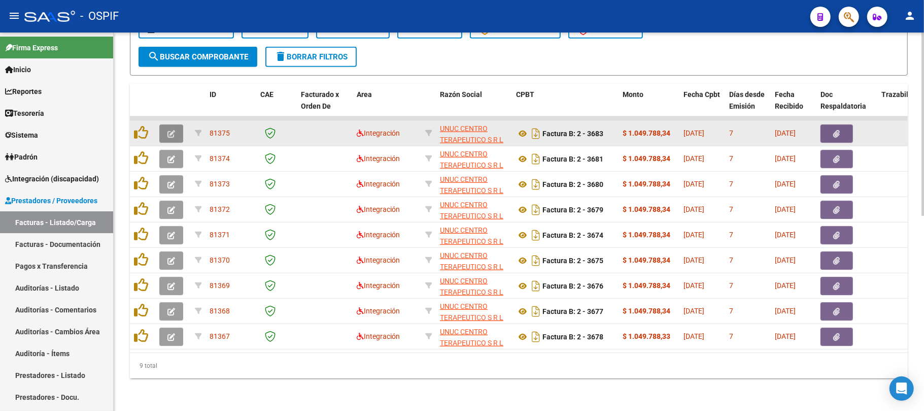
click at [179, 124] on button "button" at bounding box center [171, 133] width 24 height 18
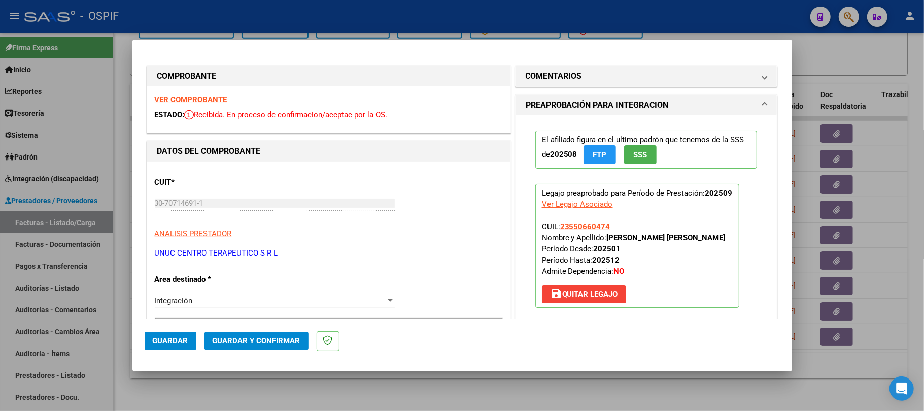
click at [271, 343] on span "Guardar y Confirmar" at bounding box center [257, 340] width 88 height 9
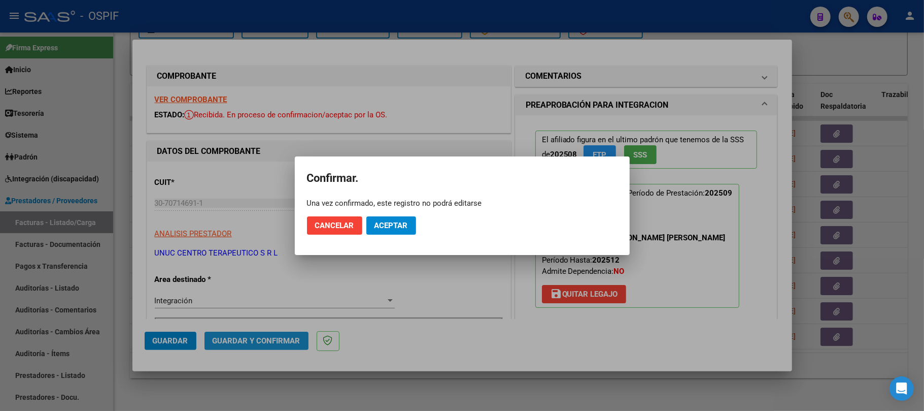
click at [385, 232] on button "Aceptar" at bounding box center [392, 225] width 50 height 18
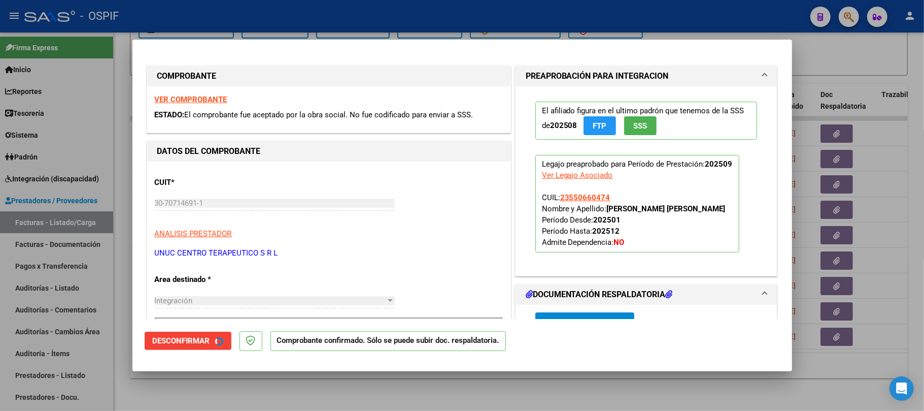
click at [398, 377] on div at bounding box center [462, 205] width 924 height 411
type input "$ 0,00"
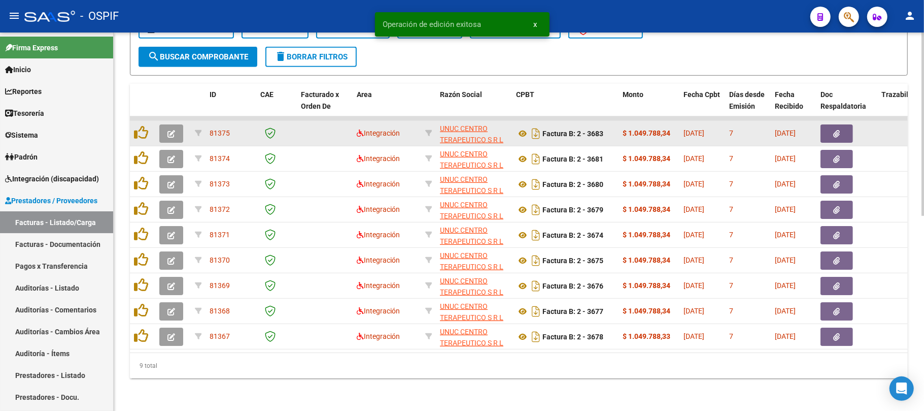
click at [170, 130] on icon "button" at bounding box center [172, 134] width 8 height 8
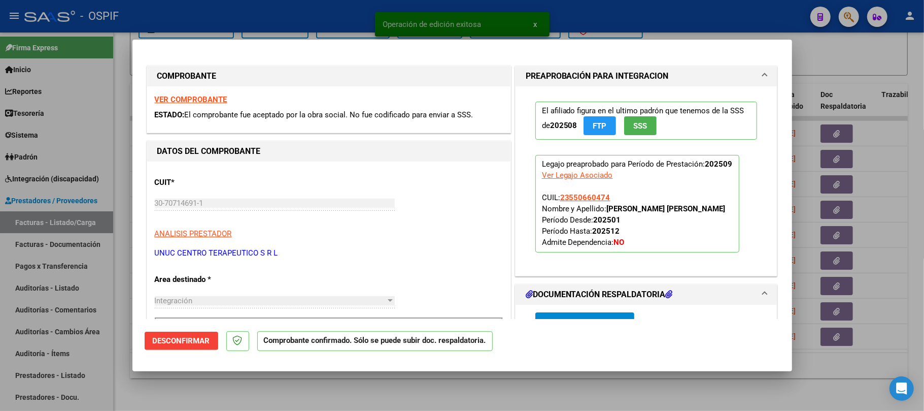
click at [346, 392] on div at bounding box center [462, 205] width 924 height 411
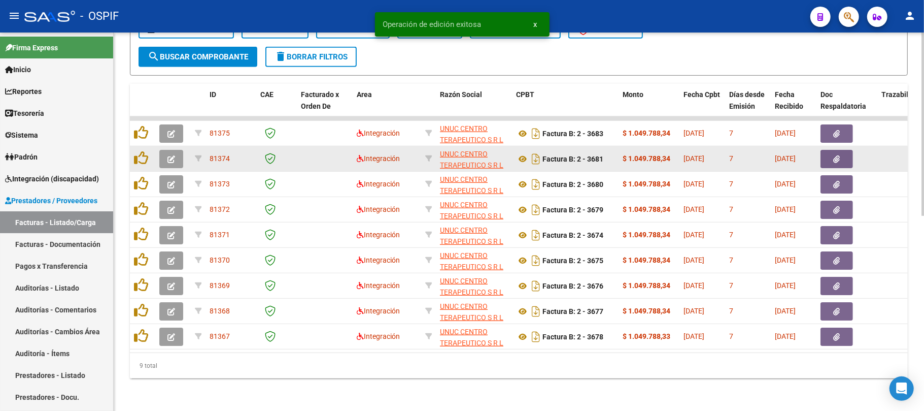
click at [186, 150] on div at bounding box center [172, 159] width 27 height 18
click at [176, 150] on button "button" at bounding box center [171, 159] width 24 height 18
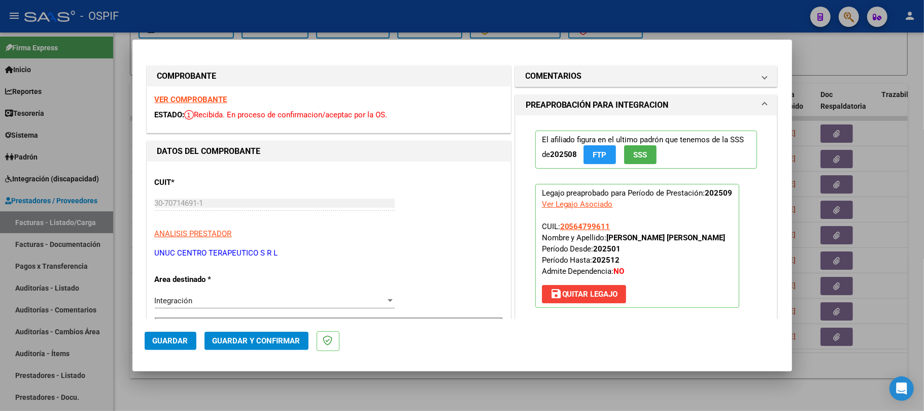
click at [283, 338] on span "Guardar y Confirmar" at bounding box center [257, 340] width 88 height 9
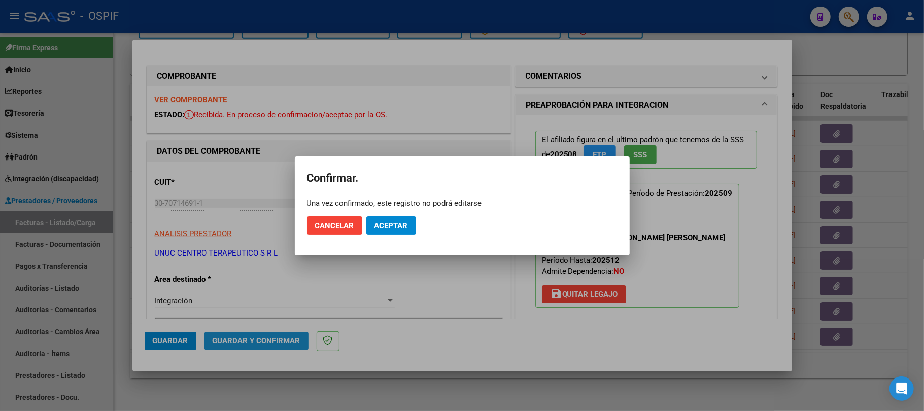
click at [391, 216] on button "Aceptar" at bounding box center [392, 225] width 50 height 18
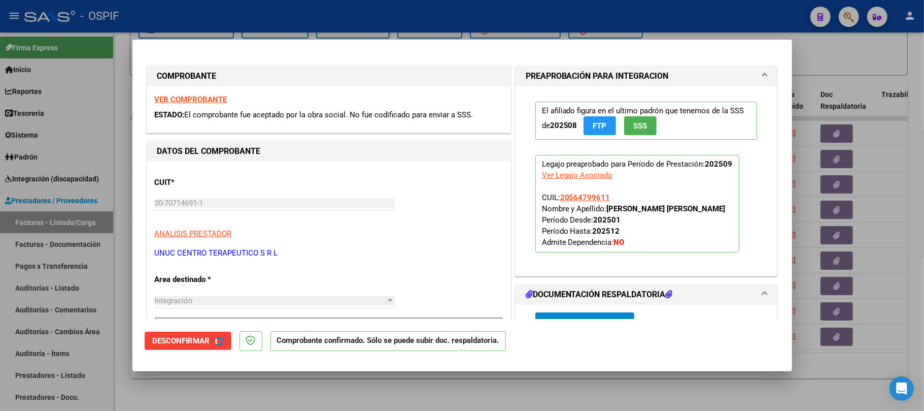
click at [421, 386] on div at bounding box center [462, 205] width 924 height 411
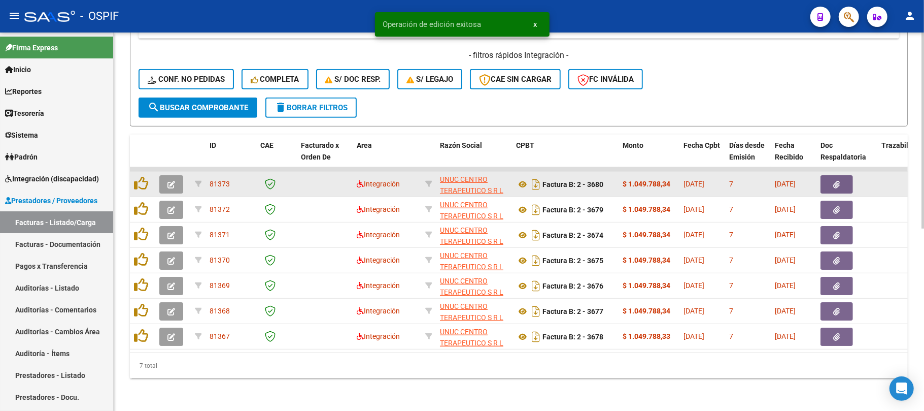
scroll to position [351, 0]
click at [173, 181] on icon "button" at bounding box center [172, 185] width 8 height 8
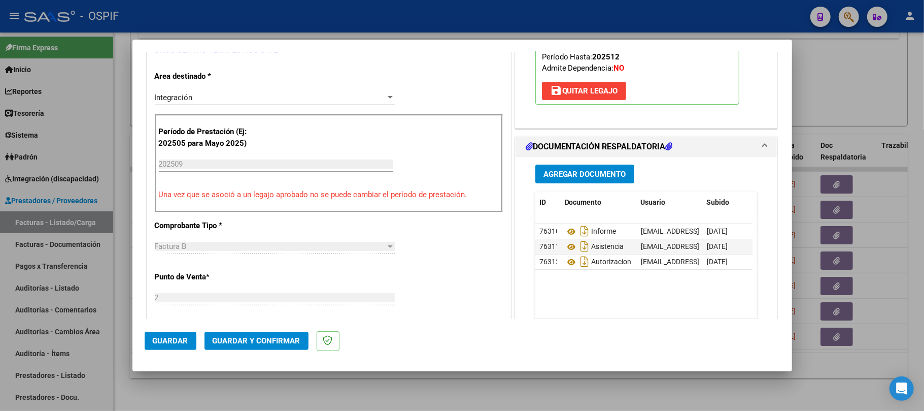
scroll to position [0, 0]
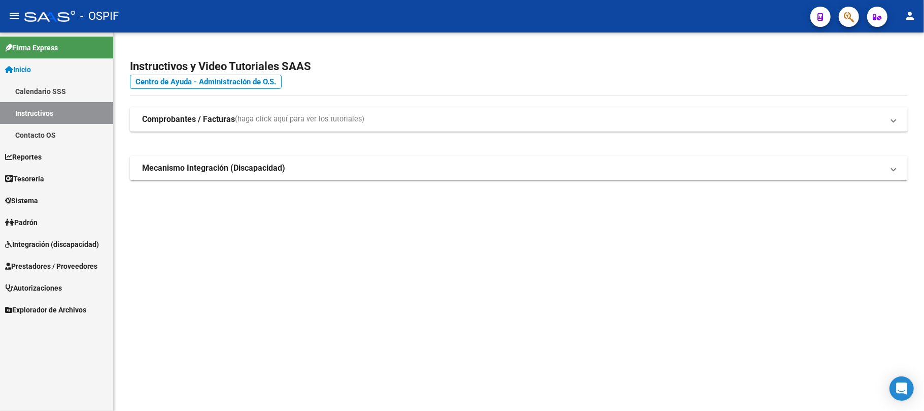
click at [32, 267] on span "Prestadores / Proveedores" at bounding box center [51, 265] width 92 height 11
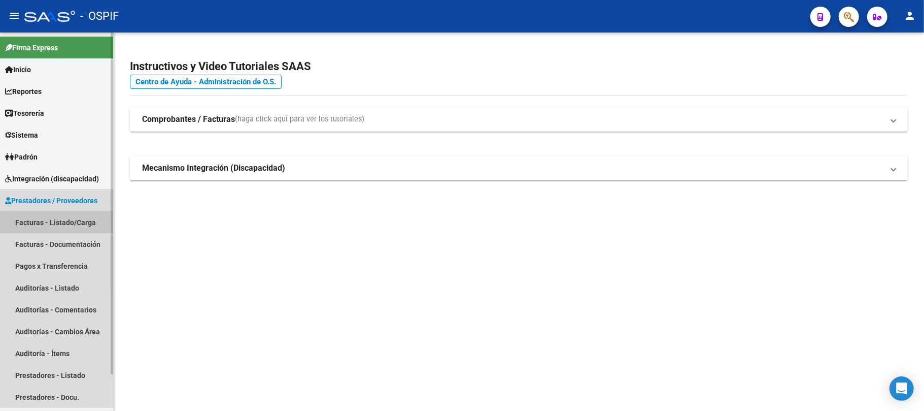
click at [47, 222] on link "Facturas - Listado/Carga" at bounding box center [56, 222] width 113 height 22
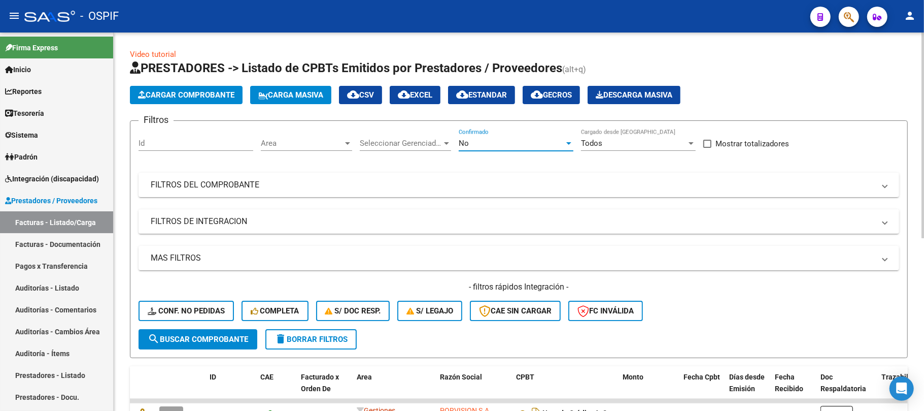
click at [486, 145] on div "No" at bounding box center [512, 143] width 106 height 9
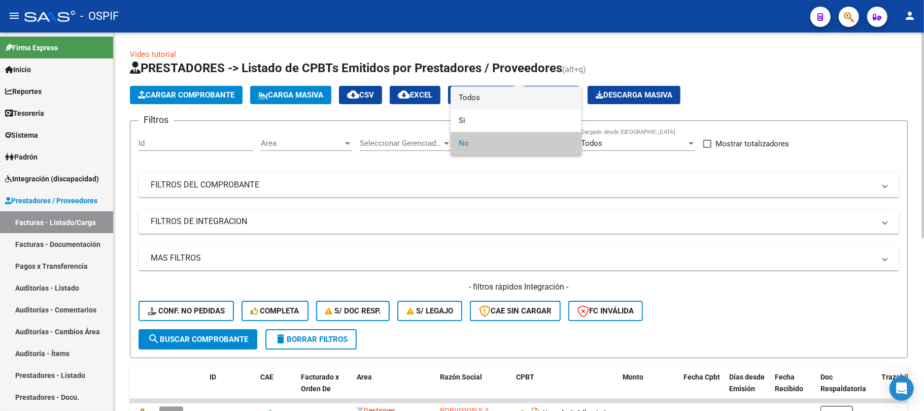
drag, startPoint x: 516, startPoint y: 100, endPoint x: 481, endPoint y: 129, distance: 45.8
click at [516, 100] on span "Todos" at bounding box center [516, 97] width 115 height 23
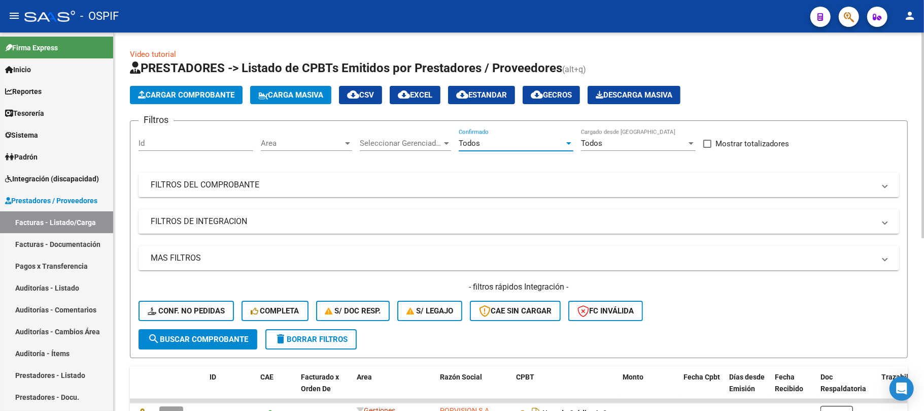
click at [437, 181] on mat-panel-title "FILTROS DEL COMPROBANTE" at bounding box center [513, 184] width 724 height 11
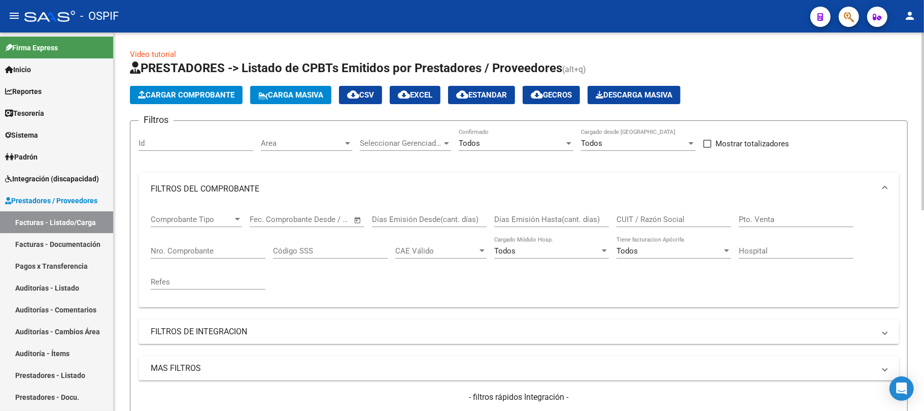
click at [208, 250] on input "Nro. Comprobante" at bounding box center [208, 250] width 115 height 9
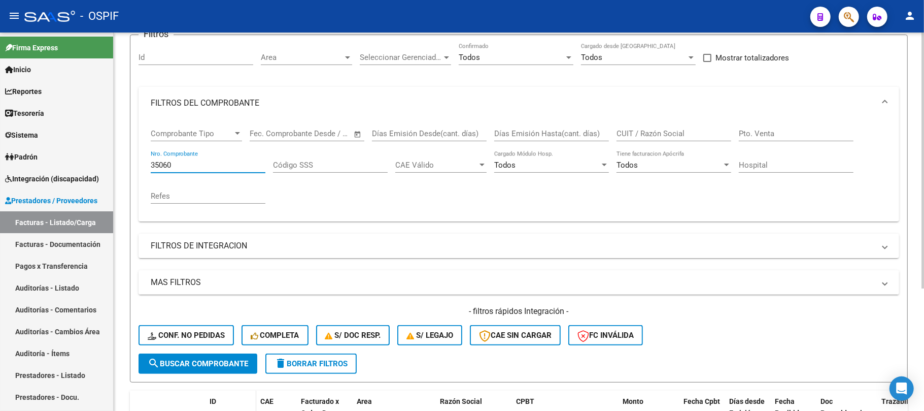
scroll to position [114, 0]
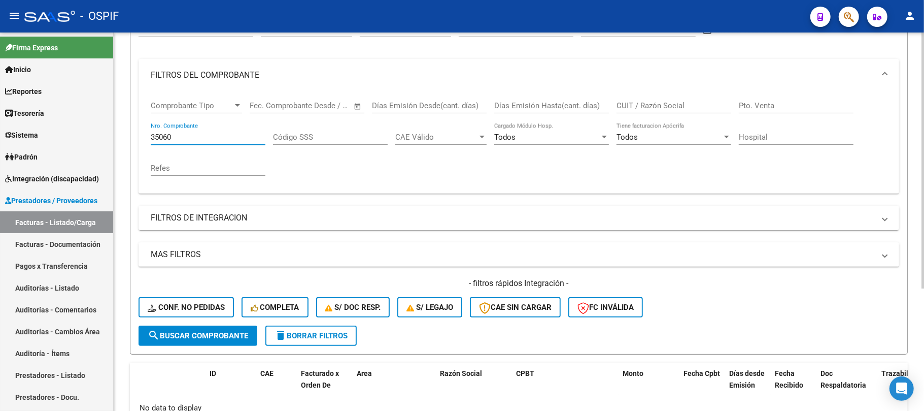
type input "35060"
click at [228, 335] on span "search Buscar Comprobante" at bounding box center [198, 335] width 101 height 9
click at [286, 339] on mat-icon "delete" at bounding box center [281, 335] width 12 height 12
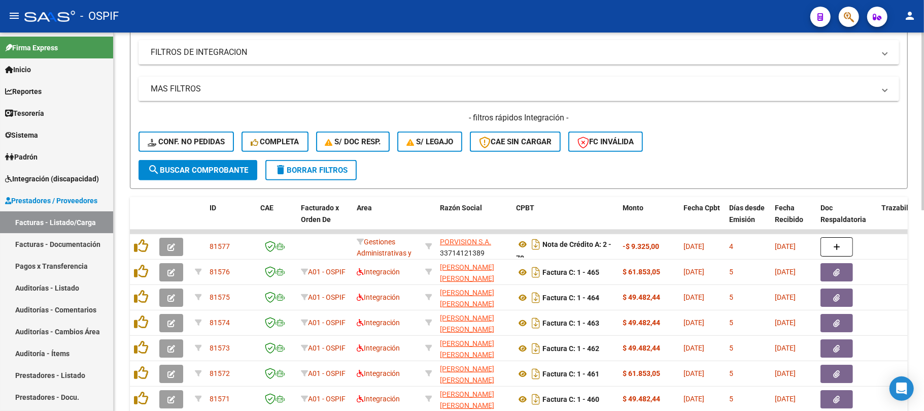
scroll to position [317, 0]
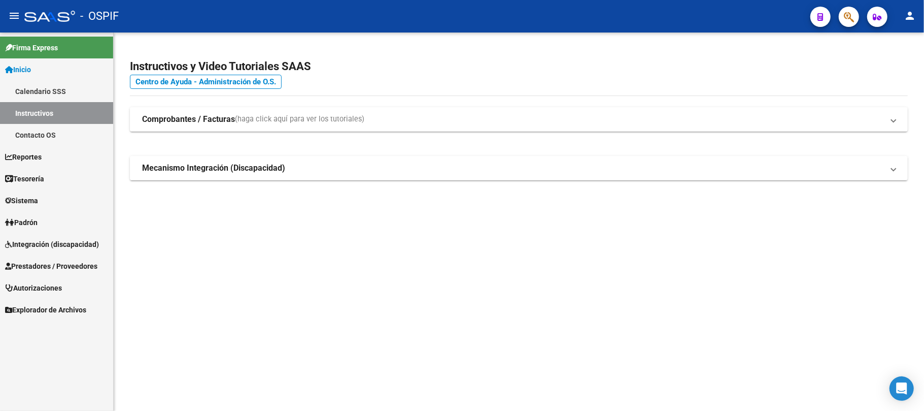
click at [69, 260] on span "Prestadores / Proveedores" at bounding box center [51, 265] width 92 height 11
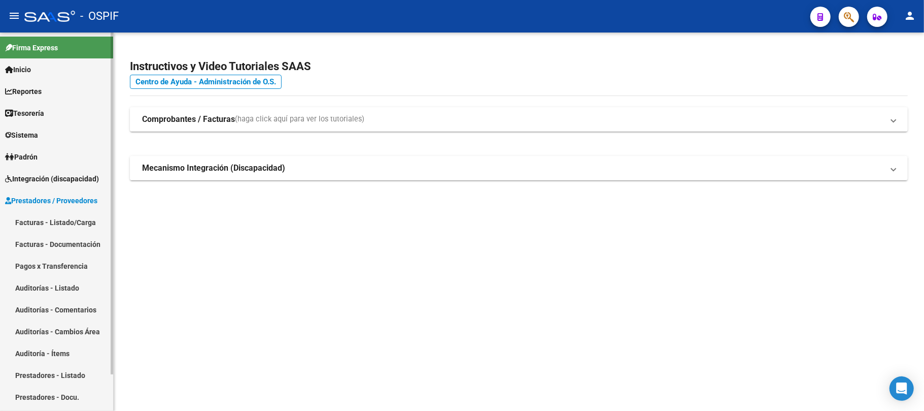
click at [62, 212] on link "Facturas - Listado/Carga" at bounding box center [56, 222] width 113 height 22
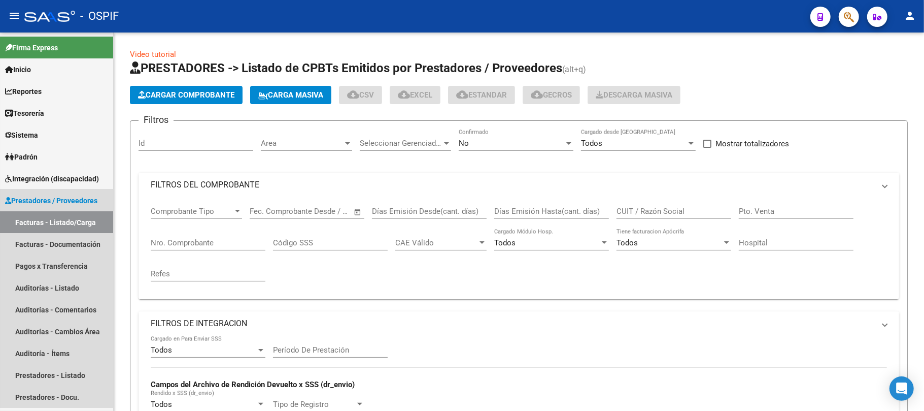
click at [236, 180] on mat-panel-title "FILTROS DEL COMPROBANTE" at bounding box center [513, 184] width 724 height 11
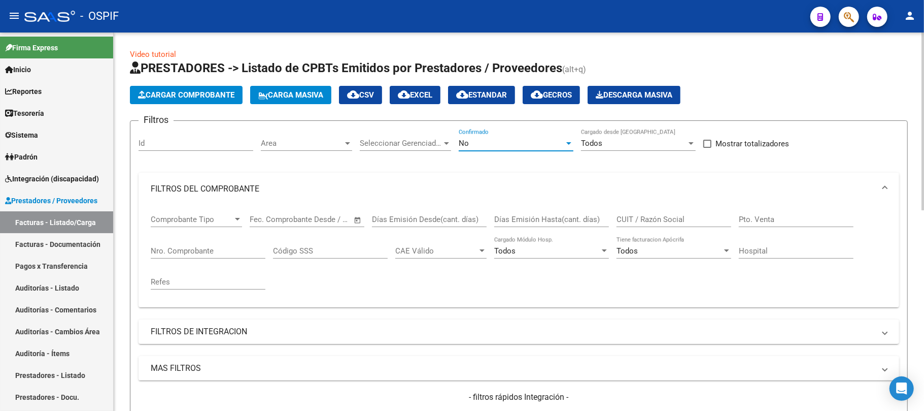
click at [508, 143] on div "No" at bounding box center [512, 143] width 106 height 9
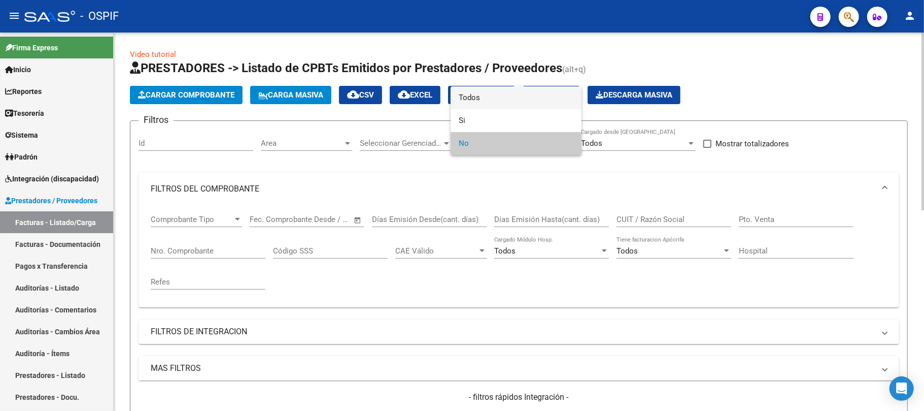
drag, startPoint x: 506, startPoint y: 102, endPoint x: 411, endPoint y: 160, distance: 111.4
click at [505, 102] on span "Todos" at bounding box center [516, 97] width 115 height 23
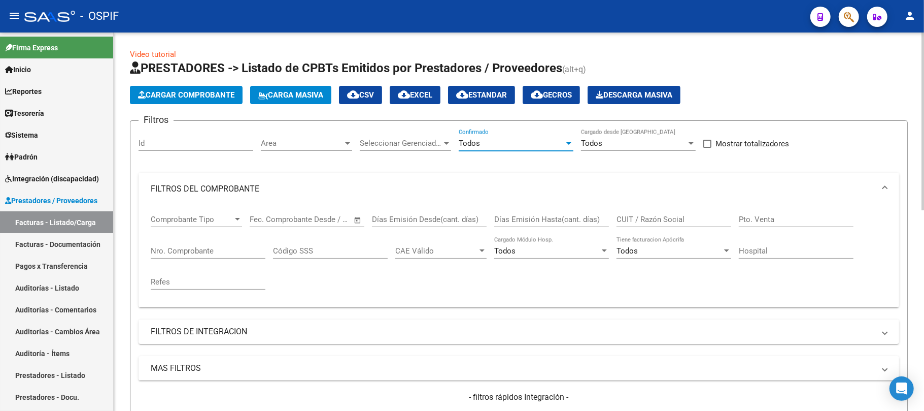
click at [228, 252] on input "Nro. Comprobante" at bounding box center [208, 250] width 115 height 9
paste input "2761"
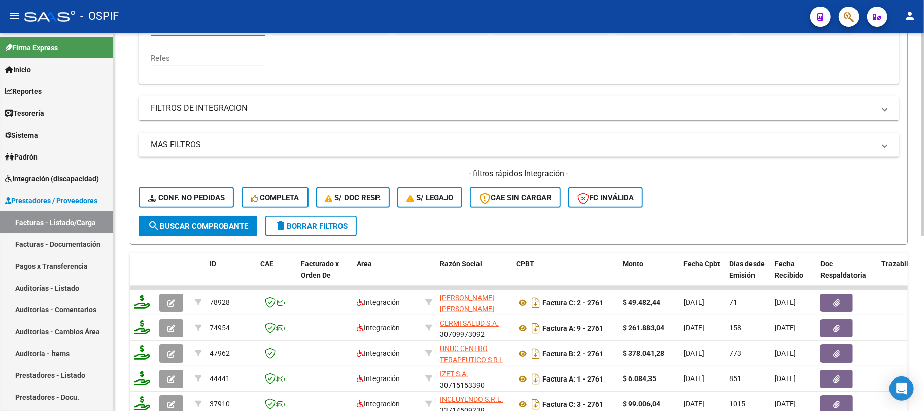
scroll to position [191, 0]
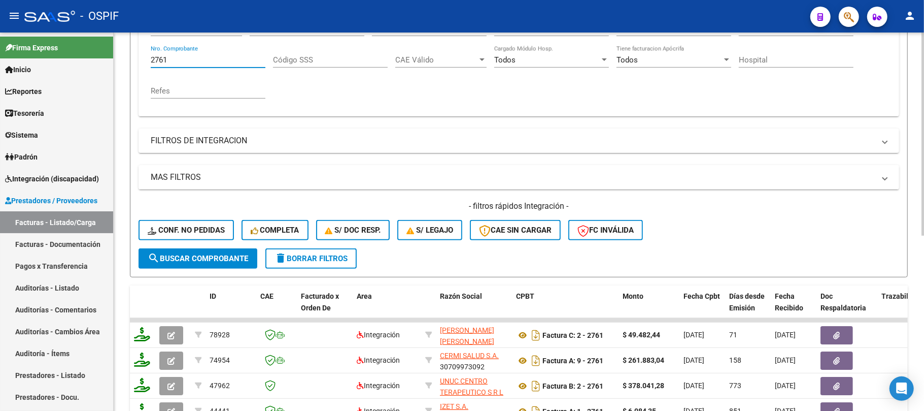
drag, startPoint x: 181, startPoint y: 62, endPoint x: 132, endPoint y: 56, distance: 49.6
click at [135, 56] on form "Filtros Id Area Area Seleccionar Gerenciador Seleccionar Gerenciador Todos Conf…" at bounding box center [519, 103] width 778 height 348
paste input "35133"
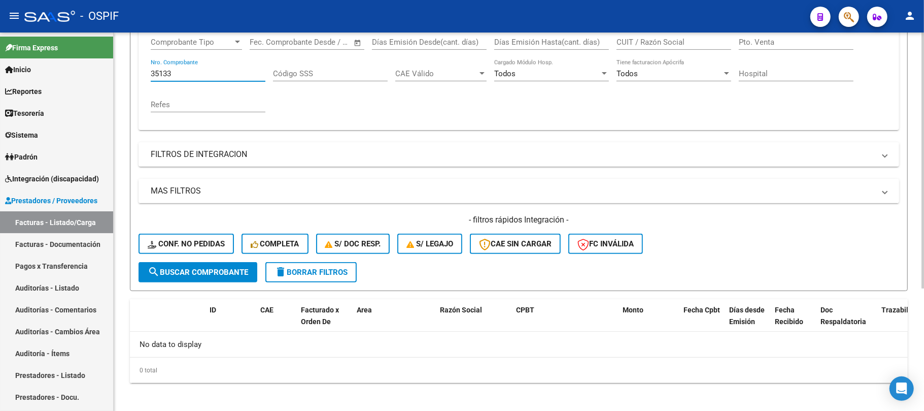
scroll to position [181, 0]
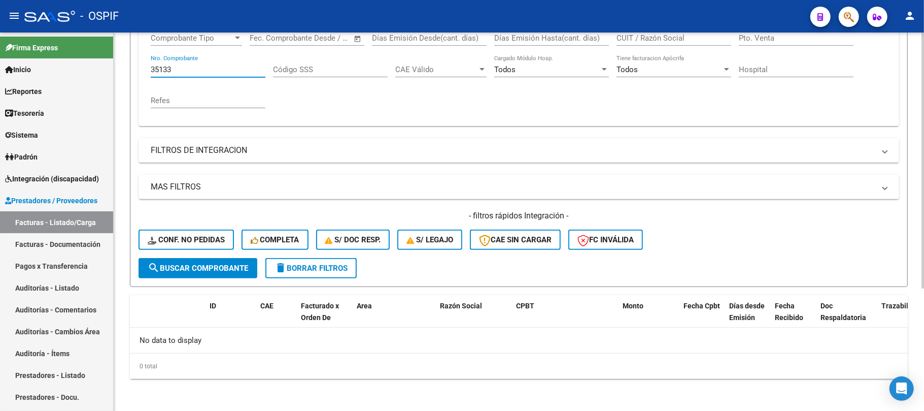
paste input "4767"
drag, startPoint x: 202, startPoint y: 65, endPoint x: 127, endPoint y: 64, distance: 75.1
click at [132, 63] on form "Filtros Id Area Area Seleccionar Gerenciador Seleccionar Gerenciador Todos Conf…" at bounding box center [519, 113] width 778 height 348
paste input "12272"
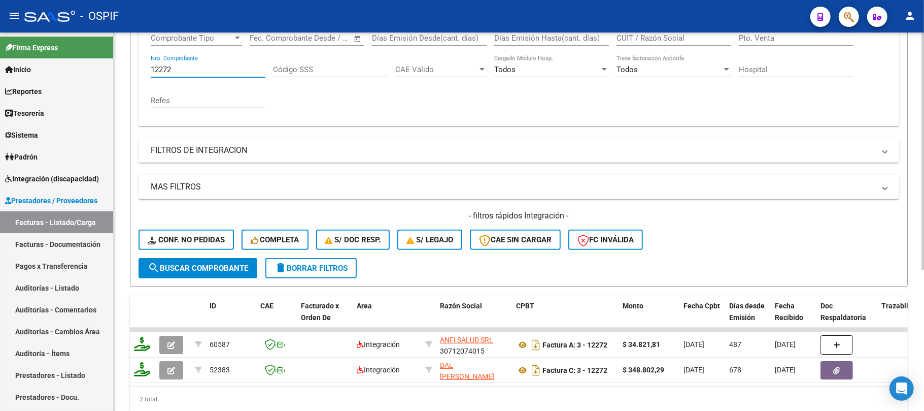
type input "12272"
click at [315, 268] on span "delete Borrar Filtros" at bounding box center [311, 267] width 73 height 9
